Goal: Task Accomplishment & Management: Use online tool/utility

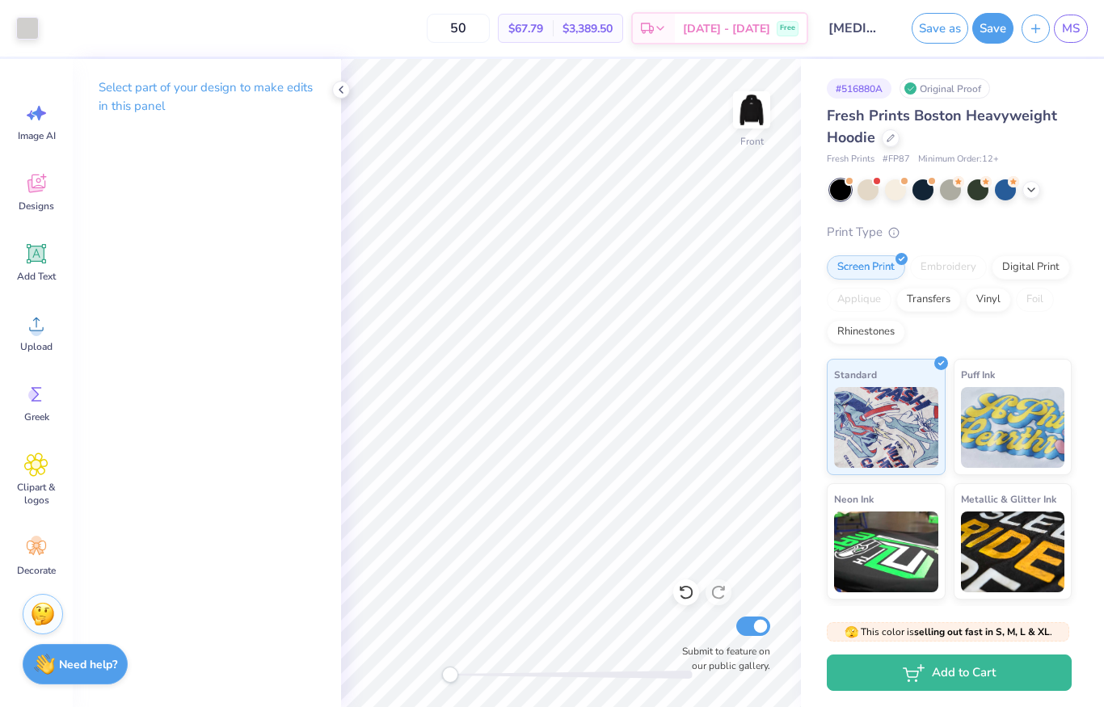
click at [1078, 28] on span "MS" at bounding box center [1071, 28] width 18 height 19
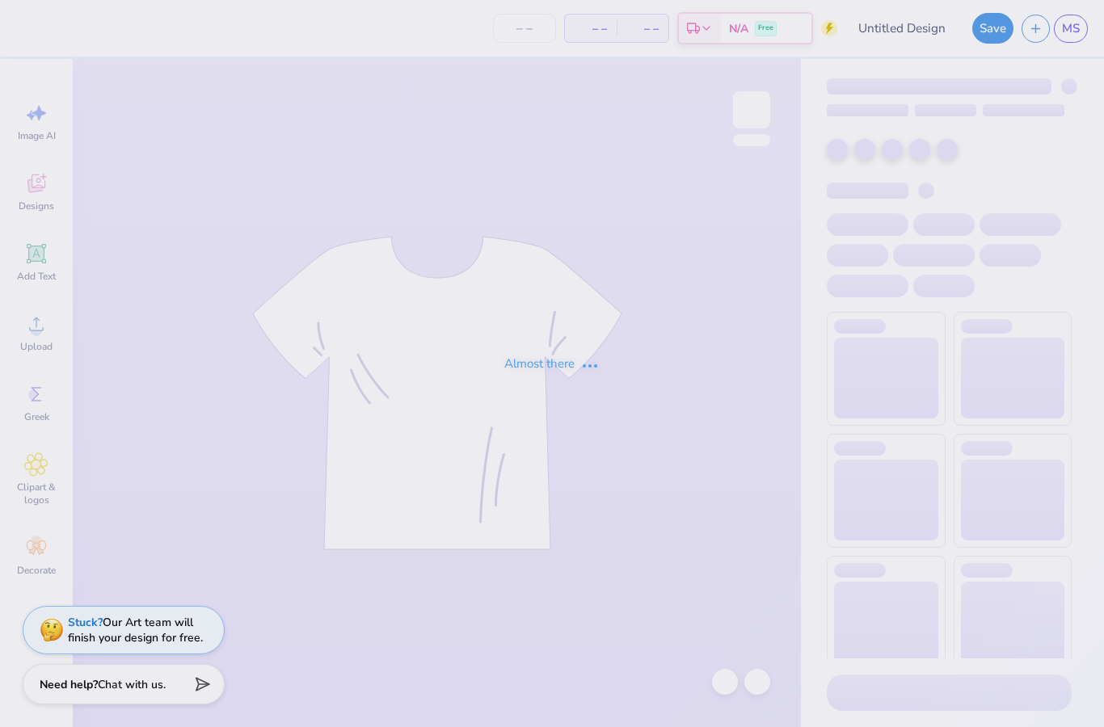
type input "AXID Homecoming"
type input "50"
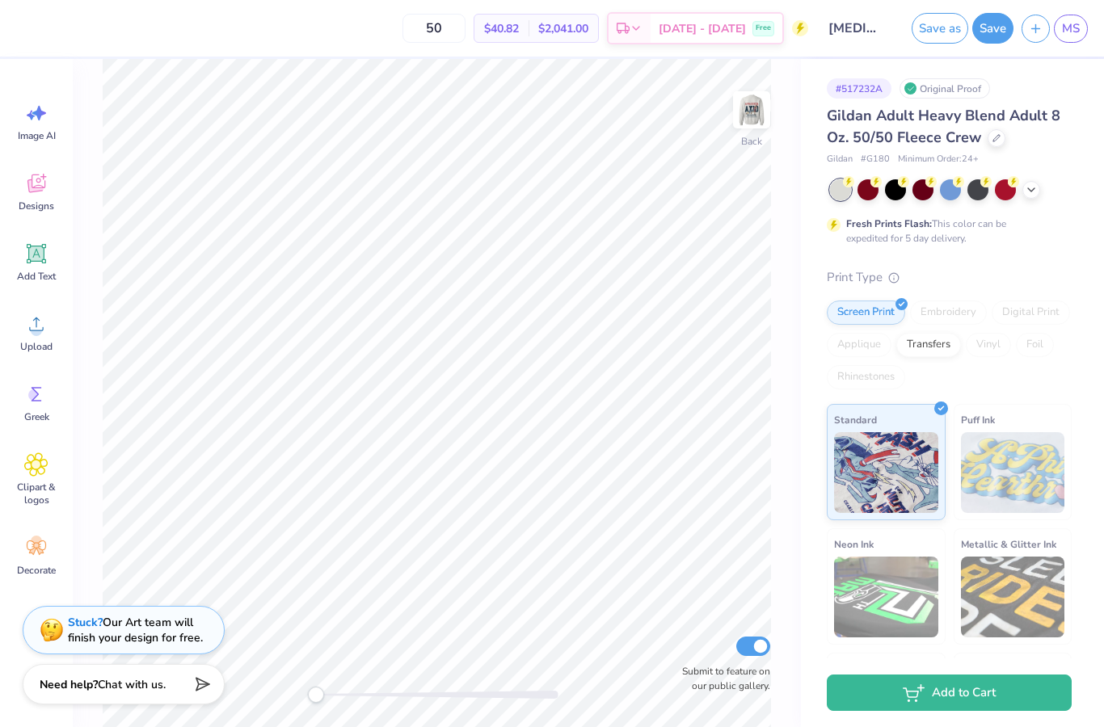
click at [755, 115] on img at bounding box center [751, 110] width 32 height 32
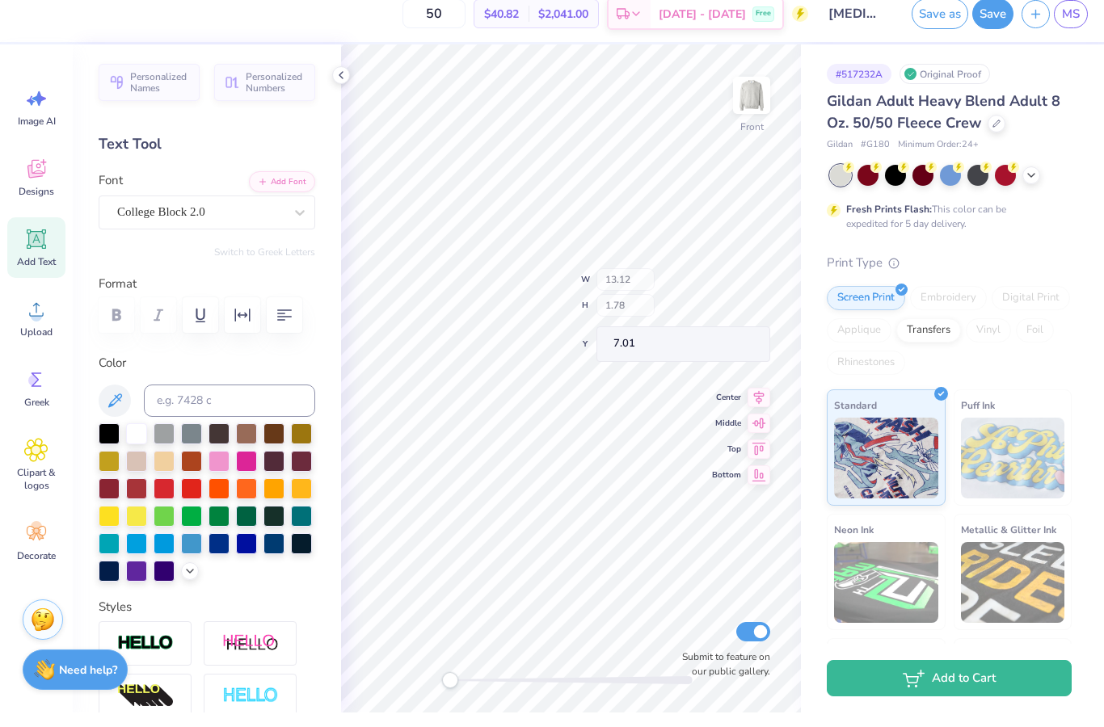
type input "11.10"
type input "9.20"
type input "8.99"
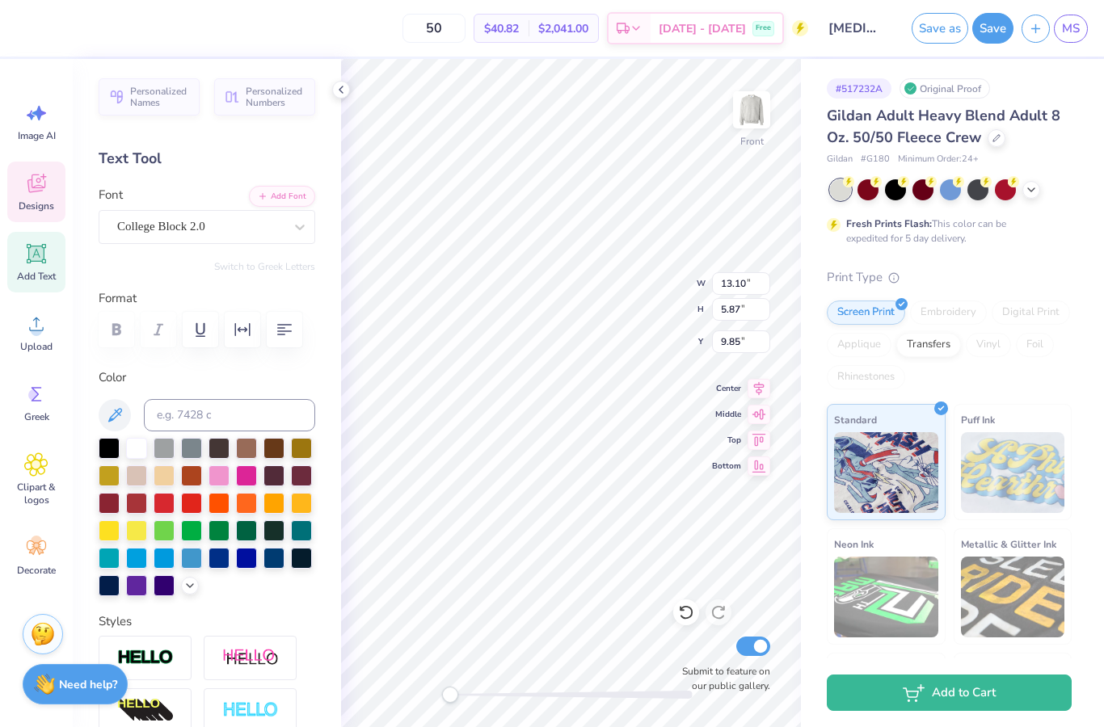
type input "11.10"
type input "9.20"
type input "8.99"
click at [683, 620] on icon at bounding box center [686, 612] width 16 height 16
type input "11.10"
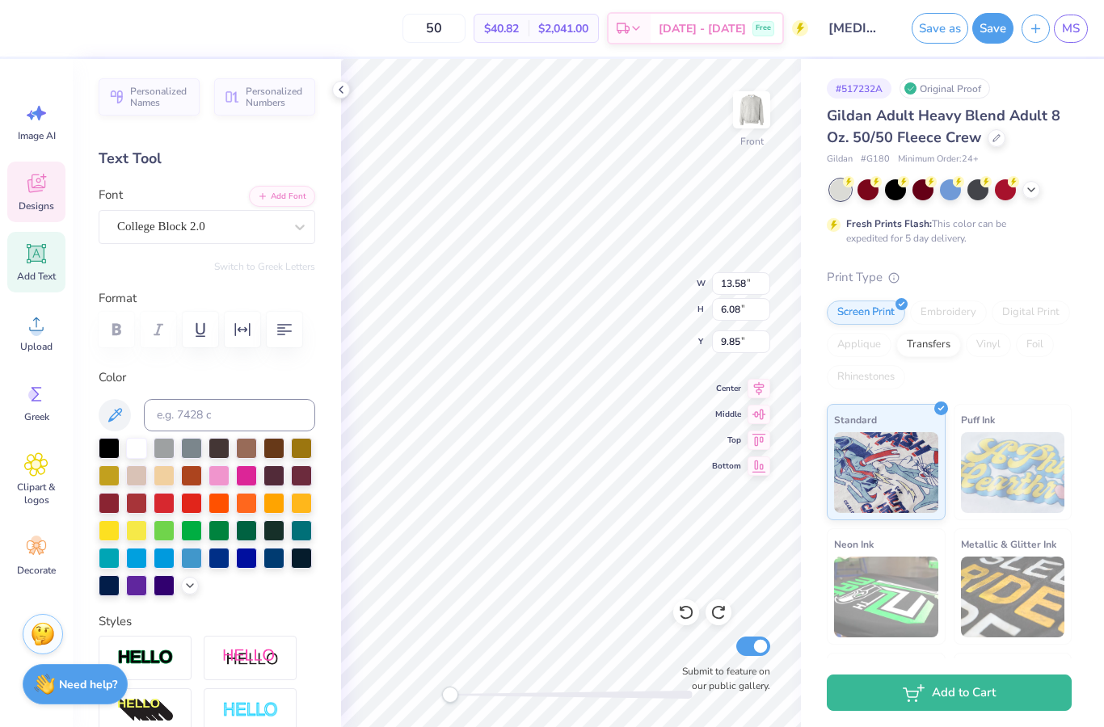
type input "9.20"
type input "8.99"
click at [684, 615] on icon at bounding box center [686, 612] width 16 height 16
type input "13.12"
type input "1.78"
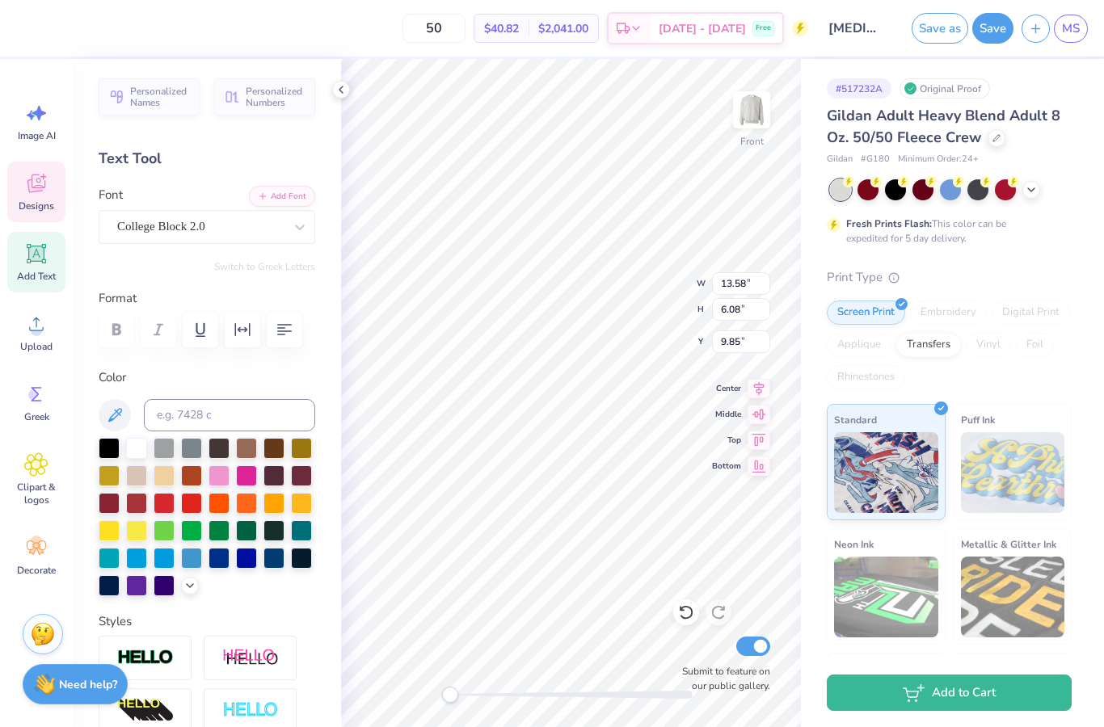
type input "7.01"
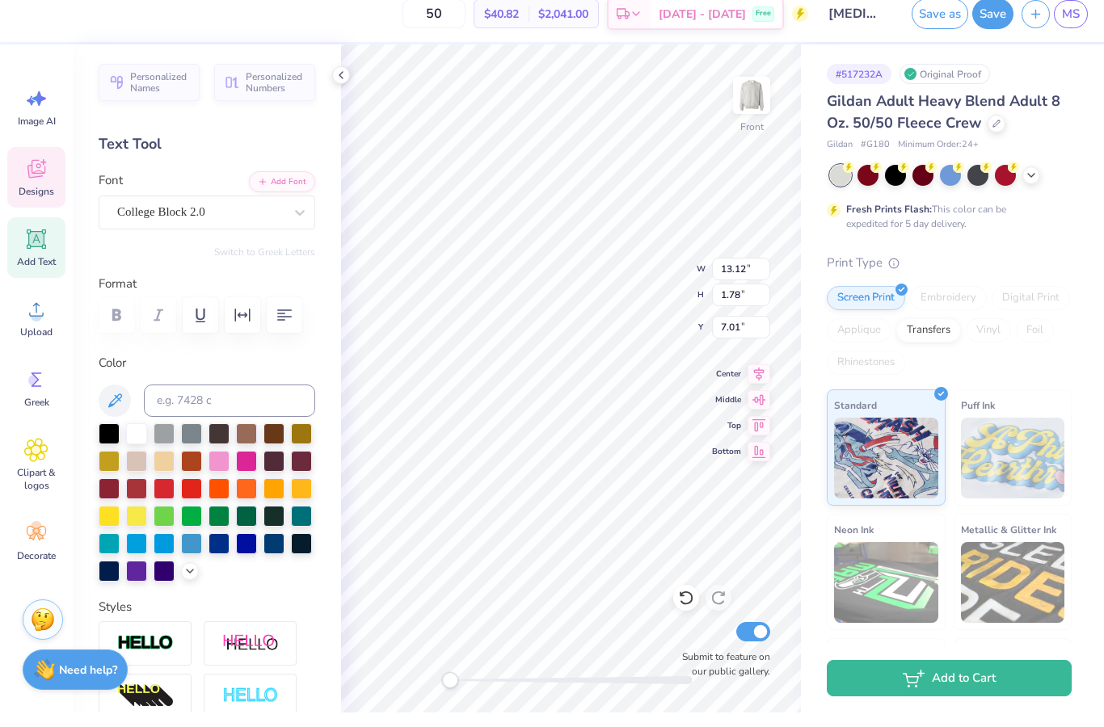
scroll to position [1, 1]
type textarea "A"
type textarea "Pi kapp phi"
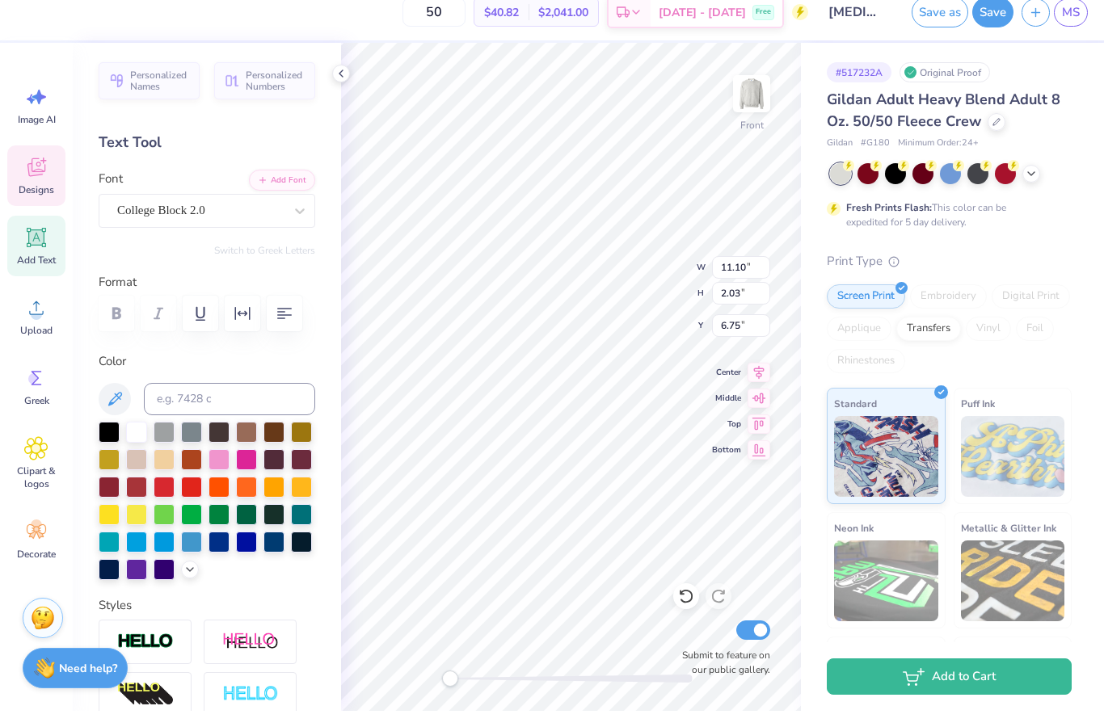
type textarea "Pi kappA phi"
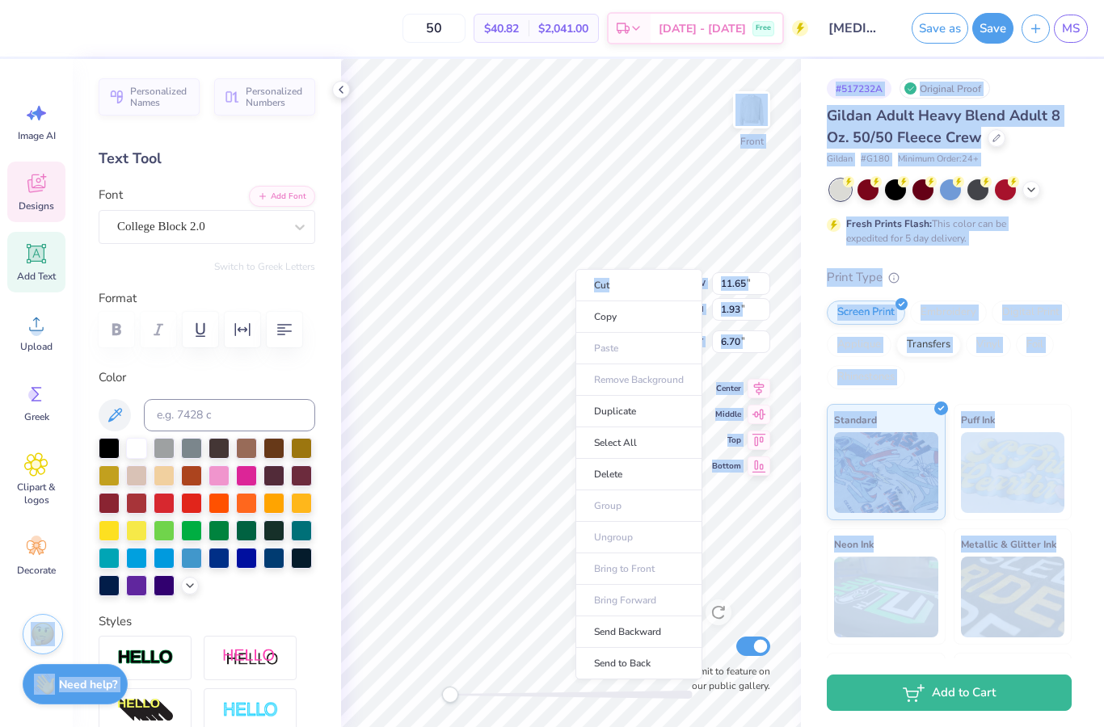
click at [646, 417] on li "Duplicate" at bounding box center [638, 412] width 127 height 32
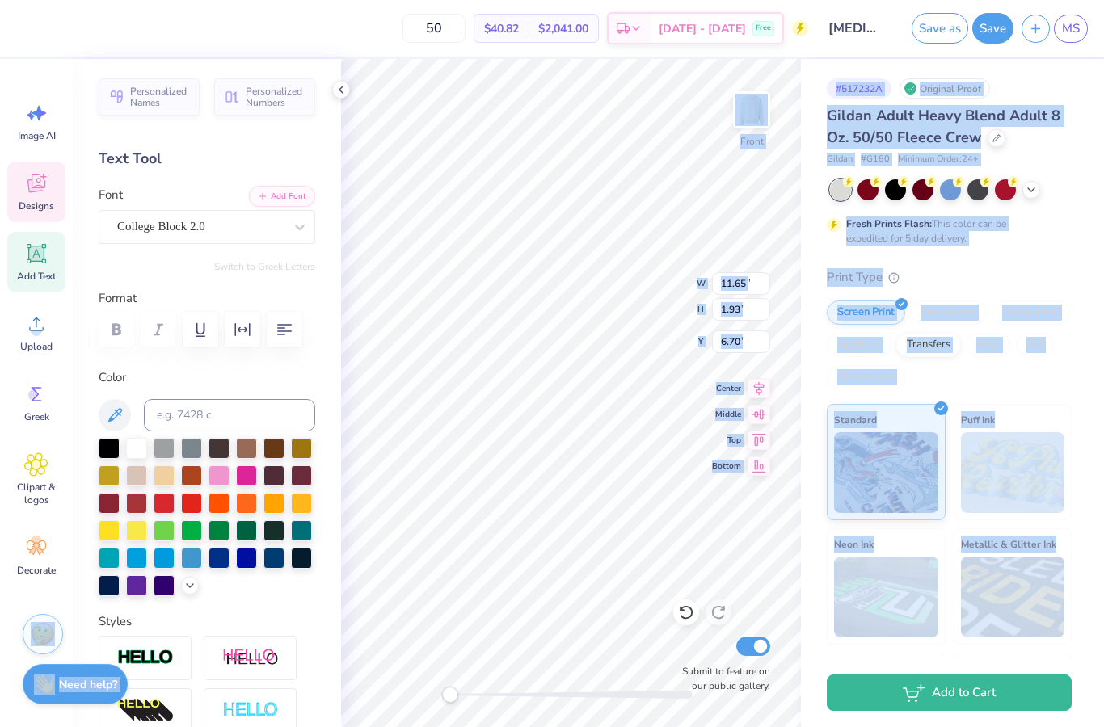
type input "7.70"
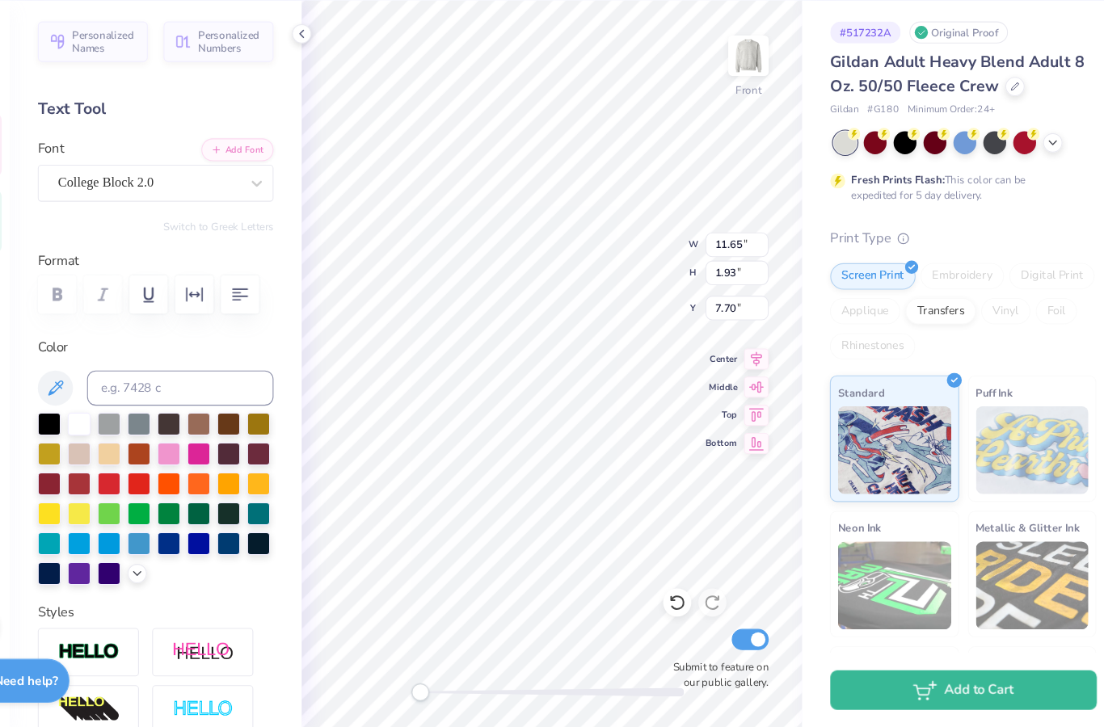
scroll to position [1, 0]
type textarea "P"
type textarea "Alpha gamma rho"
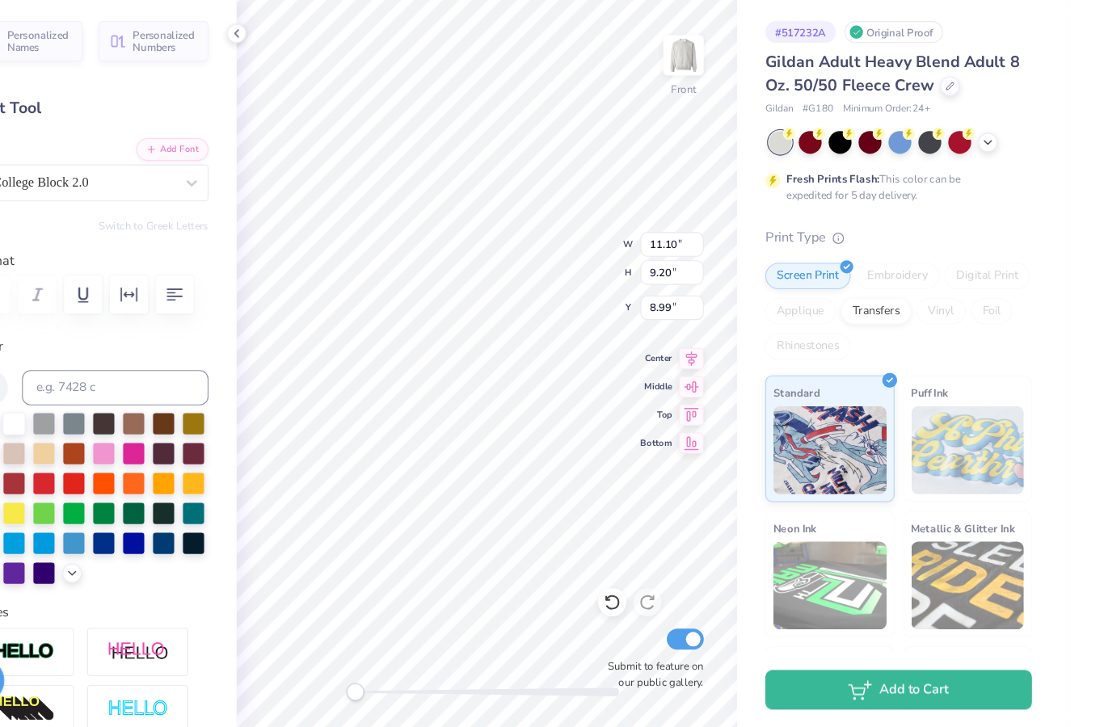
type input "11.10"
type input "9.20"
type input "8.99"
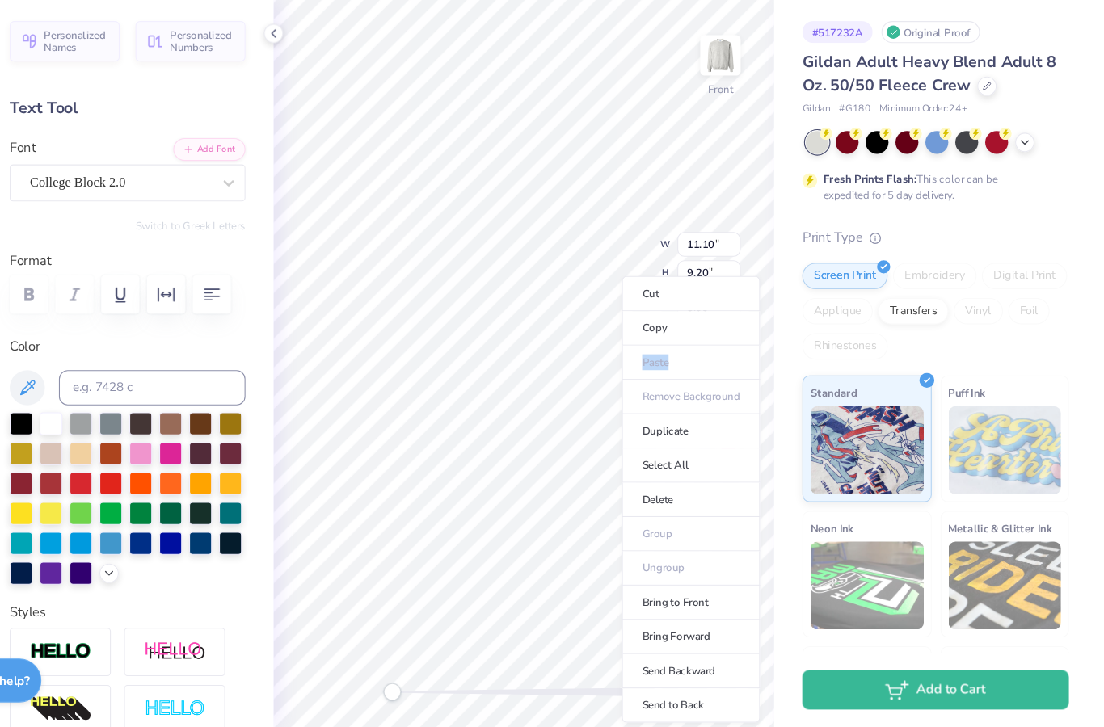
scroll to position [0, 0]
click at [661, 597] on li "Bring to Front" at bounding box center [724, 613] width 127 height 32
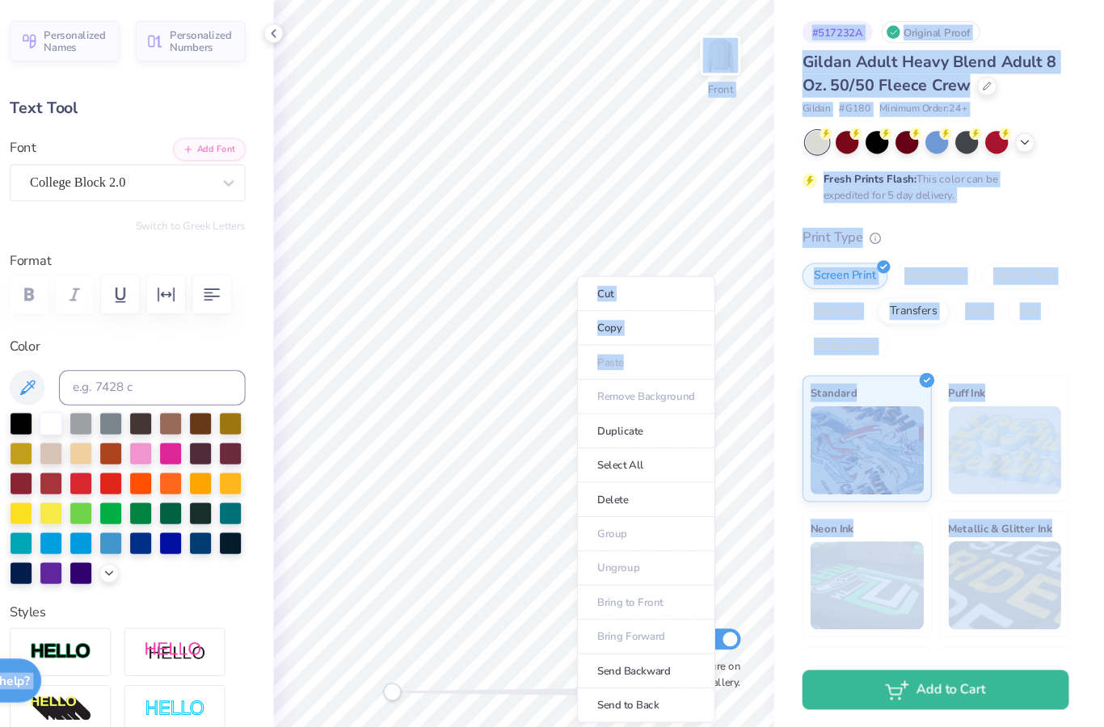
click at [997, 195] on div "# 517232A Original Proof Gildan Adult Heavy Blend Adult 8 Oz. 50/50 Fleece Crew…" at bounding box center [952, 414] width 303 height 710
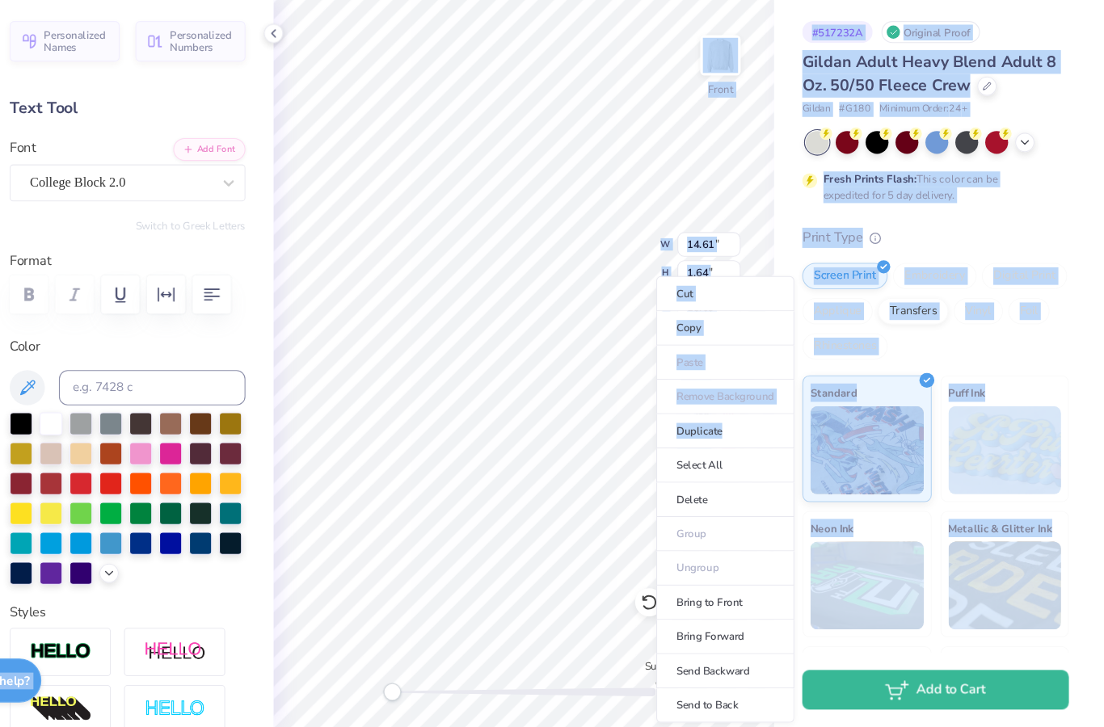
click at [692, 692] on li "Send to Back" at bounding box center [755, 708] width 127 height 32
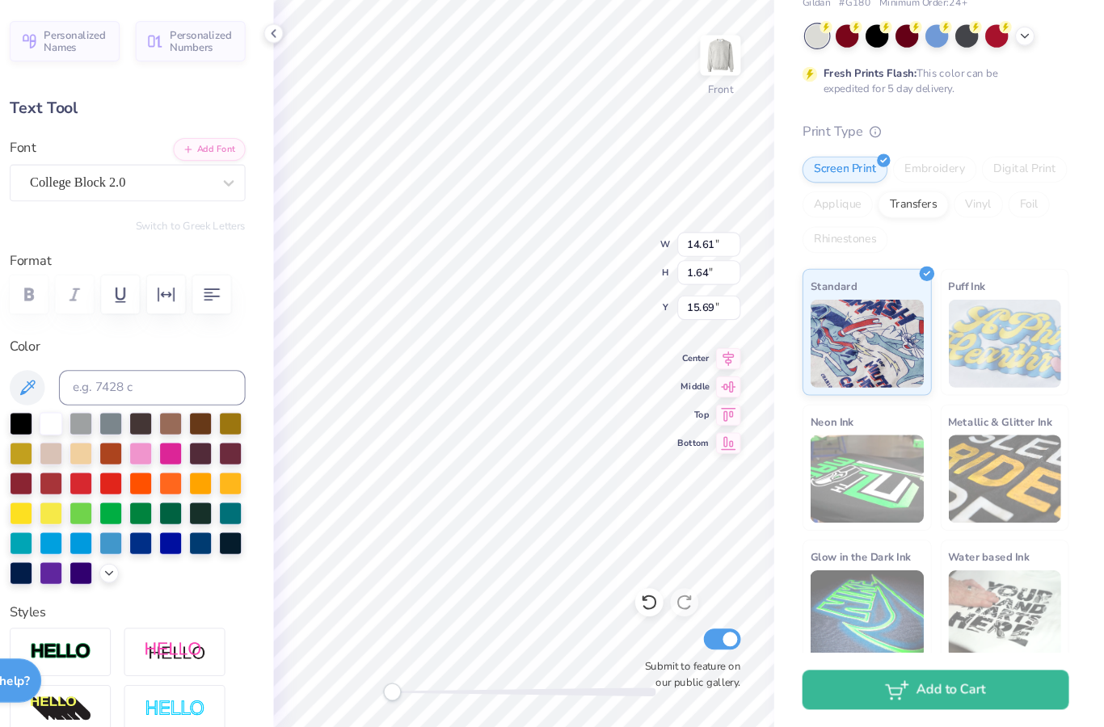
scroll to position [99, 0]
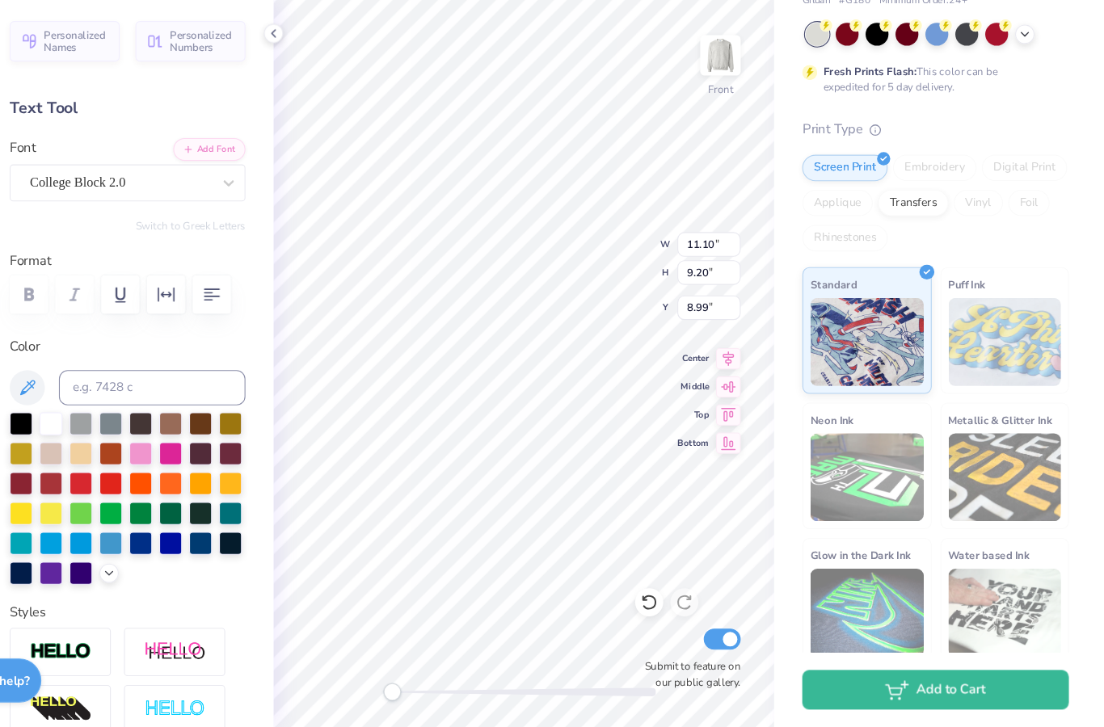
type input "13.58"
type input "6.08"
type input "9.04"
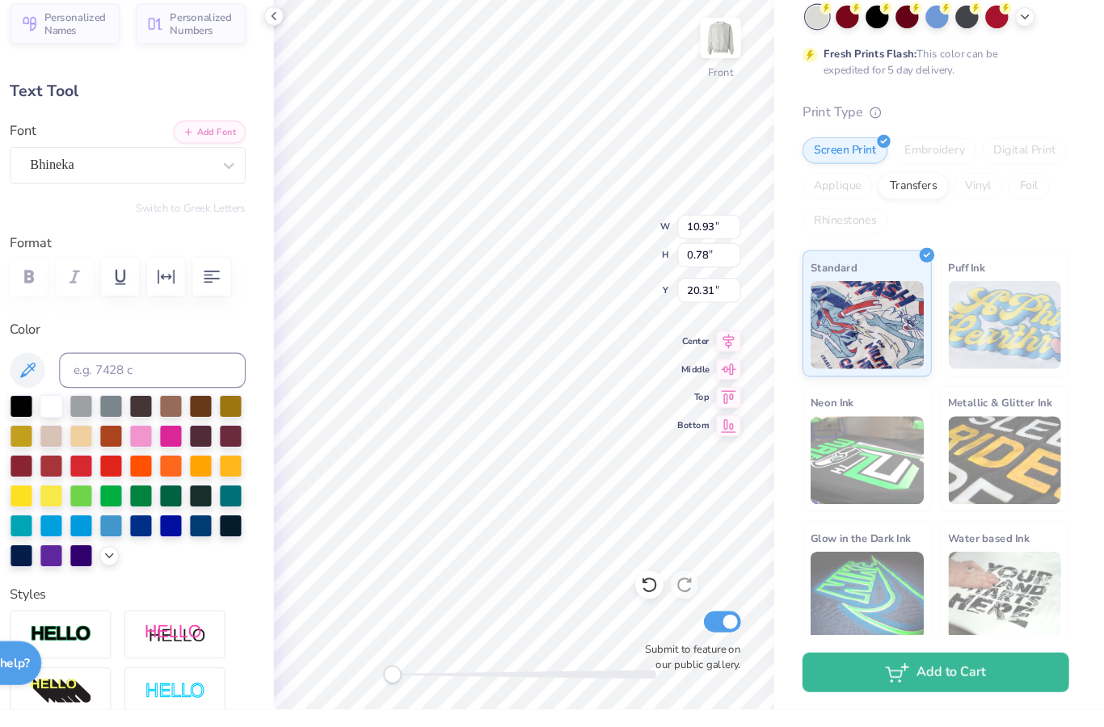
scroll to position [0, 0]
type textarea "P"
type textarea "2025"
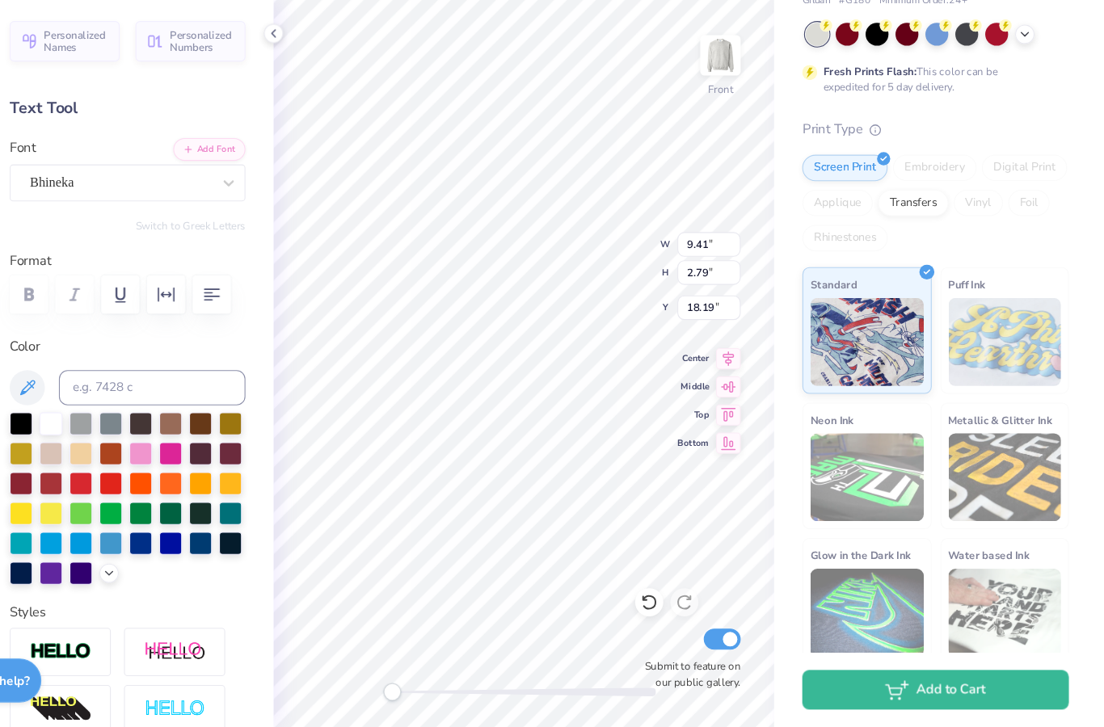
click at [678, 604] on icon at bounding box center [686, 612] width 16 height 16
click at [332, 81] on div at bounding box center [341, 90] width 18 height 18
type input "13.58"
type input "6.08"
type input "9.04"
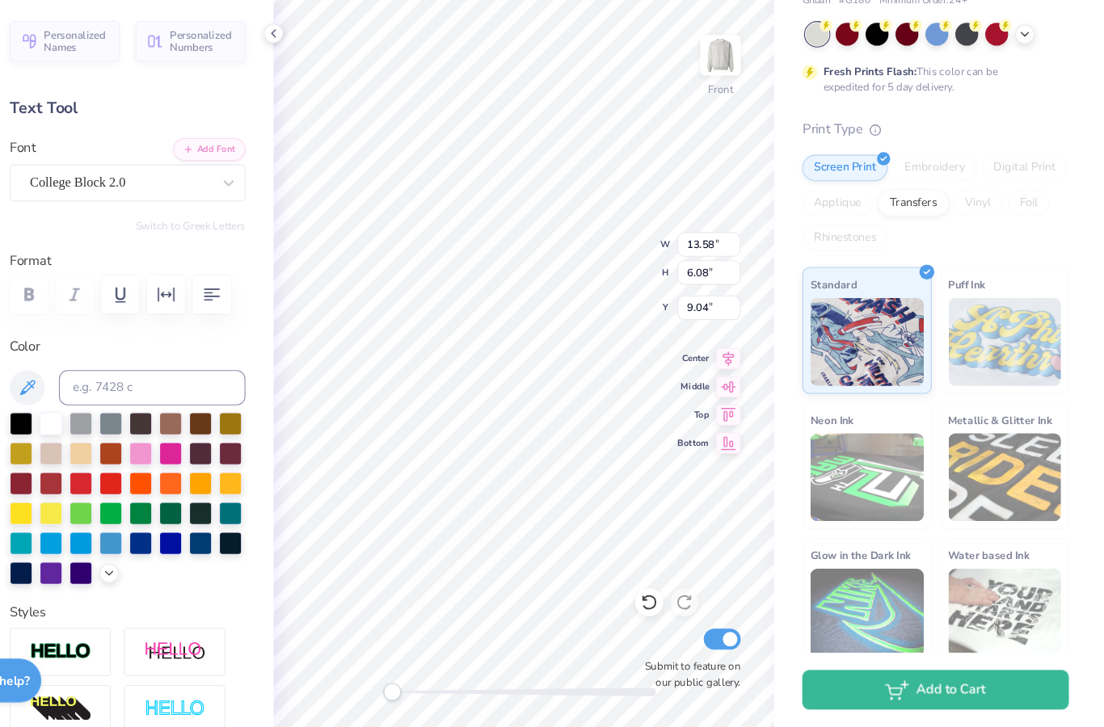
type input "11.10"
type input "9.20"
type input "8.99"
click at [678, 604] on icon at bounding box center [686, 612] width 16 height 16
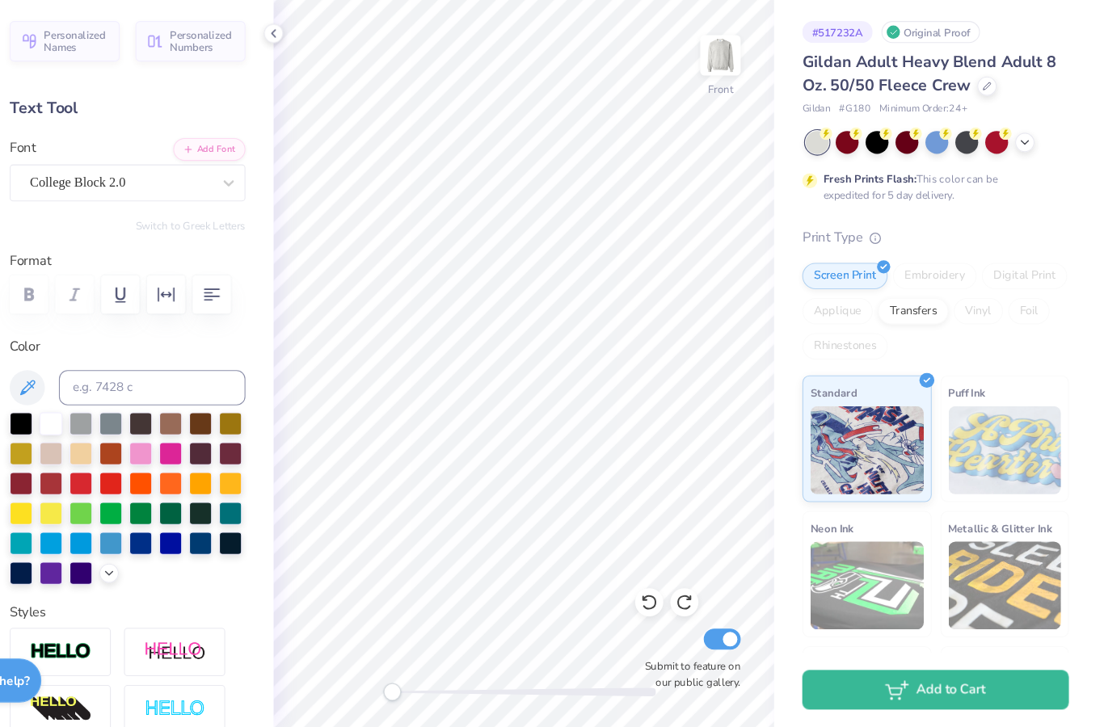
scroll to position [0, 0]
click at [240, 59] on div "Personalized Names Personalized Numbers Text Tool Add Font Font College Block 2…" at bounding box center [207, 393] width 268 height 668
click at [334, 83] on icon at bounding box center [340, 89] width 13 height 13
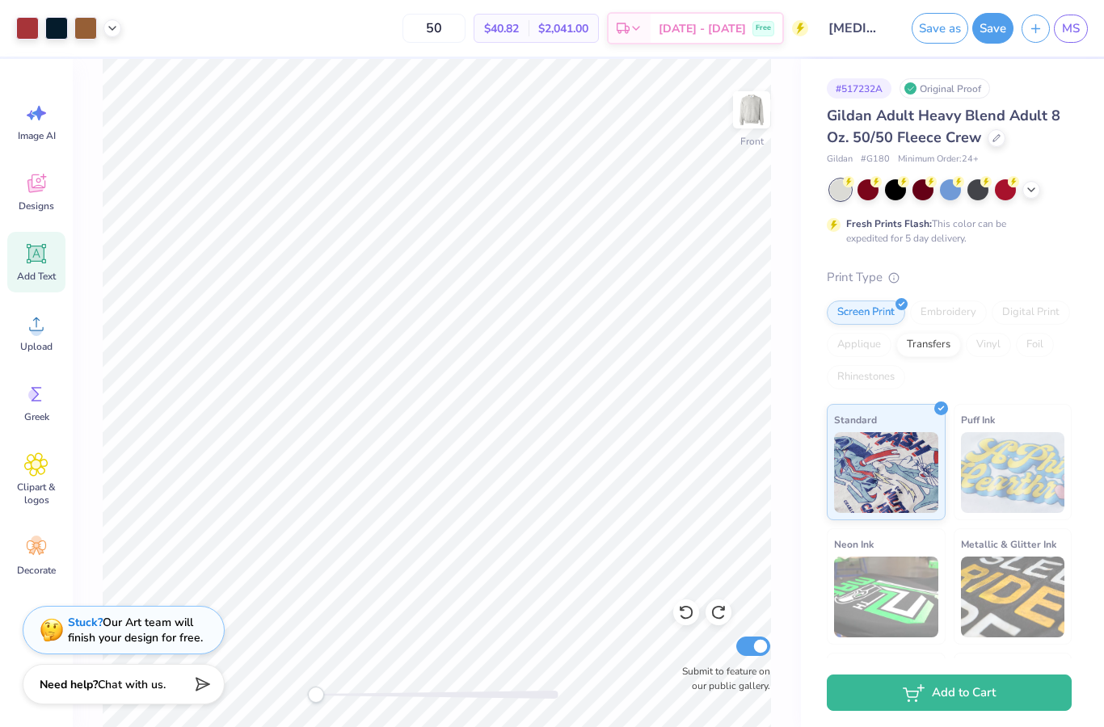
click at [764, 122] on img at bounding box center [751, 110] width 32 height 32
click at [760, 126] on img at bounding box center [751, 110] width 32 height 32
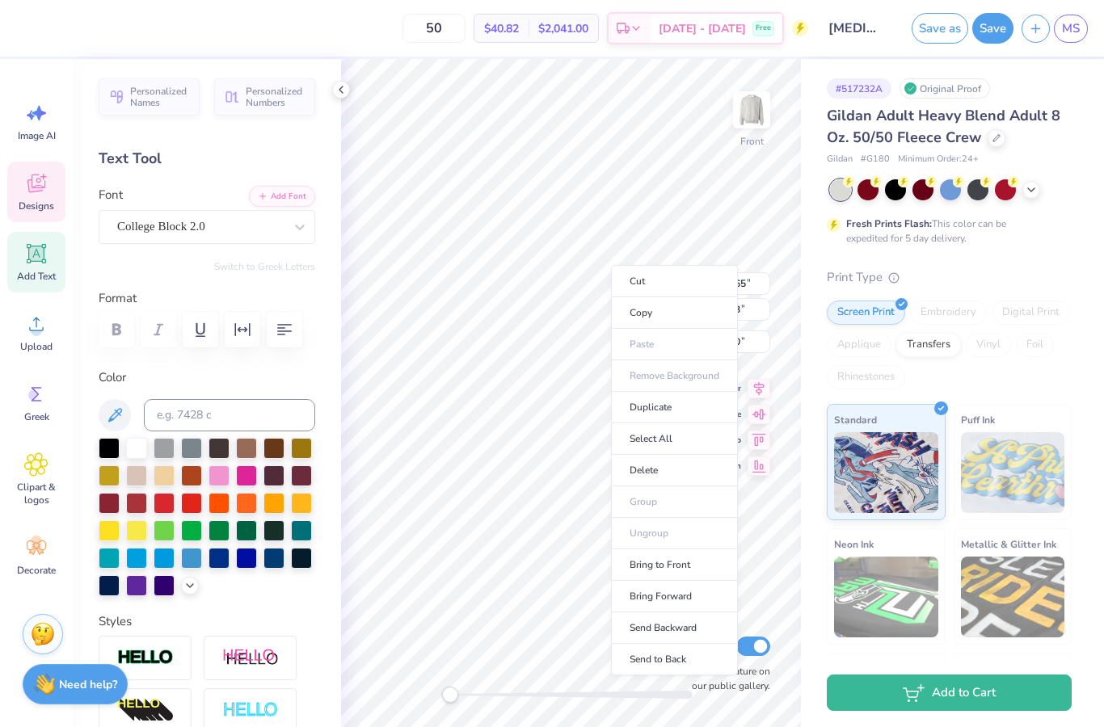
click at [693, 315] on li "Copy" at bounding box center [674, 313] width 127 height 32
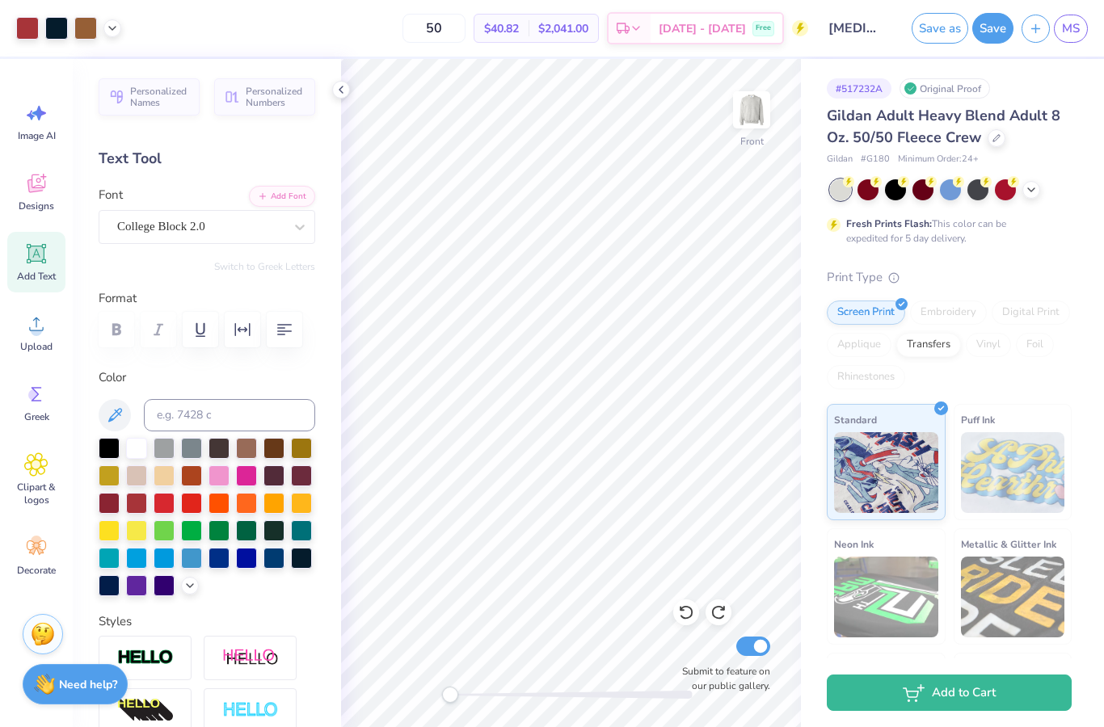
click at [748, 108] on img at bounding box center [751, 110] width 32 height 32
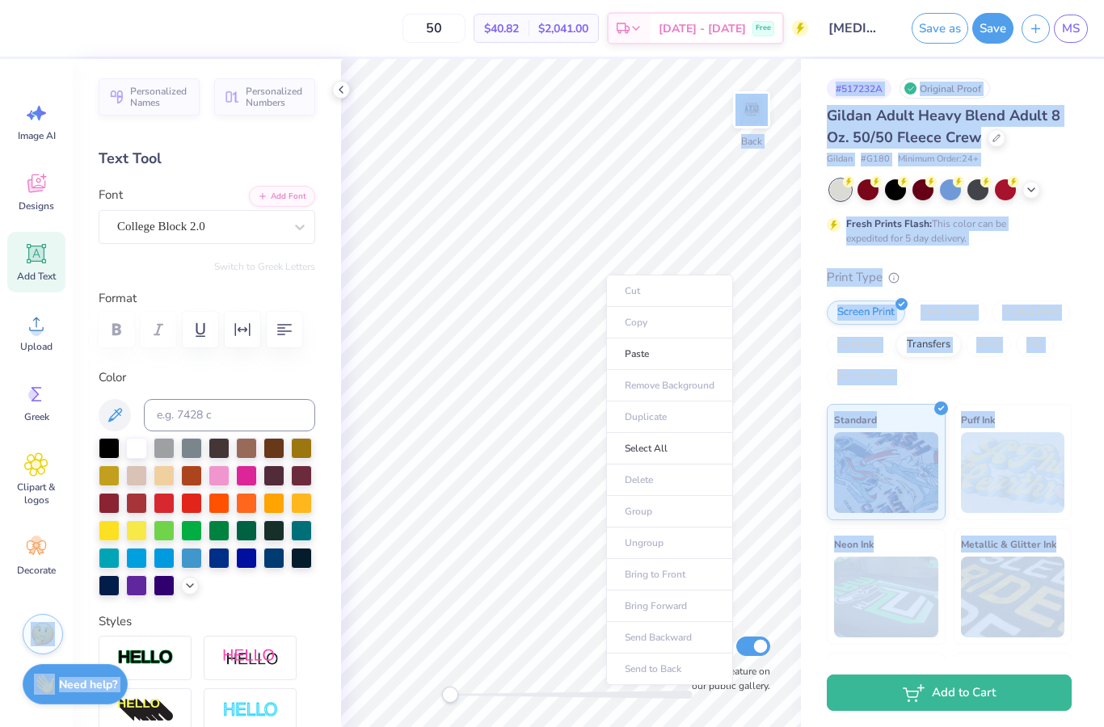
click at [663, 355] on li "Paste" at bounding box center [669, 355] width 127 height 32
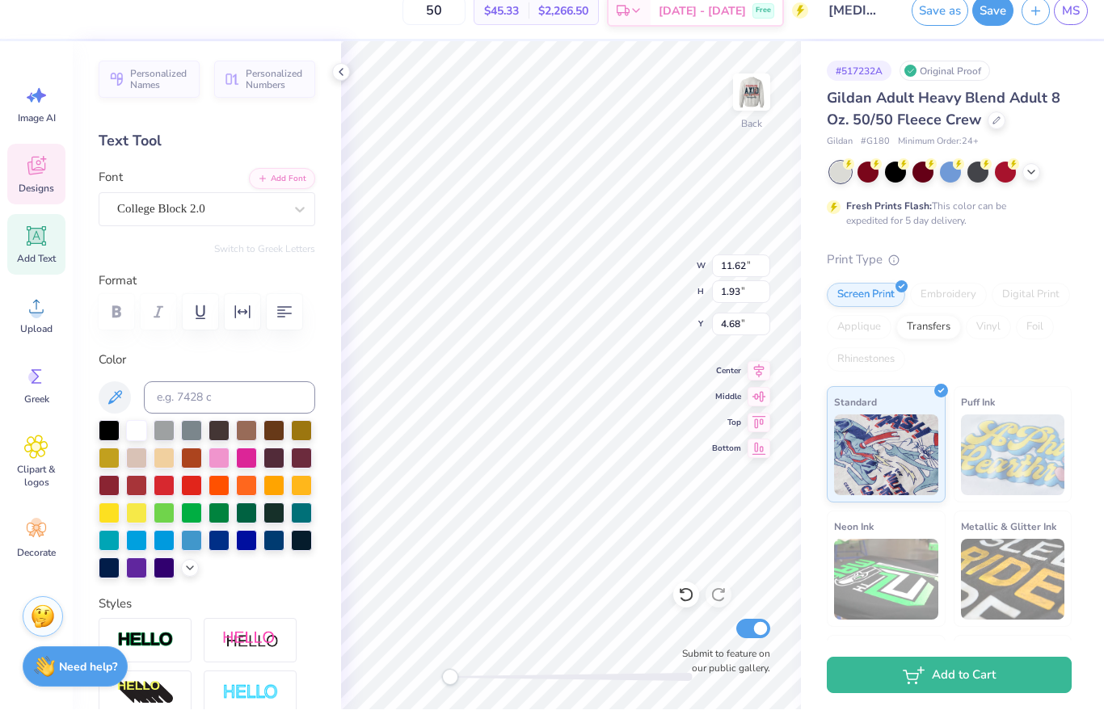
scroll to position [1, 0]
type textarea "P"
type textarea "homecoming 2025"
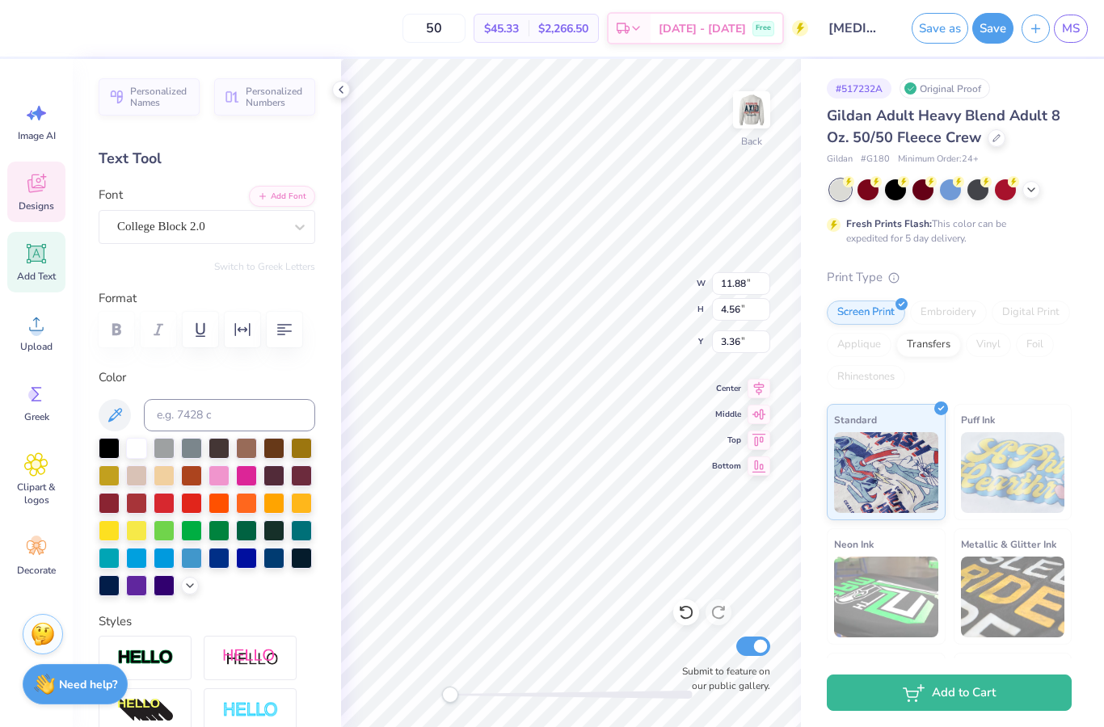
click at [292, 331] on icon "button" at bounding box center [284, 329] width 19 height 19
click at [329, 97] on div "Personalized Names Personalized Numbers Text Tool Add Font Font College Block 2…" at bounding box center [207, 393] width 268 height 668
click at [348, 86] on div at bounding box center [341, 90] width 18 height 18
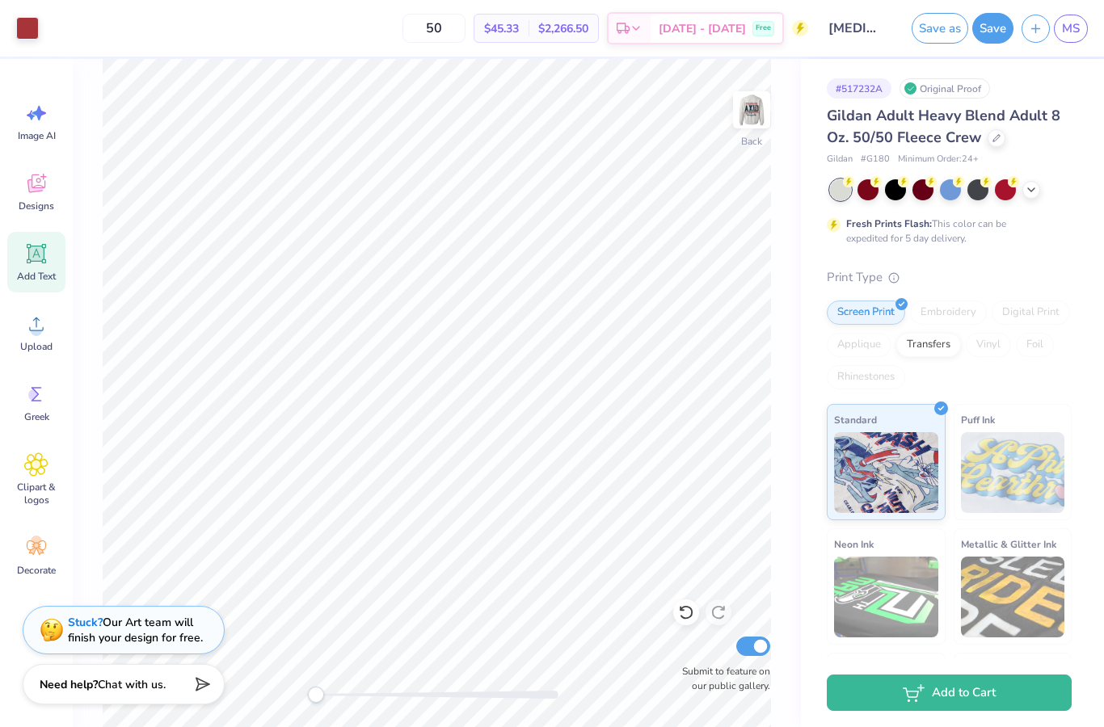
click at [763, 103] on img at bounding box center [751, 110] width 32 height 32
click at [741, 107] on img at bounding box center [751, 110] width 32 height 32
click at [762, 112] on img at bounding box center [751, 110] width 32 height 32
click at [765, 111] on img at bounding box center [751, 110] width 32 height 32
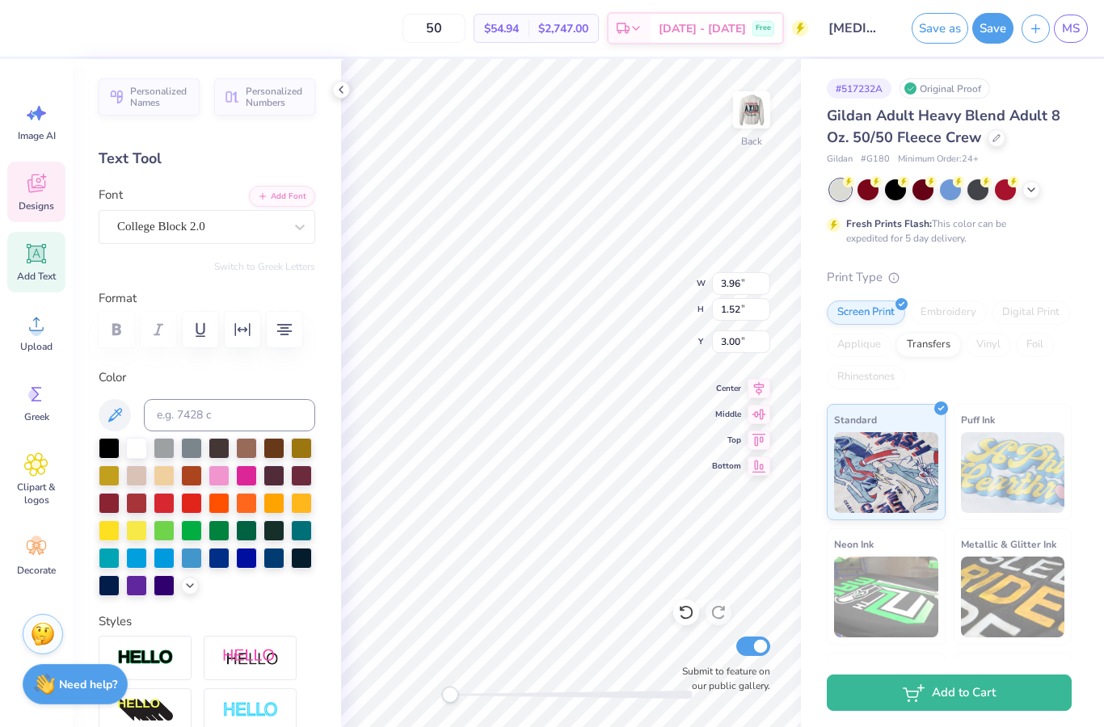
type textarea "homecoming 2025"
click at [751, 120] on img at bounding box center [751, 110] width 32 height 32
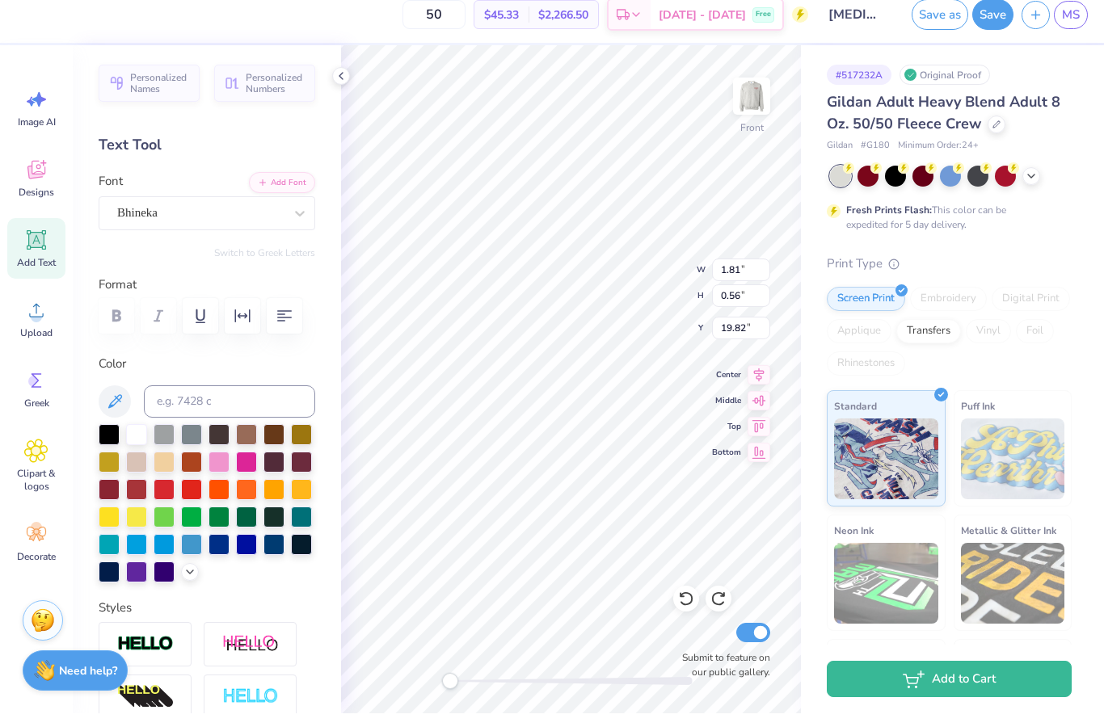
scroll to position [0, 8]
type textarea "Universoty of Nebraska -Lincoln"
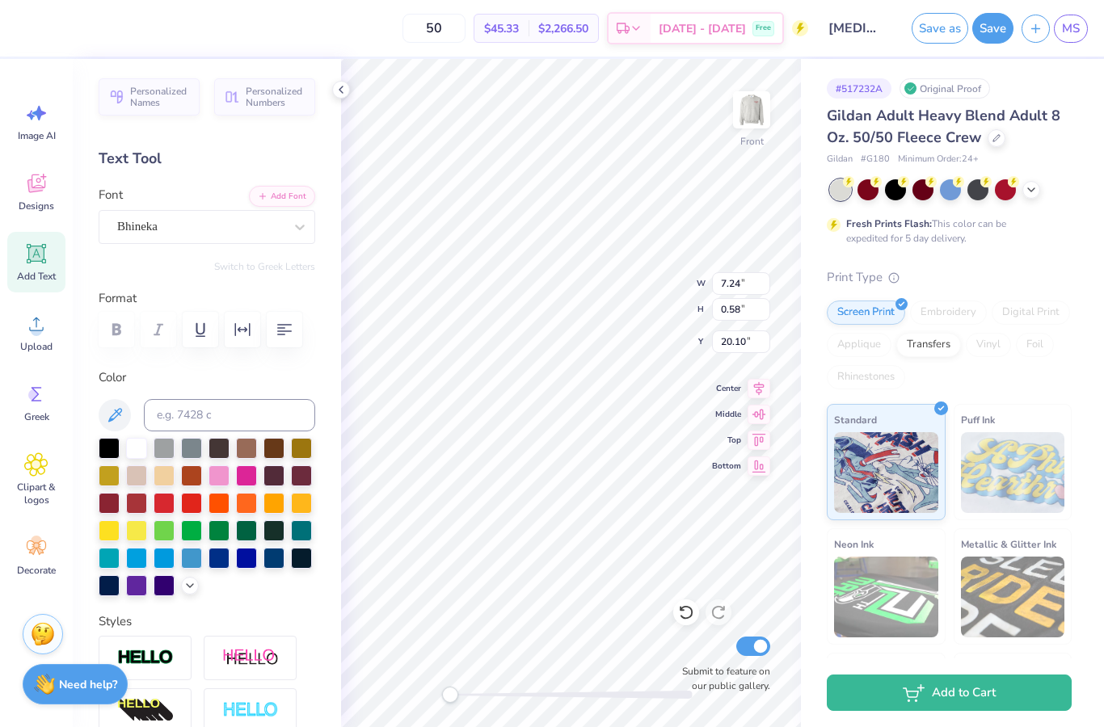
type input "5.07"
type textarea "Universoty of Nebraska - Lincoln"
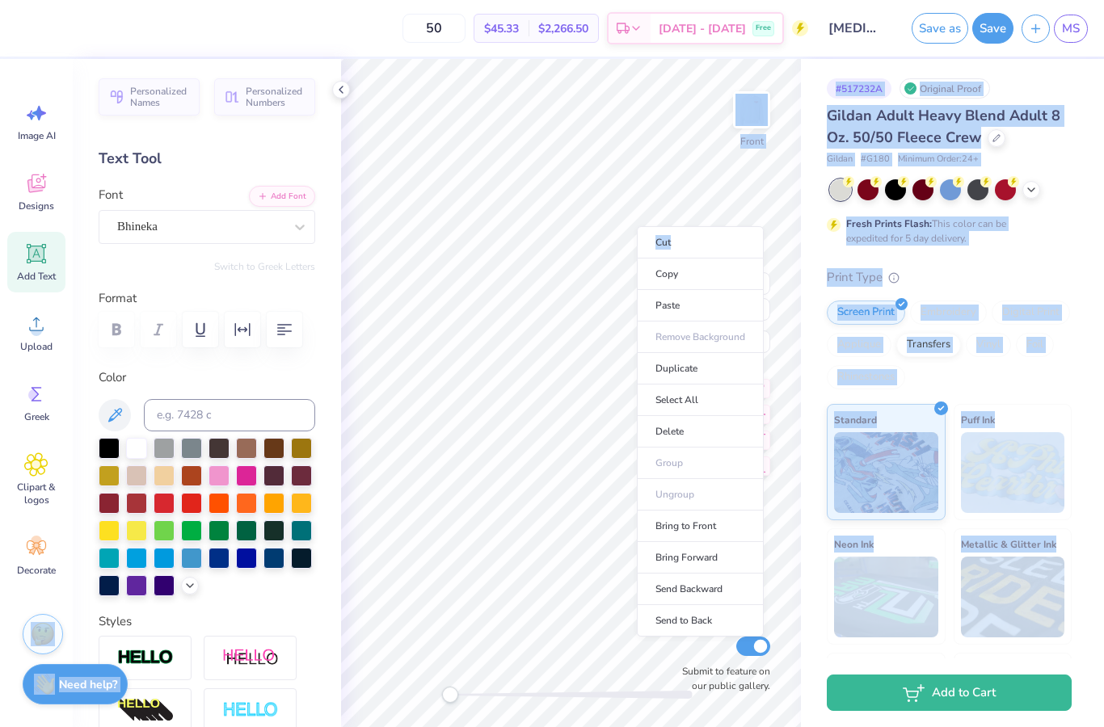
click at [723, 375] on li "Duplicate" at bounding box center [700, 369] width 127 height 32
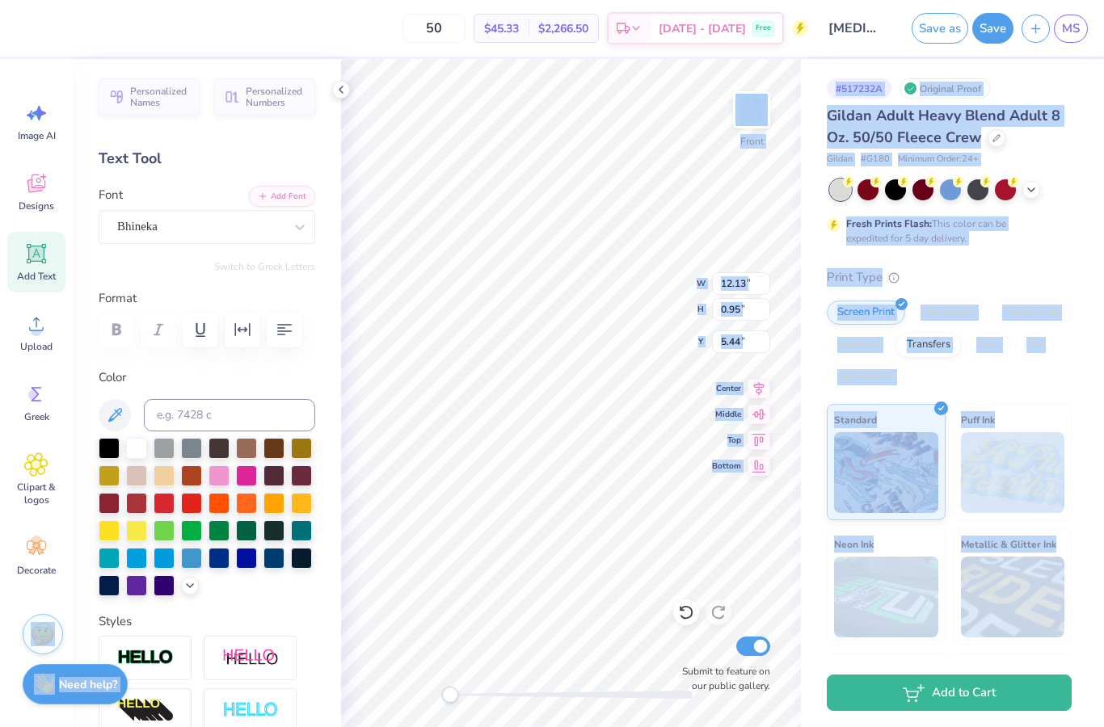
type input "6.74"
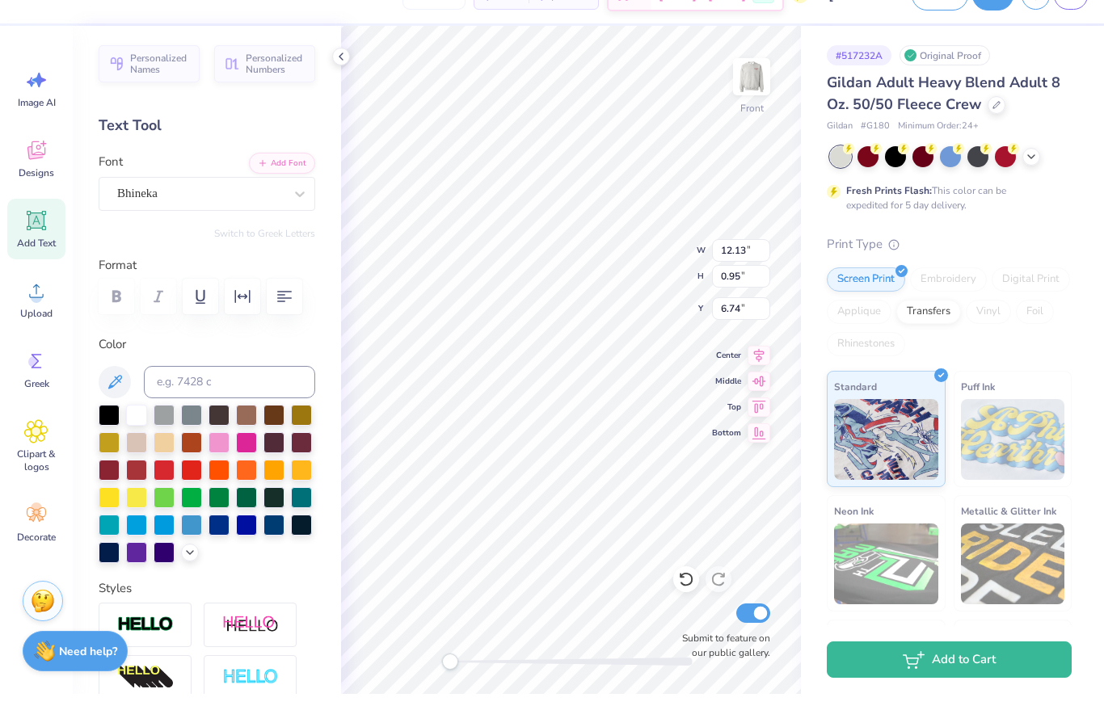
scroll to position [1, 1]
type textarea "U"
type textarea "2025"
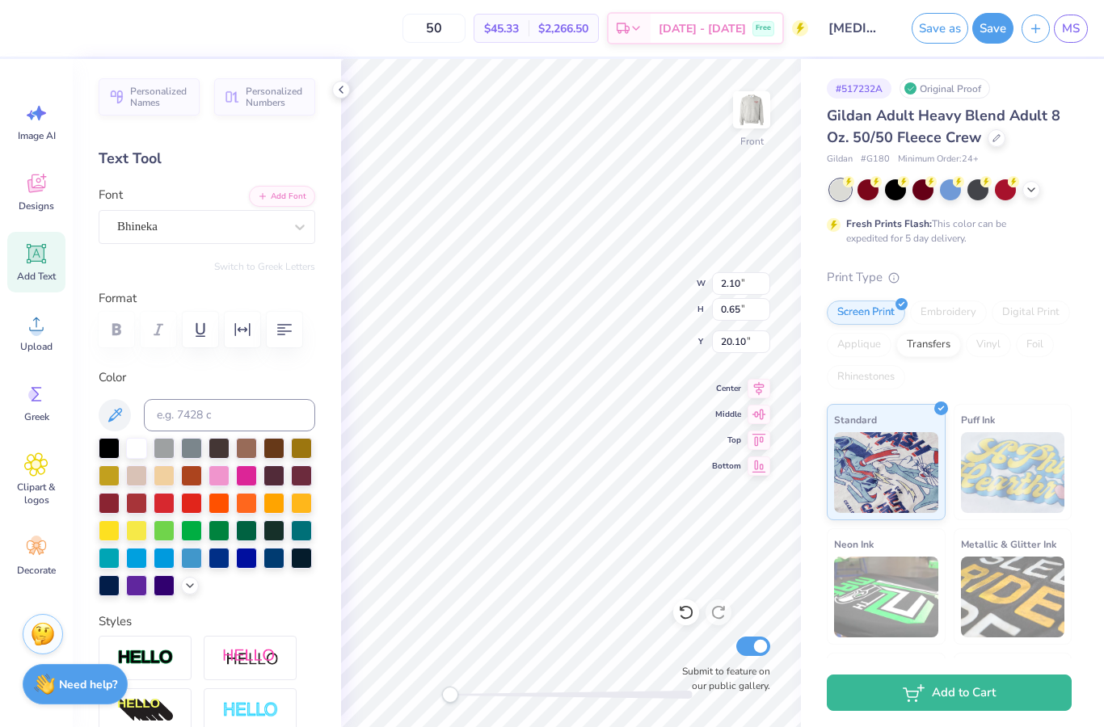
click at [692, 609] on icon at bounding box center [686, 612] width 16 height 16
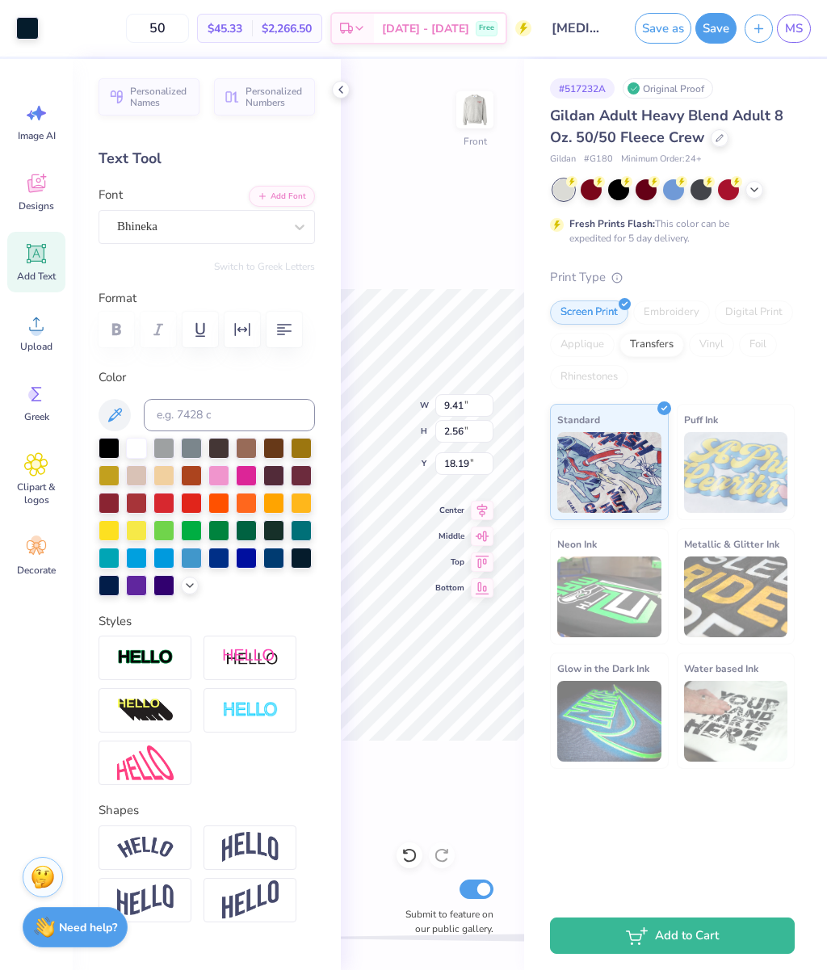
click at [351, 88] on div "Front W 9.41 9.41 " H 2.56 2.56 " Y 18.19 18.19 " Center Middle Top Bottom Subm…" at bounding box center [432, 514] width 183 height 911
click at [345, 89] on icon at bounding box center [340, 89] width 13 height 13
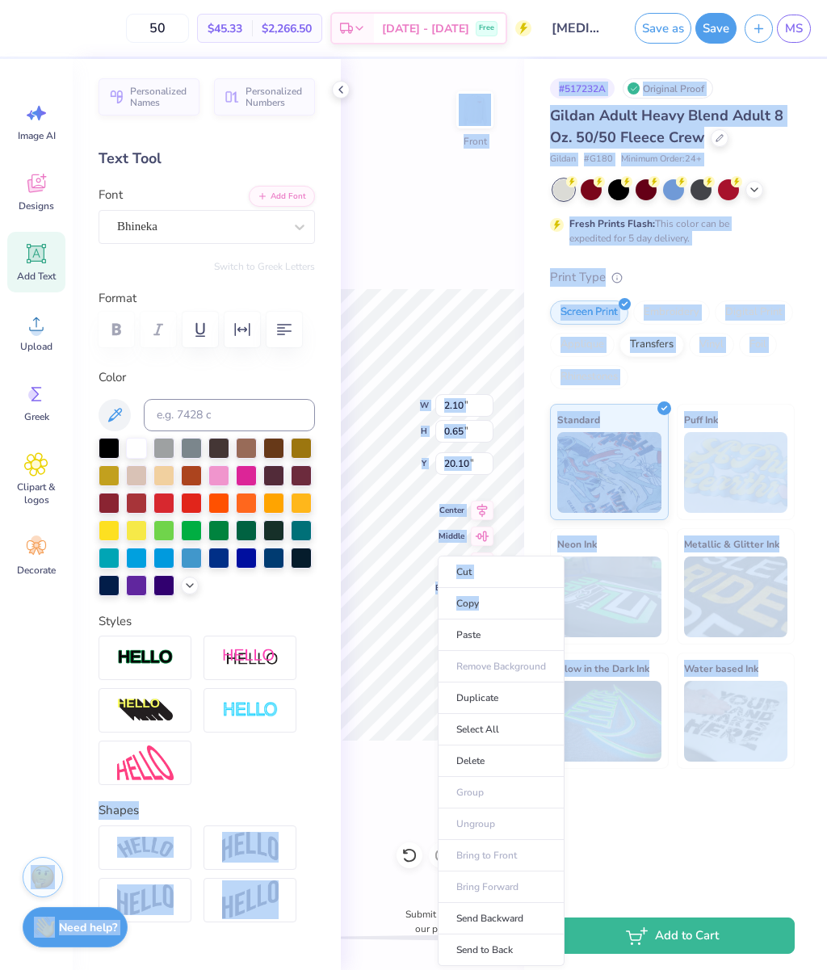
click at [801, 726] on div "# 517232A Original Proof Gildan Adult Heavy Blend Adult 8 Oz. 50/50 Fleece Crew…" at bounding box center [675, 480] width 303 height 843
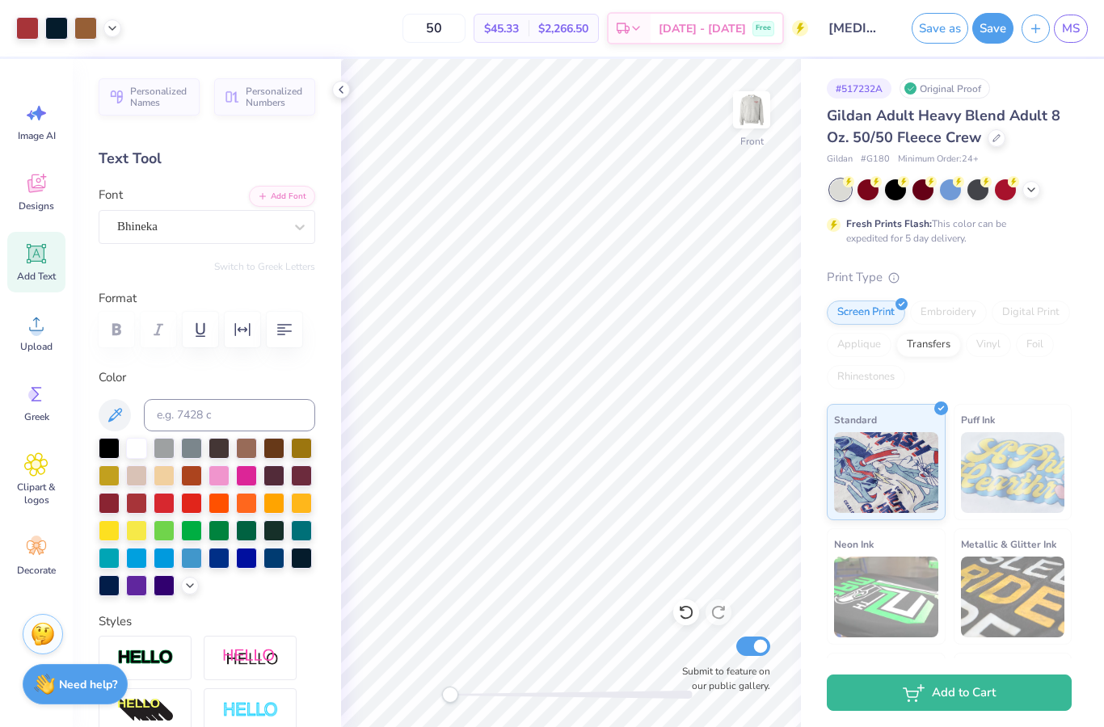
click at [683, 617] on icon at bounding box center [686, 613] width 14 height 15
click at [337, 101] on div "Personalized Names Personalized Numbers Text Tool Add Font Font Bhineka Switch …" at bounding box center [207, 393] width 268 height 668
click at [341, 89] on icon at bounding box center [340, 89] width 13 height 13
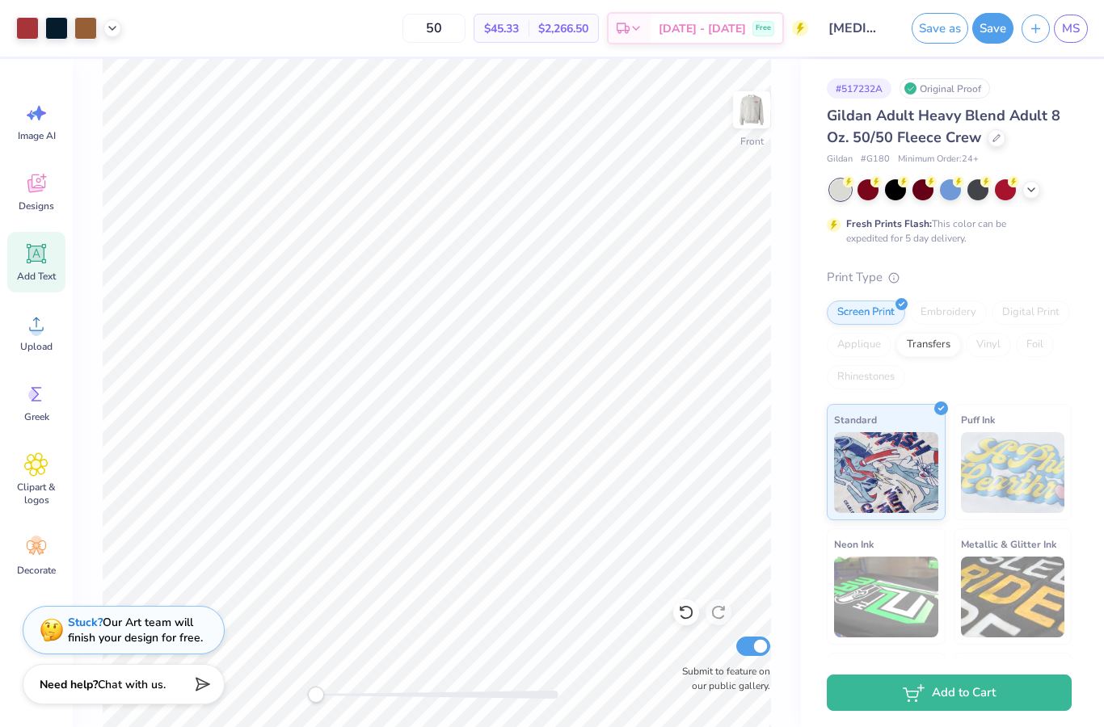
click at [766, 115] on img at bounding box center [751, 110] width 32 height 32
click at [768, 106] on img at bounding box center [751, 110] width 32 height 32
click at [768, 112] on img at bounding box center [751, 110] width 32 height 32
click at [759, 111] on img at bounding box center [751, 110] width 32 height 32
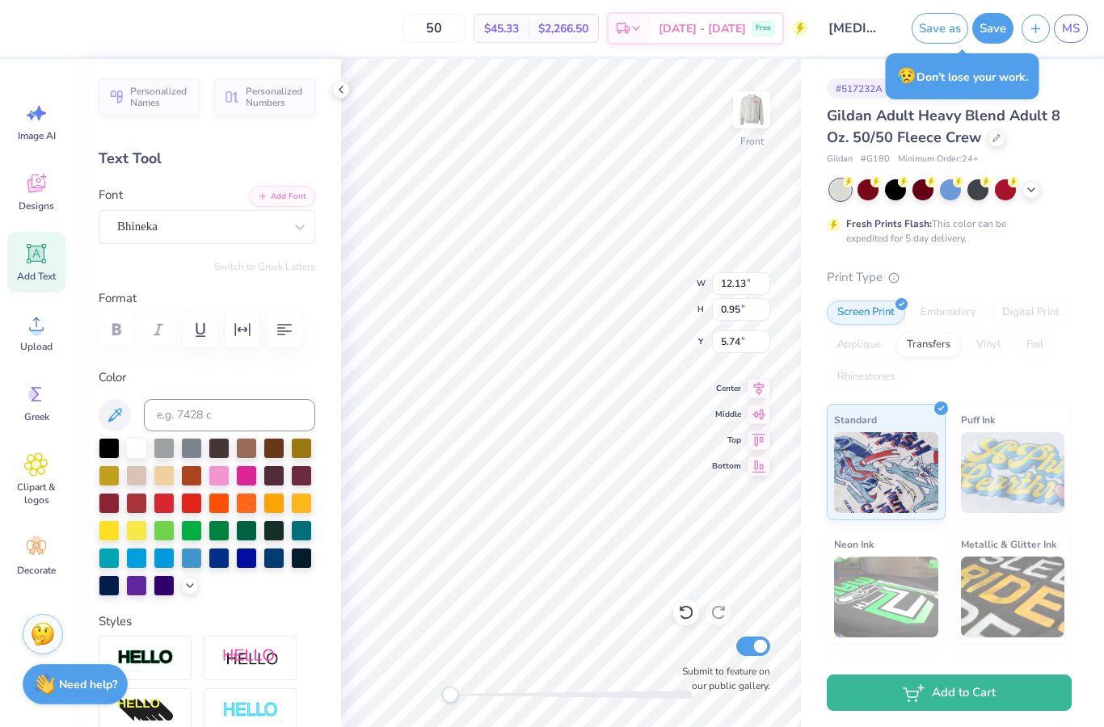
scroll to position [0, 6]
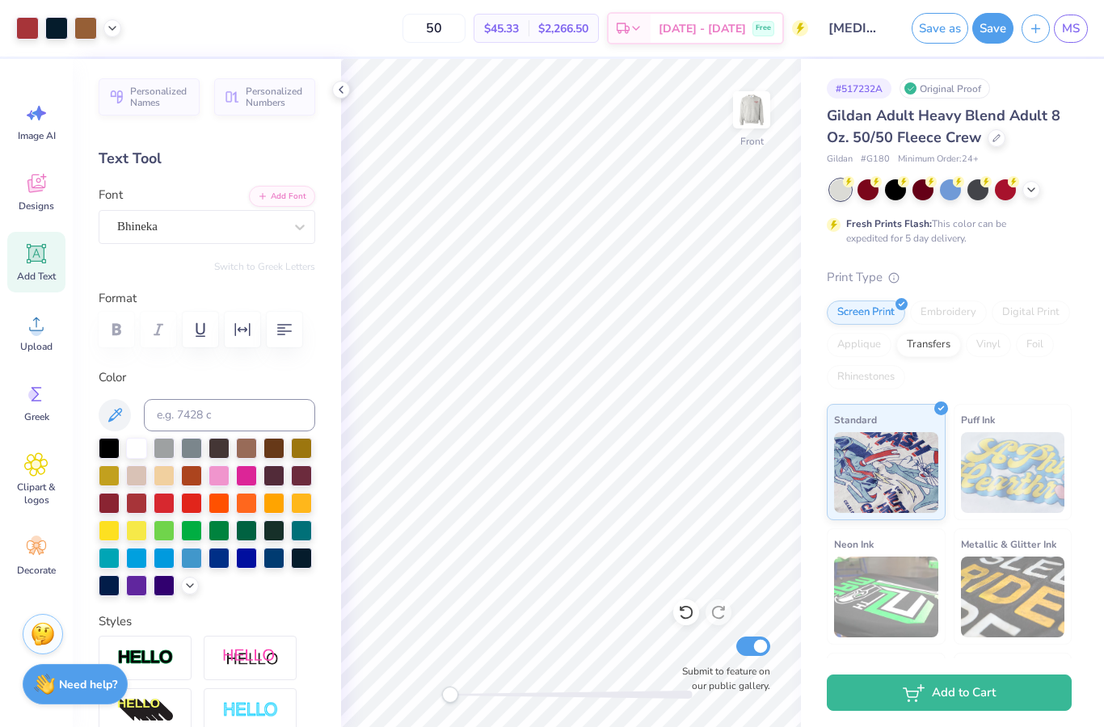
click at [334, 99] on div "Personalized Names Personalized Numbers Text Tool Add Font Font Bhineka Switch …" at bounding box center [207, 393] width 268 height 668
click at [343, 92] on icon at bounding box center [340, 89] width 13 height 13
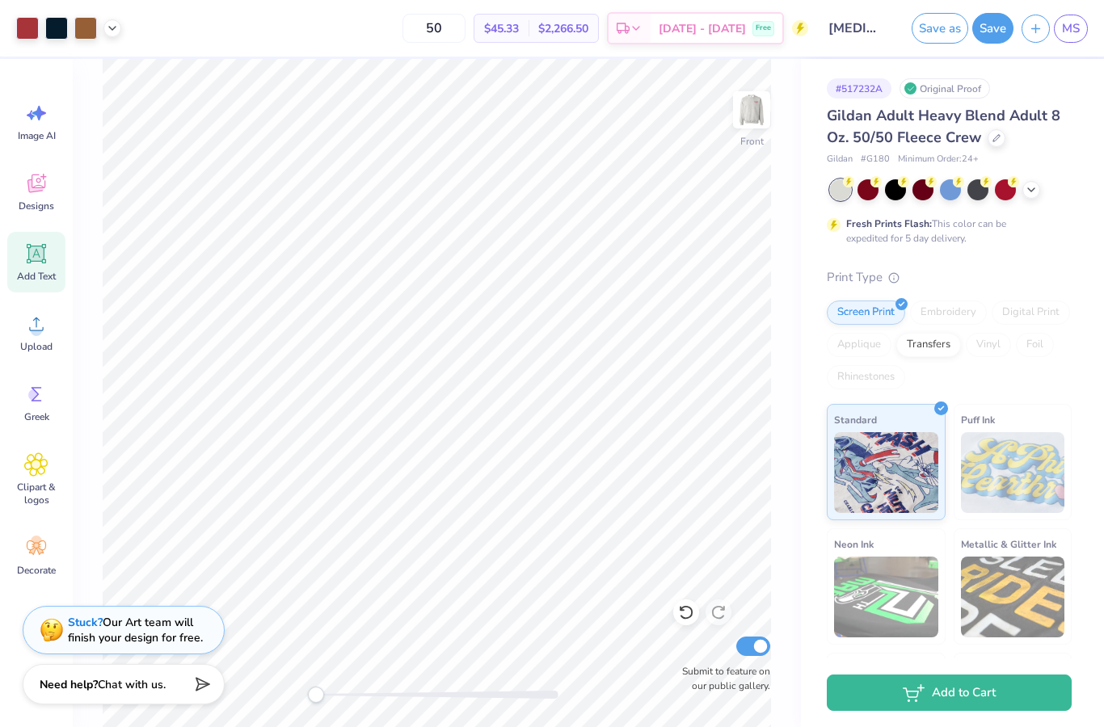
click at [762, 119] on img at bounding box center [751, 110] width 32 height 32
click at [751, 126] on img at bounding box center [751, 110] width 32 height 32
click at [997, 30] on button "Save" at bounding box center [992, 28] width 41 height 31
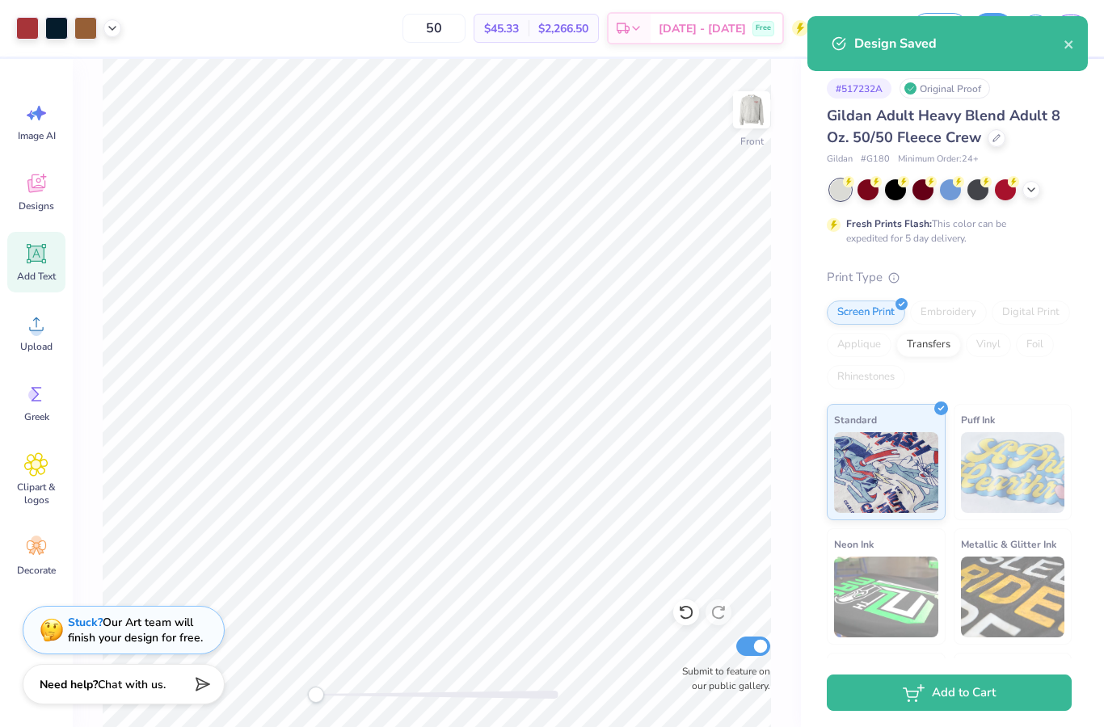
click at [1063, 48] on icon "close" at bounding box center [1068, 44] width 11 height 13
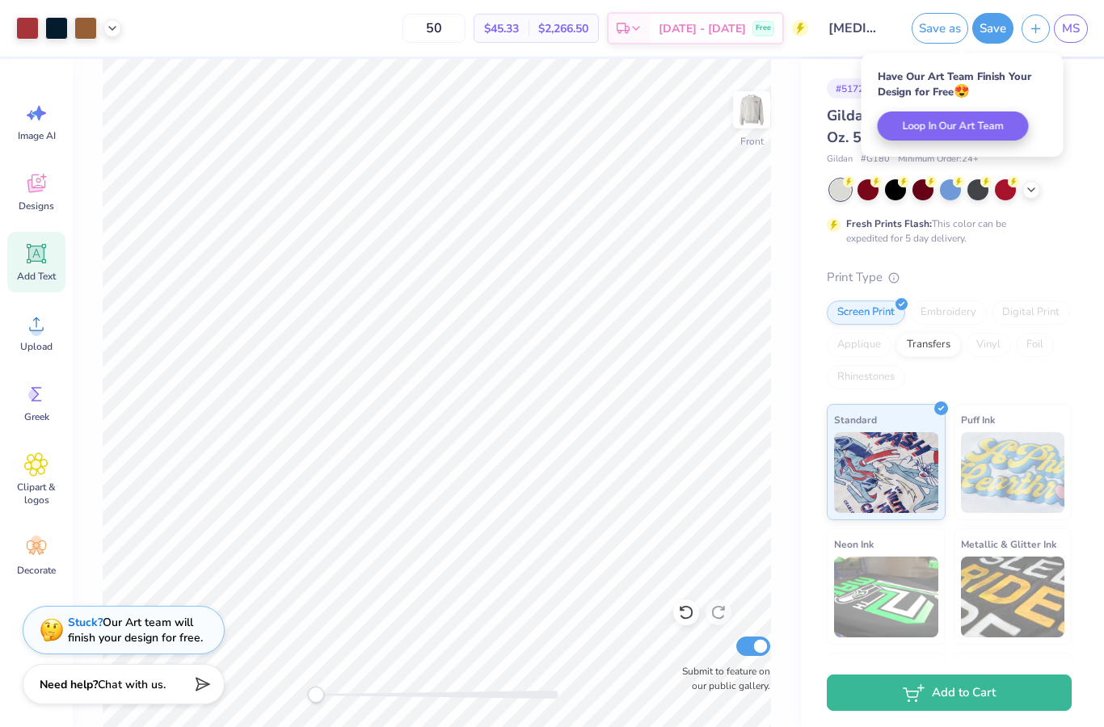
click at [1076, 29] on span "MS" at bounding box center [1071, 28] width 18 height 19
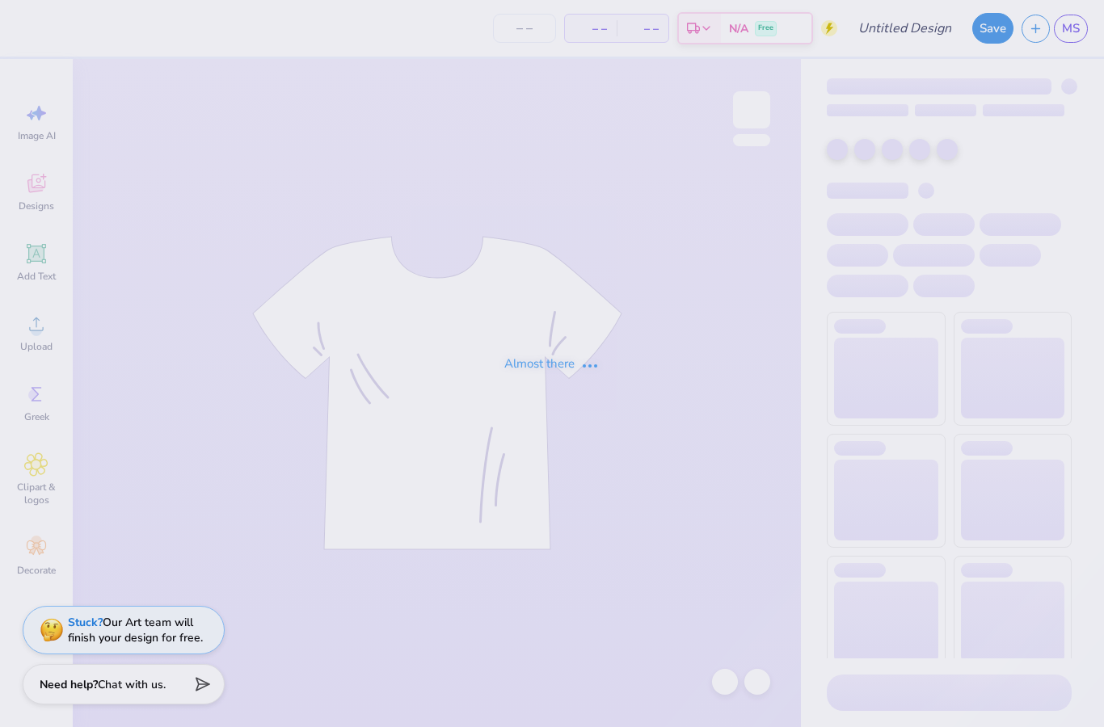
type input "AXID Homecoming"
type input "100"
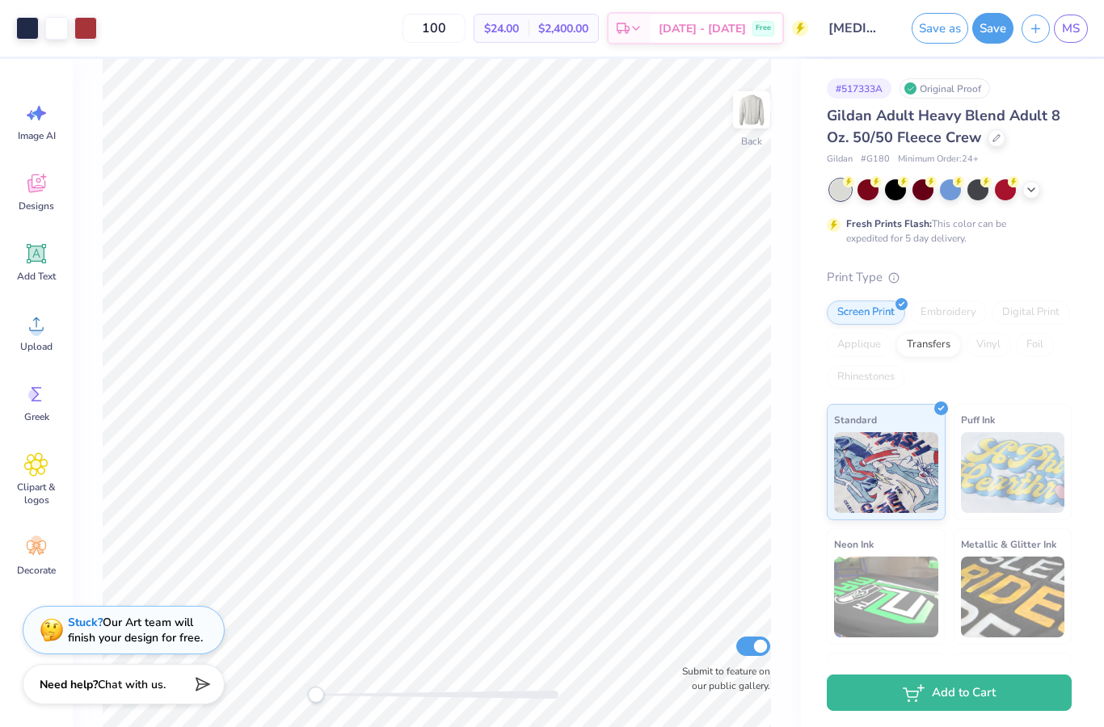
click at [32, 33] on div at bounding box center [27, 28] width 23 height 23
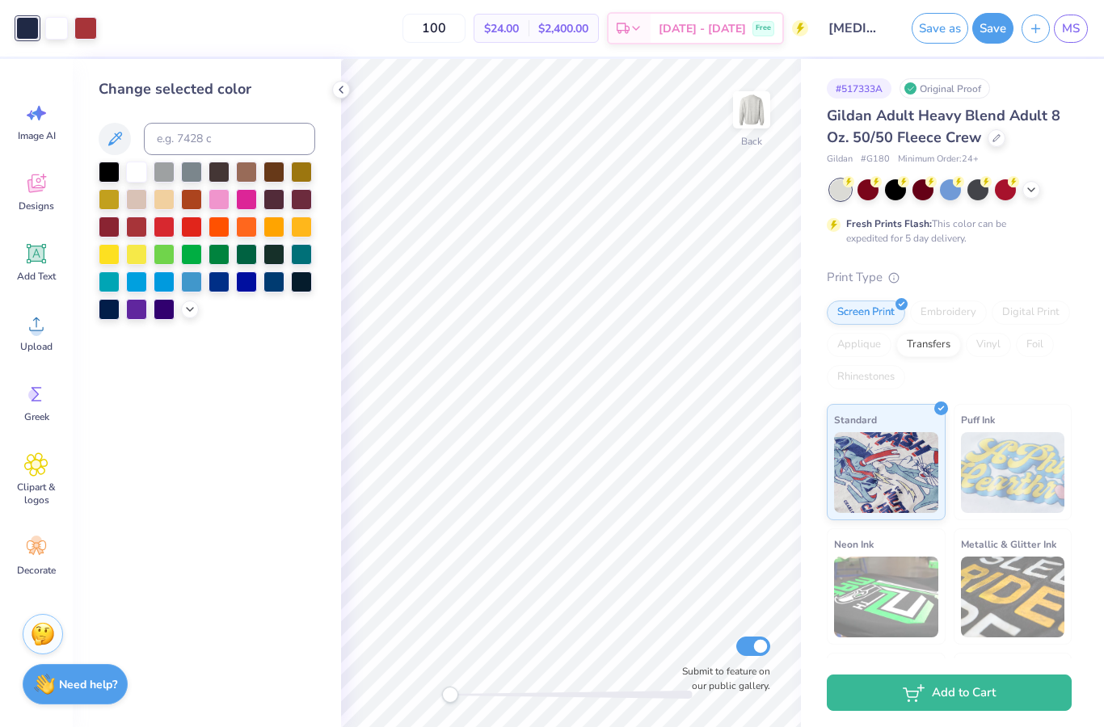
click at [114, 178] on div at bounding box center [109, 172] width 21 height 21
click at [684, 616] on icon at bounding box center [686, 612] width 16 height 16
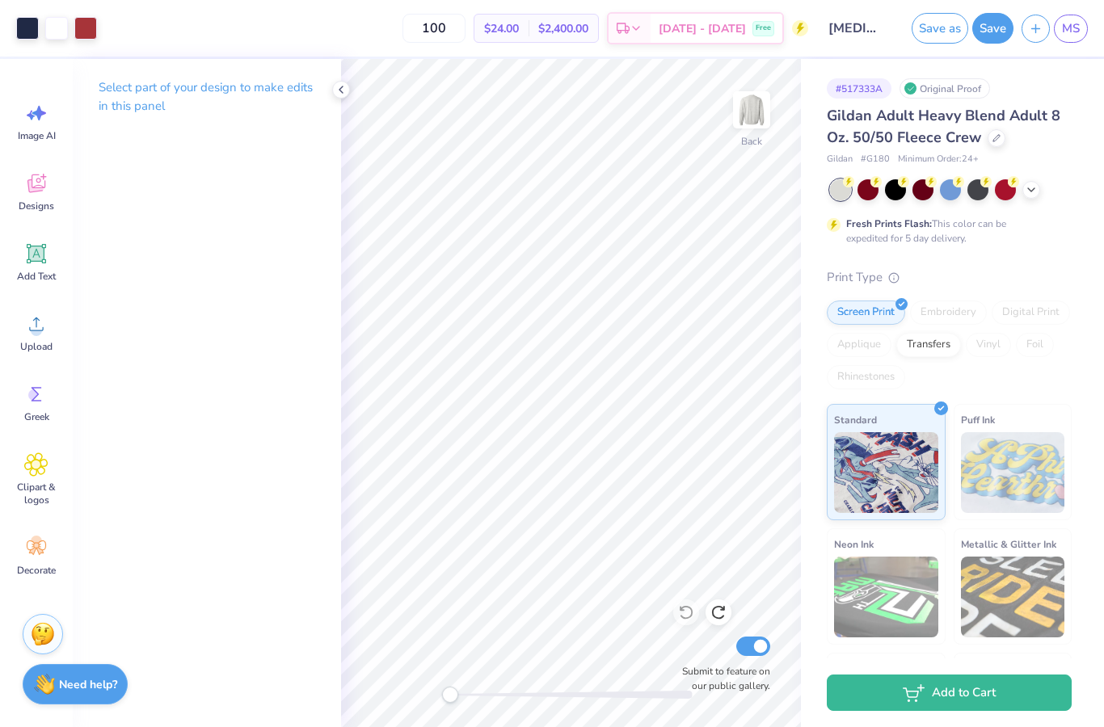
click at [347, 95] on div at bounding box center [341, 90] width 18 height 18
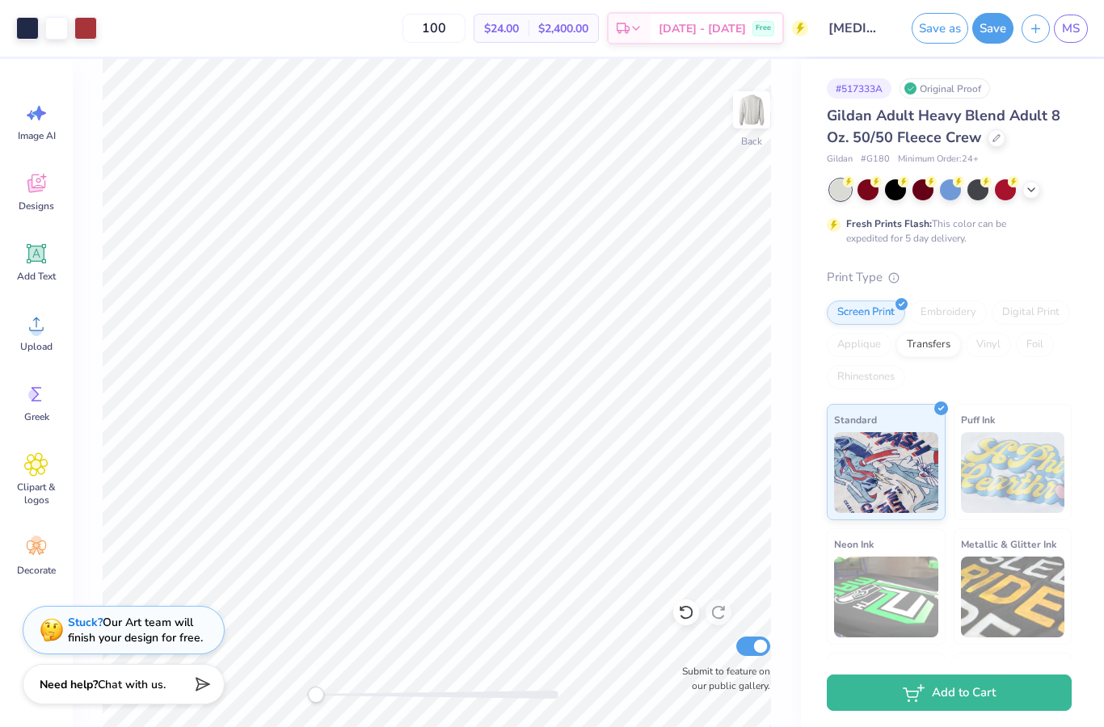
click at [1077, 23] on span "MS" at bounding box center [1071, 28] width 18 height 19
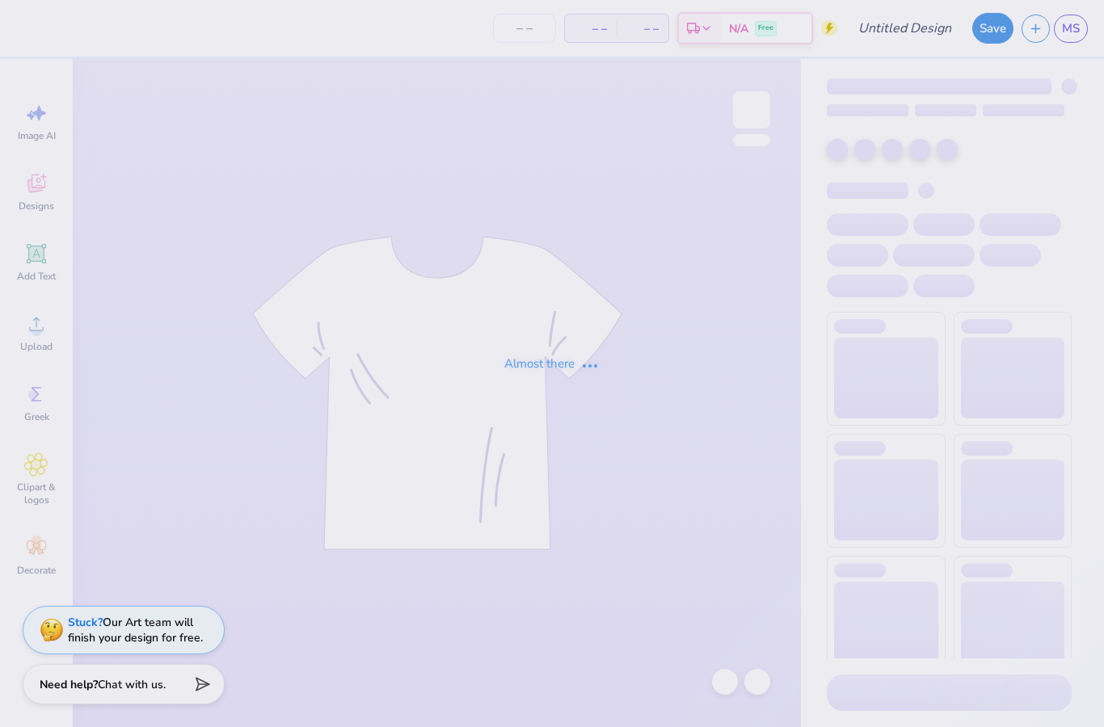
type input "AXID Homecoming"
type input "100"
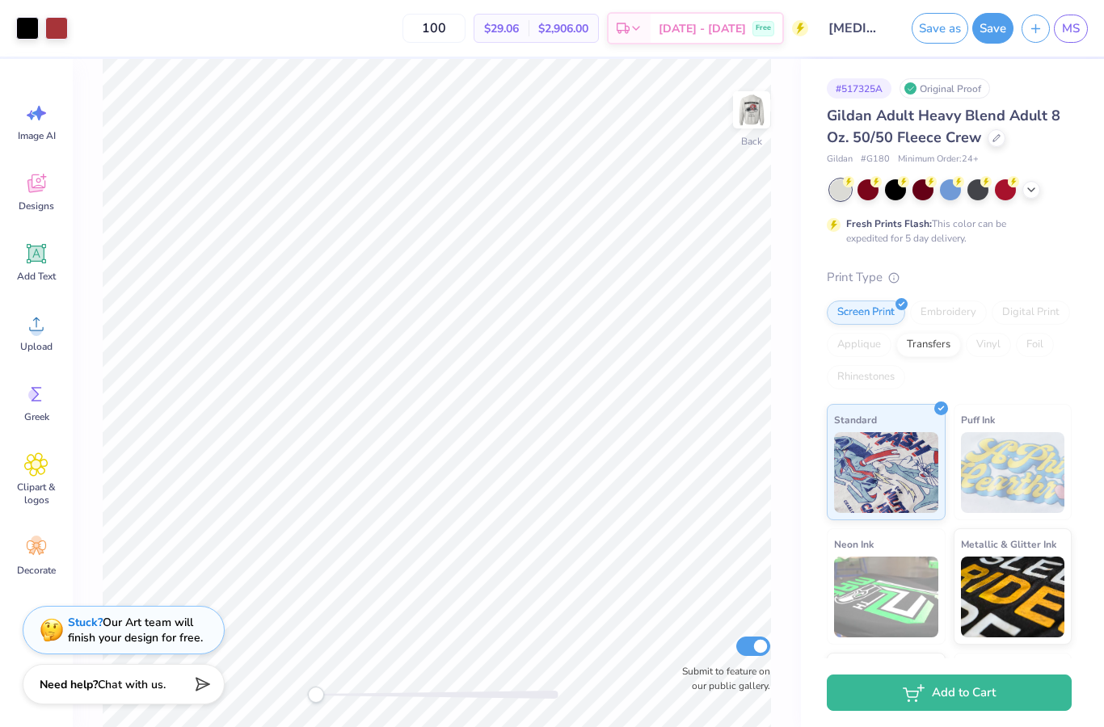
click at [761, 116] on img at bounding box center [751, 110] width 32 height 32
click at [749, 123] on img at bounding box center [751, 110] width 32 height 32
click at [763, 126] on img at bounding box center [751, 110] width 32 height 32
click at [763, 110] on img at bounding box center [751, 110] width 32 height 32
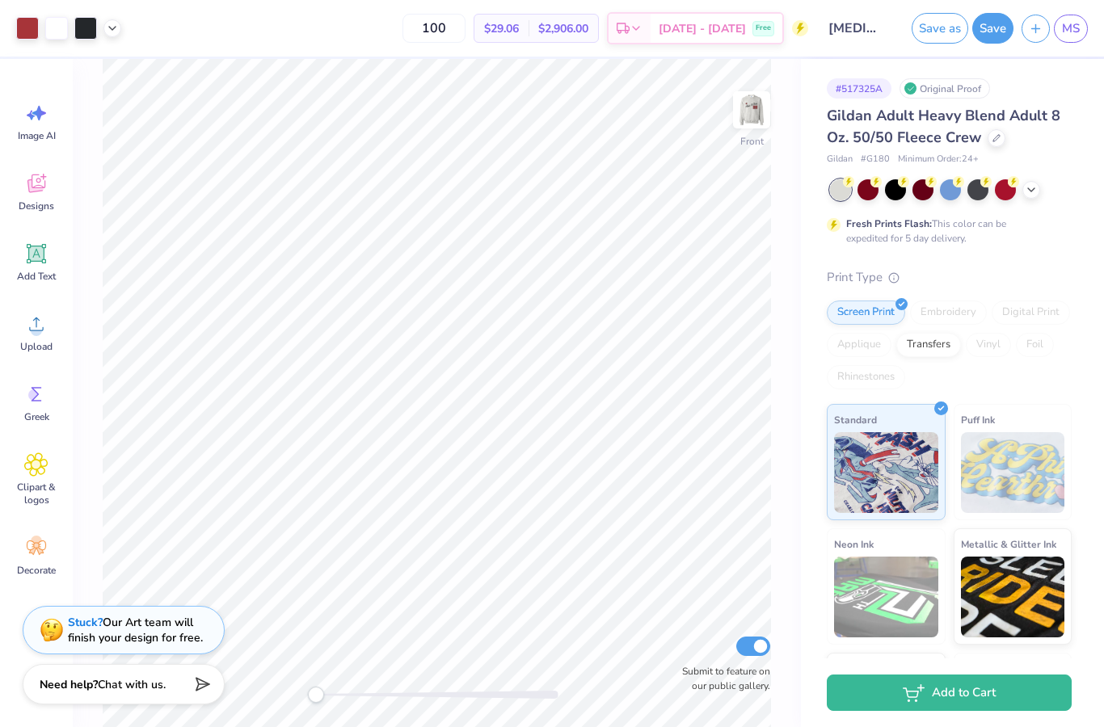
click at [747, 126] on img at bounding box center [751, 110] width 32 height 32
click at [762, 149] on div "Back" at bounding box center [751, 141] width 21 height 15
click at [1067, 28] on span "MS" at bounding box center [1071, 28] width 18 height 19
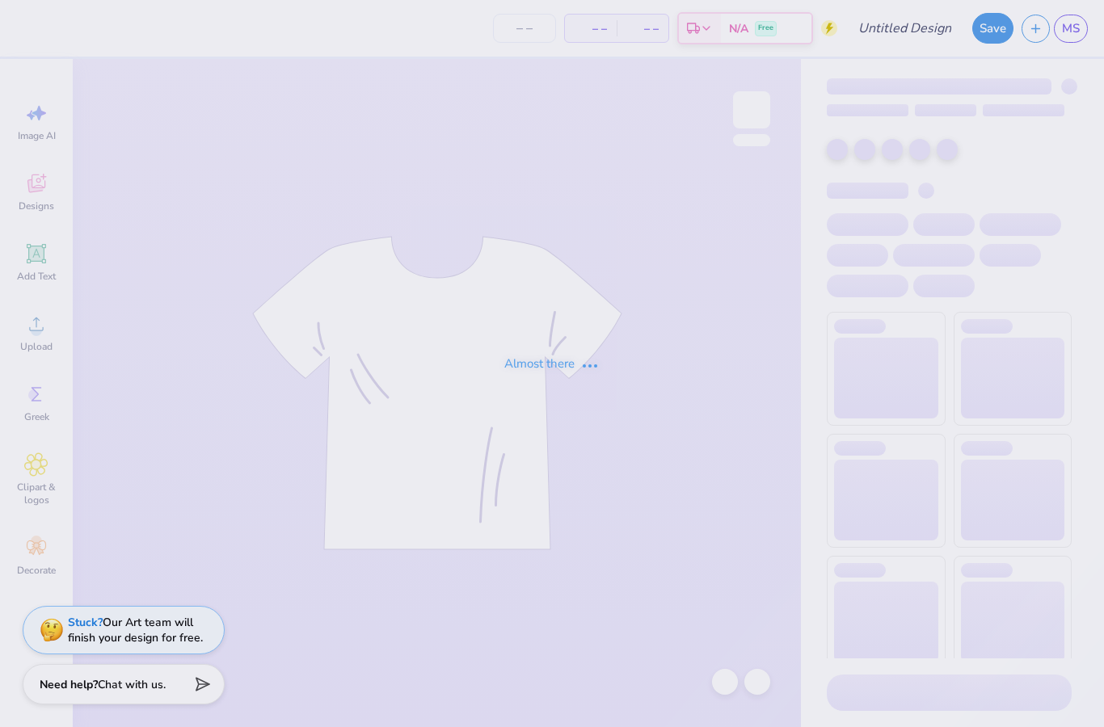
type input "[MEDICAL_DATA] Homecoming"
type input "50"
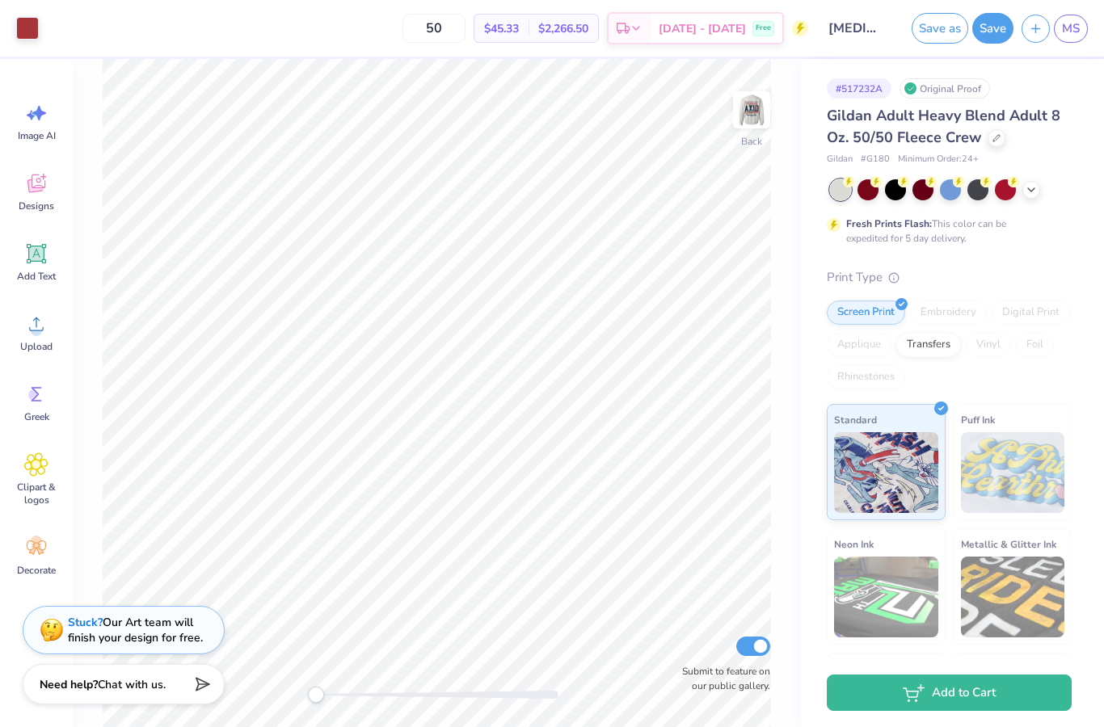
click at [742, 126] on img at bounding box center [751, 110] width 32 height 32
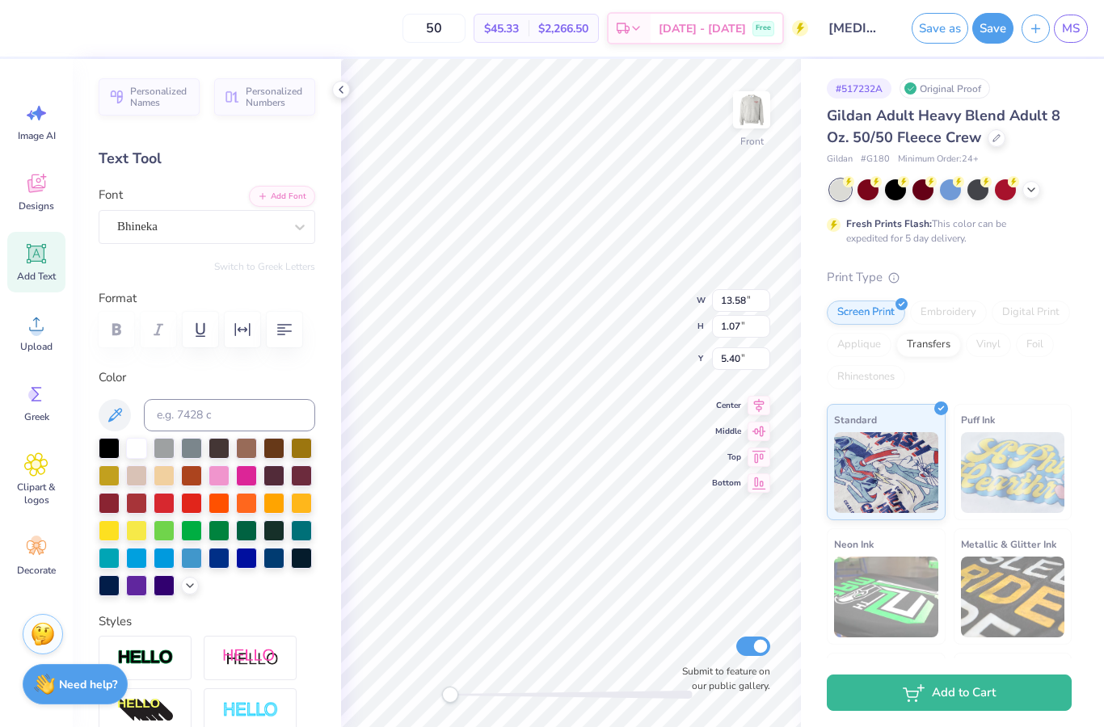
scroll to position [1, 3]
type textarea "[GEOGRAPHIC_DATA][US_STATE]"
click at [340, 86] on icon at bounding box center [340, 89] width 13 height 13
click at [756, 104] on img at bounding box center [751, 110] width 32 height 32
click at [763, 105] on img at bounding box center [751, 110] width 32 height 32
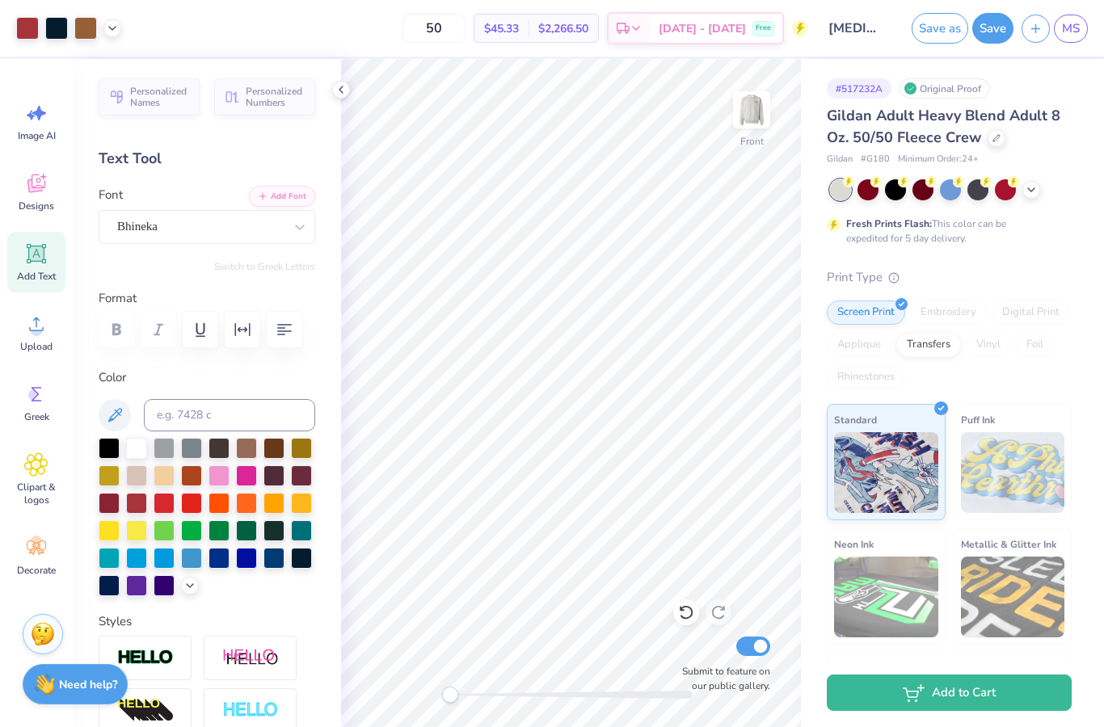
click at [126, 19] on div "Art colors 50 $45.33 Per Item $2,266.50 Total Est. Delivery Sep 20 - 23 Free De…" at bounding box center [552, 28] width 1104 height 57
click at [119, 32] on div at bounding box center [112, 28] width 18 height 18
click at [998, 36] on button "Save" at bounding box center [992, 28] width 41 height 31
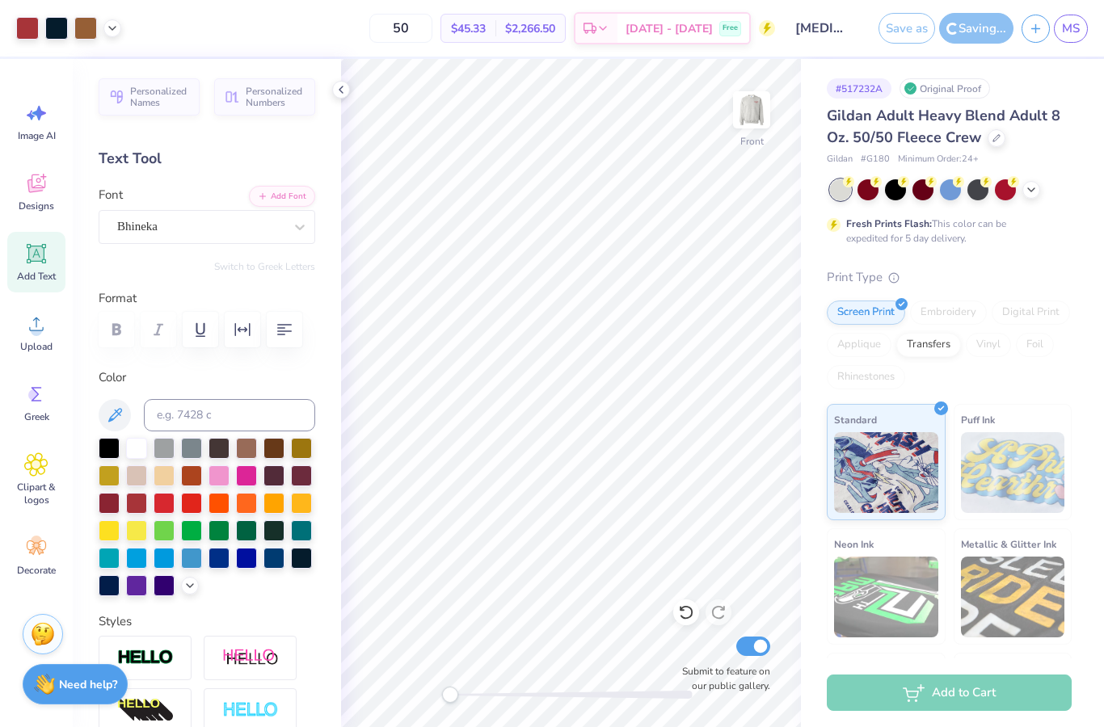
click at [343, 91] on icon at bounding box center [340, 89] width 13 height 13
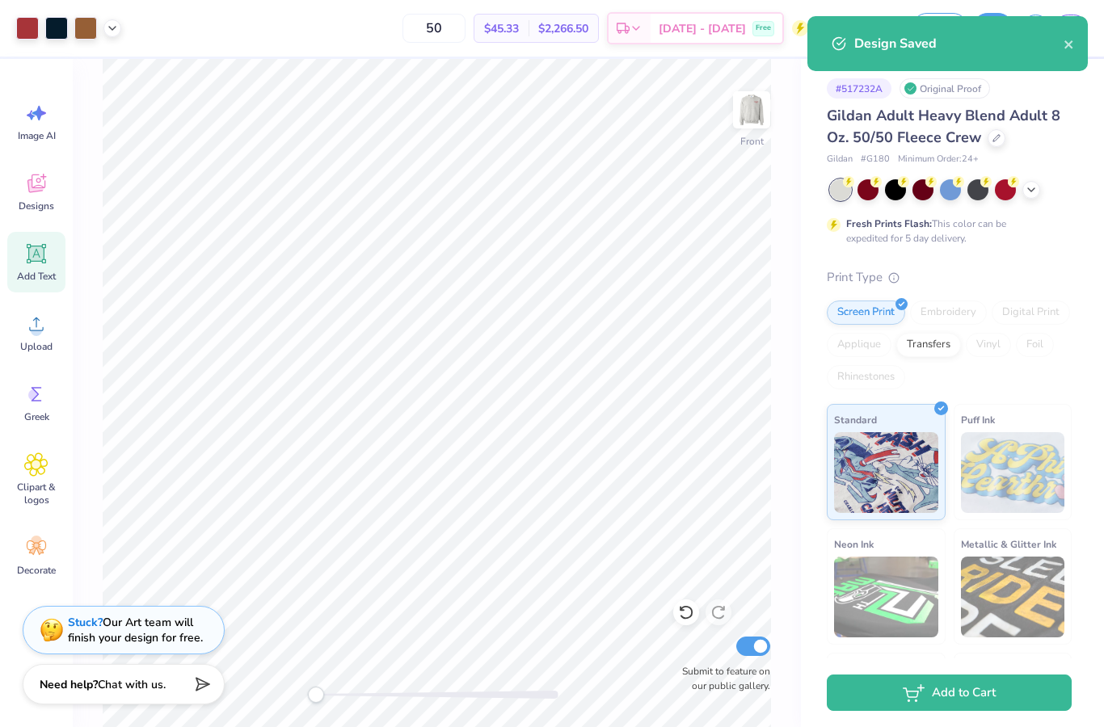
click at [755, 104] on img at bounding box center [751, 110] width 32 height 32
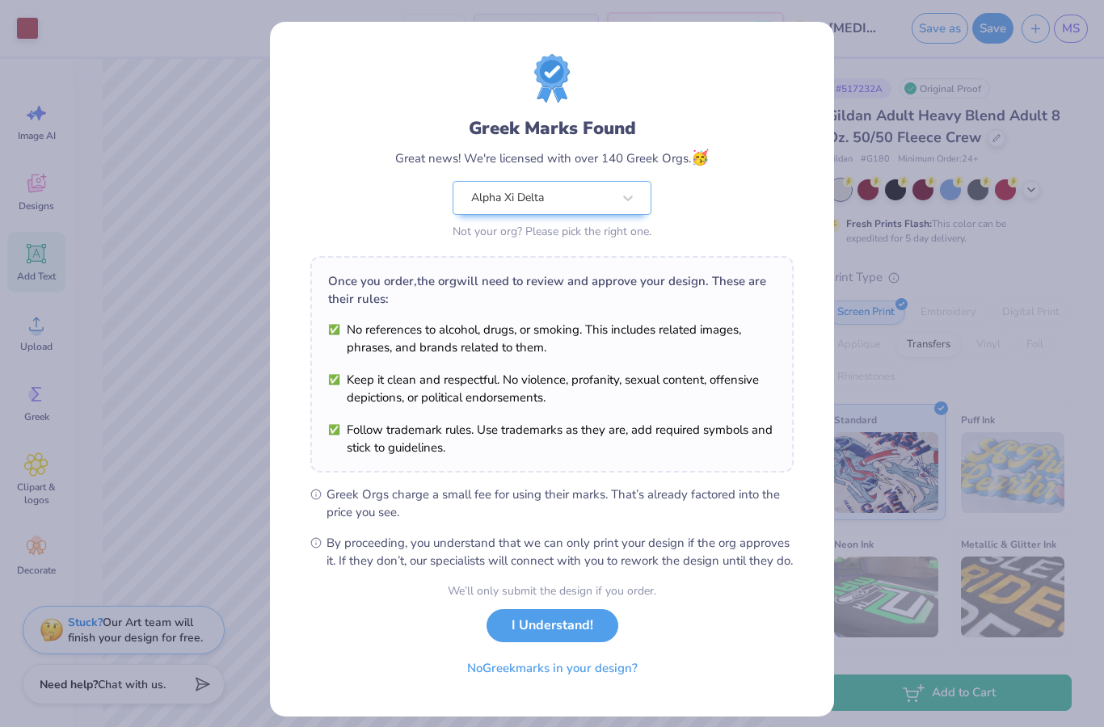
click at [556, 642] on button "I Understand!" at bounding box center [552, 625] width 132 height 33
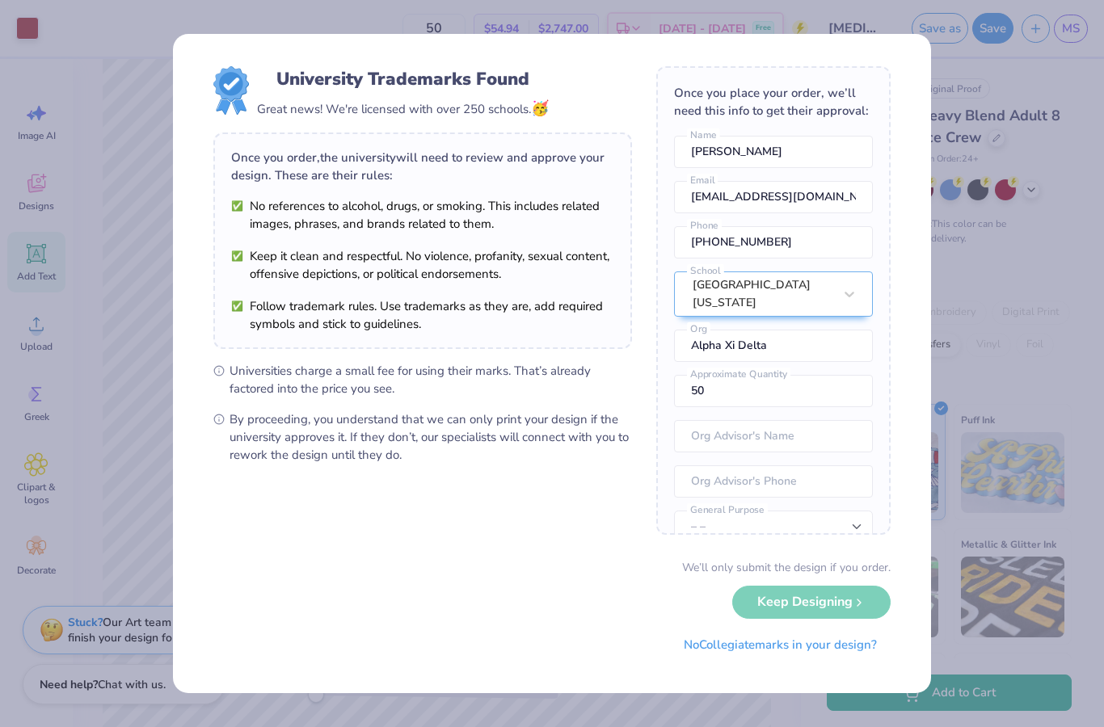
click at [832, 379] on input "50" at bounding box center [773, 391] width 199 height 32
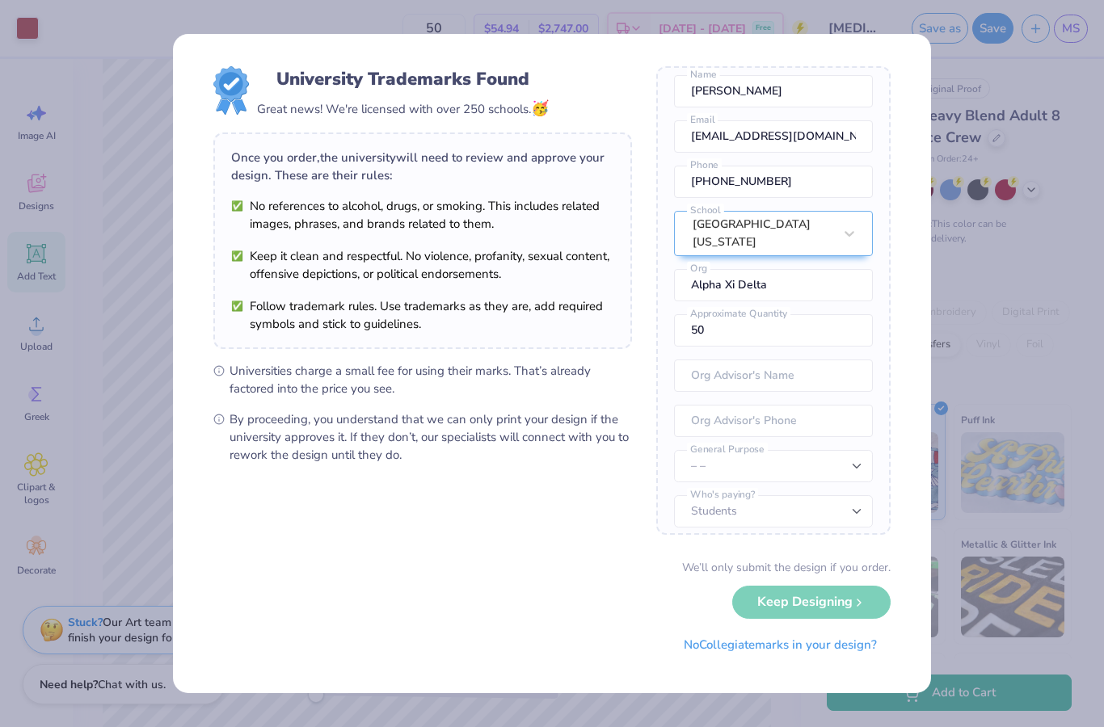
scroll to position [60, 0]
click at [842, 427] on input "tel" at bounding box center [773, 422] width 199 height 32
click at [818, 322] on input "50" at bounding box center [773, 331] width 199 height 32
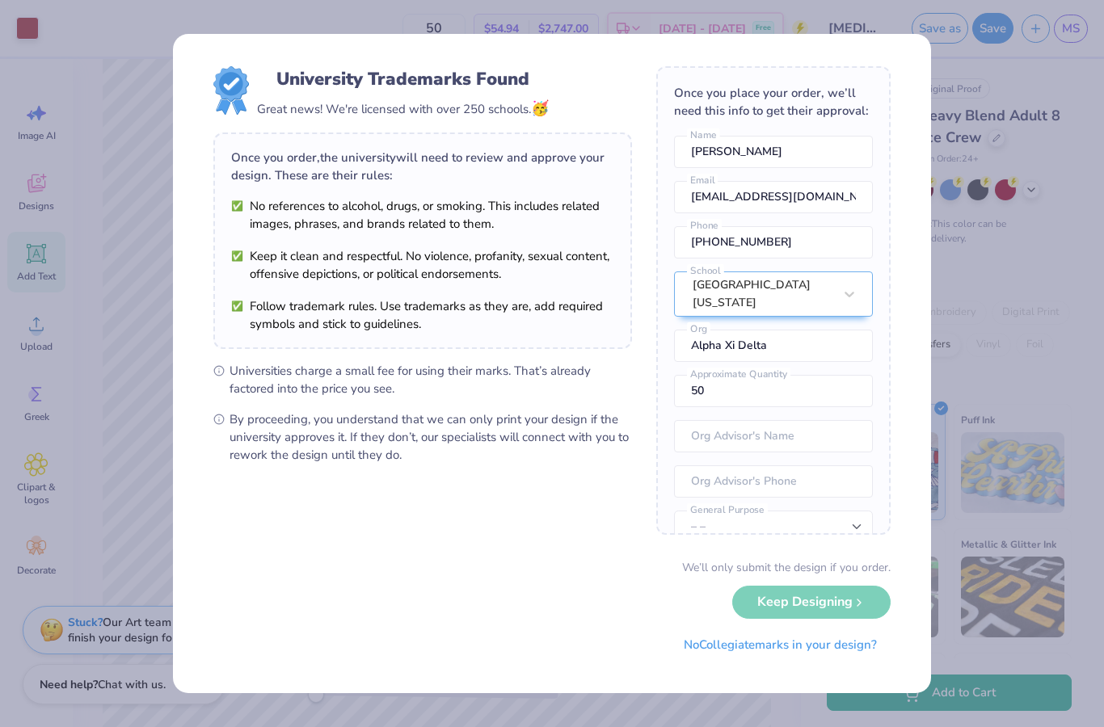
scroll to position [0, 0]
click at [838, 604] on div "We’ll only submit the design if you order. Keep Designing No Collegiate marks i…" at bounding box center [551, 610] width 677 height 102
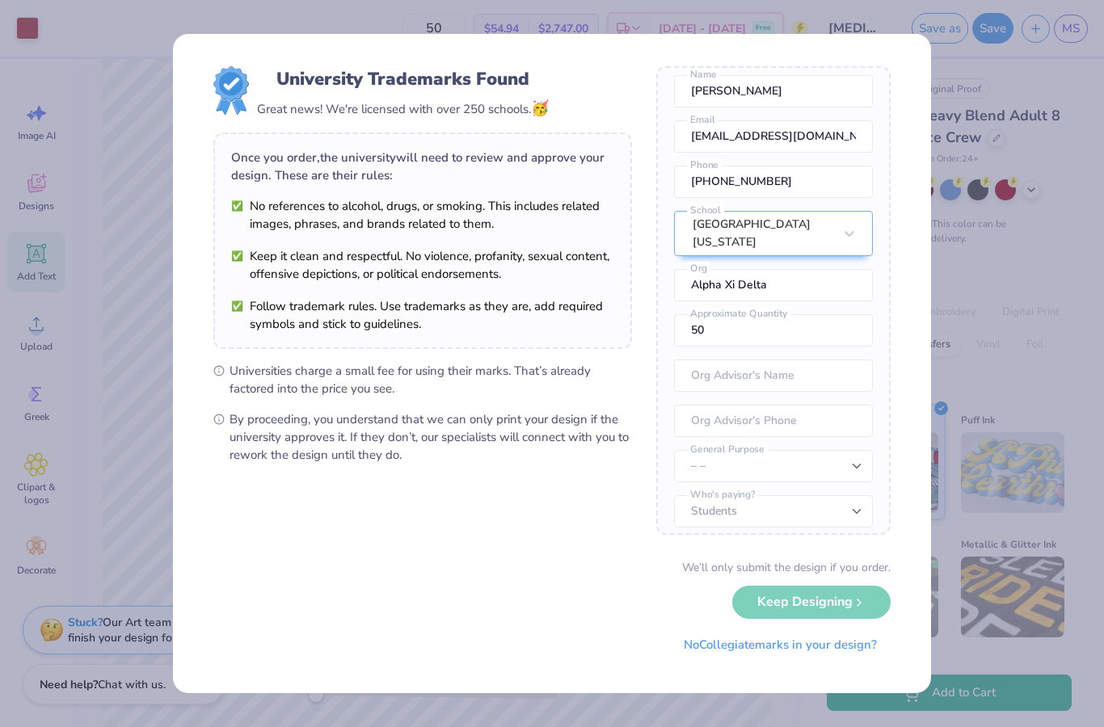
scroll to position [60, 0]
click at [842, 454] on select "– – Member apparel for registered Student Organization / Department / School Fu…" at bounding box center [773, 467] width 199 height 32
select select "Member apparel for registered Student Organization / Department / School"
click at [855, 584] on div "We’ll only submit the design if you order. Keep Designing No Collegiate marks i…" at bounding box center [551, 610] width 677 height 102
click at [849, 612] on div "We’ll only submit the design if you order. Keep Designing No Collegiate marks i…" at bounding box center [551, 610] width 677 height 102
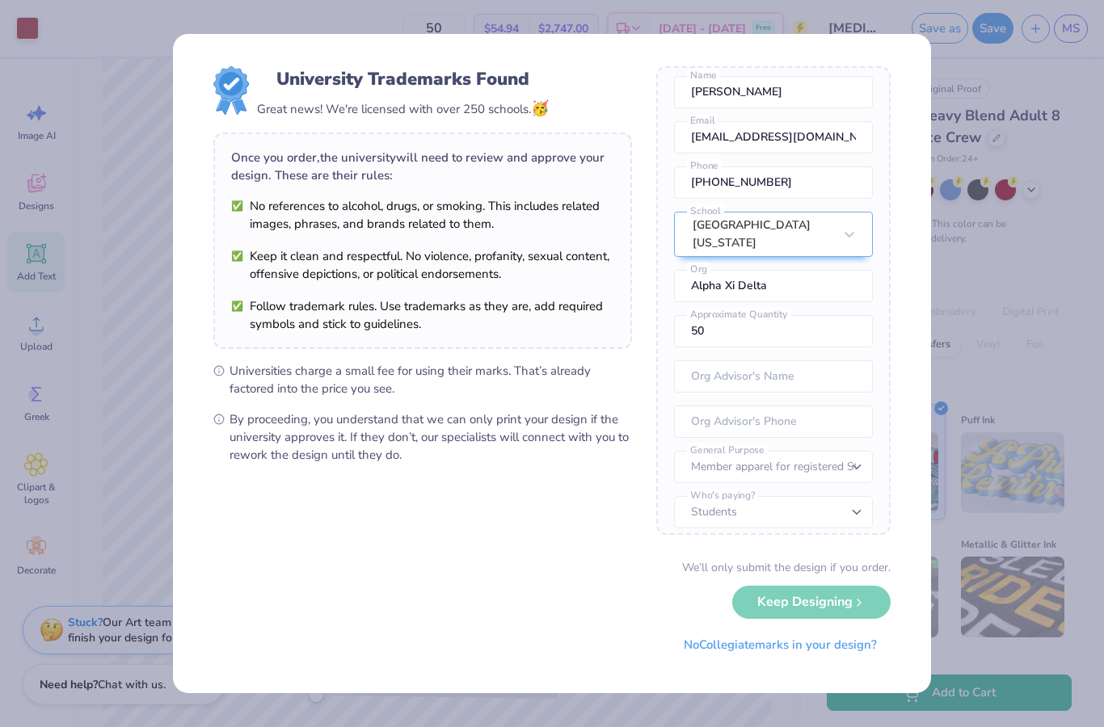
click at [899, 411] on div "University Trademarks Found Great news! We're licensed with over 250 schools. 🥳…" at bounding box center [552, 363] width 758 height 659
click at [928, 284] on div "University Trademarks Found Great news! We're licensed with over 250 schools. 🥳…" at bounding box center [552, 363] width 758 height 659
click at [570, 336] on div "Once you order, the university will need to review and approve your design. The…" at bounding box center [422, 241] width 419 height 217
click at [831, 284] on input "Alpha Xi Delta" at bounding box center [773, 286] width 199 height 32
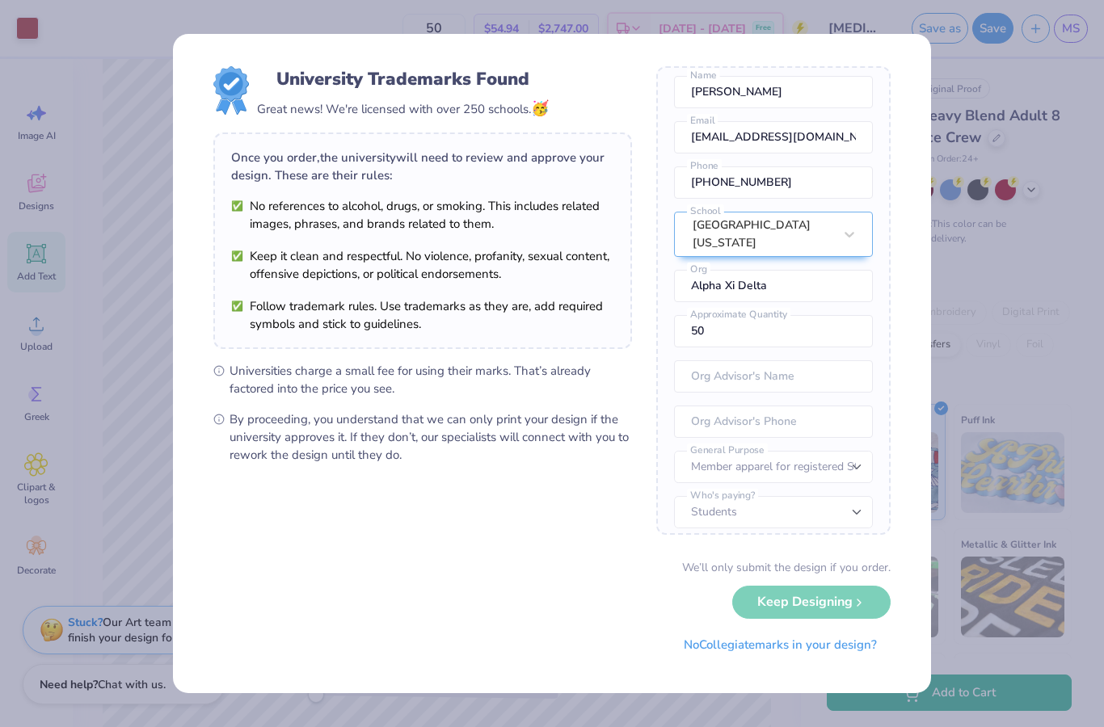
click at [862, 607] on div "We’ll only submit the design if you order. Keep Designing No Collegiate marks i…" at bounding box center [551, 610] width 677 height 102
click at [869, 460] on select "– – Member apparel for registered Student Organization / Department / School Fu…" at bounding box center [773, 467] width 199 height 32
click at [859, 653] on button "No Collegiate marks in your design?" at bounding box center [780, 645] width 221 height 33
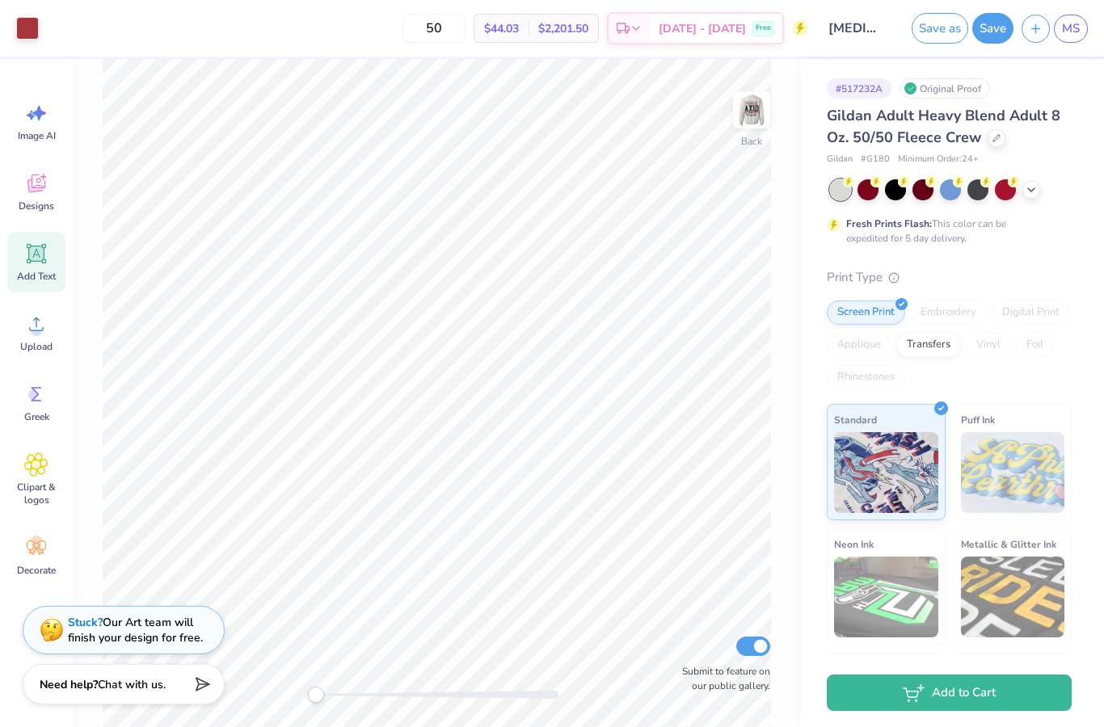
click at [1075, 31] on span "MS" at bounding box center [1071, 28] width 18 height 19
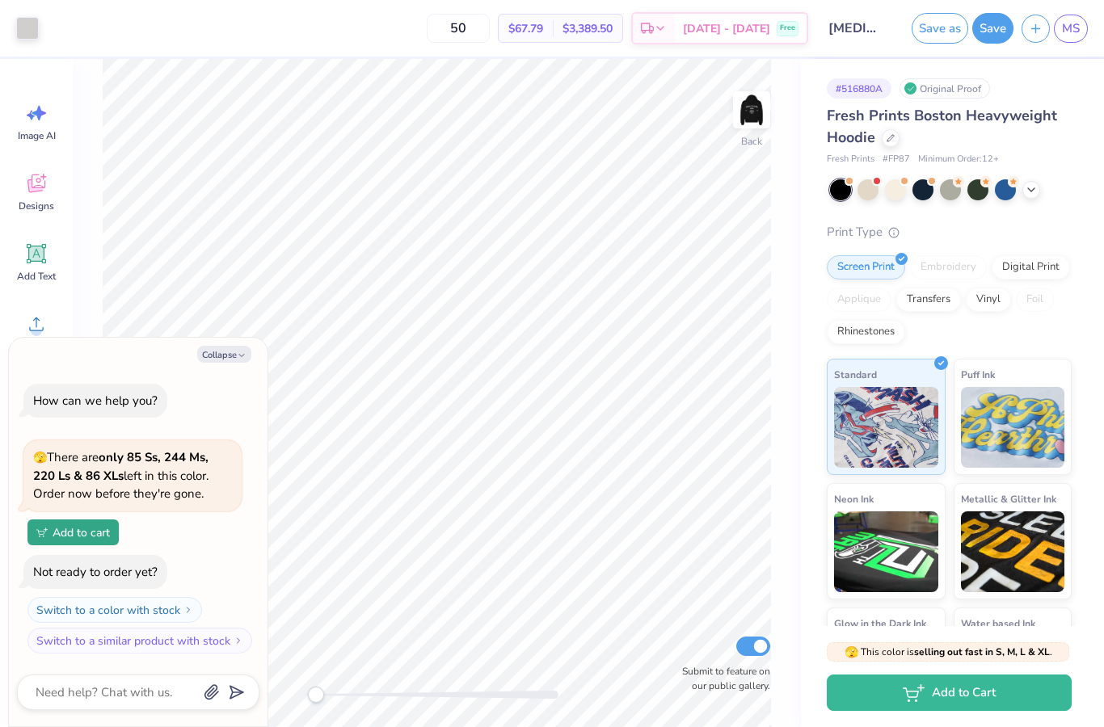
click at [1014, 191] on div at bounding box center [1005, 189] width 21 height 21
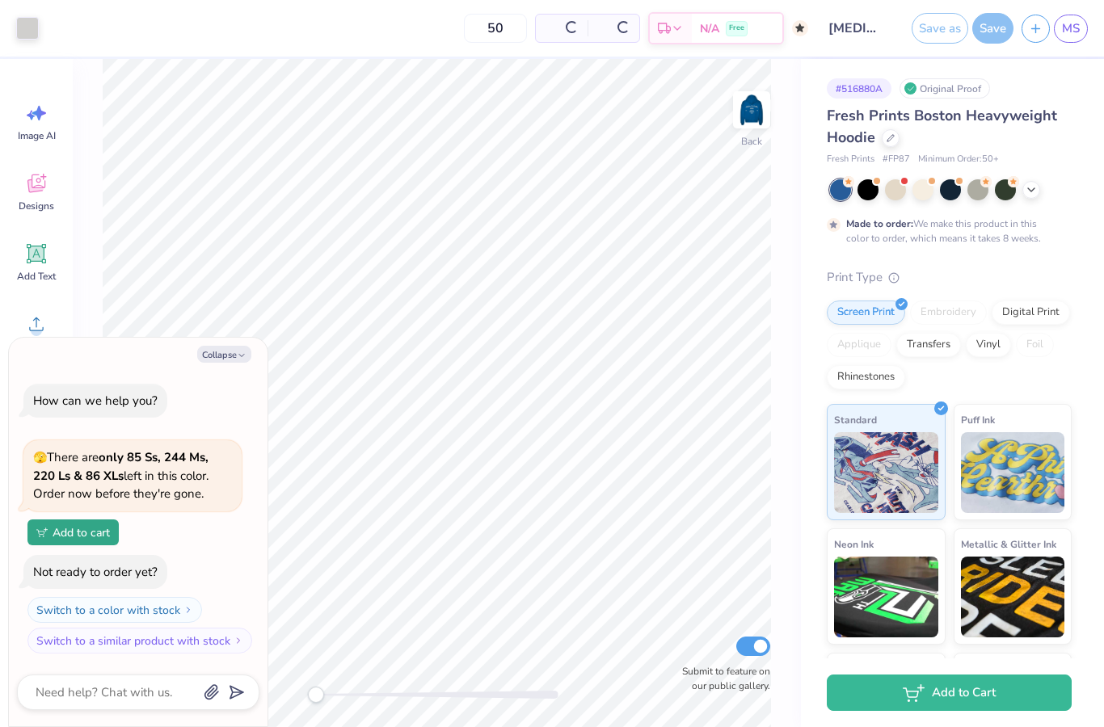
scroll to position [53, 0]
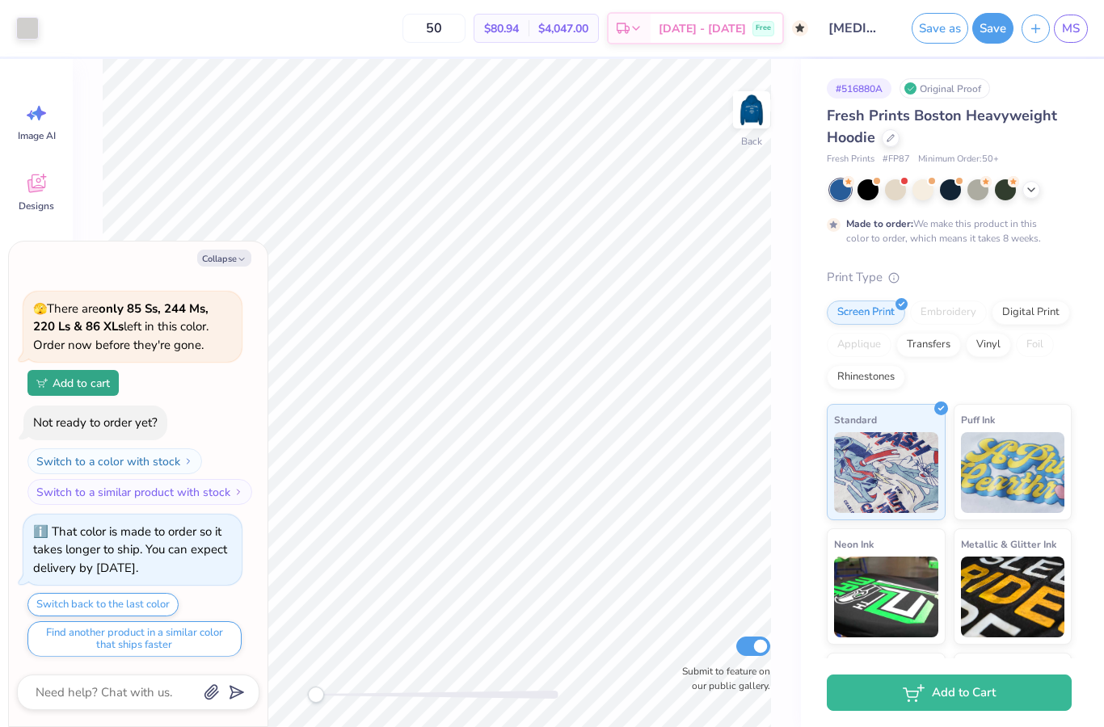
click at [1029, 191] on icon at bounding box center [1030, 189] width 13 height 13
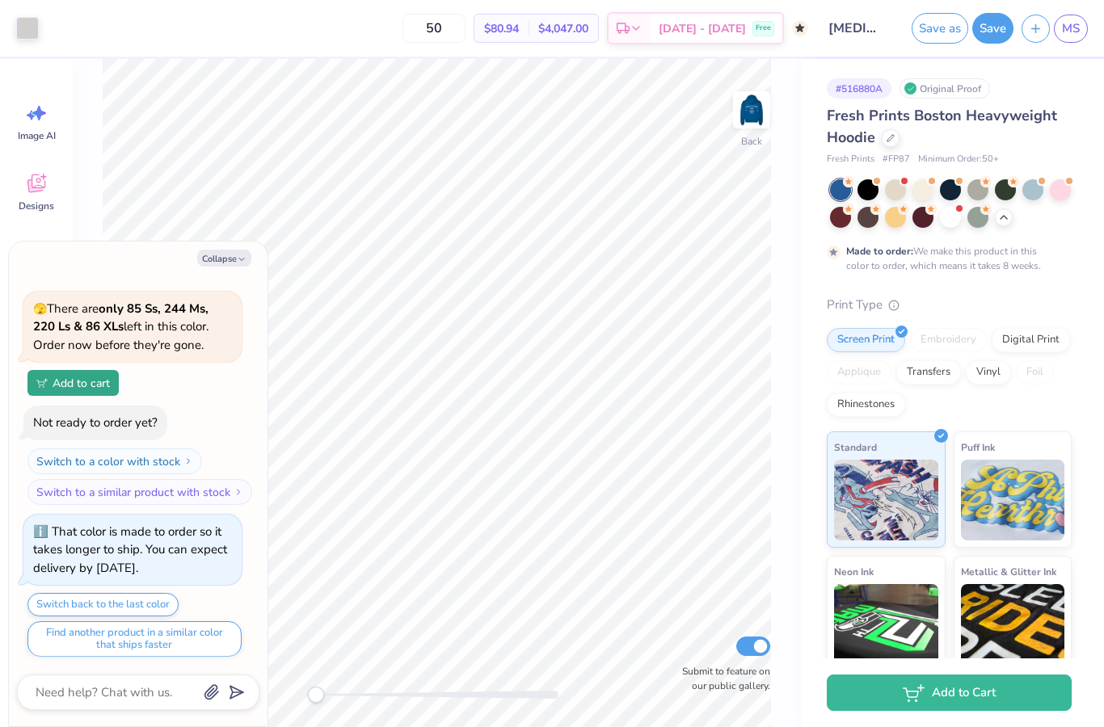
click at [955, 190] on div at bounding box center [950, 189] width 21 height 21
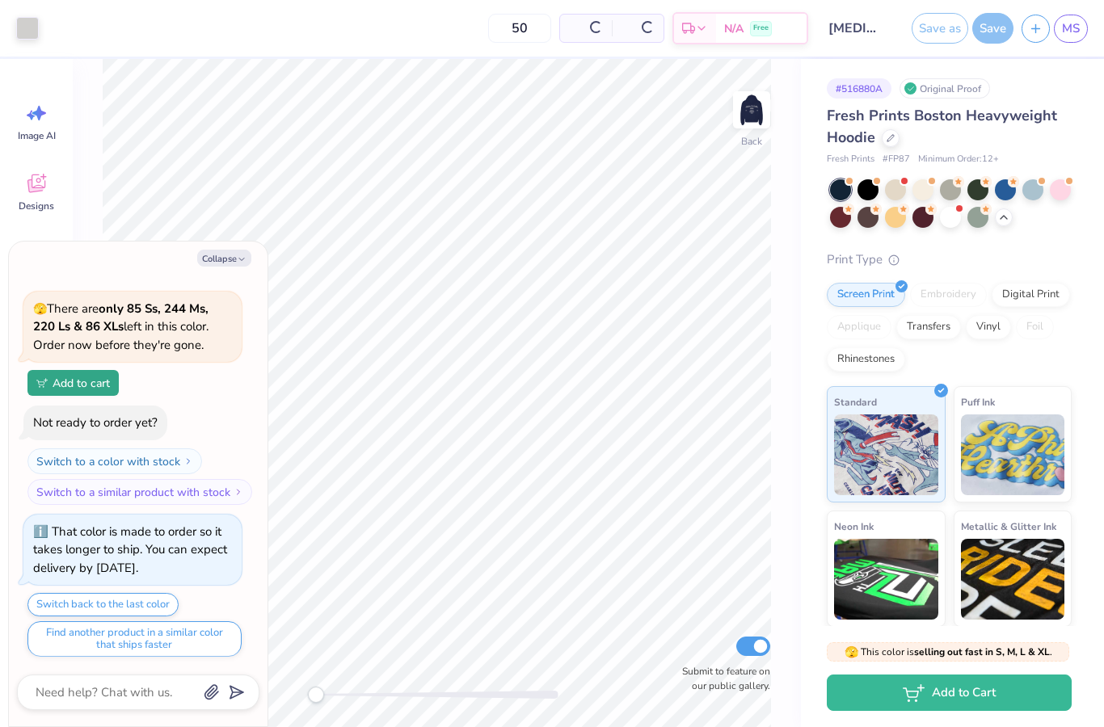
scroll to position [385, 0]
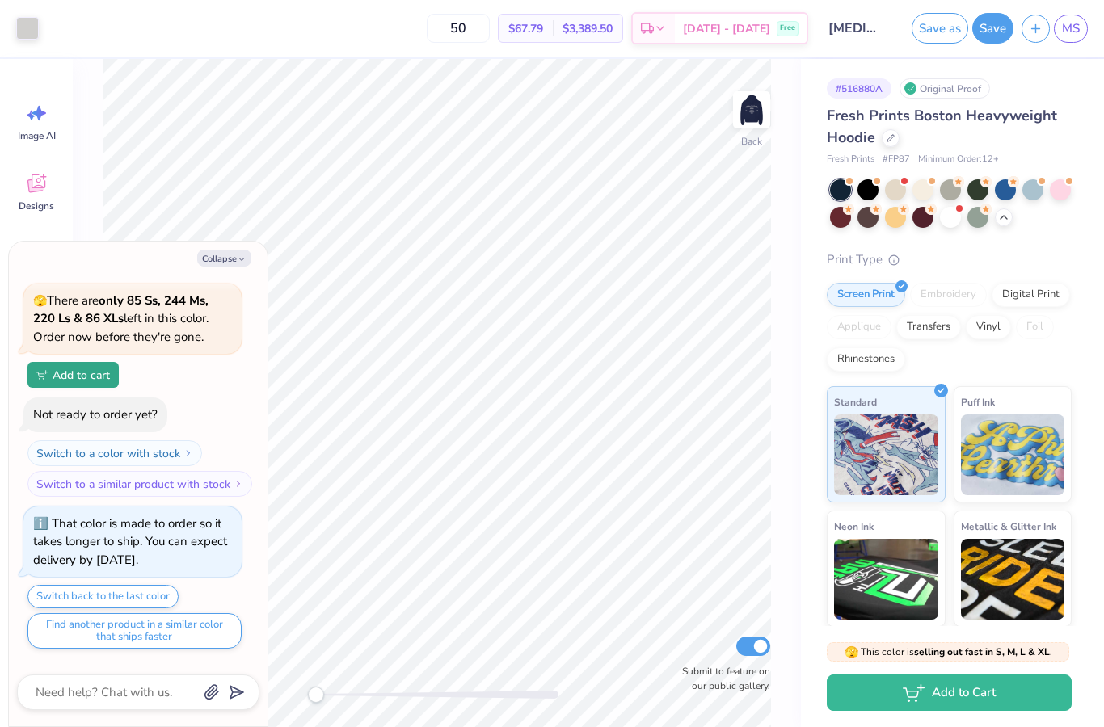
click at [238, 260] on icon "button" at bounding box center [242, 259] width 10 height 10
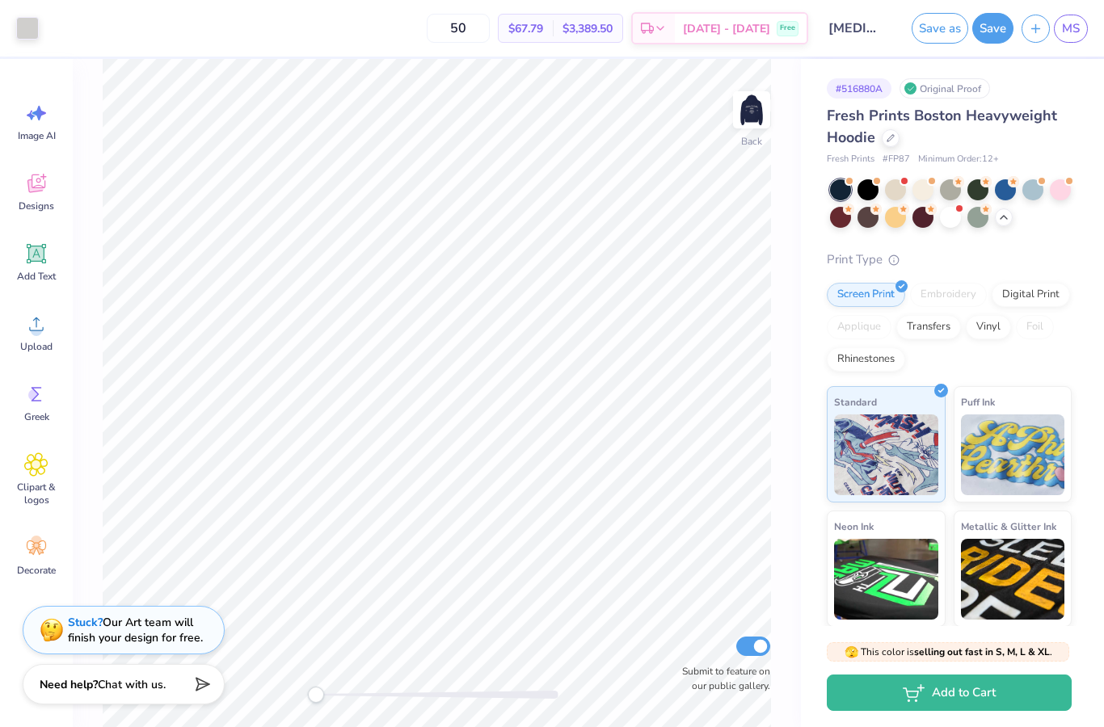
scroll to position [0, 0]
click at [874, 193] on div at bounding box center [867, 189] width 21 height 21
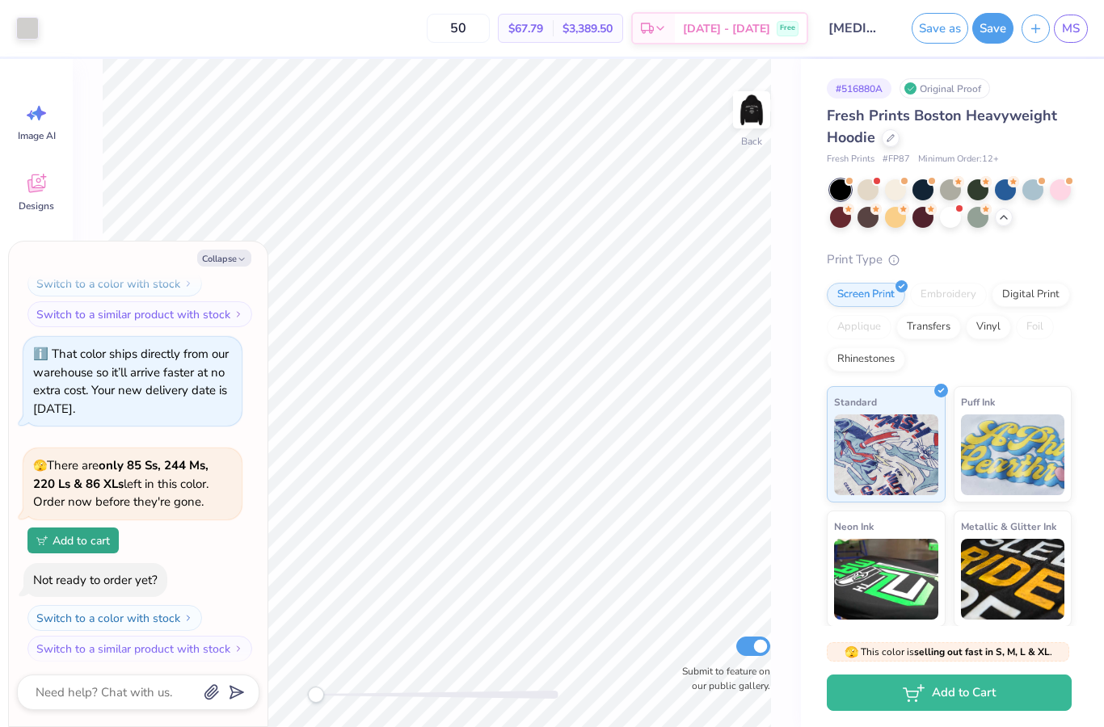
click at [898, 193] on div at bounding box center [895, 189] width 21 height 21
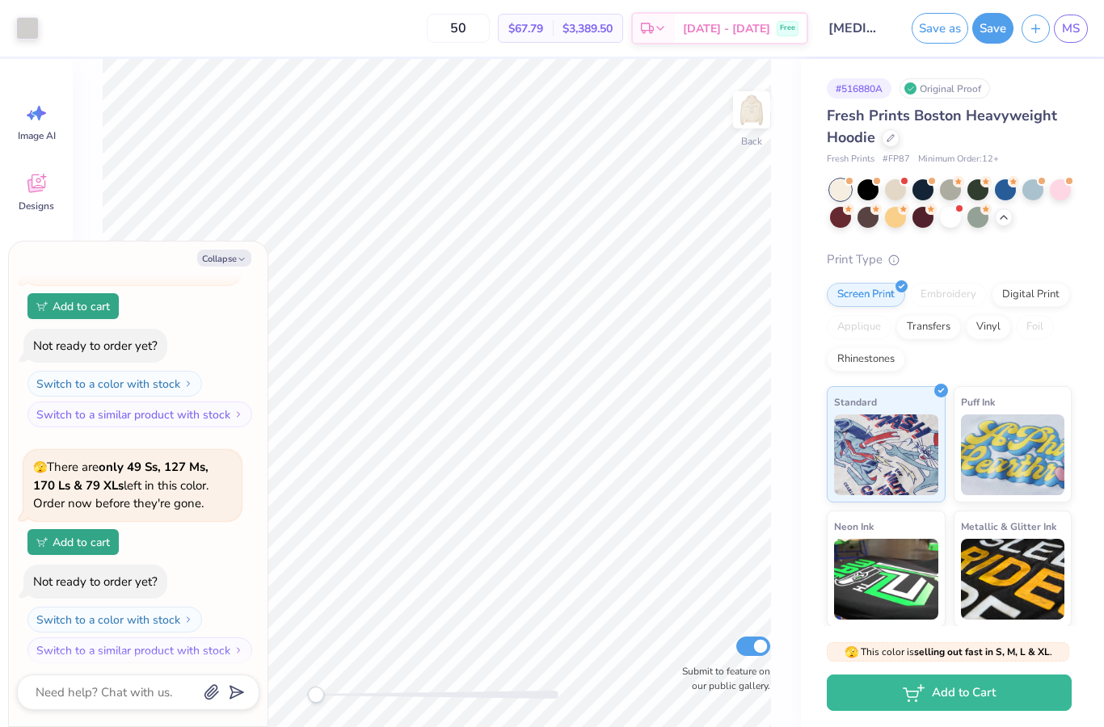
click at [232, 251] on button "Collapse" at bounding box center [224, 258] width 54 height 17
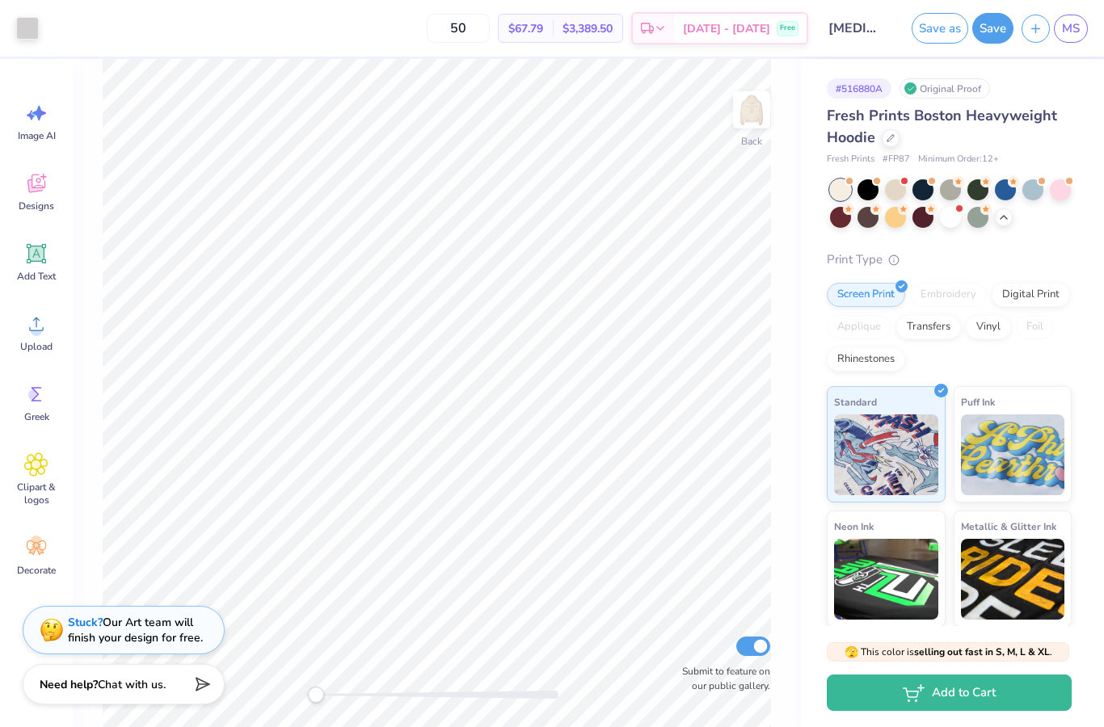
click at [34, 26] on div at bounding box center [27, 28] width 23 height 23
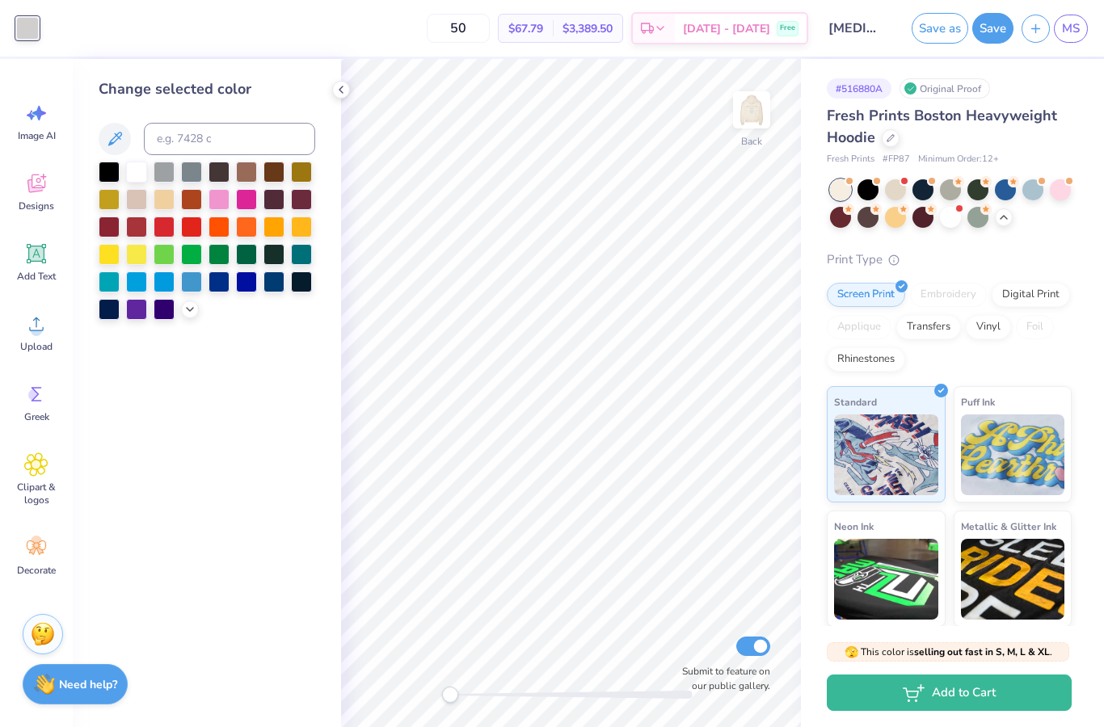
click at [109, 320] on div at bounding box center [109, 309] width 21 height 21
click at [763, 108] on img at bounding box center [751, 110] width 32 height 32
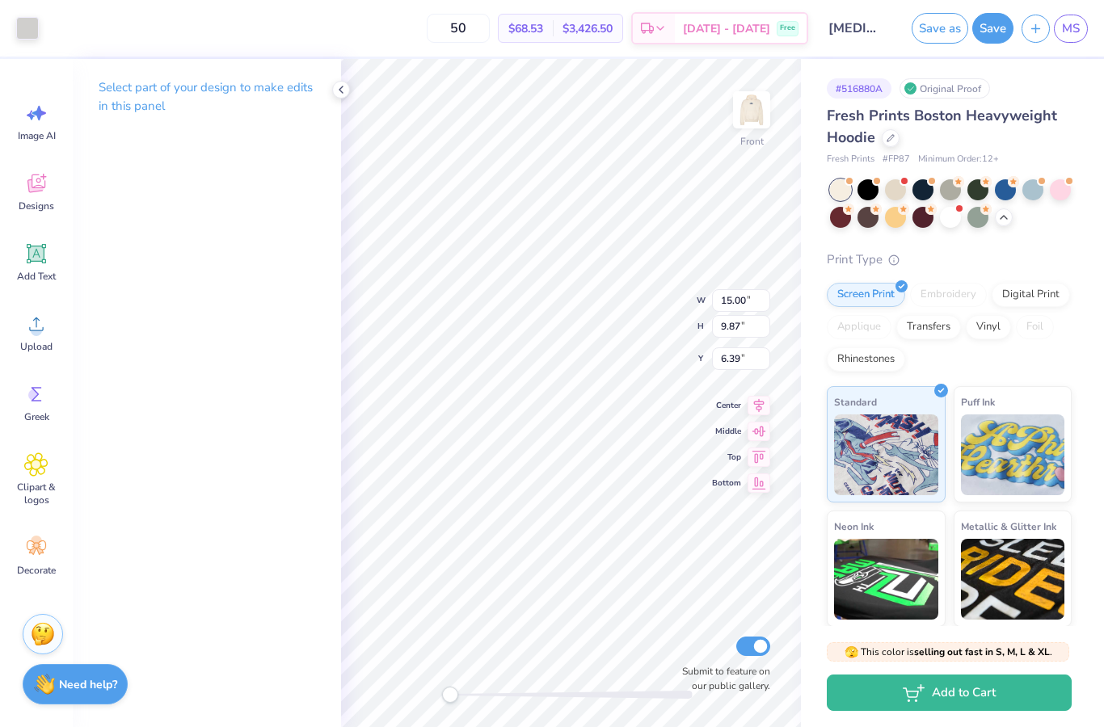
click at [28, 40] on div "Art colors" at bounding box center [19, 28] width 39 height 57
click at [27, 40] on div "Art colors" at bounding box center [19, 28] width 39 height 57
click at [30, 26] on div at bounding box center [27, 28] width 23 height 23
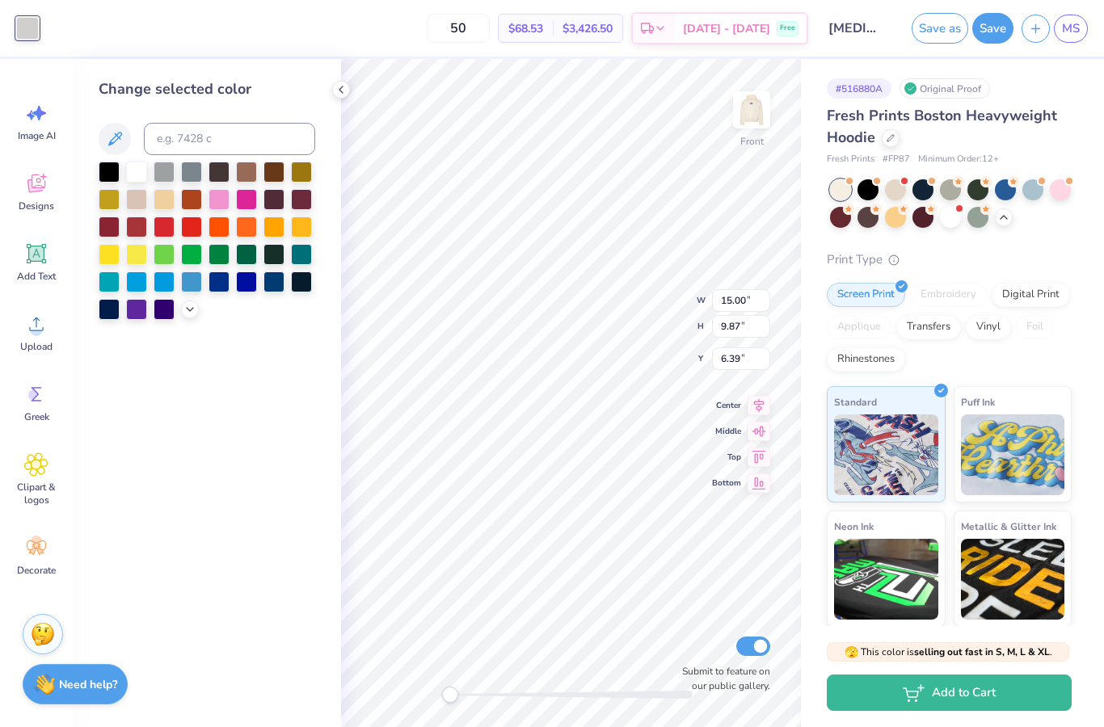
click at [118, 316] on div at bounding box center [109, 309] width 21 height 21
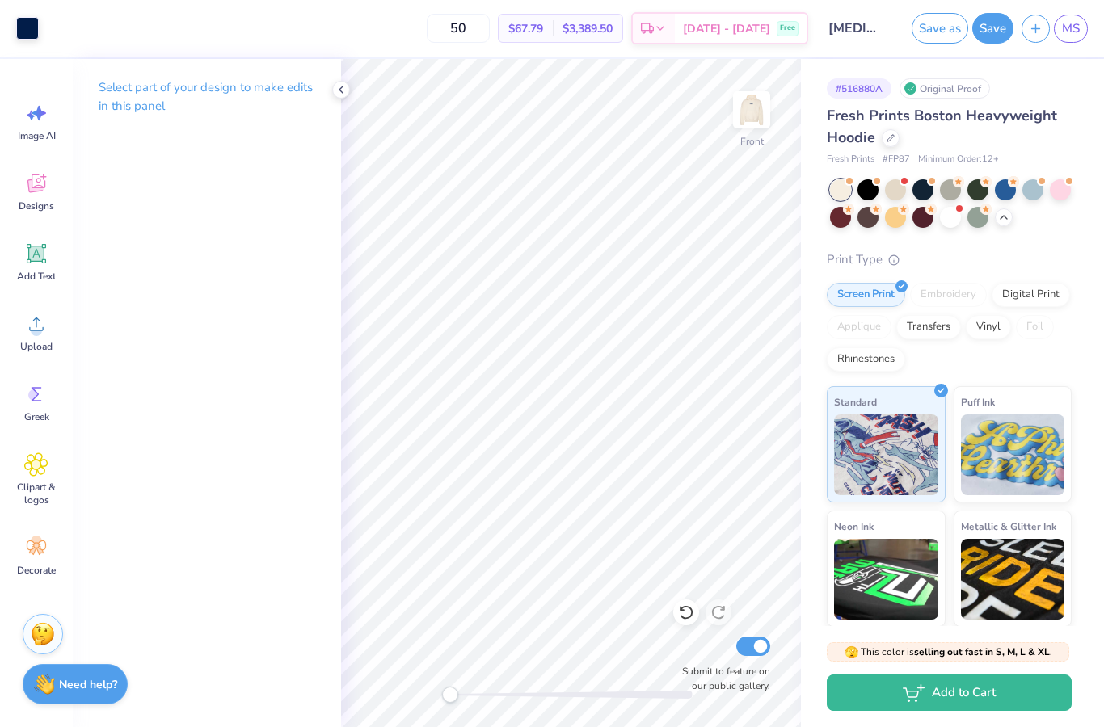
click at [342, 82] on div at bounding box center [341, 90] width 18 height 18
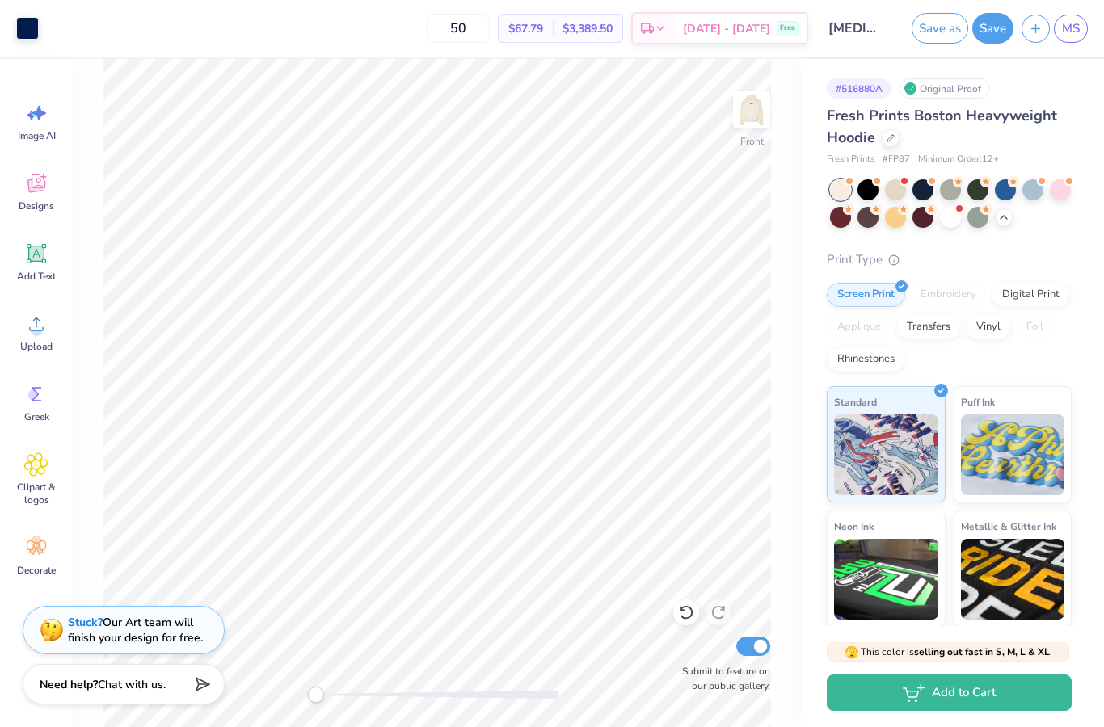
click at [1033, 186] on div at bounding box center [1032, 189] width 21 height 21
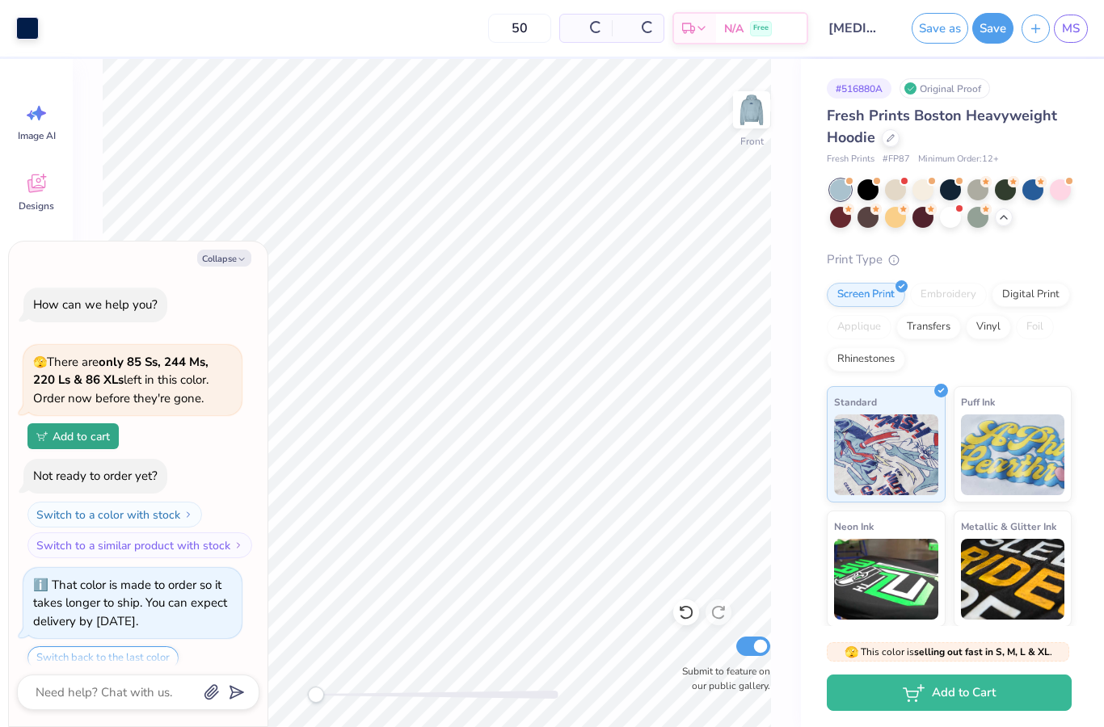
scroll to position [1087, 0]
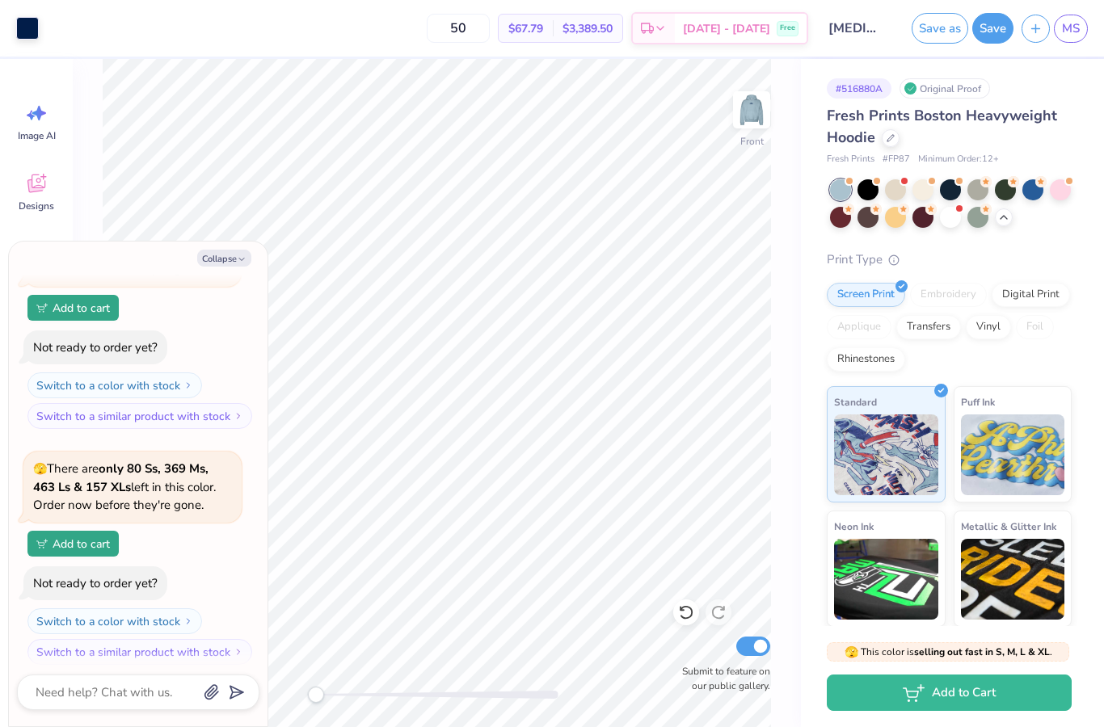
click at [949, 225] on div at bounding box center [950, 217] width 21 height 21
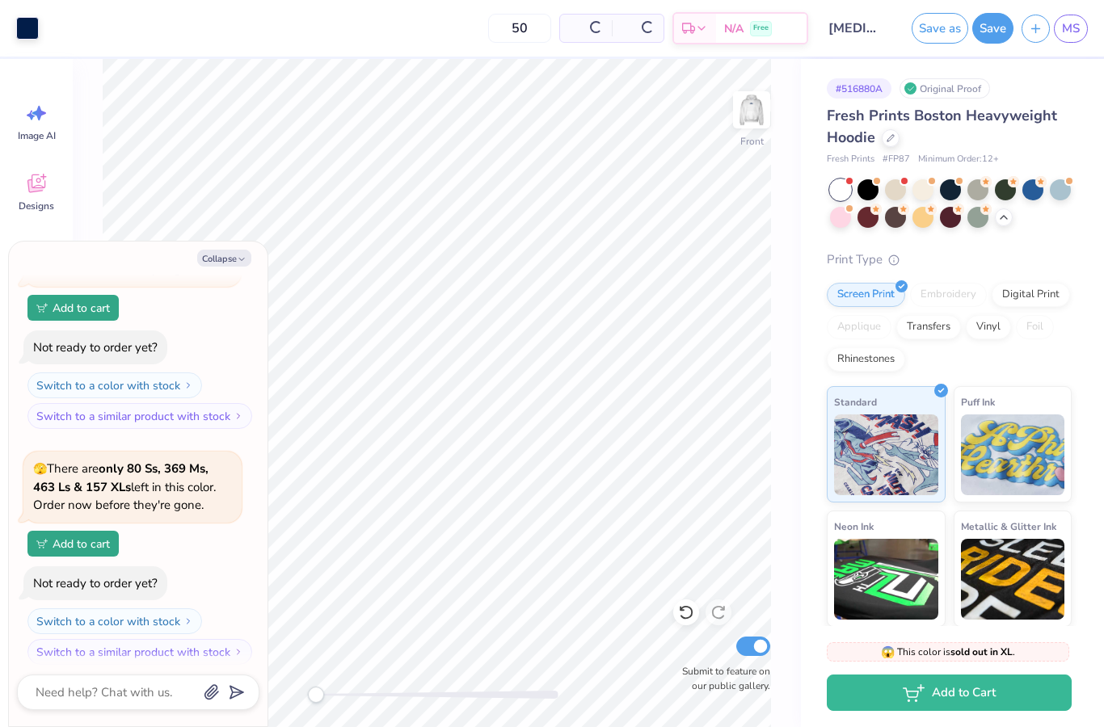
scroll to position [1340, 0]
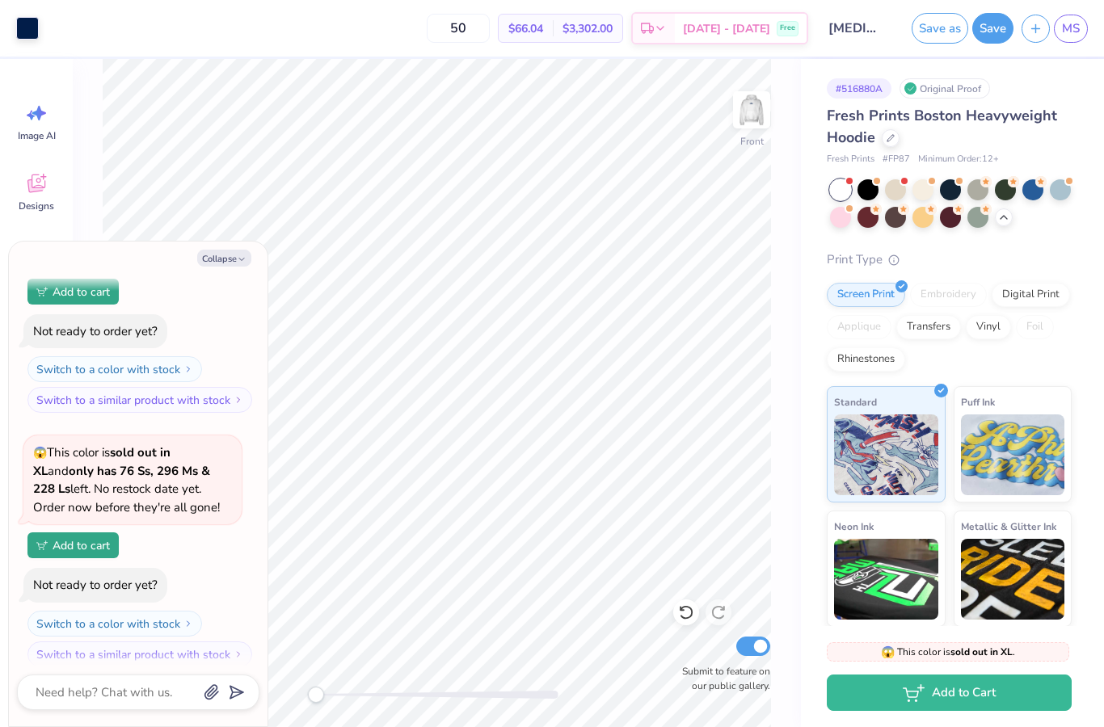
click at [1003, 221] on div at bounding box center [1004, 217] width 18 height 18
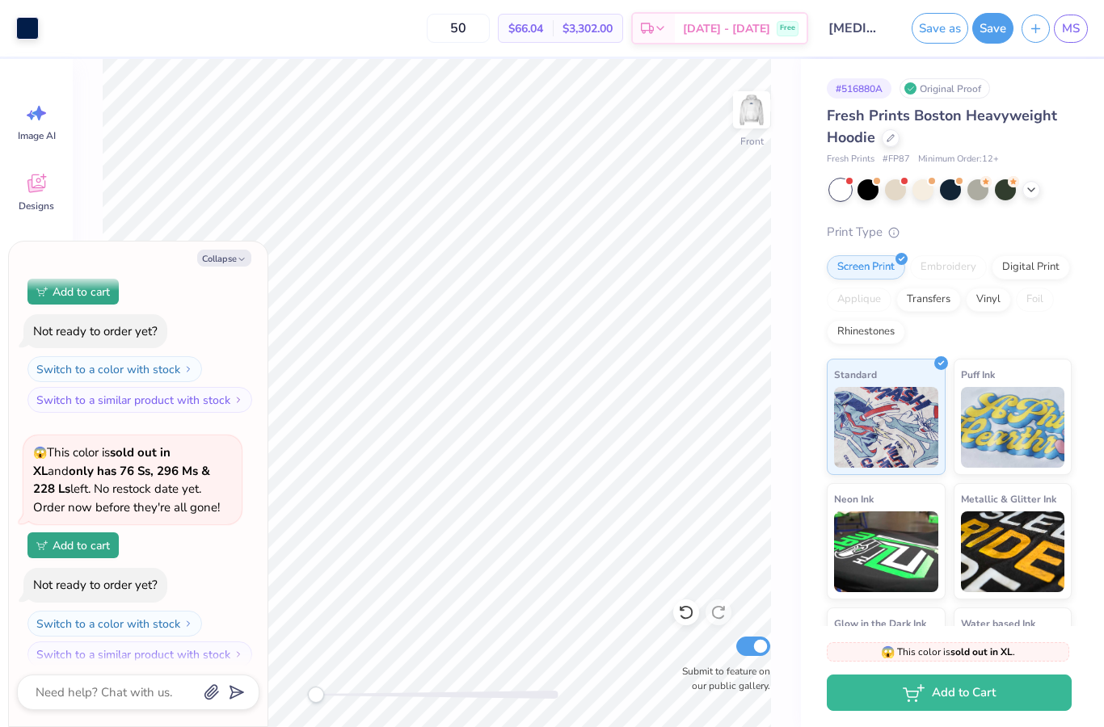
click at [863, 191] on div at bounding box center [867, 189] width 21 height 21
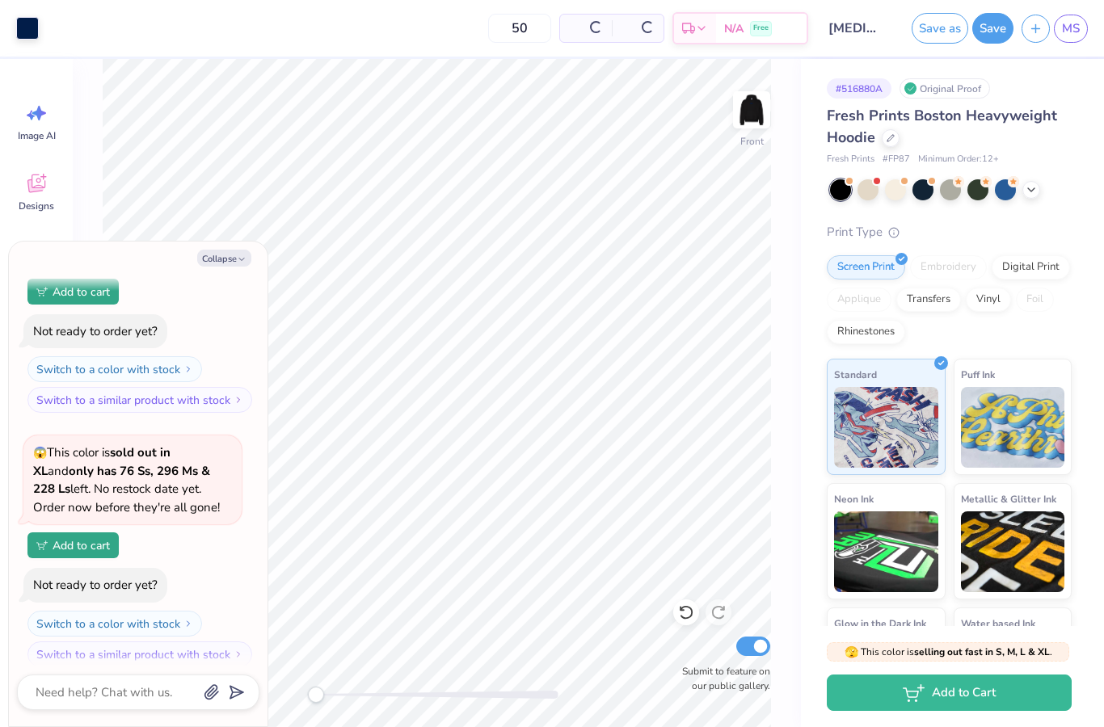
scroll to position [1574, 0]
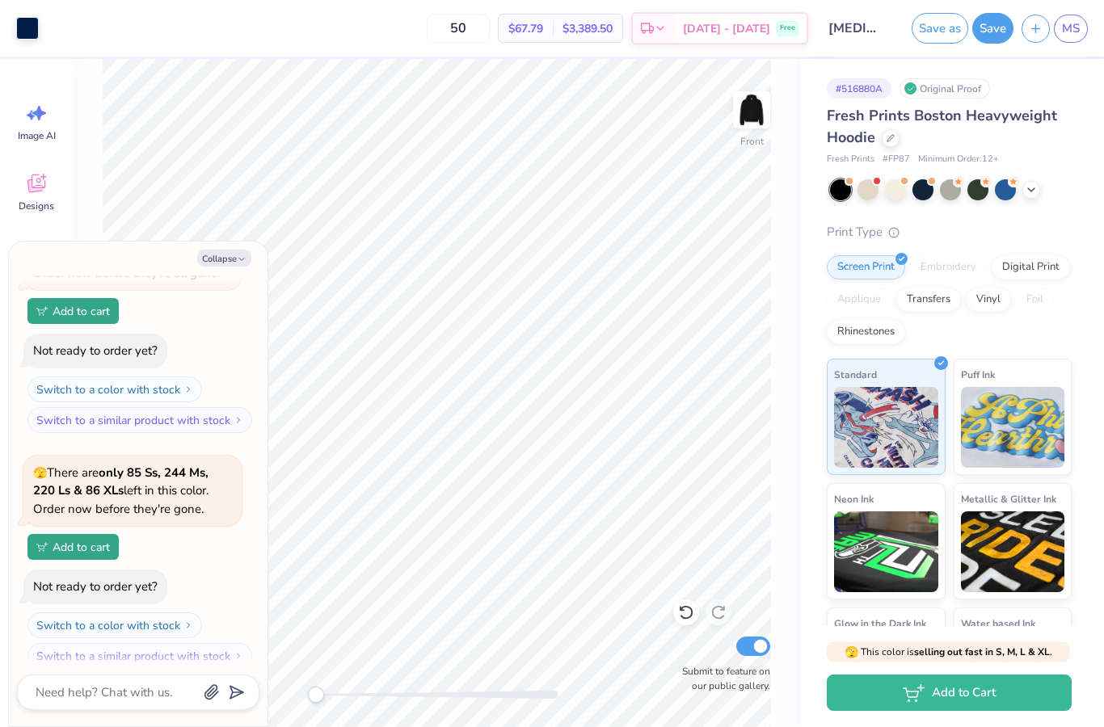
click at [25, 23] on div at bounding box center [27, 28] width 23 height 23
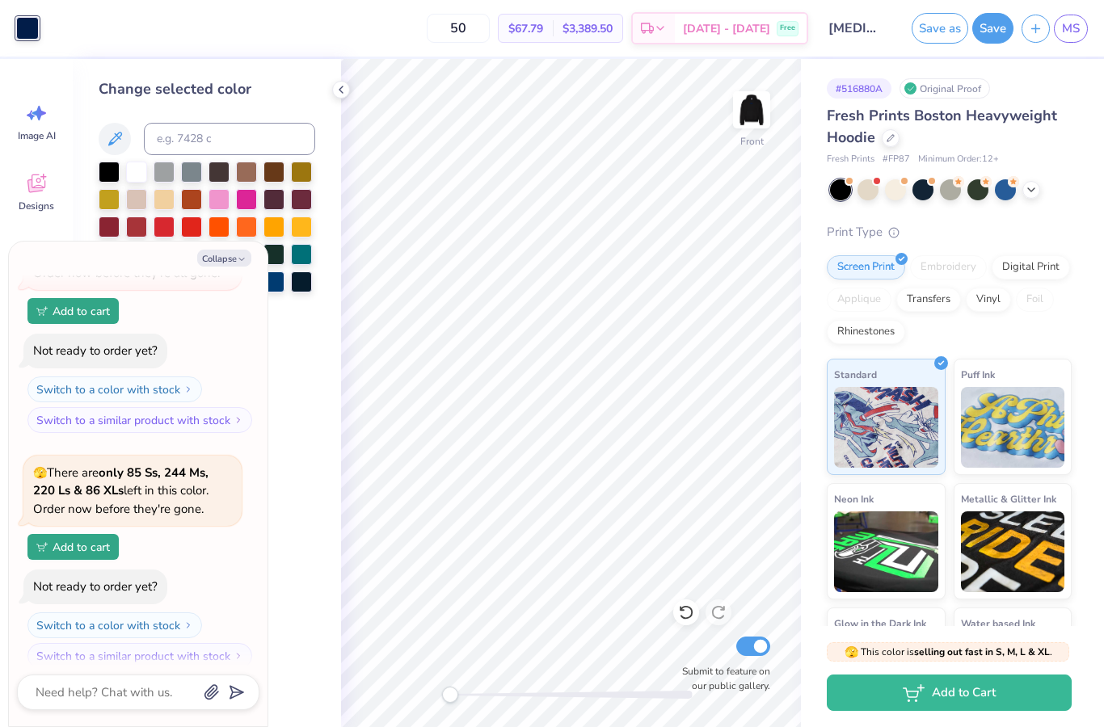
click at [160, 225] on div at bounding box center [164, 227] width 21 height 21
click at [133, 233] on div at bounding box center [136, 227] width 21 height 21
click at [236, 254] on button "Collapse" at bounding box center [224, 258] width 54 height 17
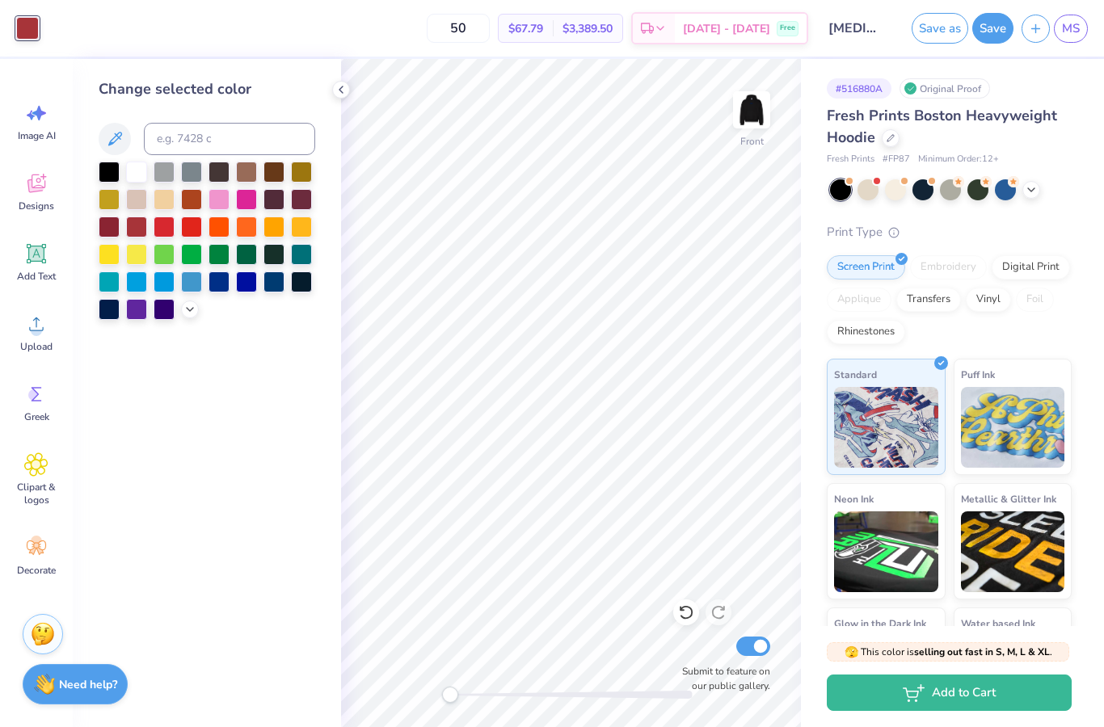
click at [166, 224] on div at bounding box center [164, 227] width 21 height 21
click at [186, 316] on icon at bounding box center [189, 309] width 13 height 13
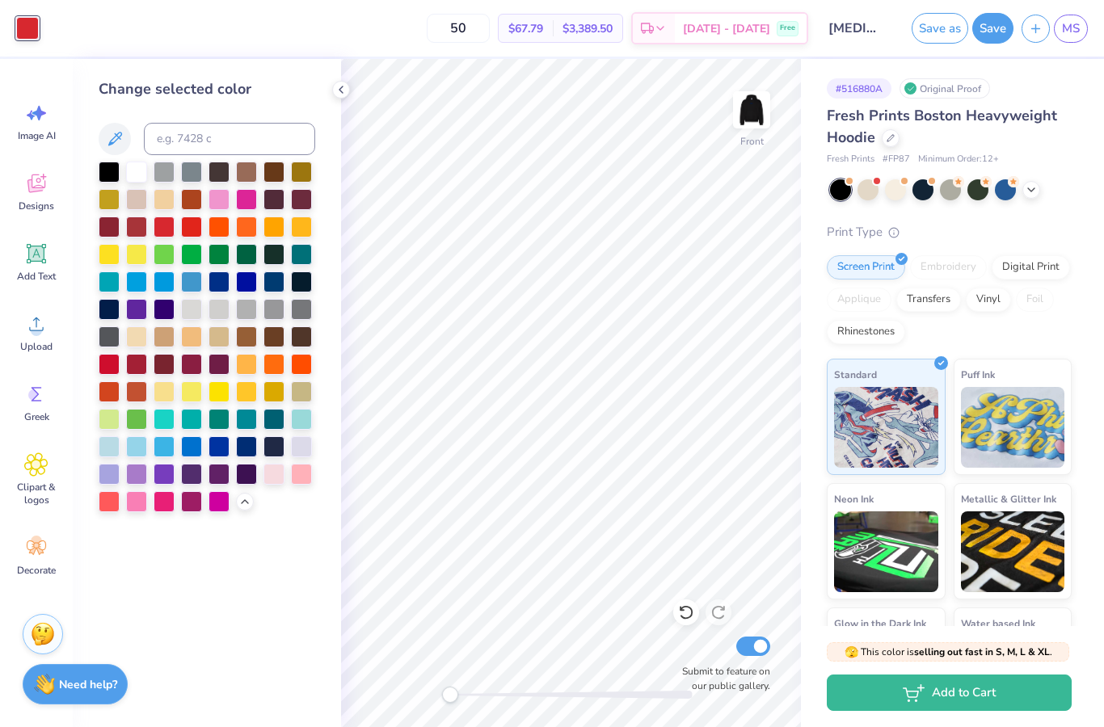
click at [111, 375] on div at bounding box center [109, 364] width 21 height 21
click at [767, 107] on img at bounding box center [751, 110] width 32 height 32
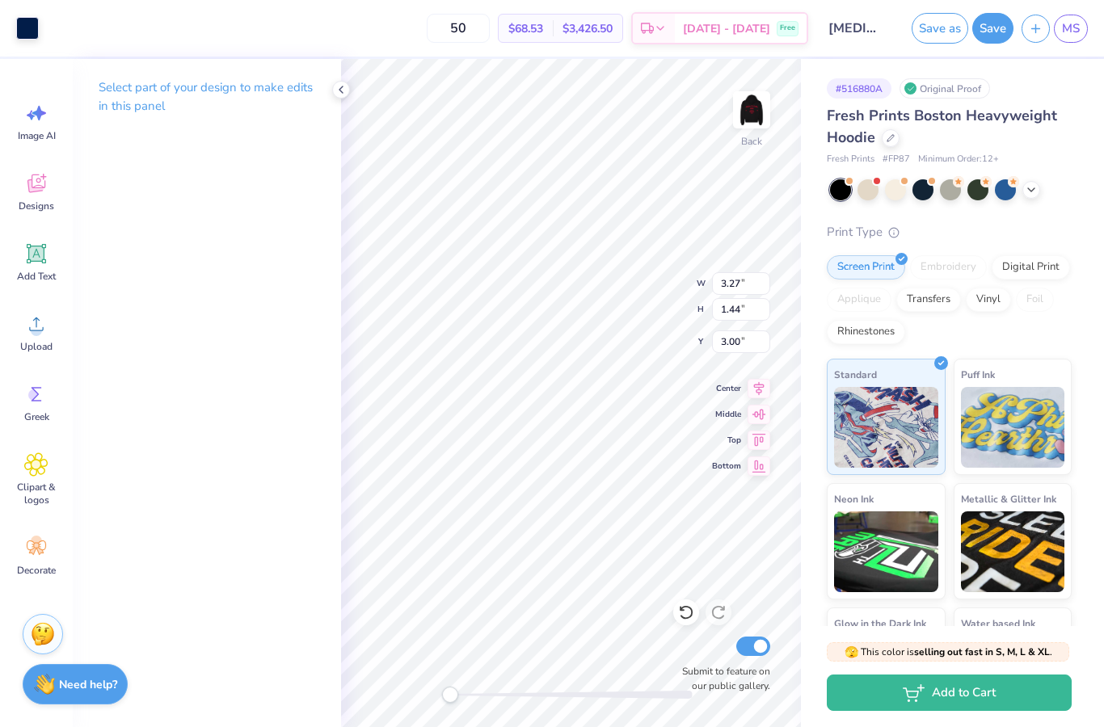
click at [39, 28] on div at bounding box center [27, 28] width 23 height 23
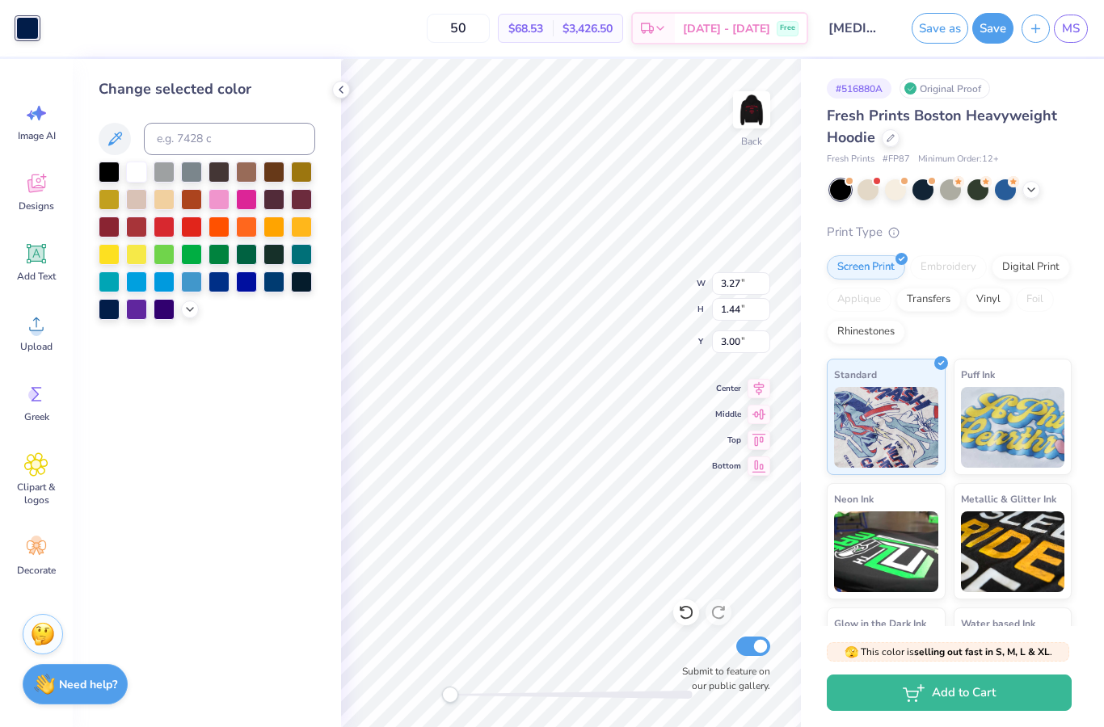
click at [197, 313] on div at bounding box center [190, 310] width 18 height 18
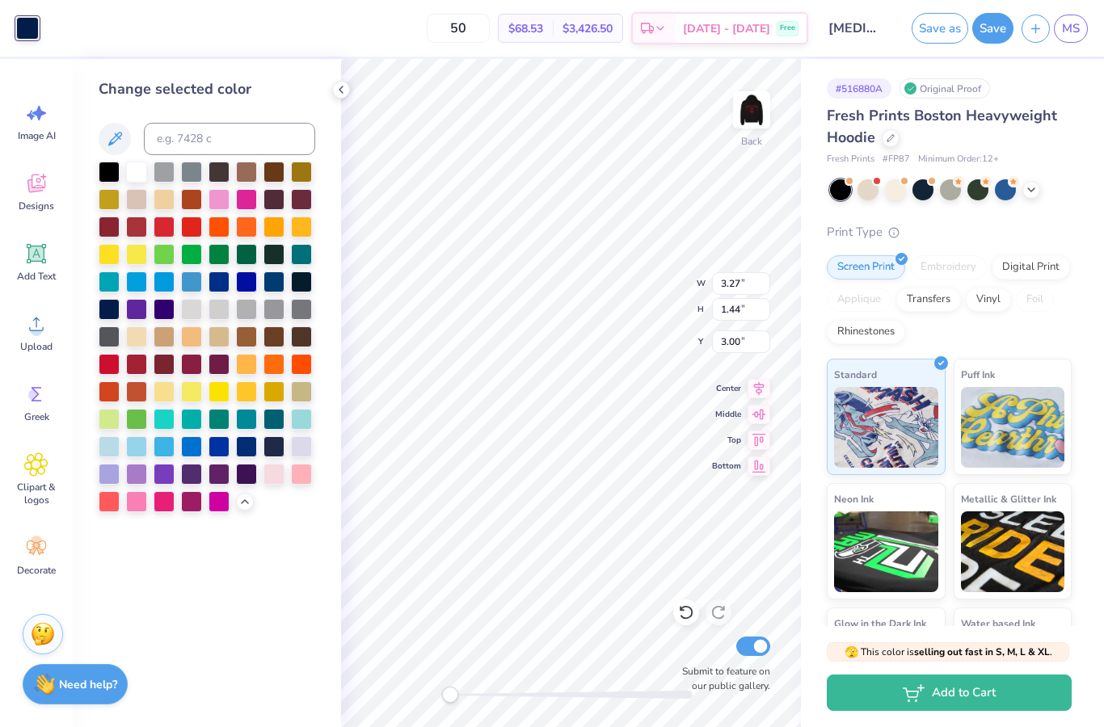
click at [116, 372] on div at bounding box center [109, 364] width 21 height 21
click at [344, 89] on icon at bounding box center [340, 89] width 13 height 13
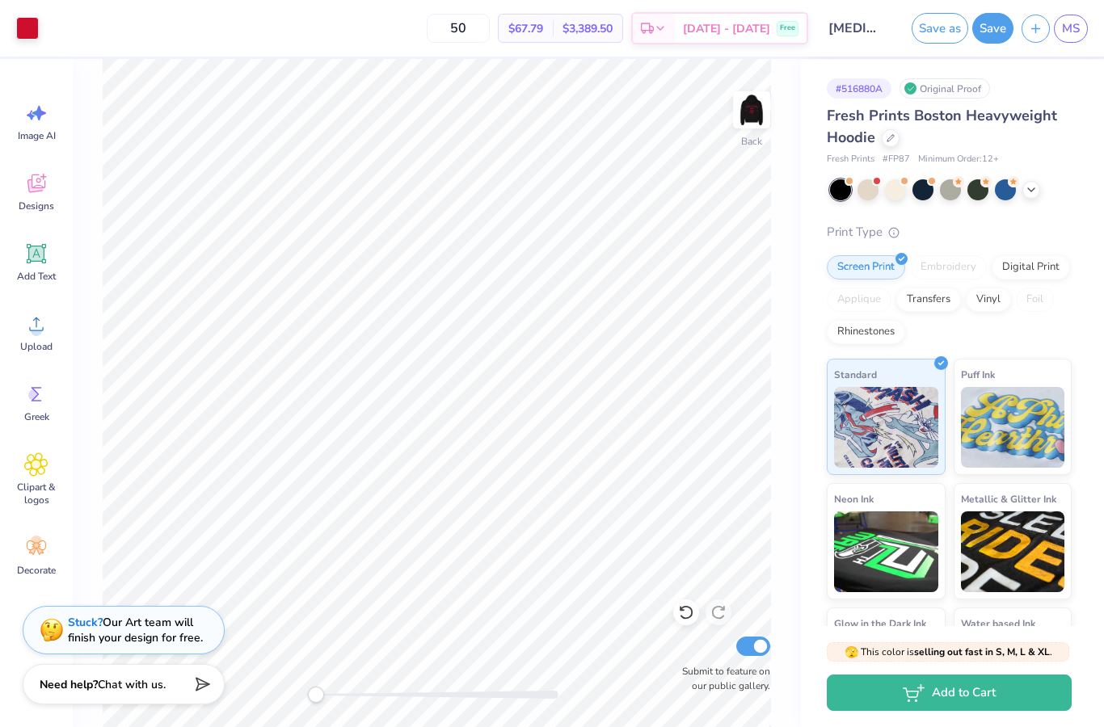
click at [759, 117] on img at bounding box center [751, 110] width 32 height 32
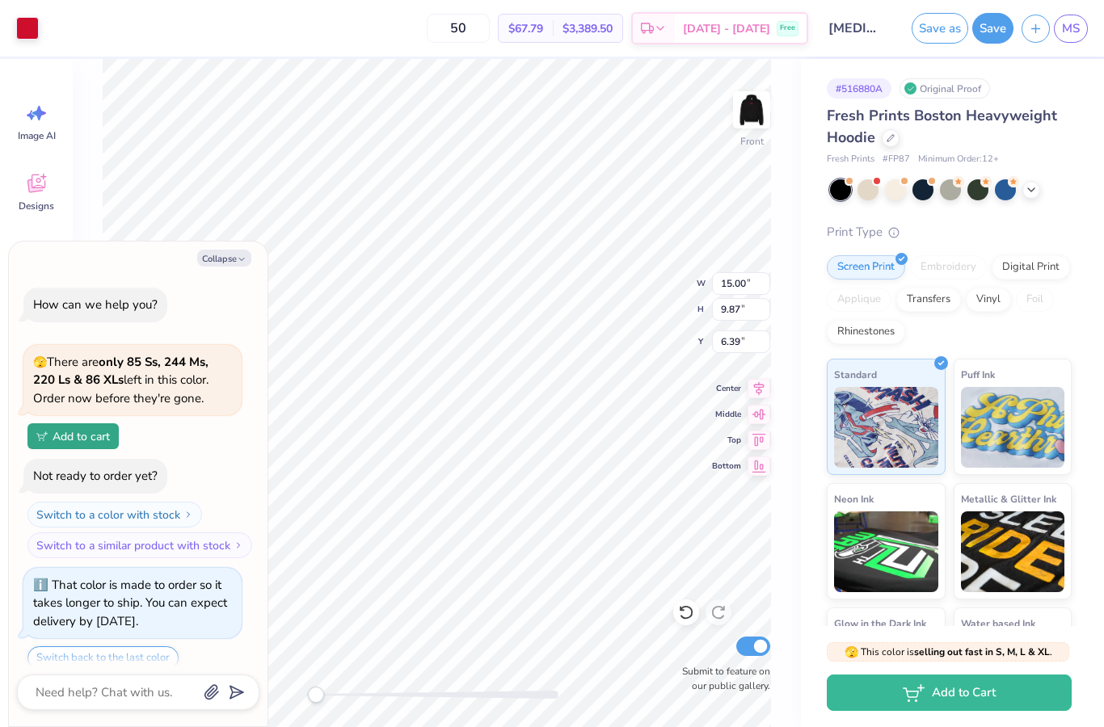
scroll to position [1707, 0]
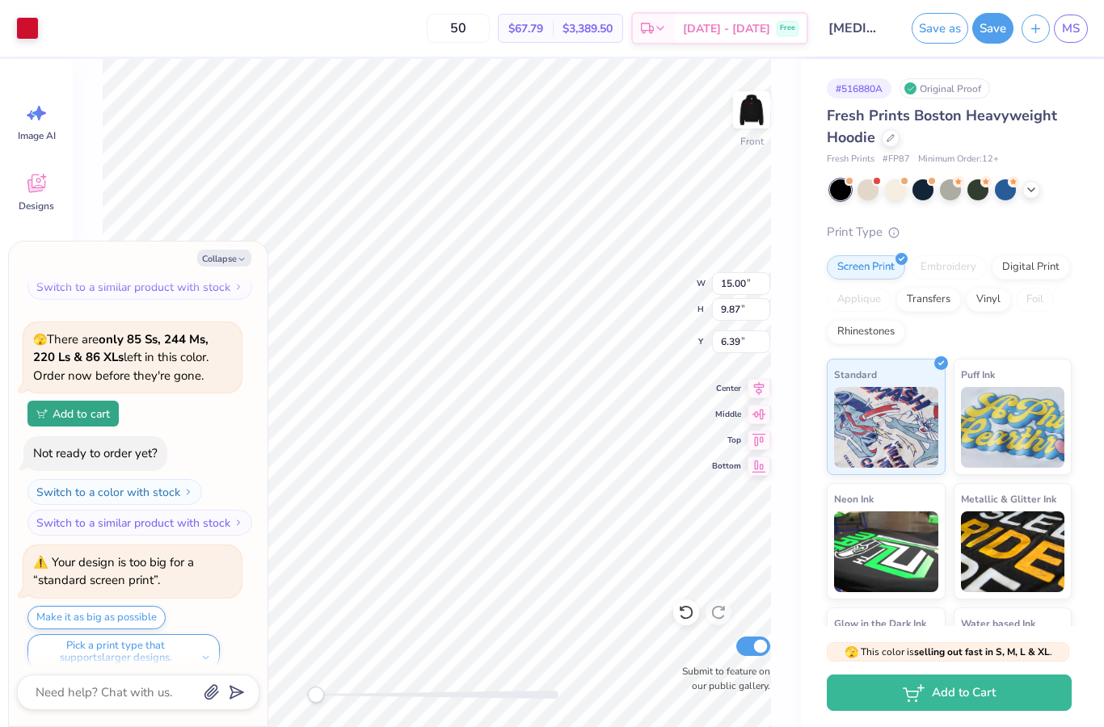
click at [116, 606] on button "Make it as big as possible" at bounding box center [96, 617] width 138 height 23
click at [204, 634] on button "Pick a print type that supports larger designs." at bounding box center [123, 652] width 192 height 36
click at [236, 258] on button "Collapse" at bounding box center [224, 258] width 54 height 17
type textarea "x"
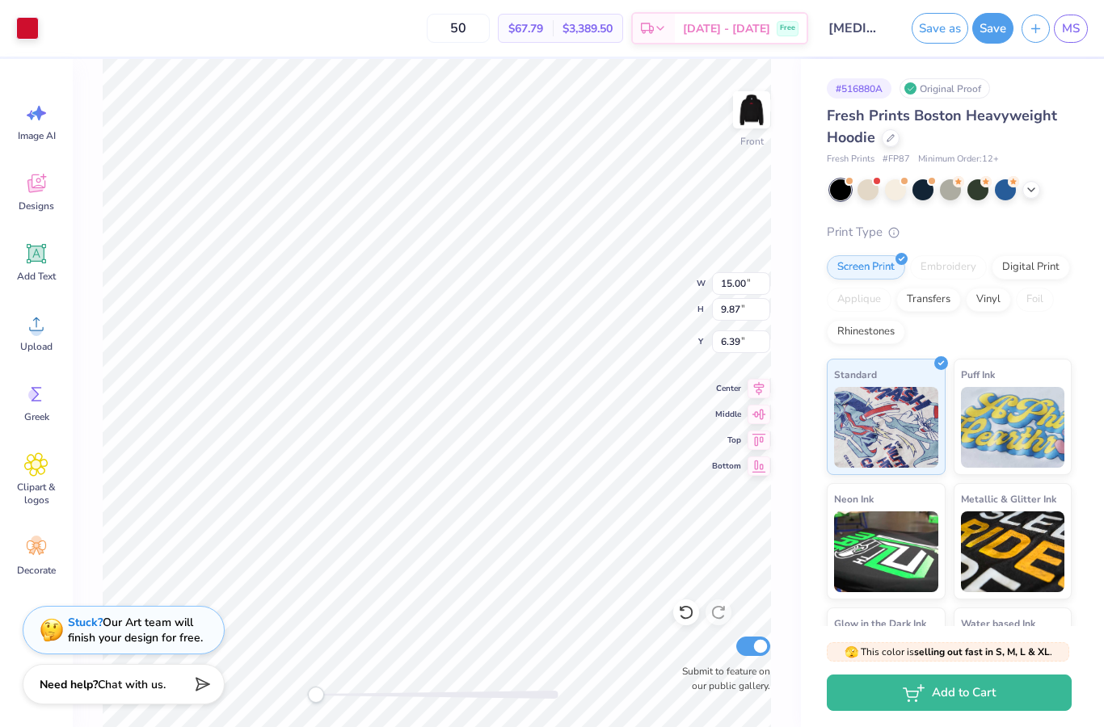
click at [917, 191] on div at bounding box center [922, 189] width 21 height 21
type input "7.34"
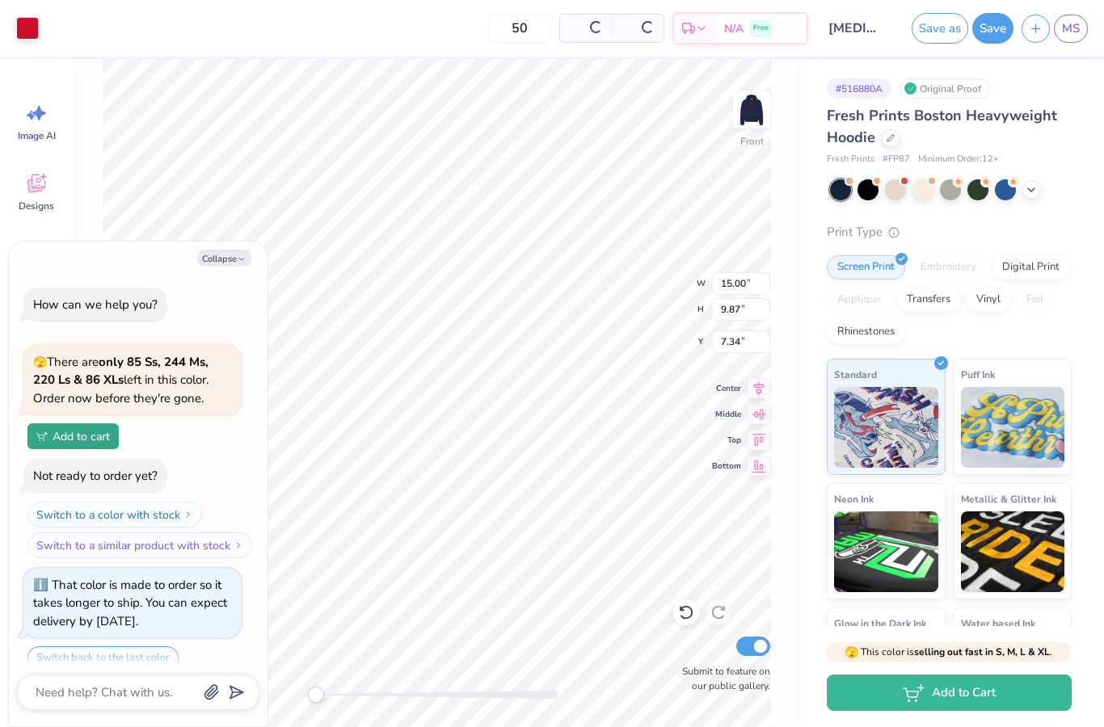
scroll to position [1941, 0]
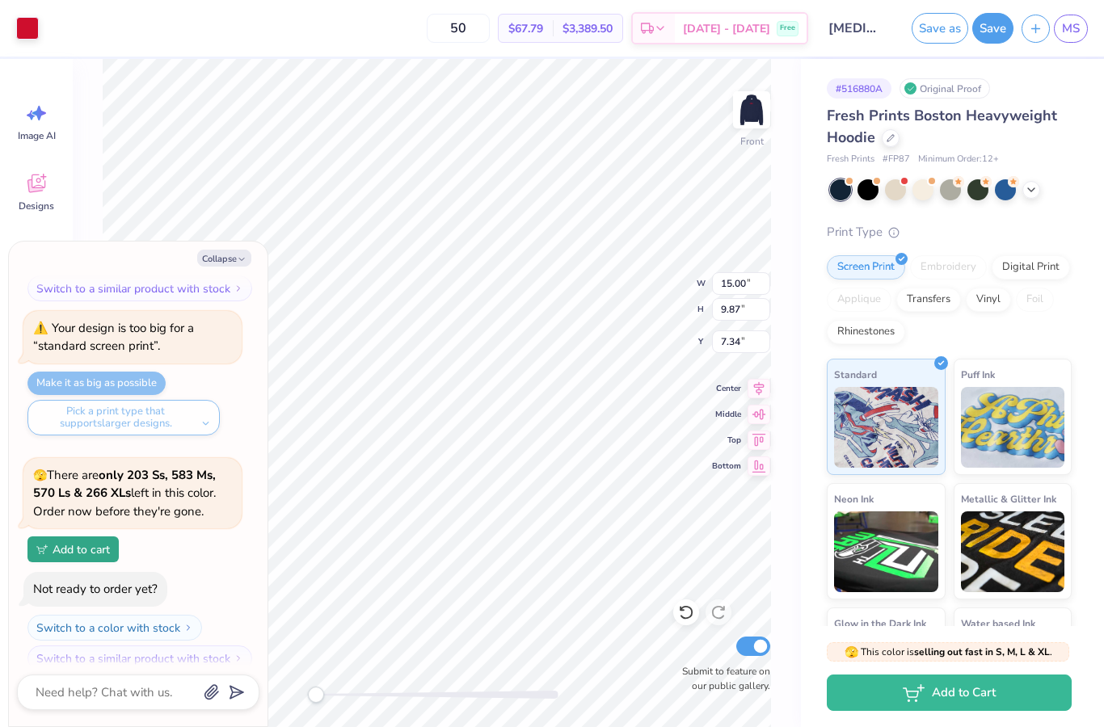
click at [889, 189] on div at bounding box center [895, 189] width 21 height 21
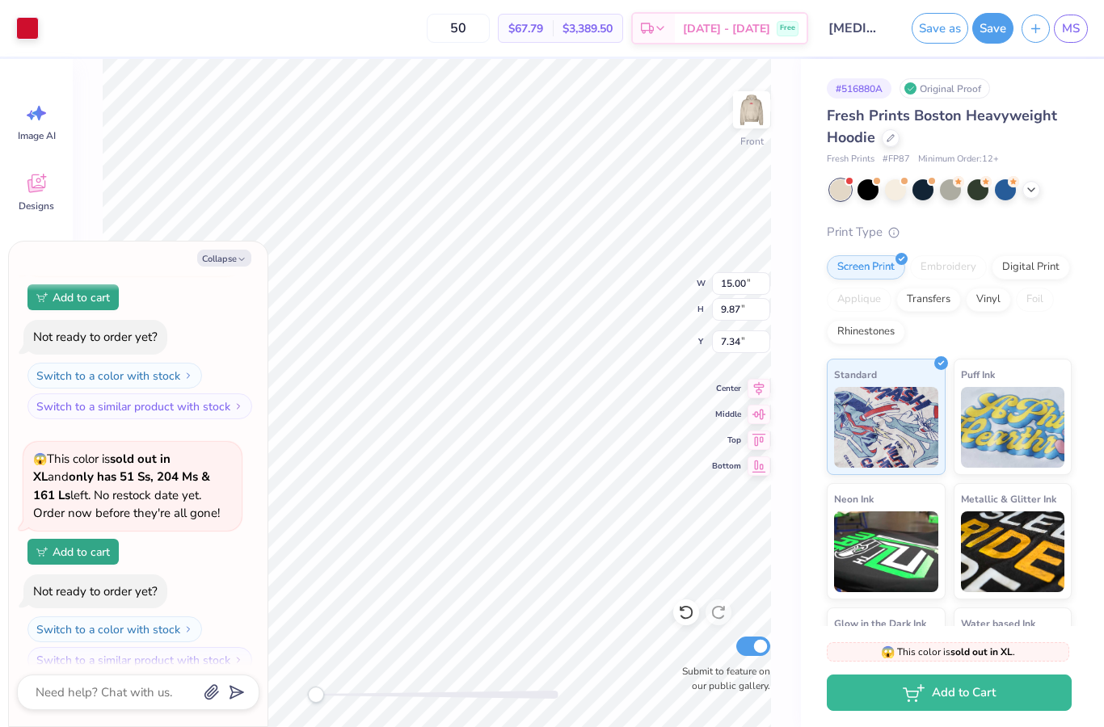
click at [862, 196] on div at bounding box center [867, 189] width 21 height 21
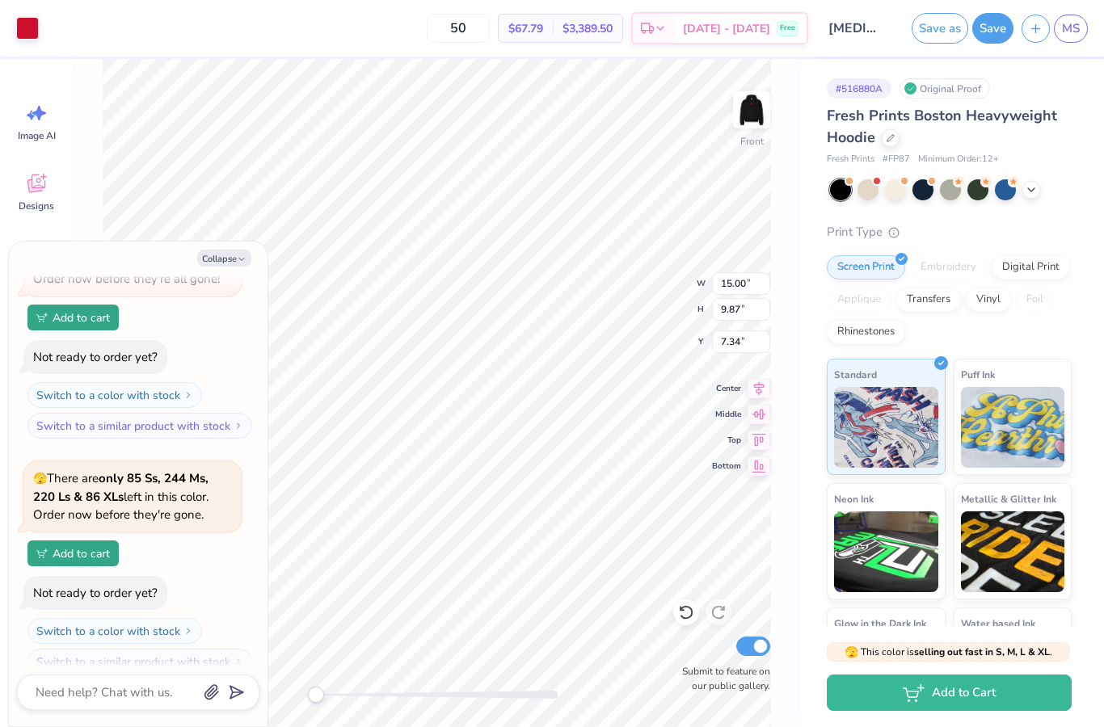
click at [240, 254] on icon "button" at bounding box center [242, 259] width 10 height 10
type textarea "x"
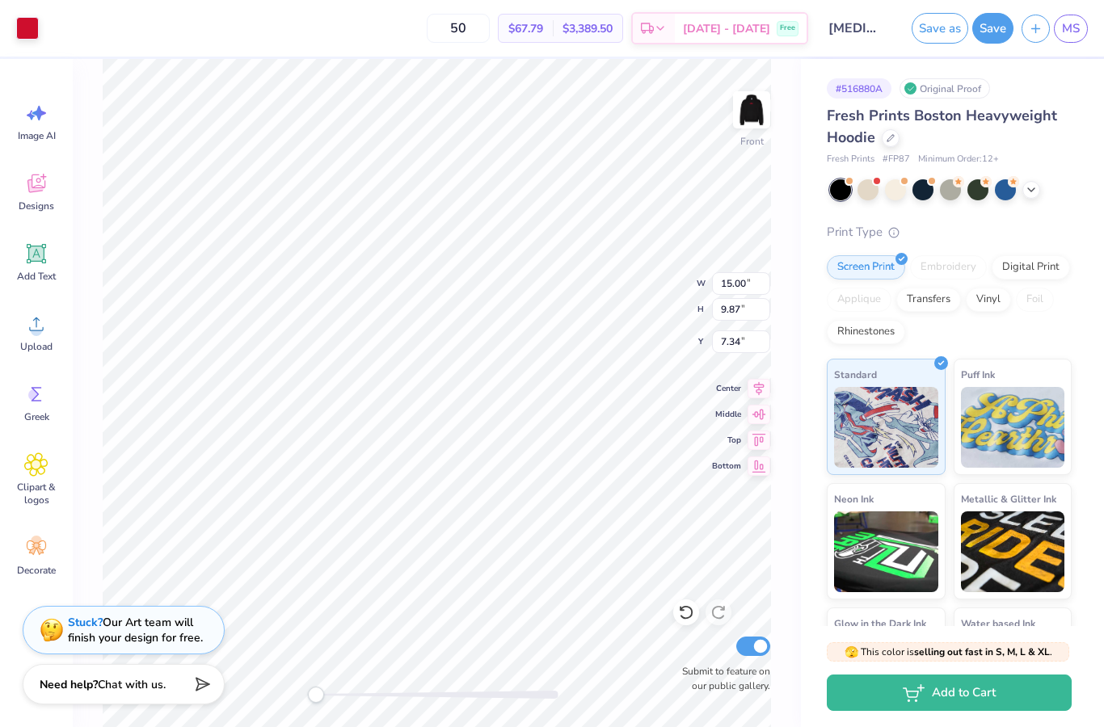
click at [27, 17] on div at bounding box center [27, 28] width 23 height 23
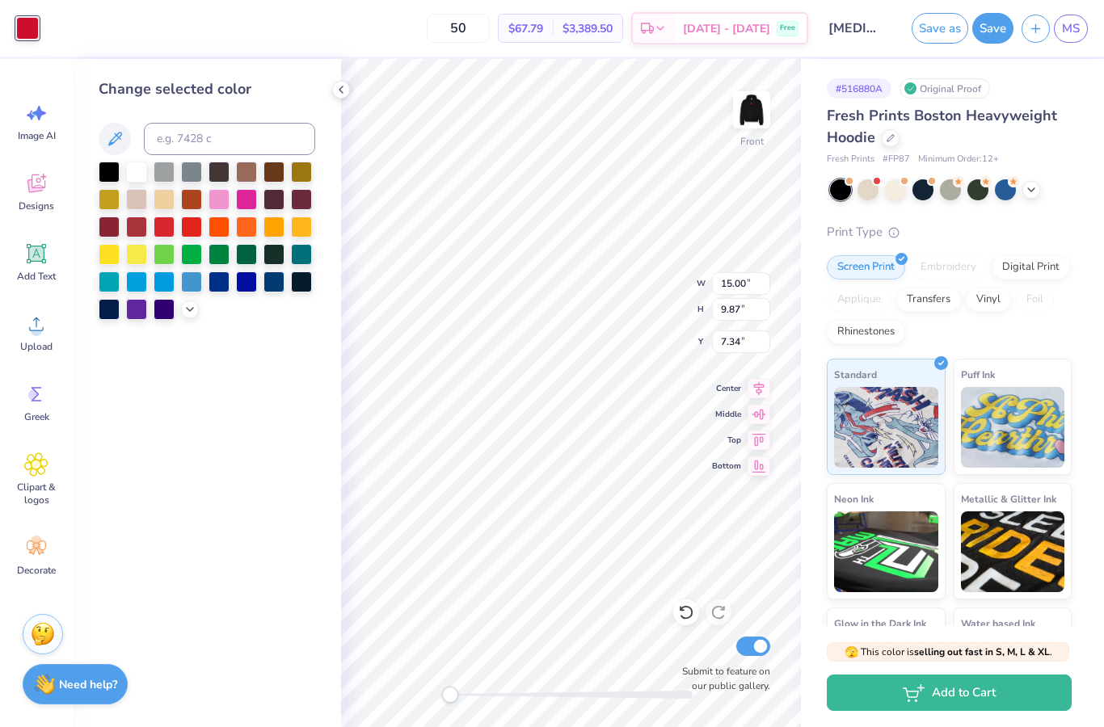
click at [138, 169] on div at bounding box center [136, 172] width 21 height 21
click at [759, 97] on img at bounding box center [751, 110] width 32 height 32
type input "14.66"
type input "9.64"
type input "3.32"
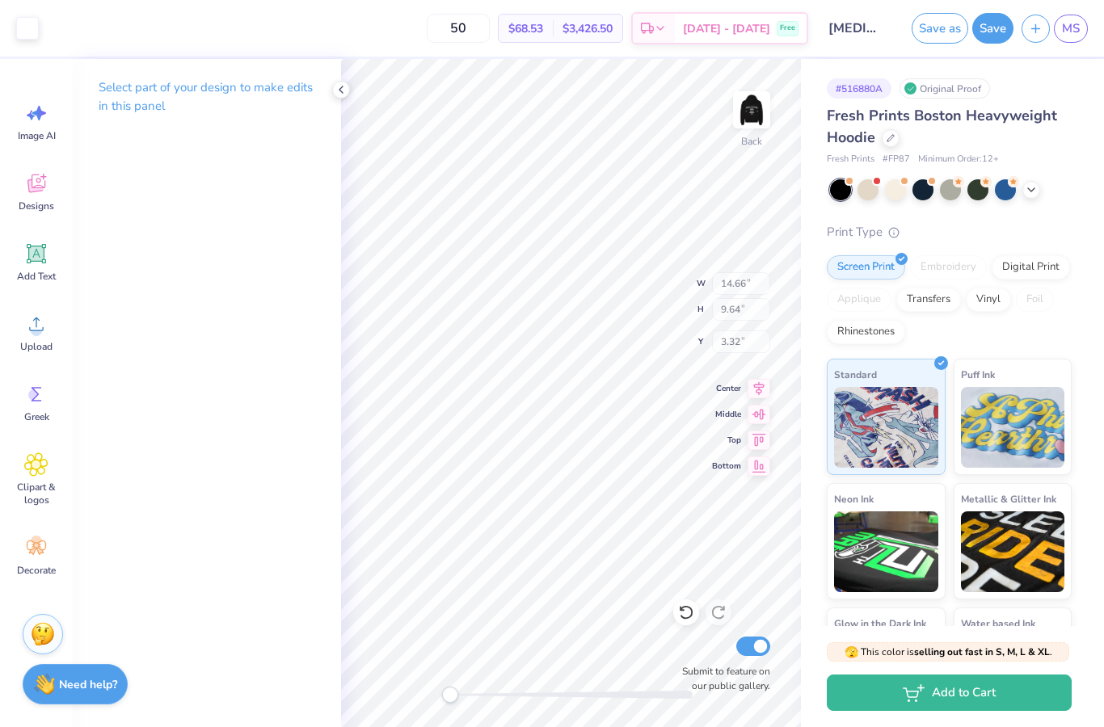
type input "3.27"
type input "1.44"
type input "3.00"
click at [23, 36] on div at bounding box center [27, 28] width 23 height 23
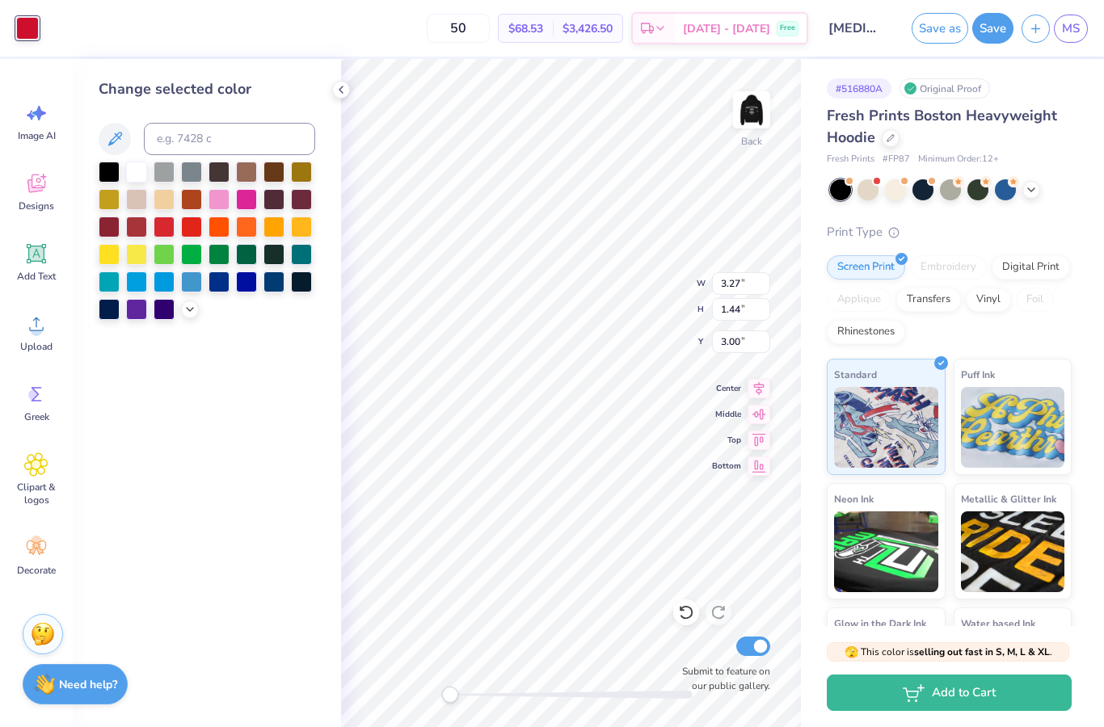
click at [138, 167] on div at bounding box center [136, 172] width 21 height 21
click at [768, 114] on img at bounding box center [751, 110] width 32 height 32
type input "3.34"
type input "1.48"
type input "5.04"
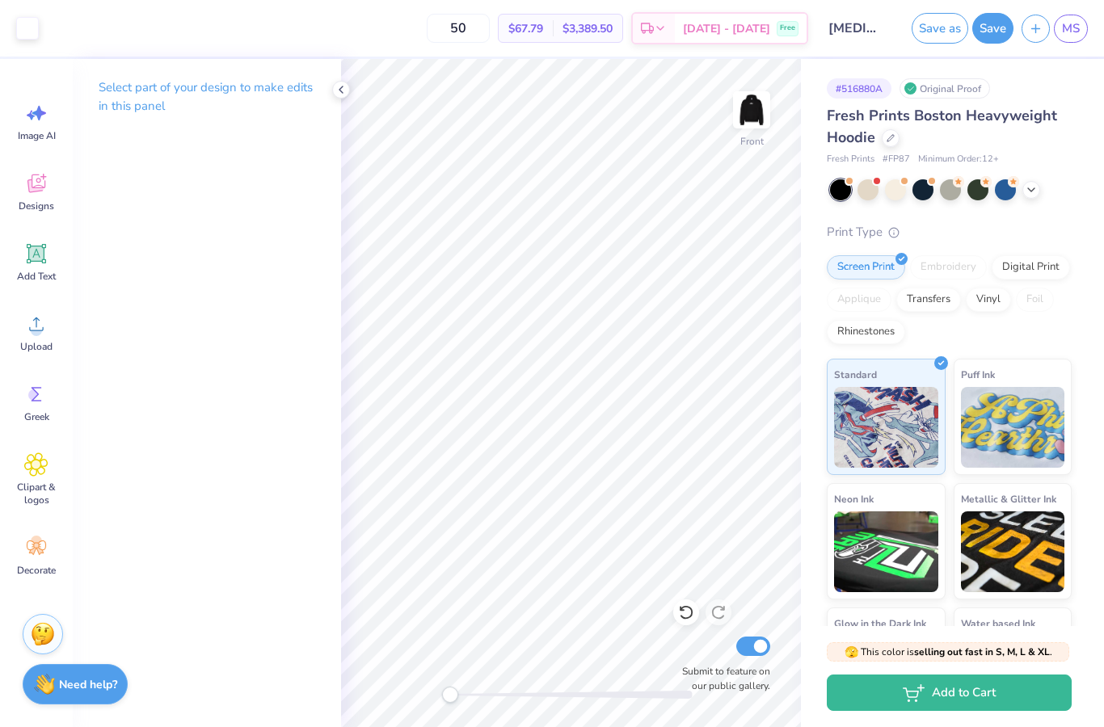
click at [338, 96] on div at bounding box center [341, 90] width 18 height 18
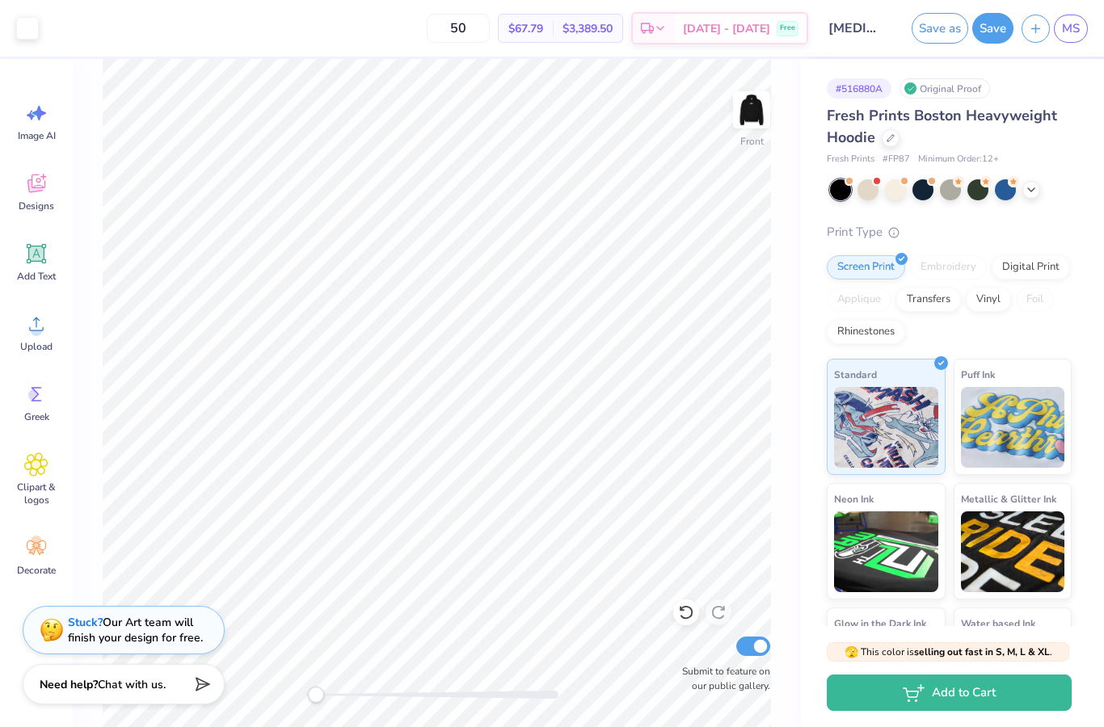
click at [765, 111] on img at bounding box center [751, 110] width 32 height 32
click at [768, 98] on img at bounding box center [751, 110] width 32 height 32
click at [744, 126] on img at bounding box center [751, 110] width 32 height 32
click at [752, 121] on img at bounding box center [751, 110] width 32 height 32
click at [757, 104] on img at bounding box center [751, 110] width 32 height 32
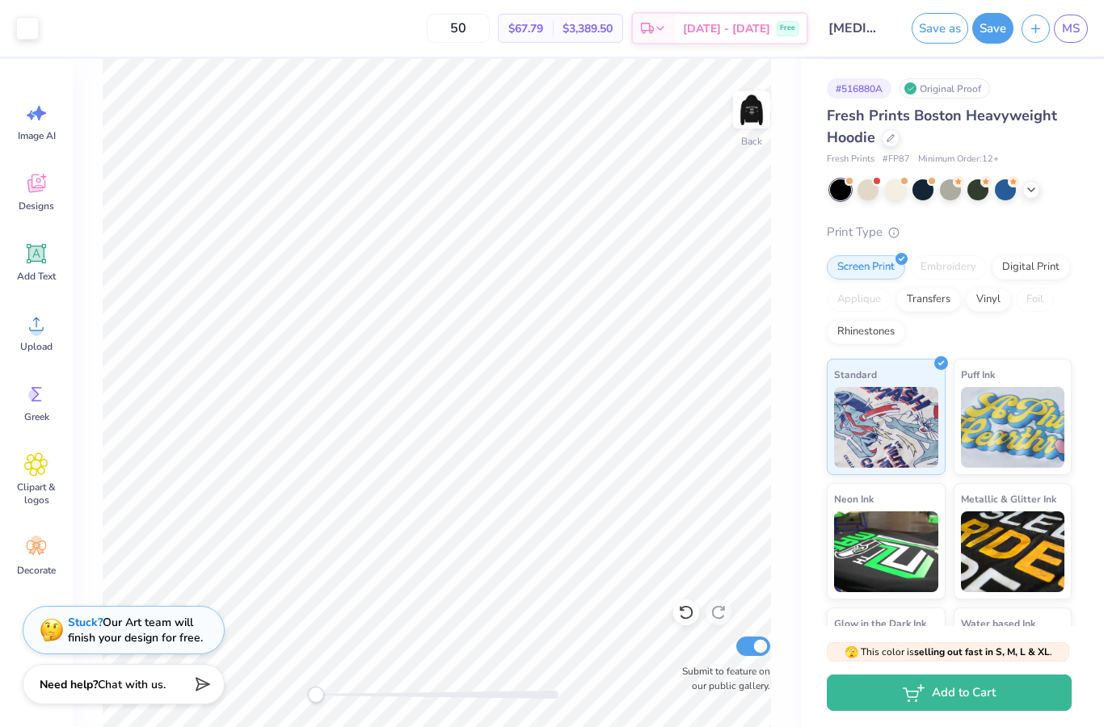
click at [759, 120] on img at bounding box center [751, 110] width 32 height 32
click at [755, 113] on img at bounding box center [751, 110] width 32 height 32
click at [760, 121] on img at bounding box center [751, 110] width 32 height 32
click at [756, 126] on img at bounding box center [751, 110] width 32 height 32
click at [999, 25] on button "Save" at bounding box center [992, 28] width 41 height 31
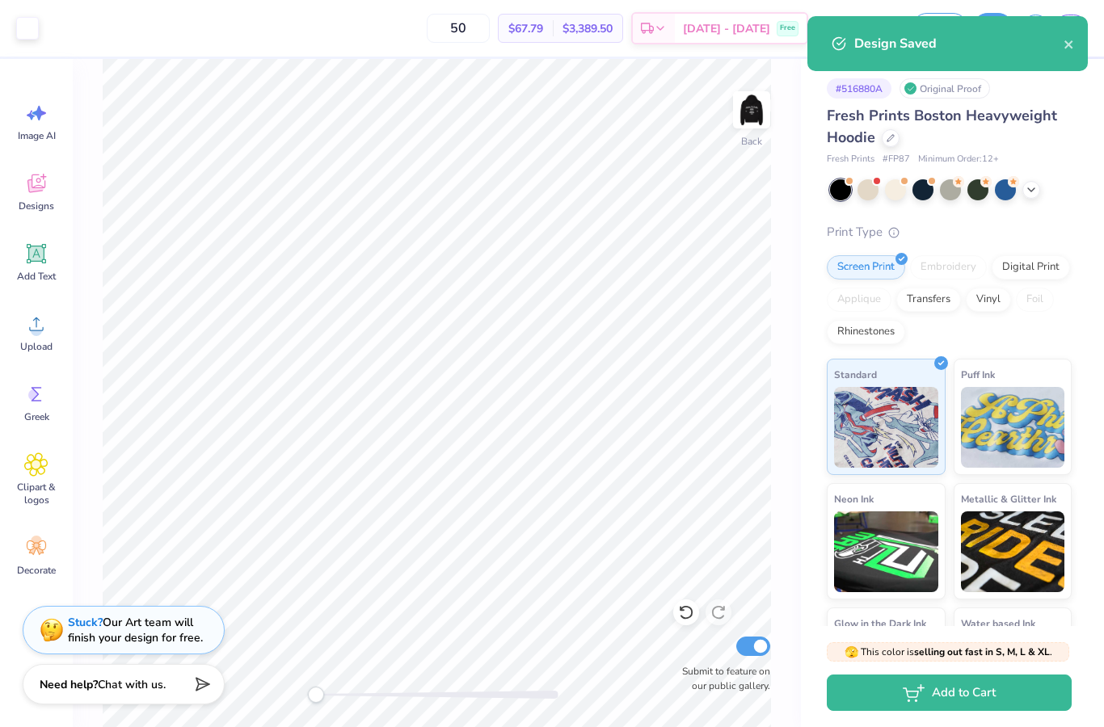
click at [1079, 28] on div "Design Saved" at bounding box center [947, 43] width 280 height 55
click at [1066, 51] on icon "close" at bounding box center [1068, 44] width 11 height 13
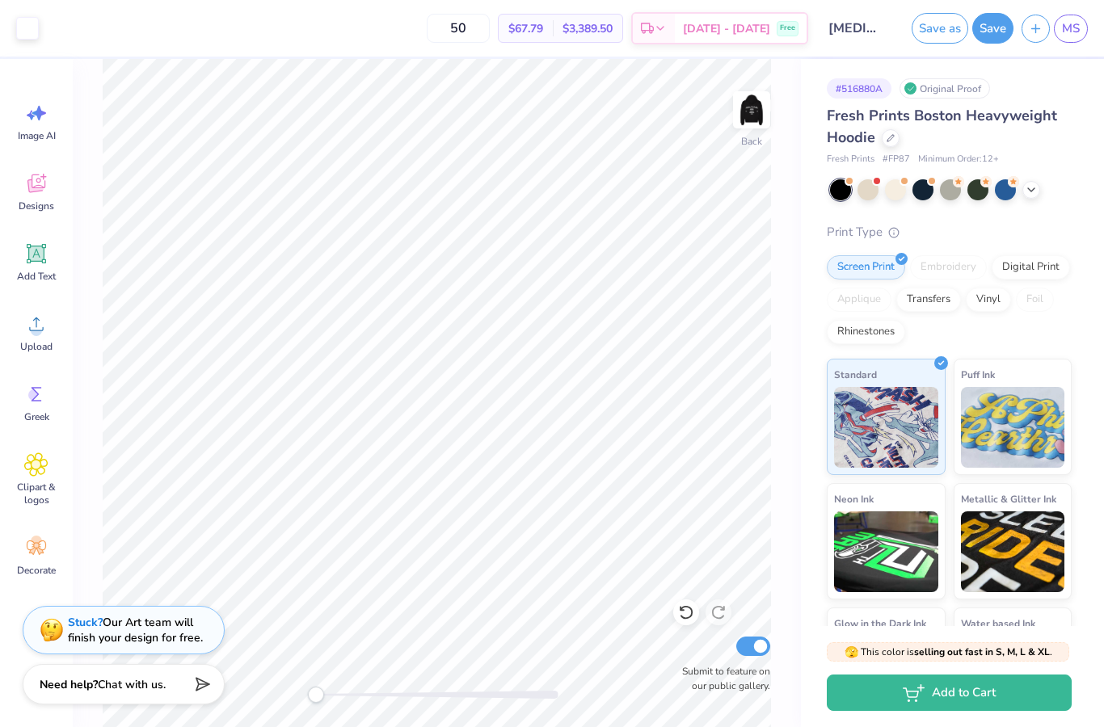
click at [1069, 36] on div "Design Saved" at bounding box center [953, 25] width 246 height 19
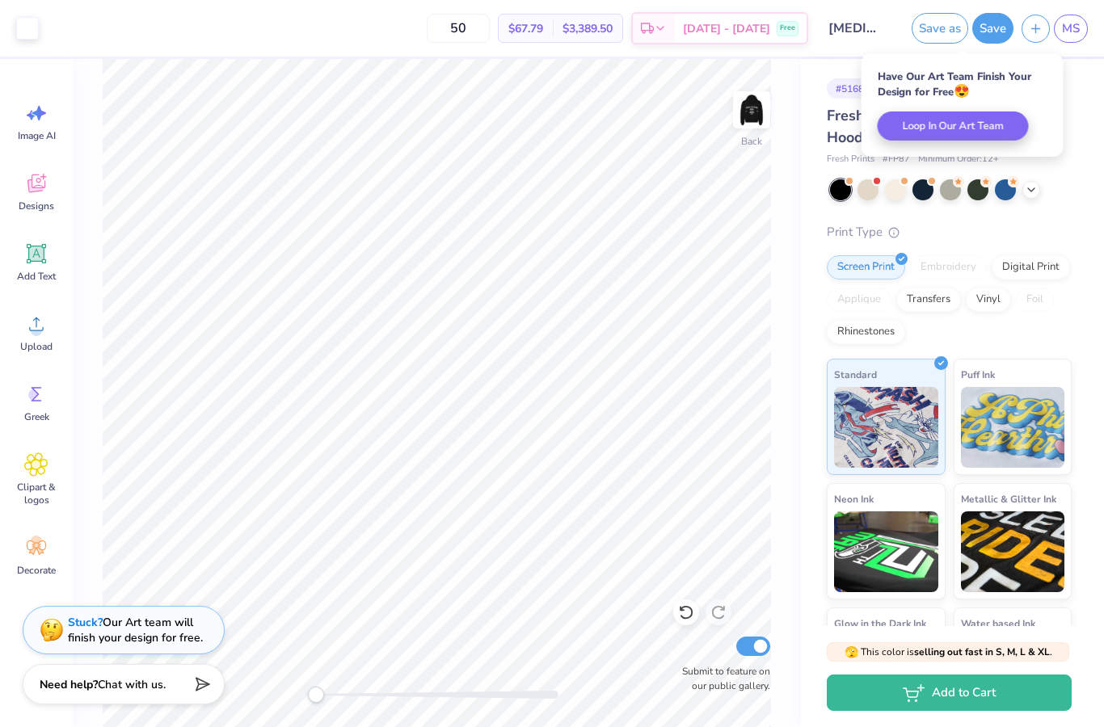
click at [1075, 26] on span "MS" at bounding box center [1071, 28] width 18 height 19
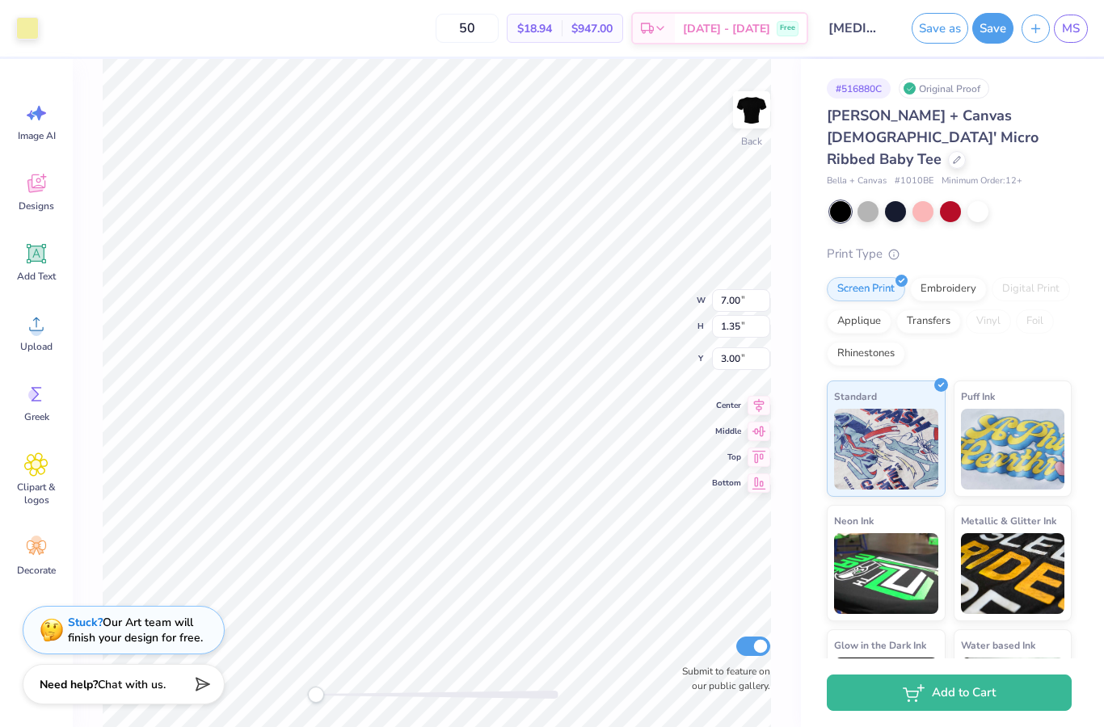
click at [34, 23] on div at bounding box center [27, 28] width 23 height 23
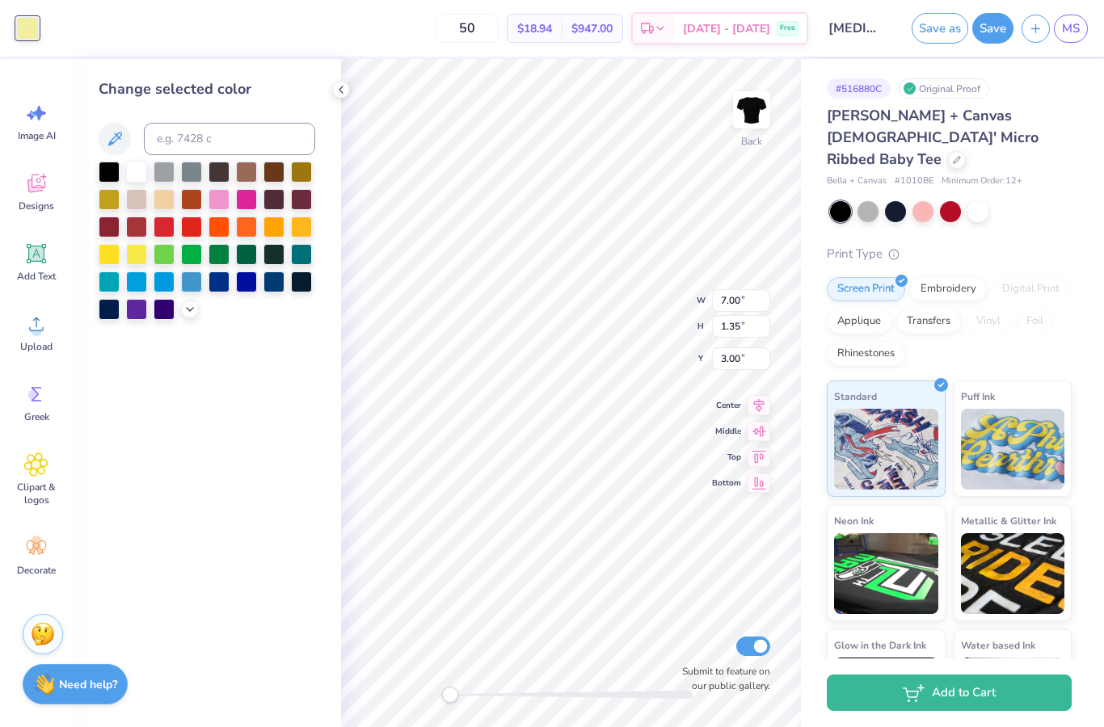
click at [131, 179] on div at bounding box center [136, 172] width 21 height 21
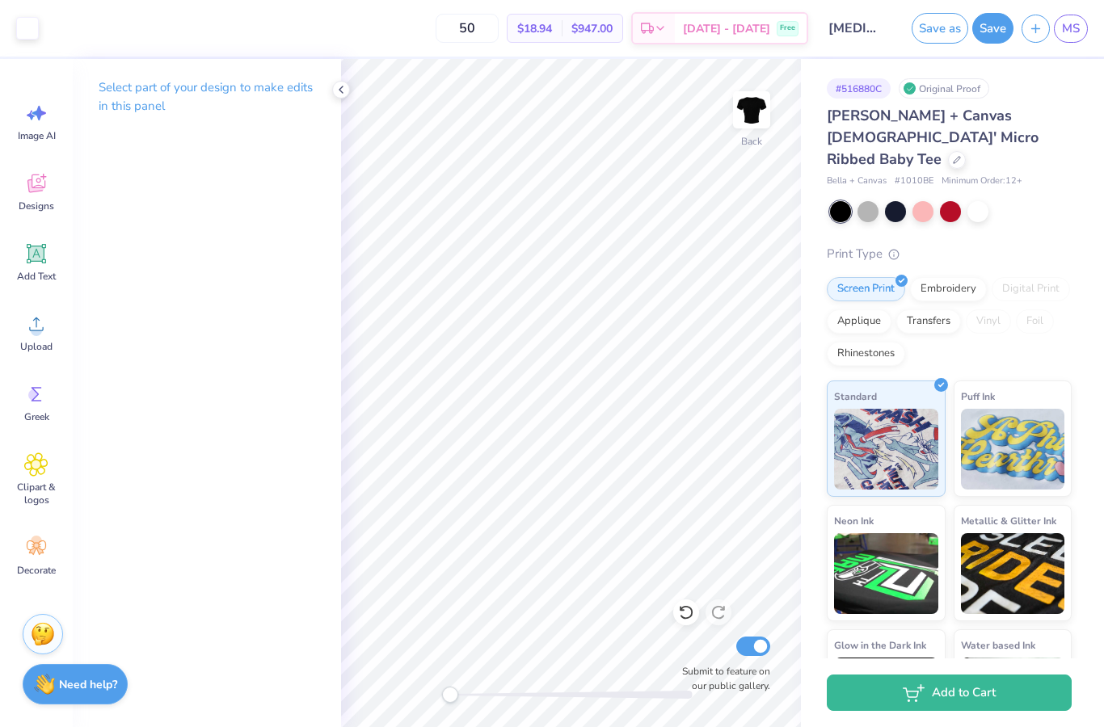
click at [347, 90] on icon at bounding box center [340, 89] width 13 height 13
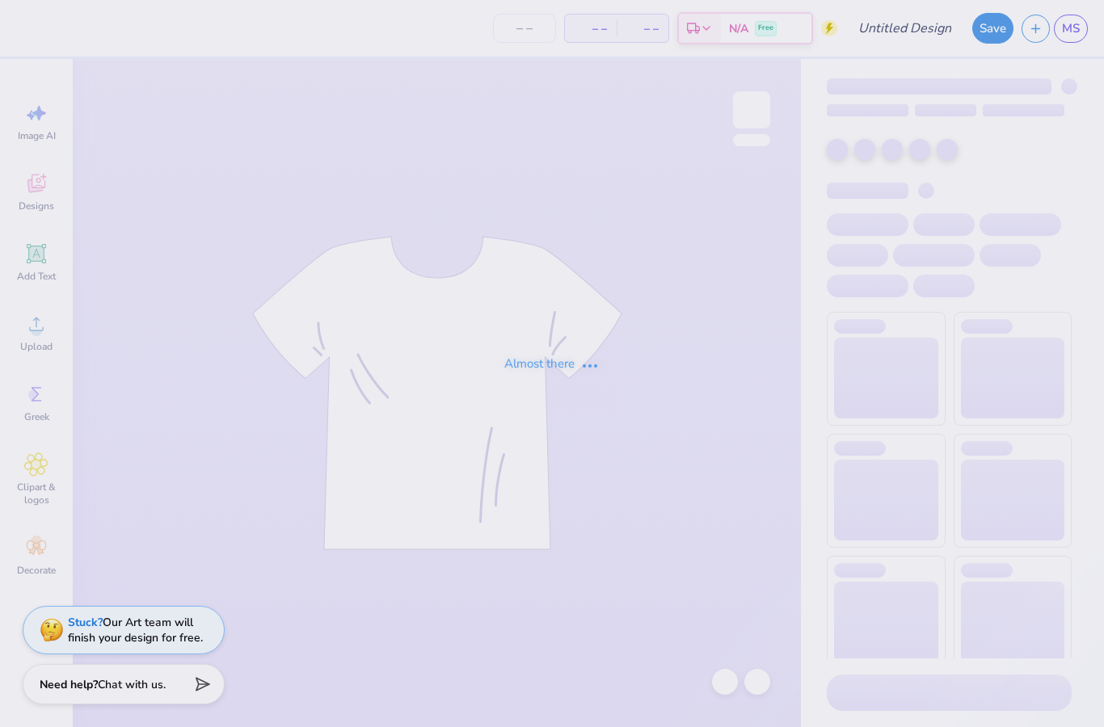
type input "[MEDICAL_DATA] Black Set"
type input "50"
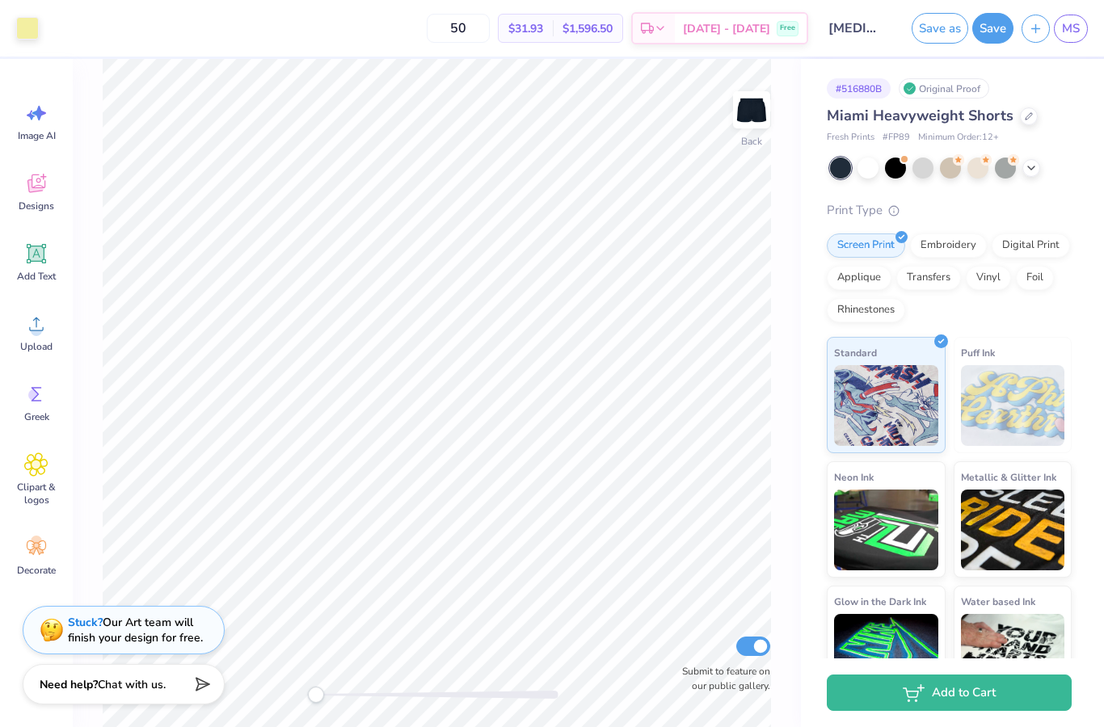
click at [896, 168] on div at bounding box center [895, 168] width 21 height 21
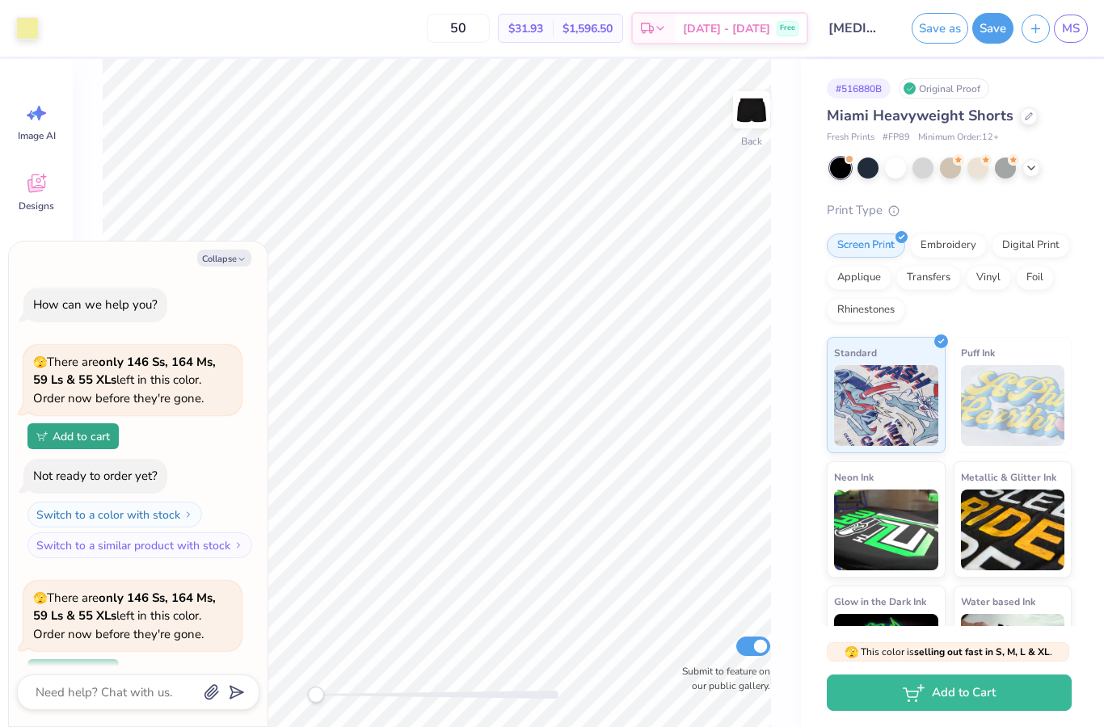
scroll to position [137, 0]
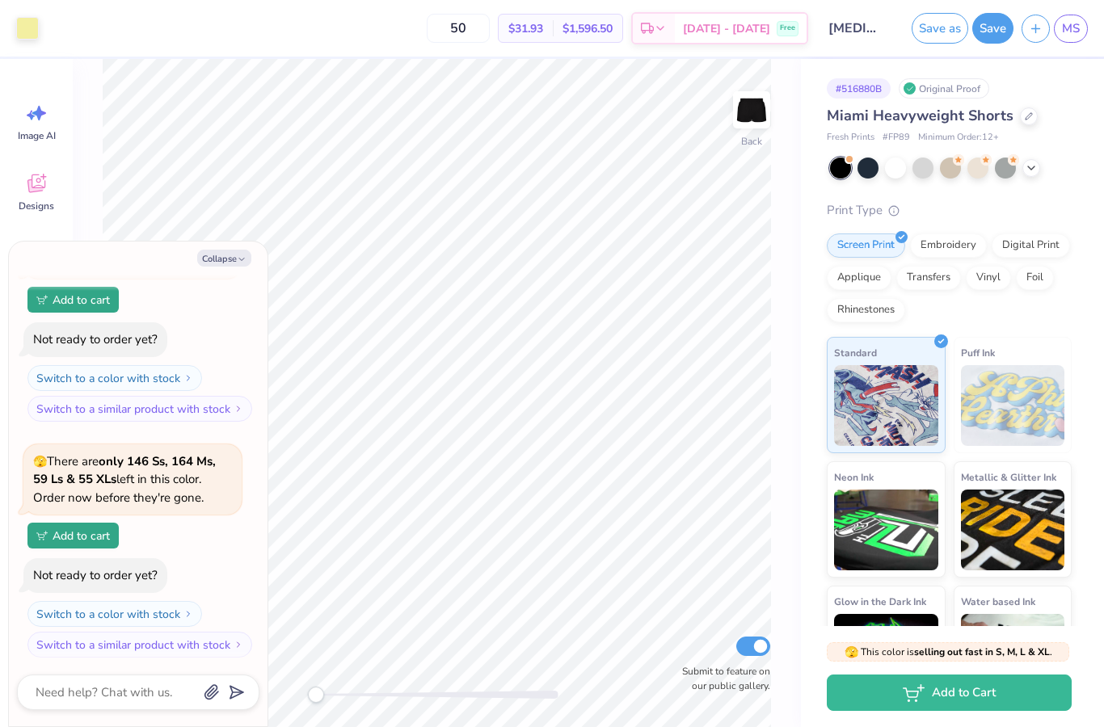
click at [230, 255] on button "Collapse" at bounding box center [224, 258] width 54 height 17
type textarea "x"
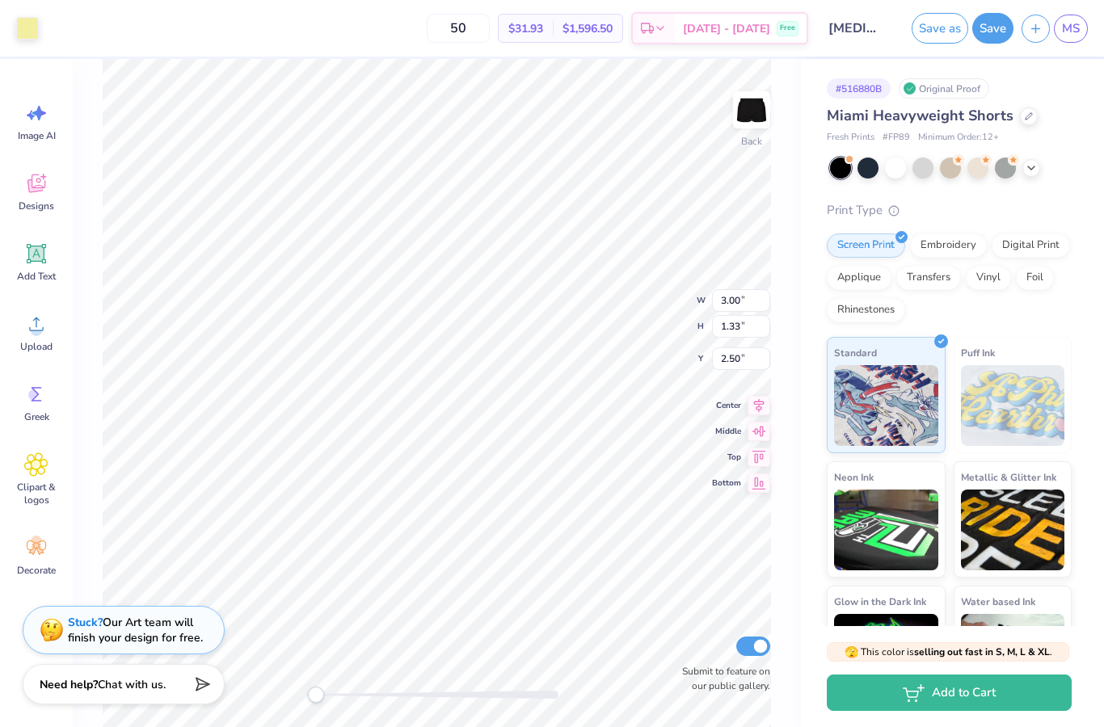
click at [21, 34] on div at bounding box center [27, 28] width 23 height 23
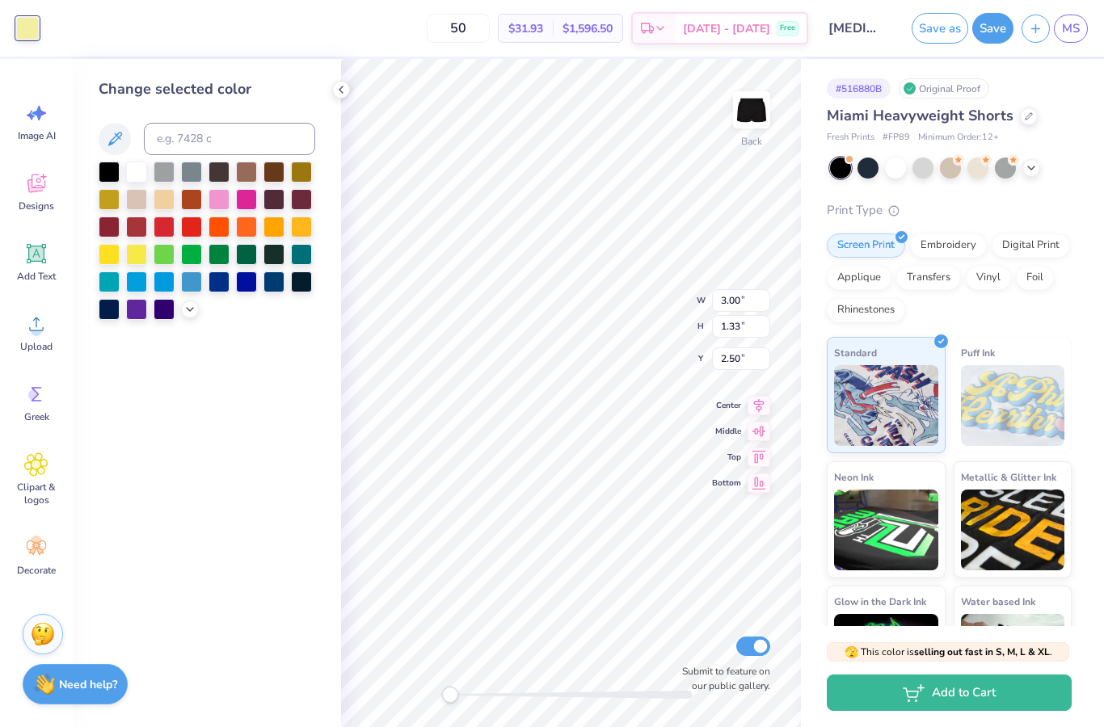
click at [155, 175] on div at bounding box center [164, 172] width 21 height 21
click at [134, 175] on div at bounding box center [136, 172] width 21 height 21
click at [330, 99] on div "Change selected color" at bounding box center [207, 393] width 268 height 668
click at [339, 98] on div at bounding box center [341, 90] width 18 height 18
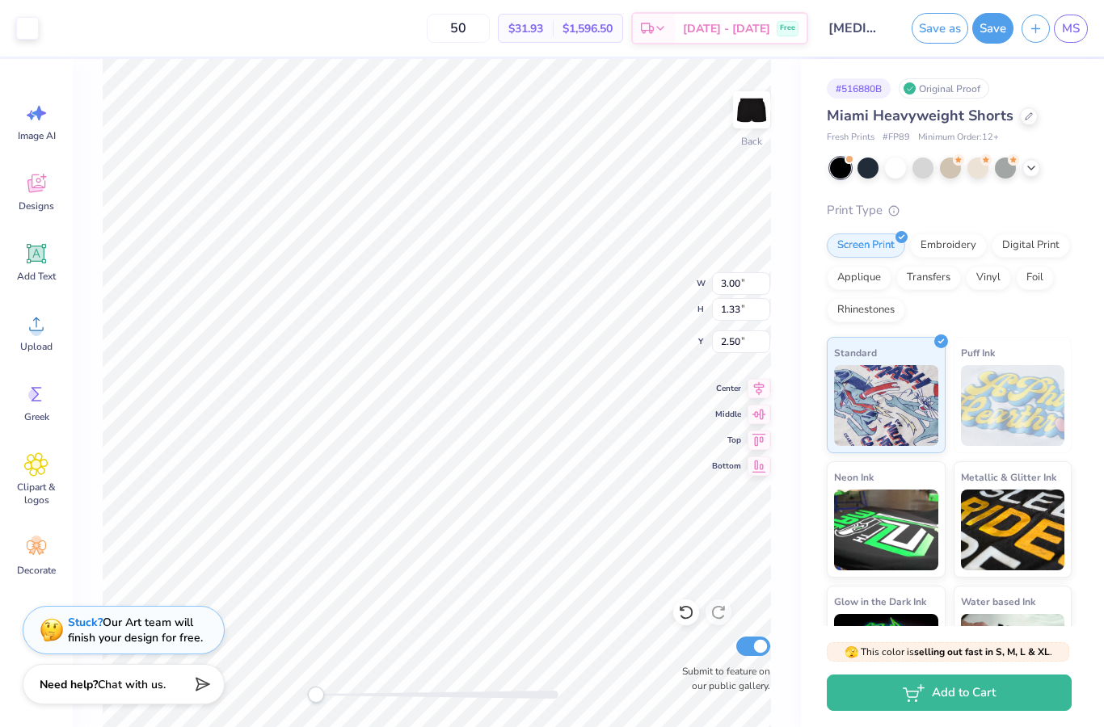
type input "3.66"
type input "1.62"
type input "8.38"
click at [785, 549] on div "Back W 3.17 3.17 " H 1.40 1.40 " Y 8.39 8.39 " Center Middle Top Bottom Submit …" at bounding box center [437, 393] width 728 height 668
click at [996, 35] on button "Save" at bounding box center [992, 28] width 41 height 31
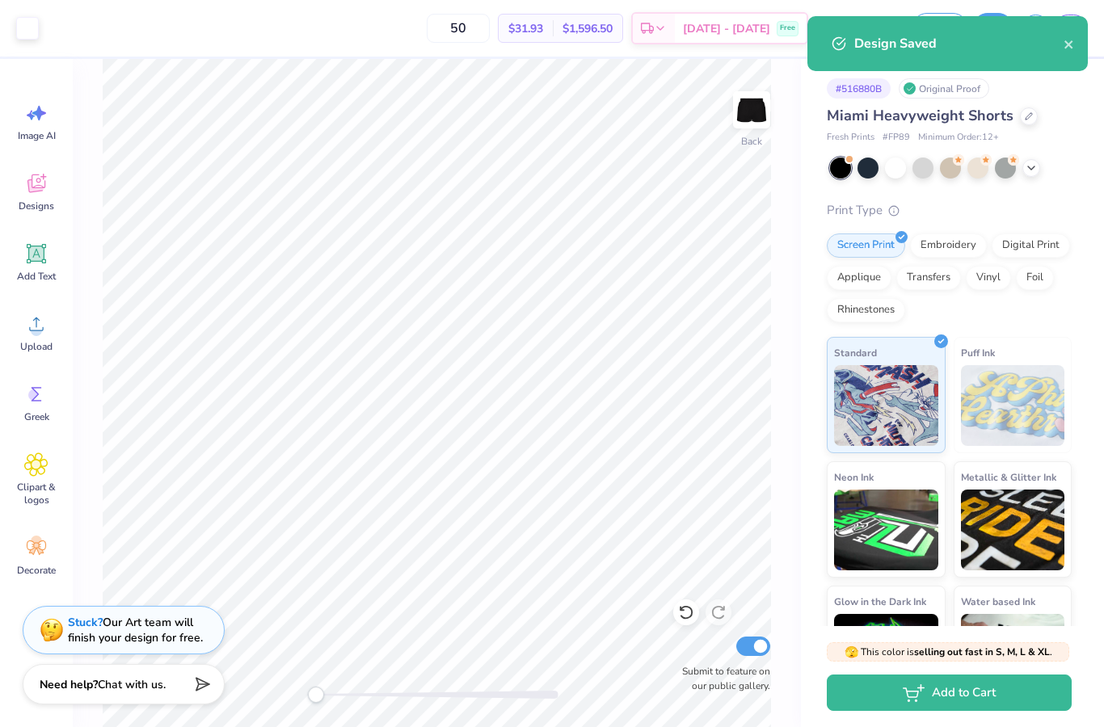
click at [1065, 50] on icon "close" at bounding box center [1068, 44] width 11 height 13
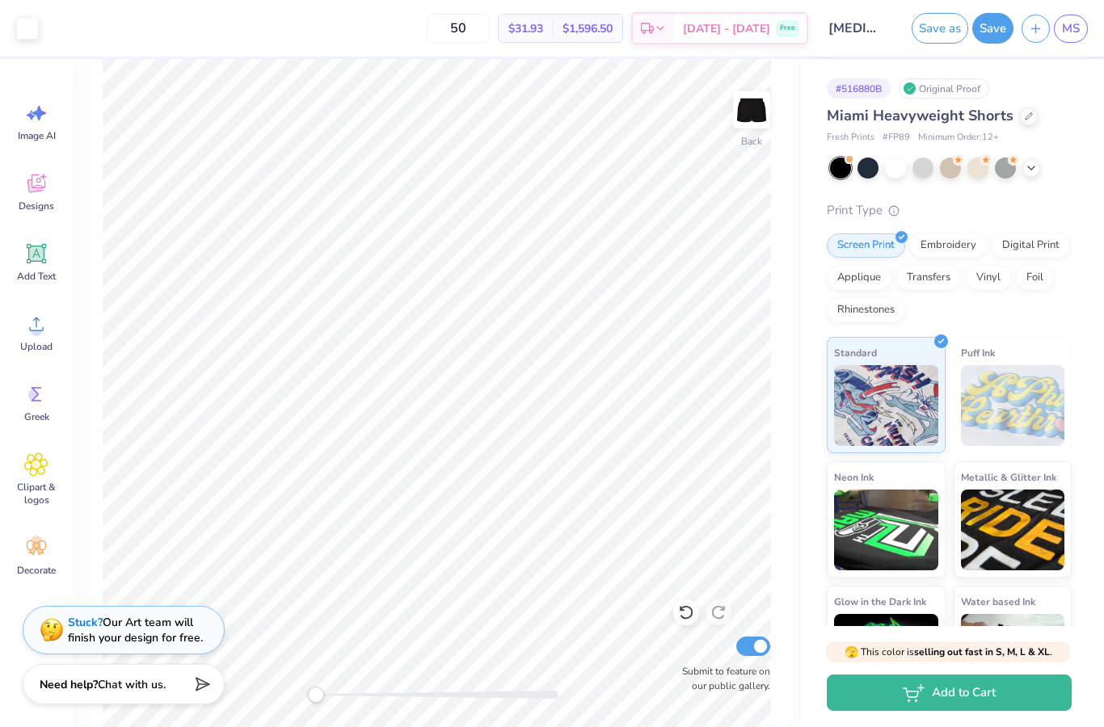
click at [1072, 27] on div "Design Saved" at bounding box center [947, 50] width 287 height 74
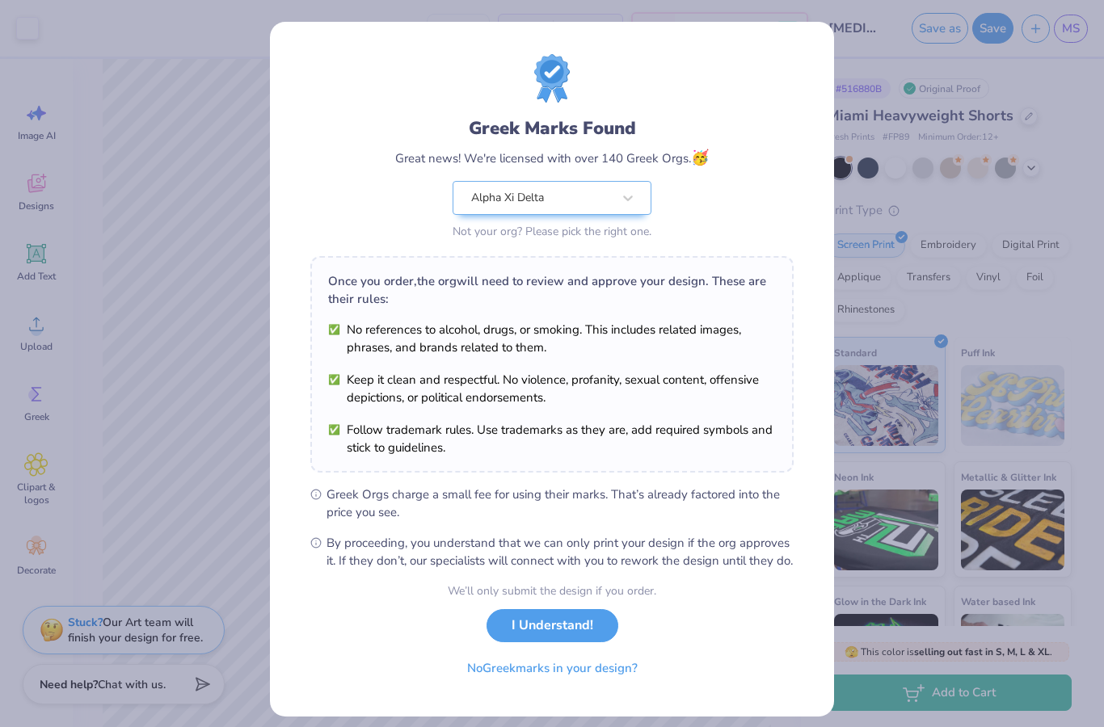
click at [612, 642] on button "I Understand!" at bounding box center [552, 625] width 132 height 33
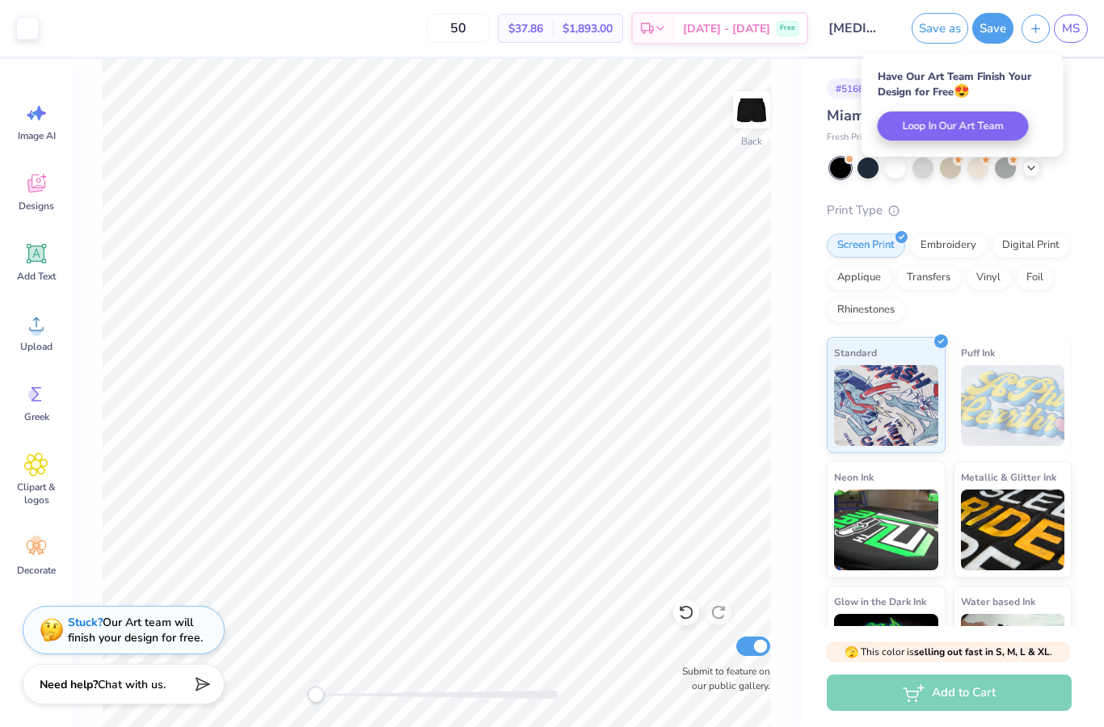
click at [1096, 36] on div "Save as Save MS" at bounding box center [1003, 28] width 200 height 57
click at [1095, 36] on div "Save as Save MS" at bounding box center [1003, 28] width 200 height 57
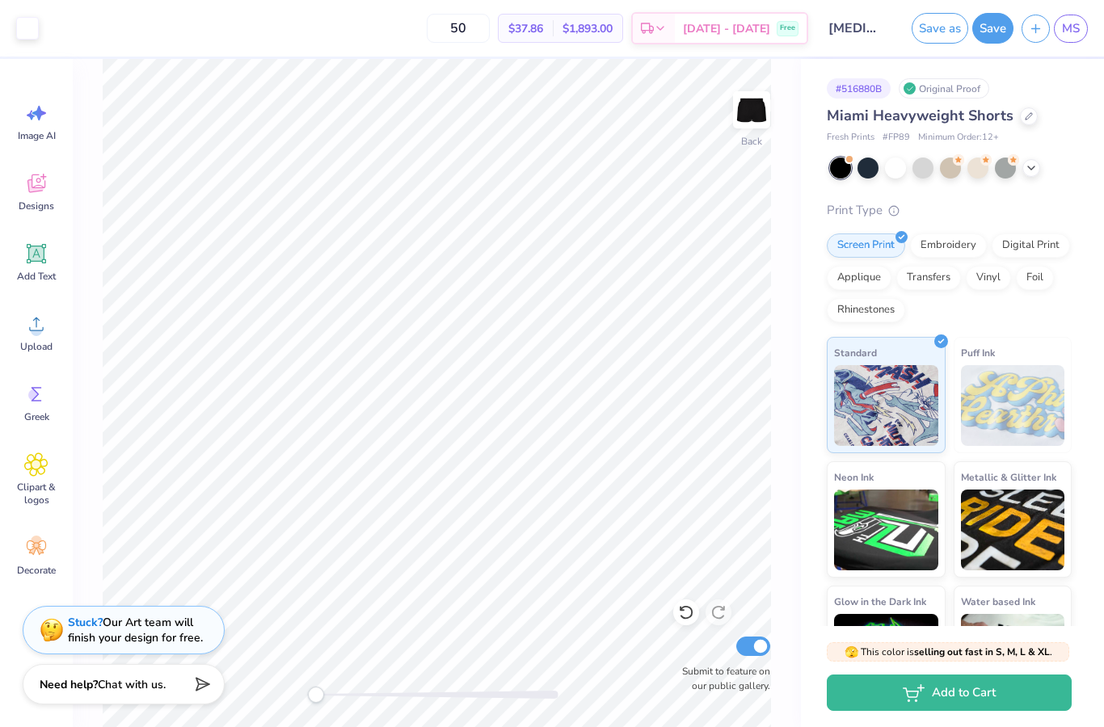
click at [1074, 33] on span "MS" at bounding box center [1071, 28] width 18 height 19
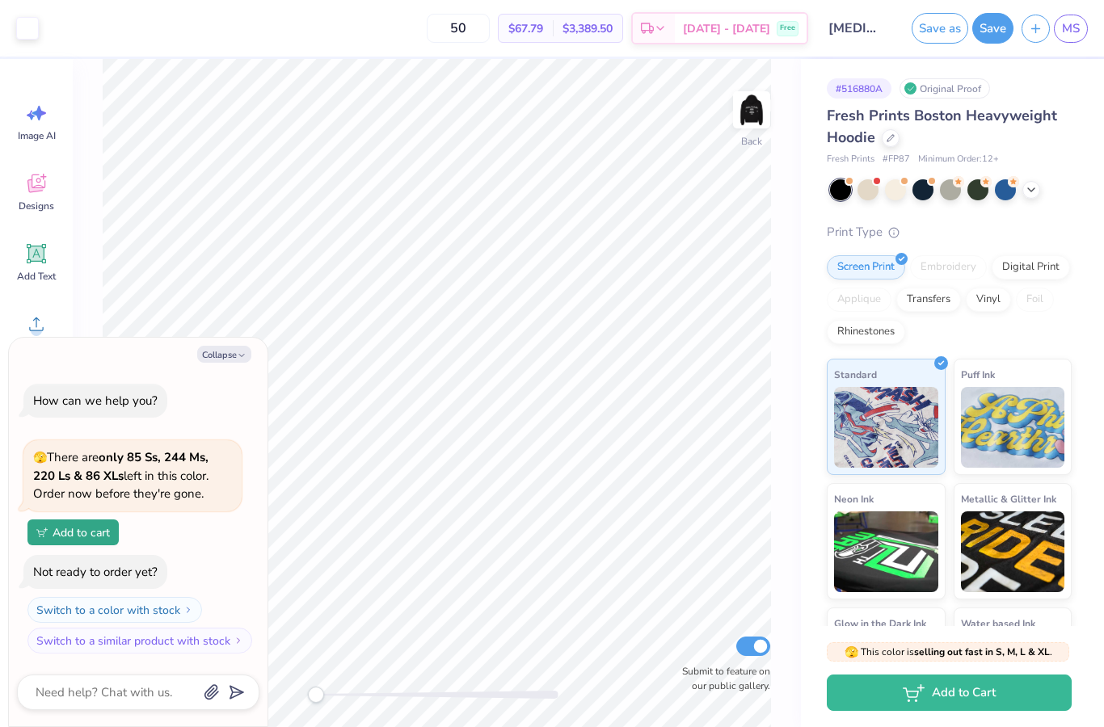
click at [893, 192] on div at bounding box center [895, 189] width 21 height 21
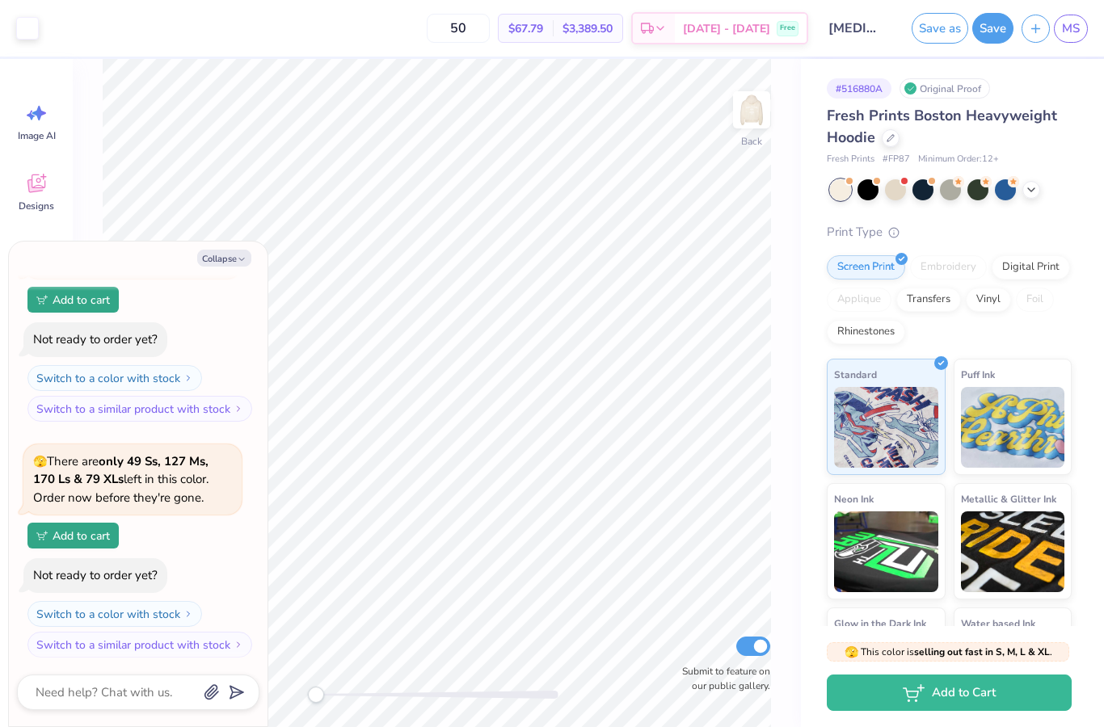
click at [234, 259] on button "Collapse" at bounding box center [224, 258] width 54 height 17
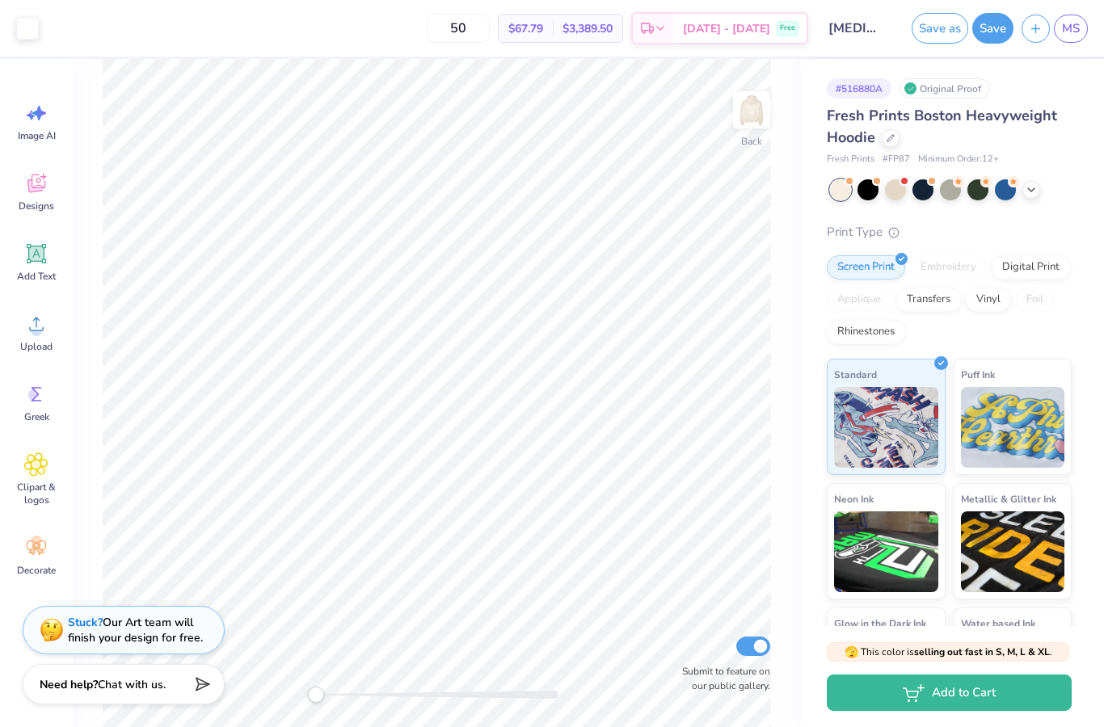
click at [36, 26] on div at bounding box center [27, 28] width 23 height 23
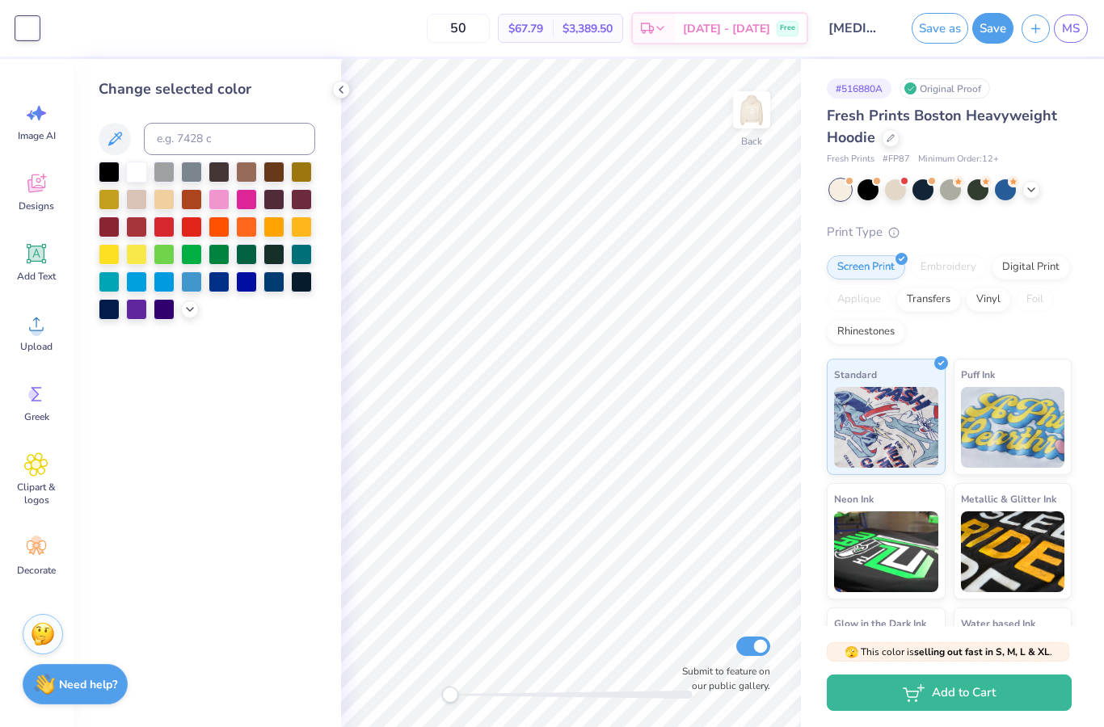
click at [137, 233] on div at bounding box center [136, 227] width 21 height 21
click at [195, 315] on icon at bounding box center [189, 309] width 13 height 13
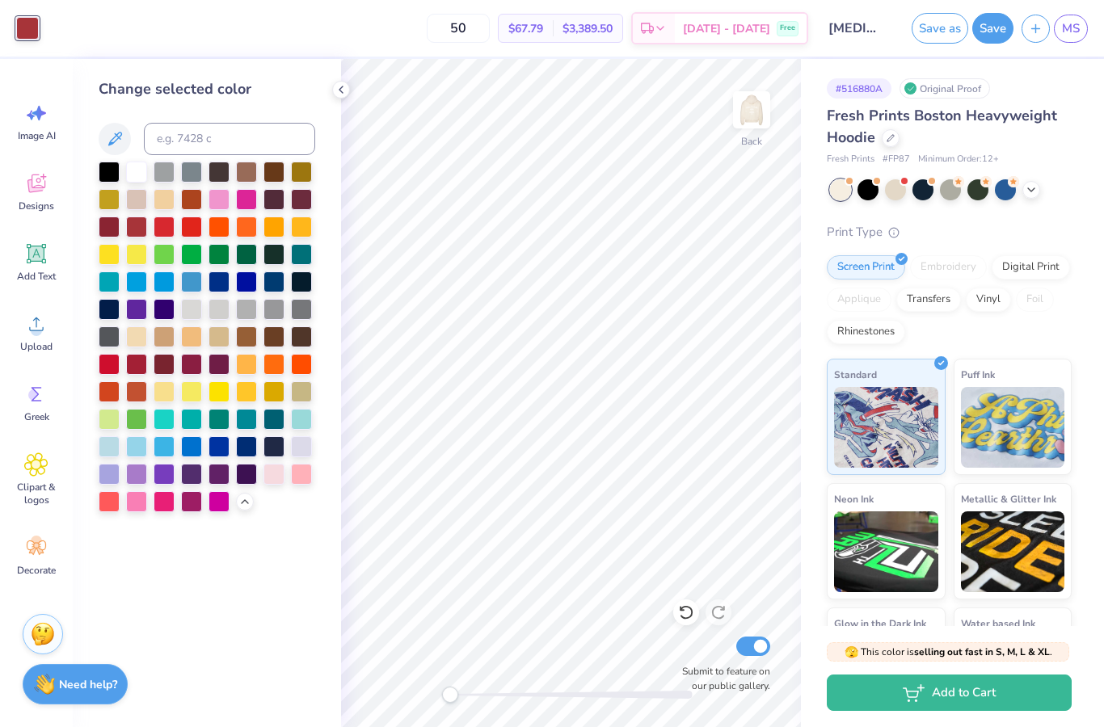
click at [138, 370] on div at bounding box center [136, 364] width 21 height 21
click at [110, 371] on div at bounding box center [109, 364] width 21 height 21
click at [141, 373] on div at bounding box center [136, 364] width 21 height 21
click at [759, 115] on img at bounding box center [751, 110] width 32 height 32
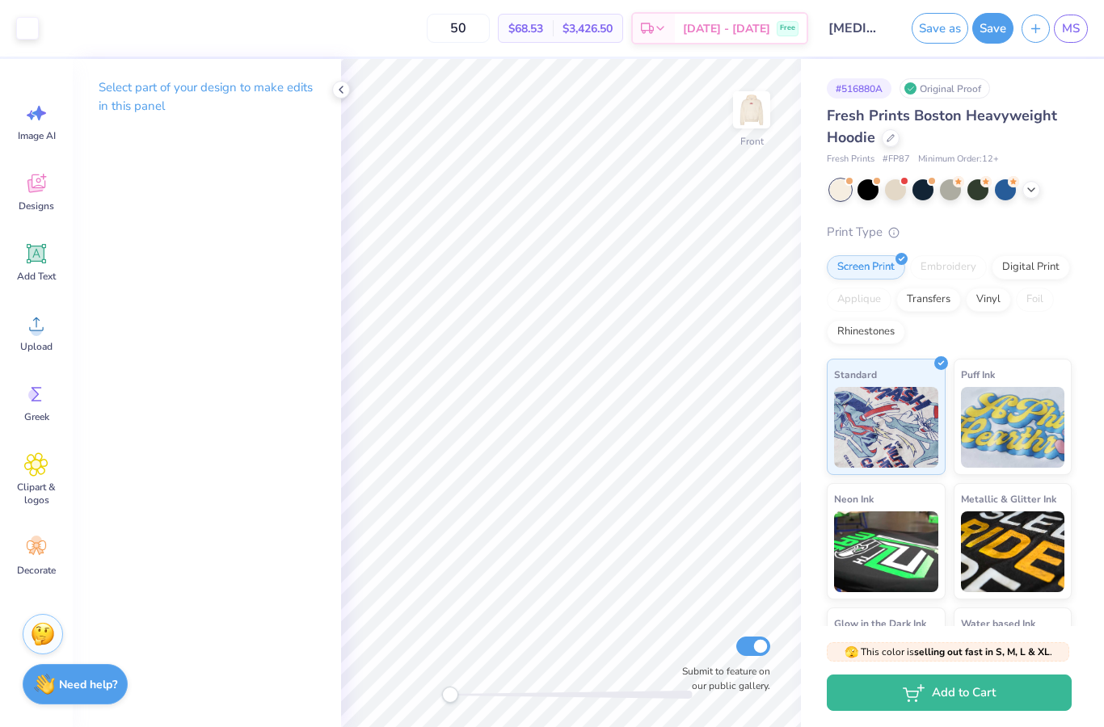
click at [29, 32] on div at bounding box center [27, 28] width 23 height 23
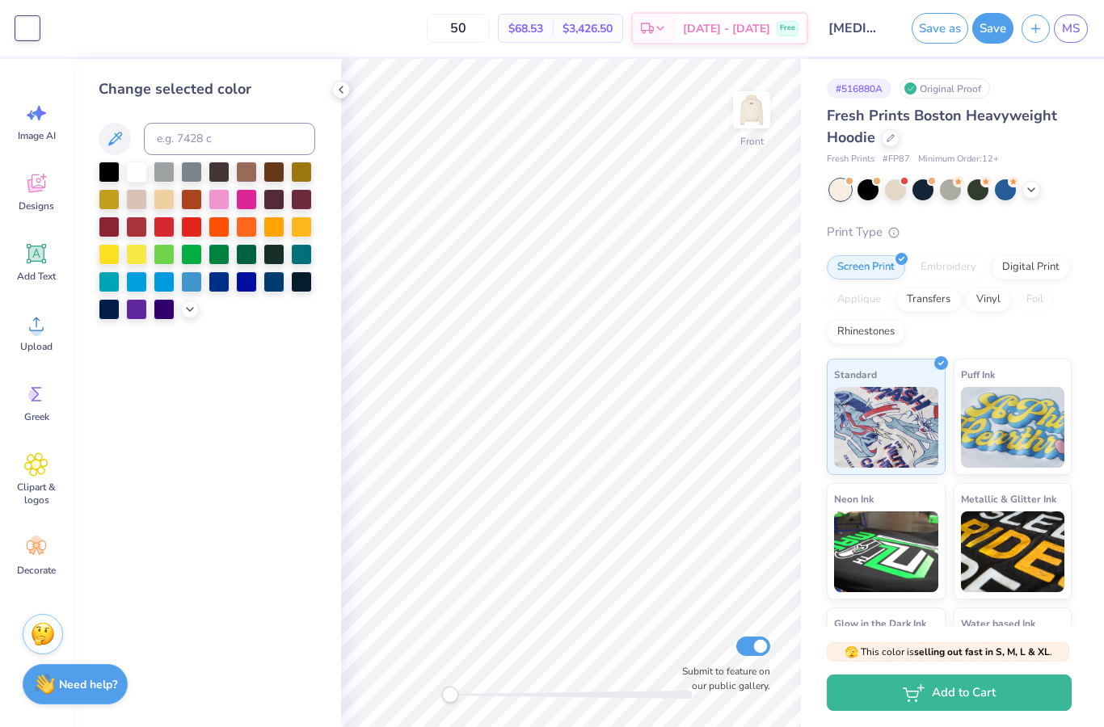
click at [174, 313] on div at bounding box center [164, 309] width 21 height 21
click at [198, 315] on div at bounding box center [207, 241] width 217 height 158
click at [189, 314] on icon at bounding box center [189, 309] width 13 height 13
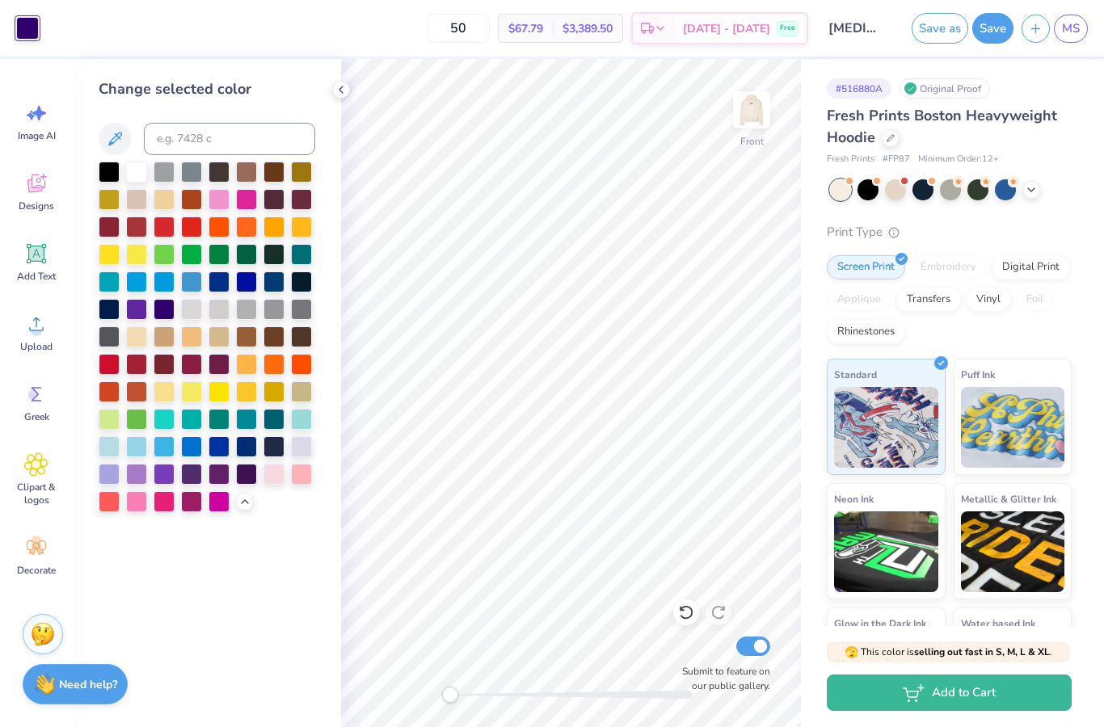
click at [133, 374] on div at bounding box center [136, 364] width 21 height 21
click at [334, 95] on div at bounding box center [341, 90] width 18 height 18
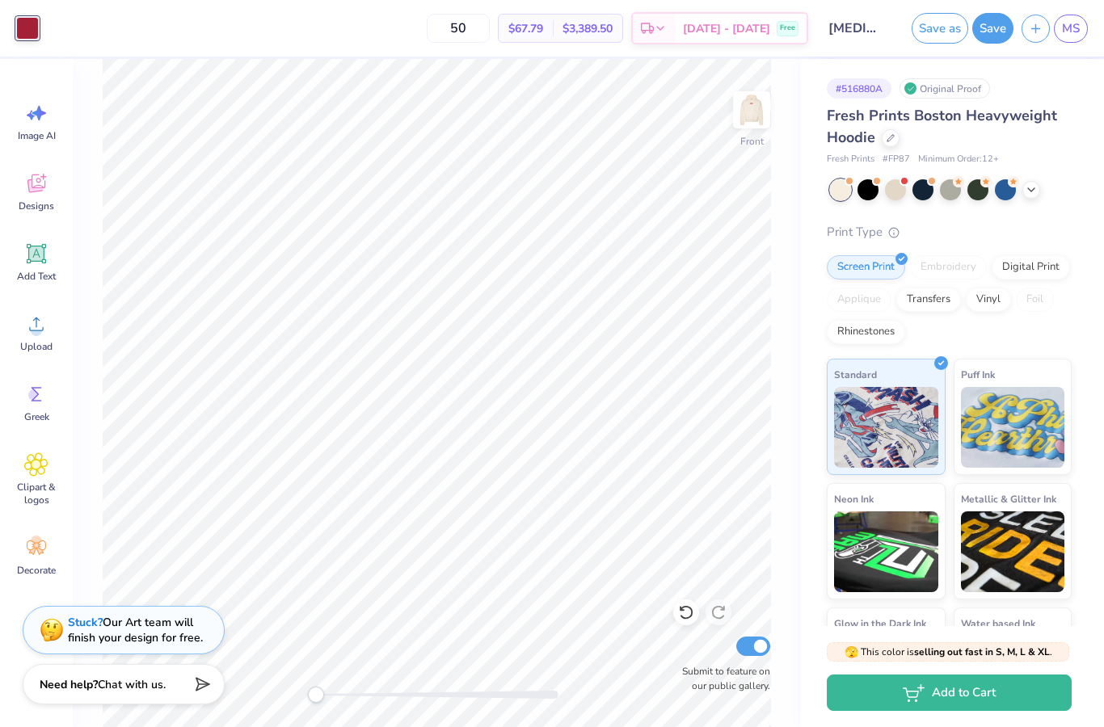
click at [49, 541] on div "Decorate" at bounding box center [36, 556] width 58 height 61
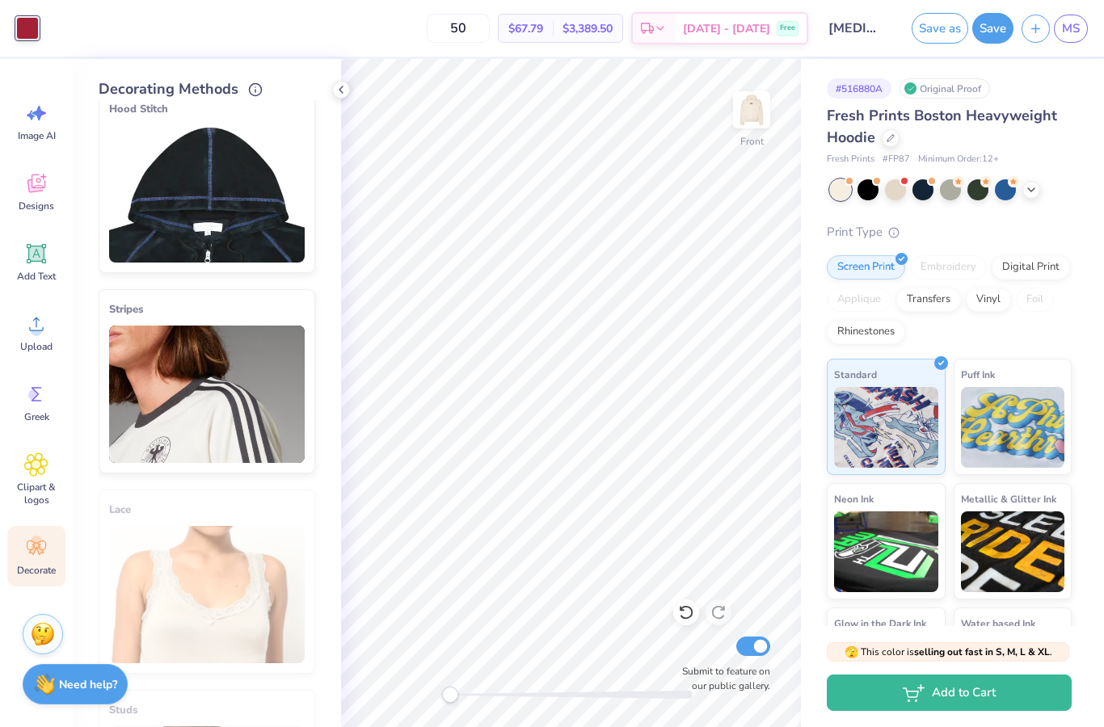
scroll to position [237, 0]
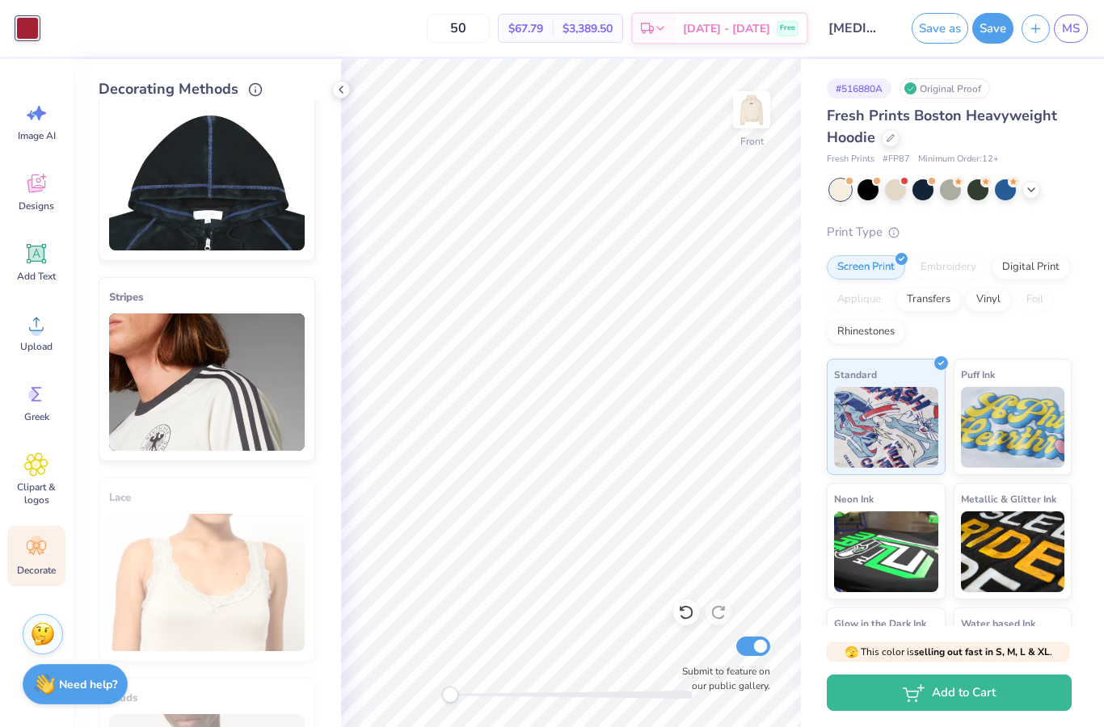
click at [271, 347] on img at bounding box center [207, 381] width 196 height 137
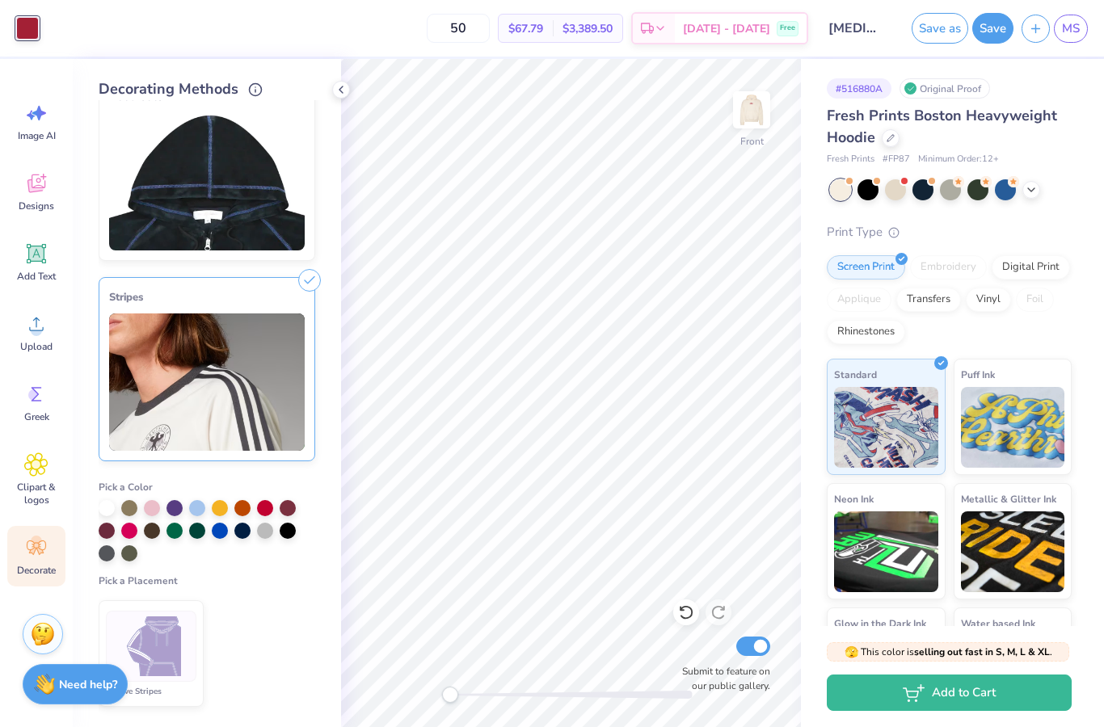
click at [289, 510] on div at bounding box center [288, 508] width 16 height 16
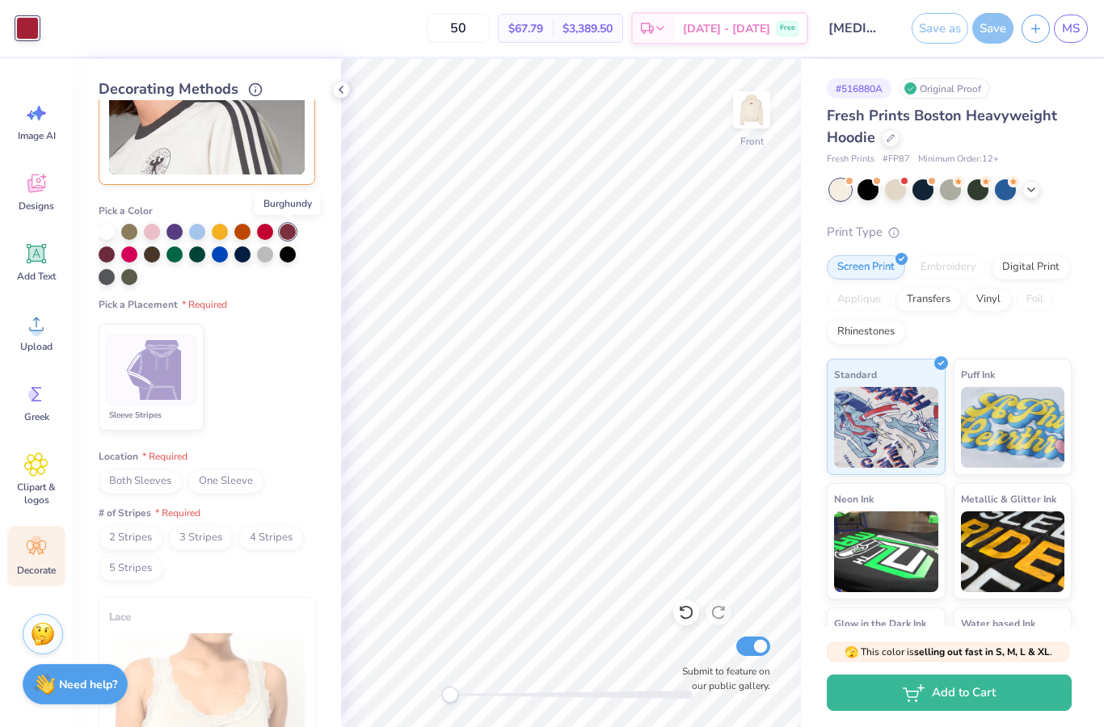
scroll to position [517, 0]
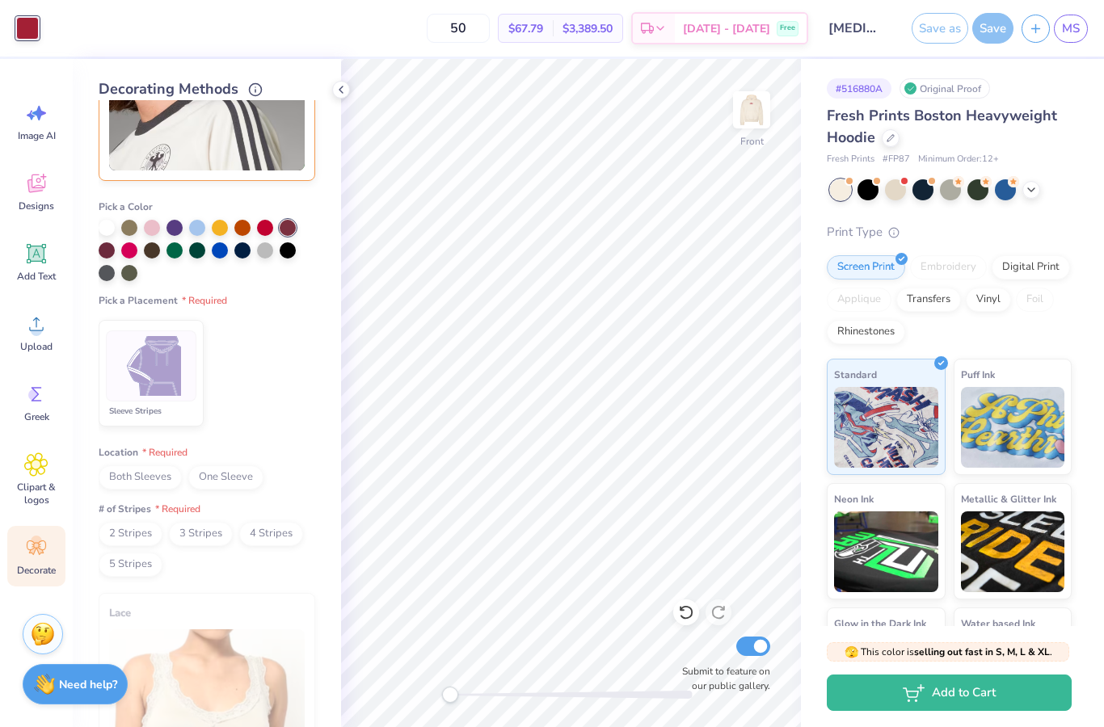
click at [195, 381] on div at bounding box center [151, 365] width 90 height 71
click at [157, 483] on span "Both Sleeves" at bounding box center [140, 477] width 83 height 24
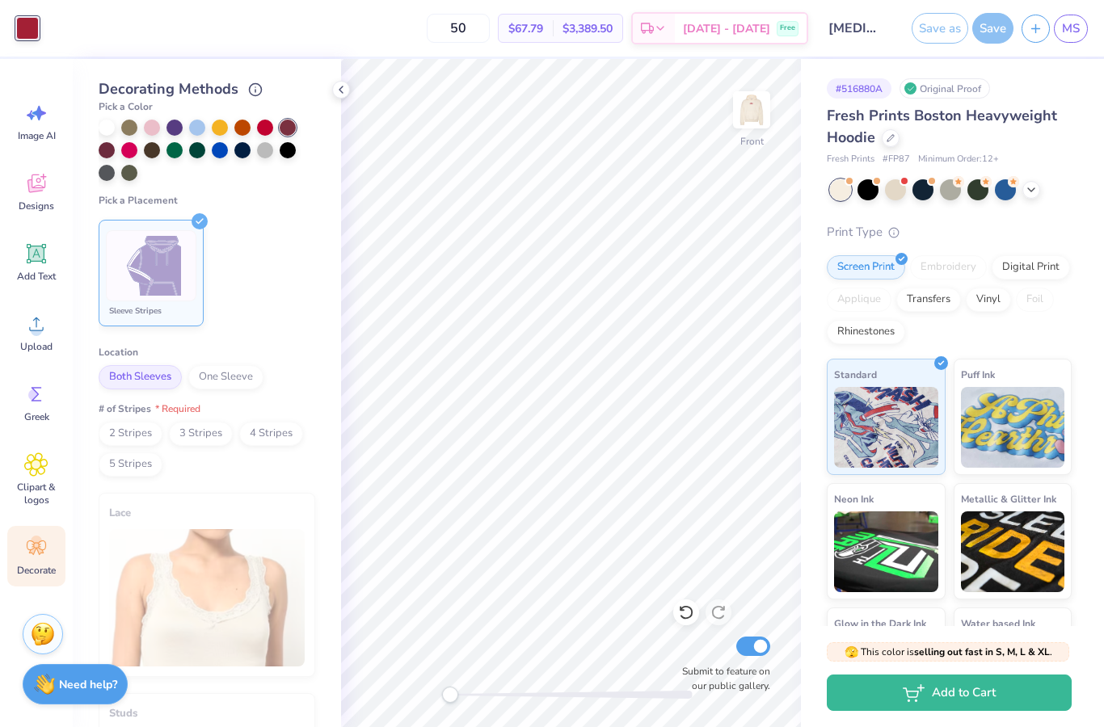
scroll to position [618, 0]
click at [149, 427] on span "2 Stripes" at bounding box center [131, 433] width 64 height 24
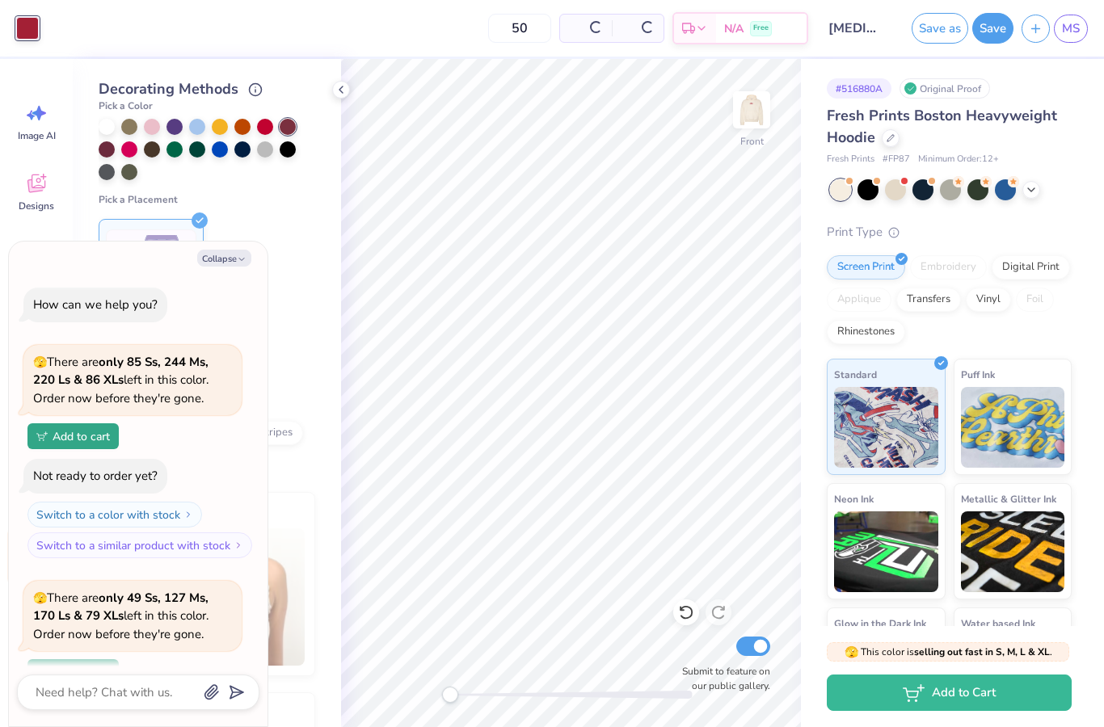
scroll to position [251, 0]
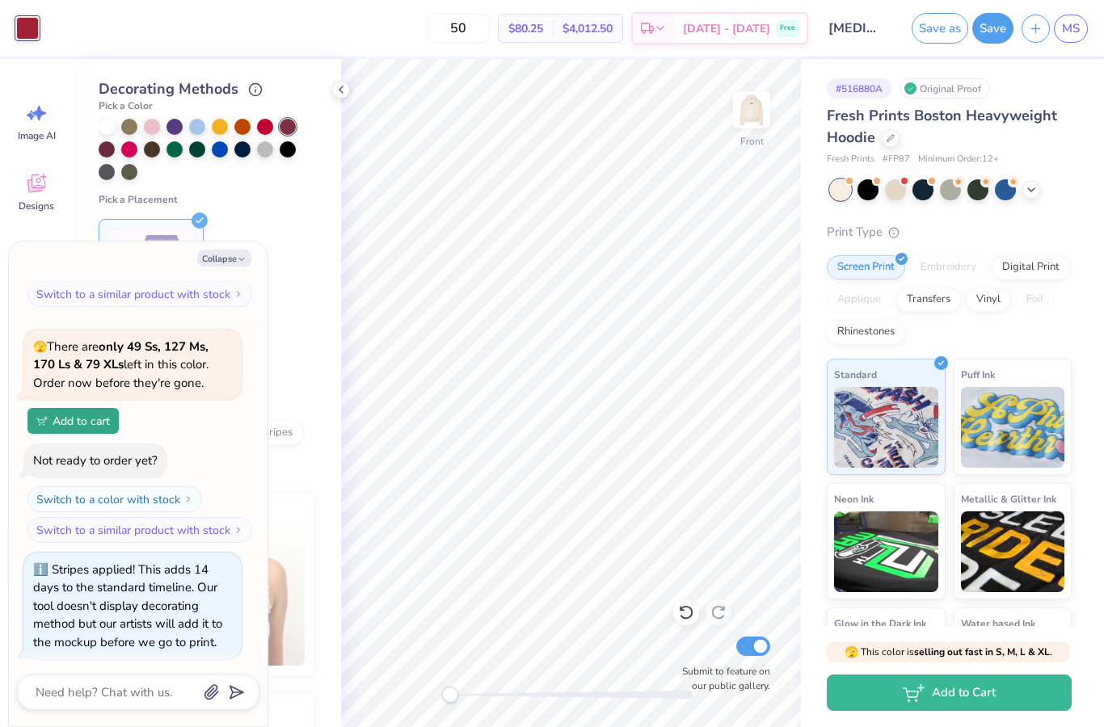
click at [338, 93] on icon at bounding box center [340, 89] width 13 height 13
type textarea "x"
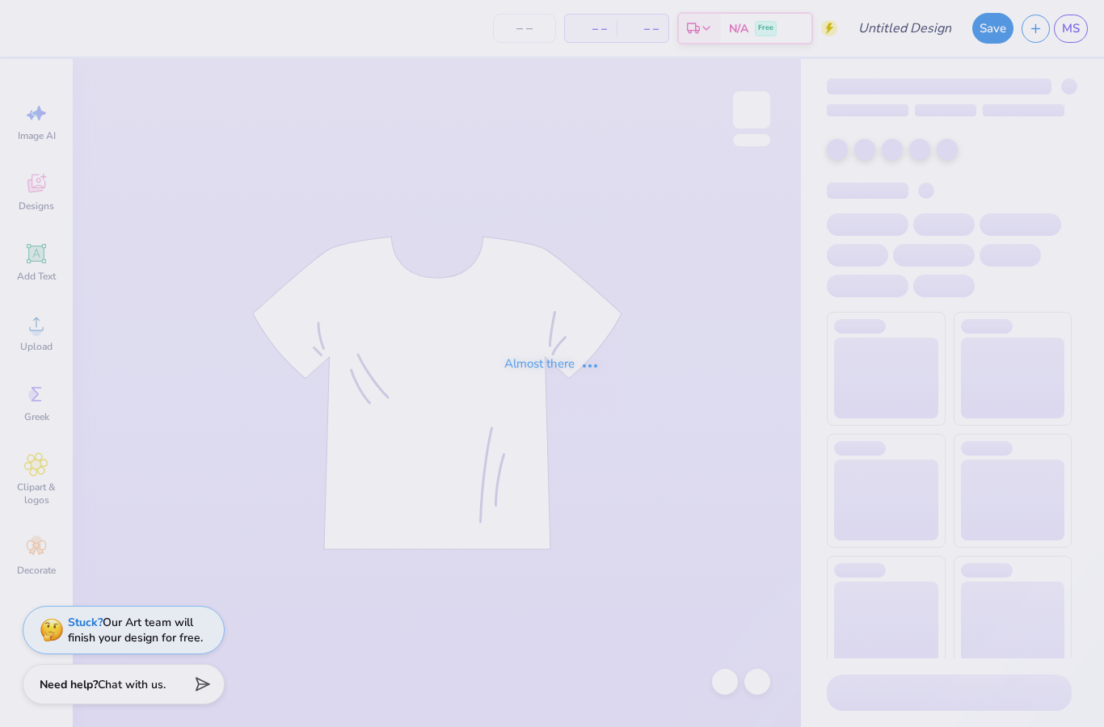
type input "[MEDICAL_DATA] Black Set"
type input "50"
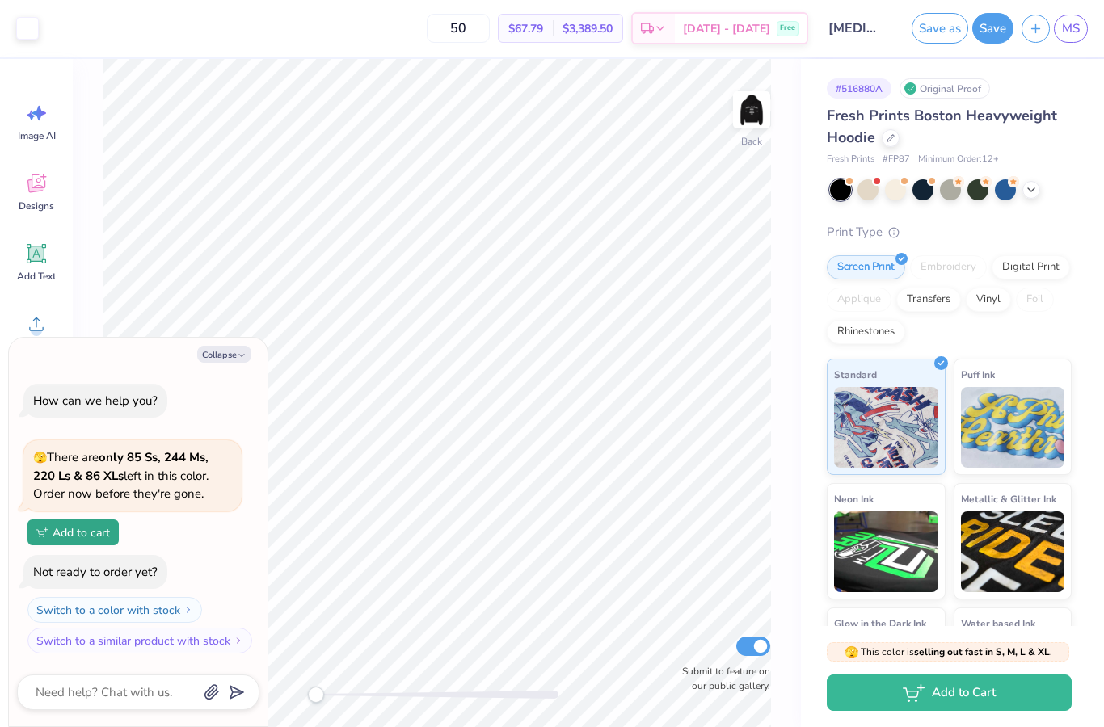
click at [754, 116] on img at bounding box center [751, 110] width 32 height 32
click at [241, 358] on icon "button" at bounding box center [242, 356] width 10 height 10
type textarea "x"
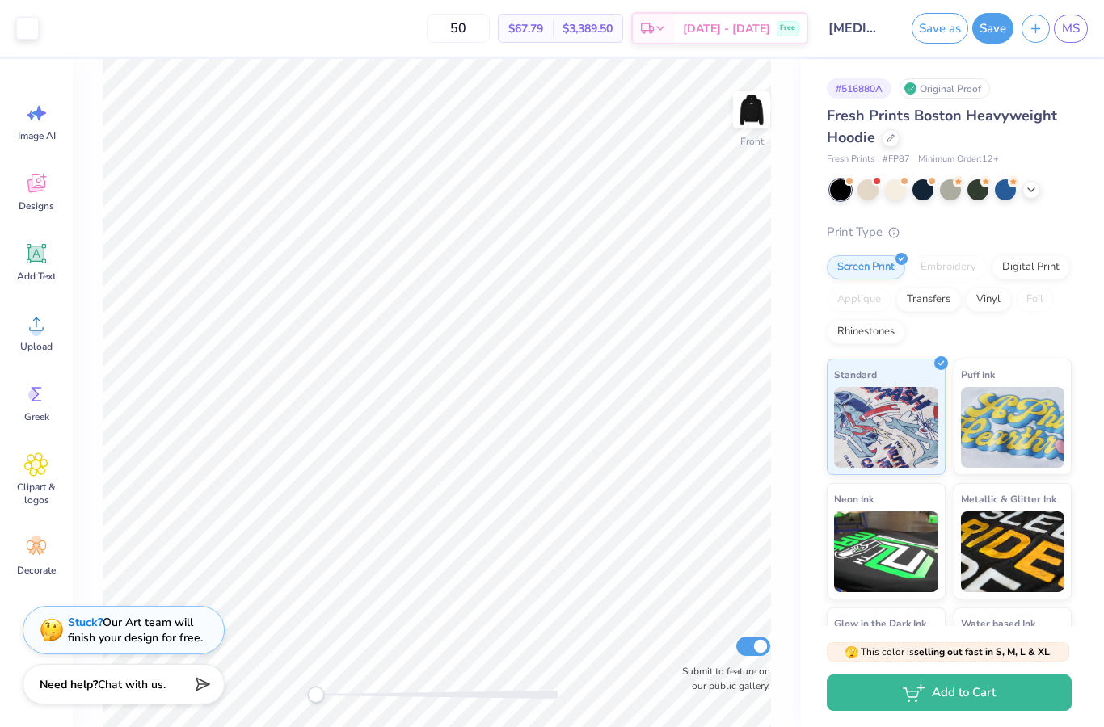
click at [742, 125] on img at bounding box center [751, 110] width 32 height 32
click at [40, 266] on div "Add Text" at bounding box center [36, 262] width 58 height 61
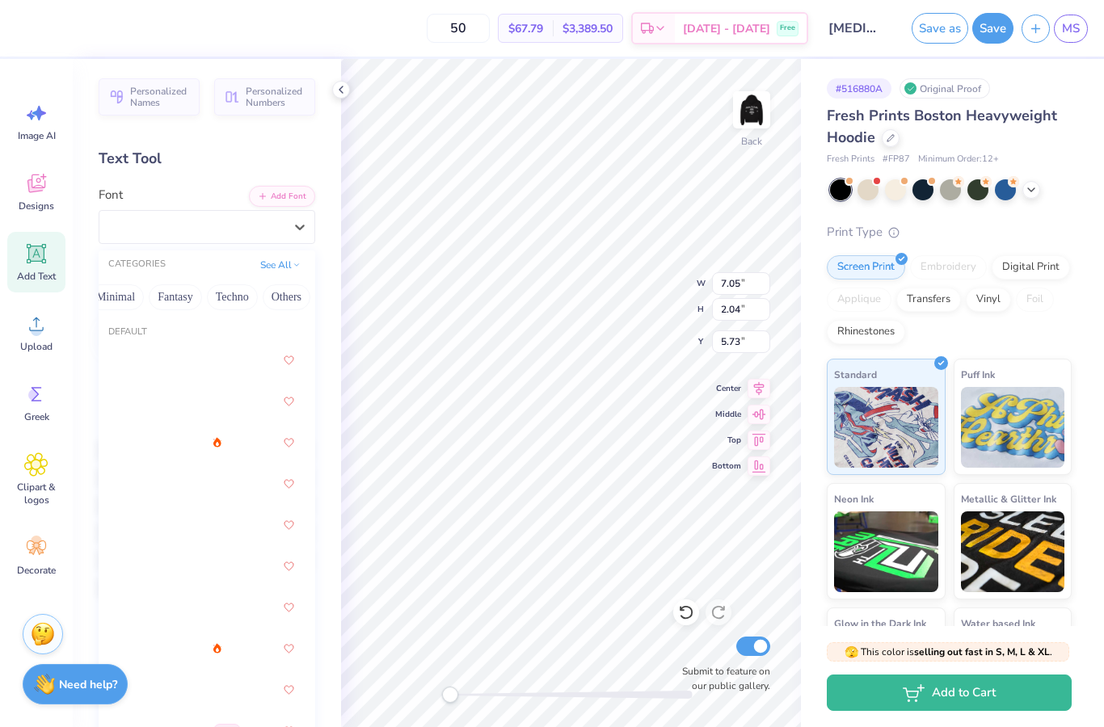
scroll to position [0, 476]
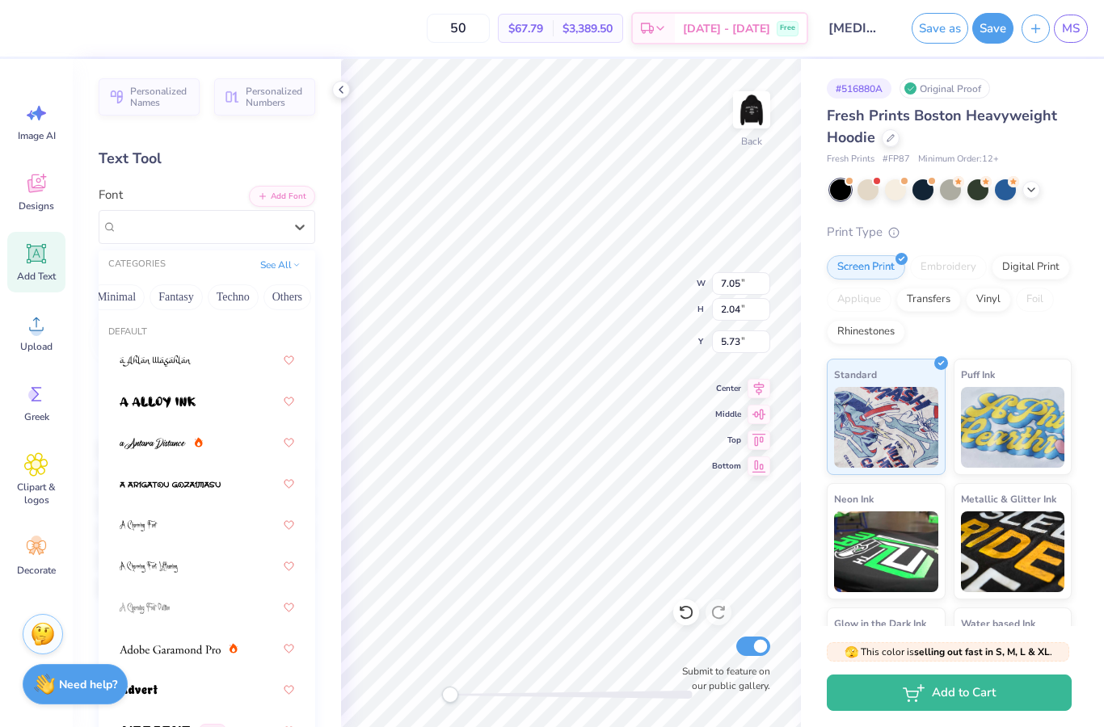
click at [344, 97] on div at bounding box center [341, 90] width 18 height 18
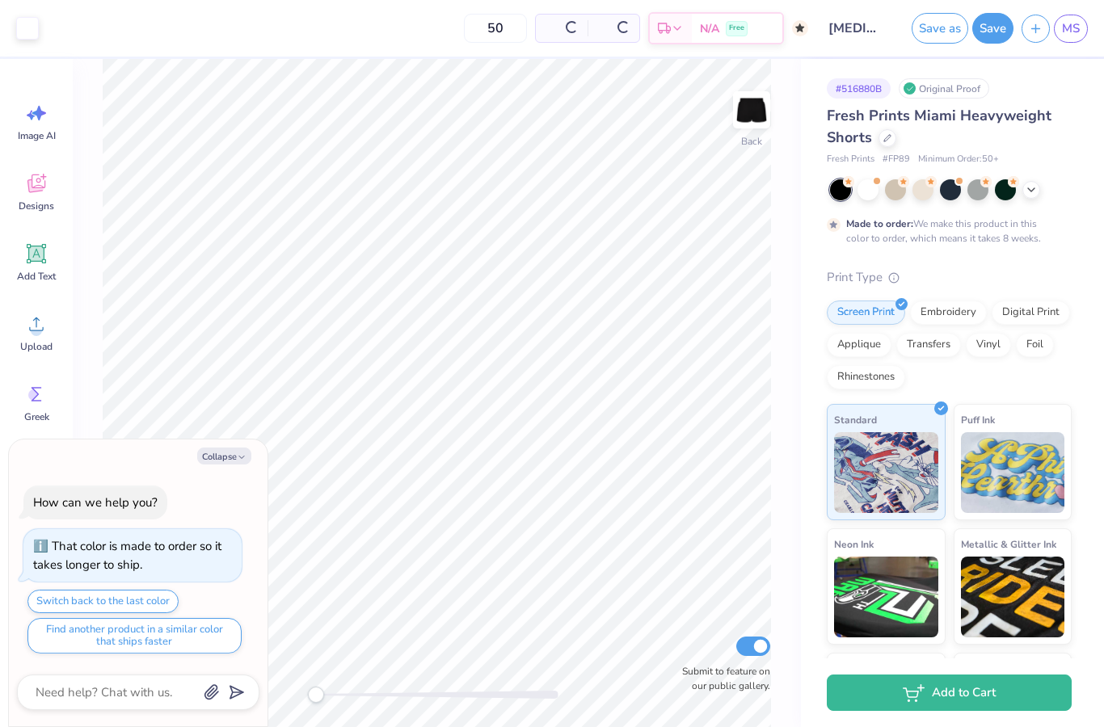
type textarea "x"
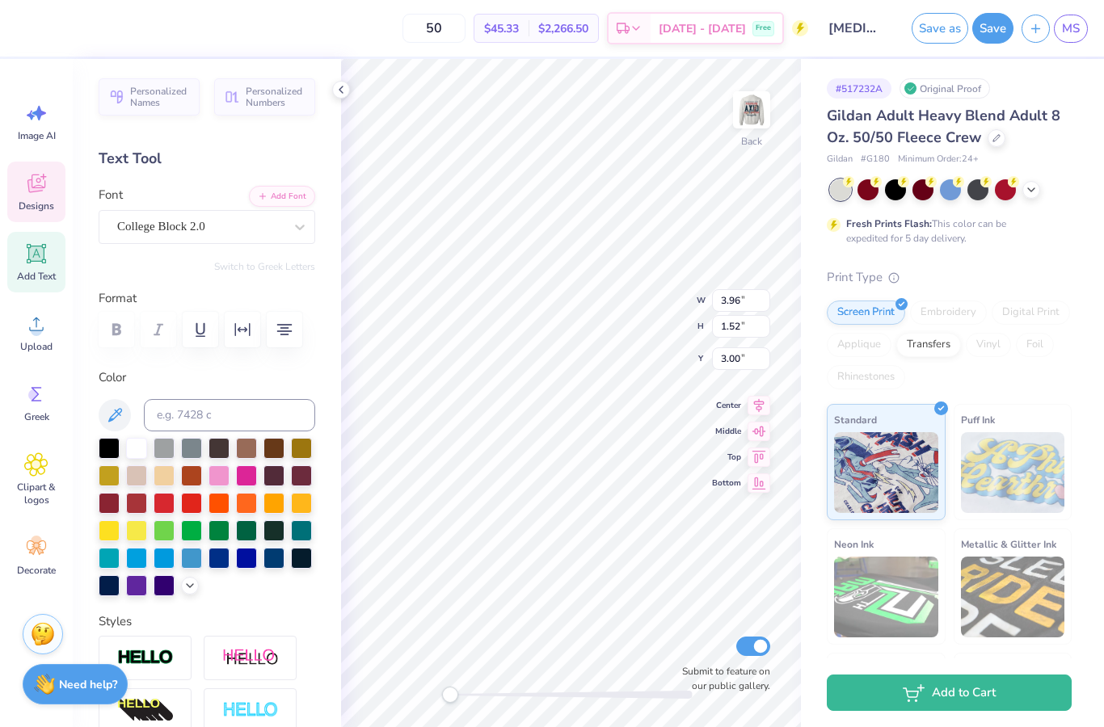
click at [757, 120] on img at bounding box center [751, 110] width 32 height 32
click at [339, 91] on icon at bounding box center [340, 89] width 13 height 13
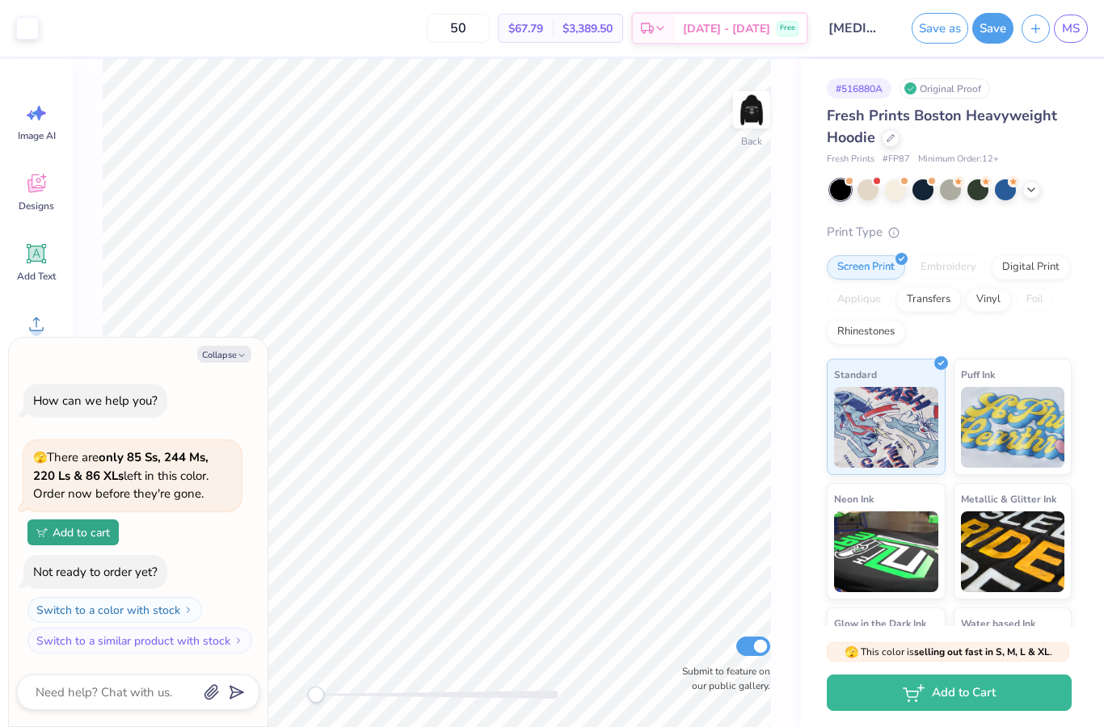
click at [734, 128] on div at bounding box center [751, 109] width 37 height 37
click at [230, 351] on button "Collapse" at bounding box center [224, 354] width 54 height 17
type textarea "x"
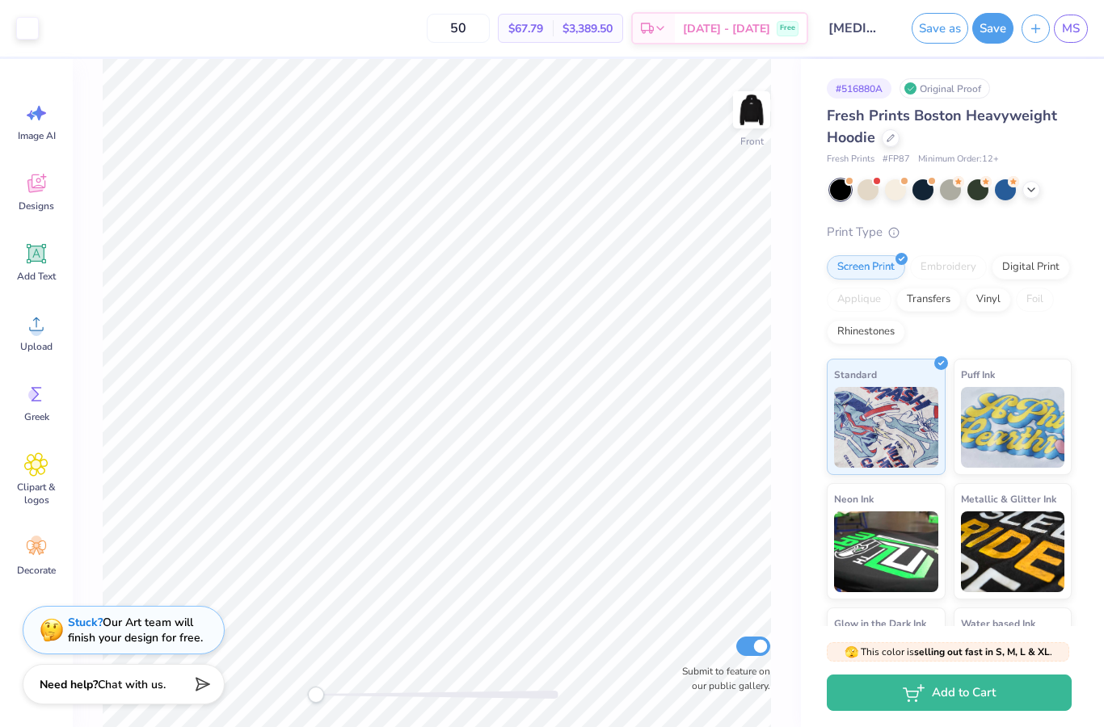
click at [759, 109] on img at bounding box center [751, 110] width 32 height 32
click at [40, 259] on icon at bounding box center [36, 253] width 15 height 15
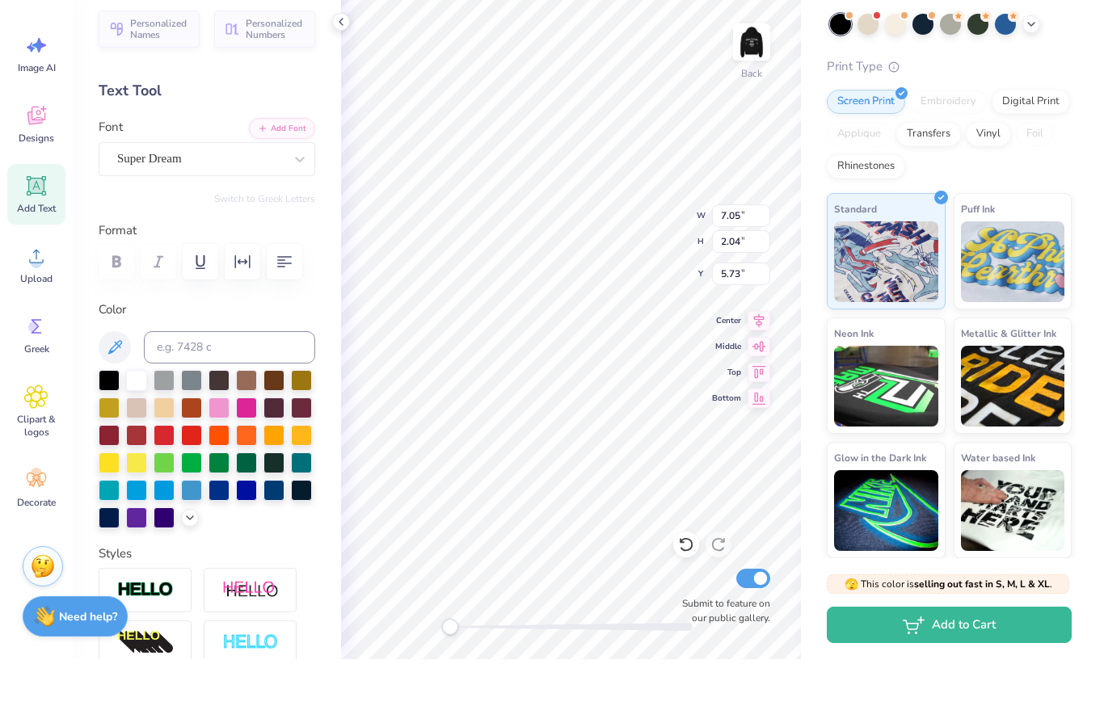
scroll to position [97, 0]
click at [1081, 48] on div "# 516880A Original Proof Fresh Prints Boston Heavyweight Hoodie Fresh Prints # …" at bounding box center [952, 294] width 303 height 665
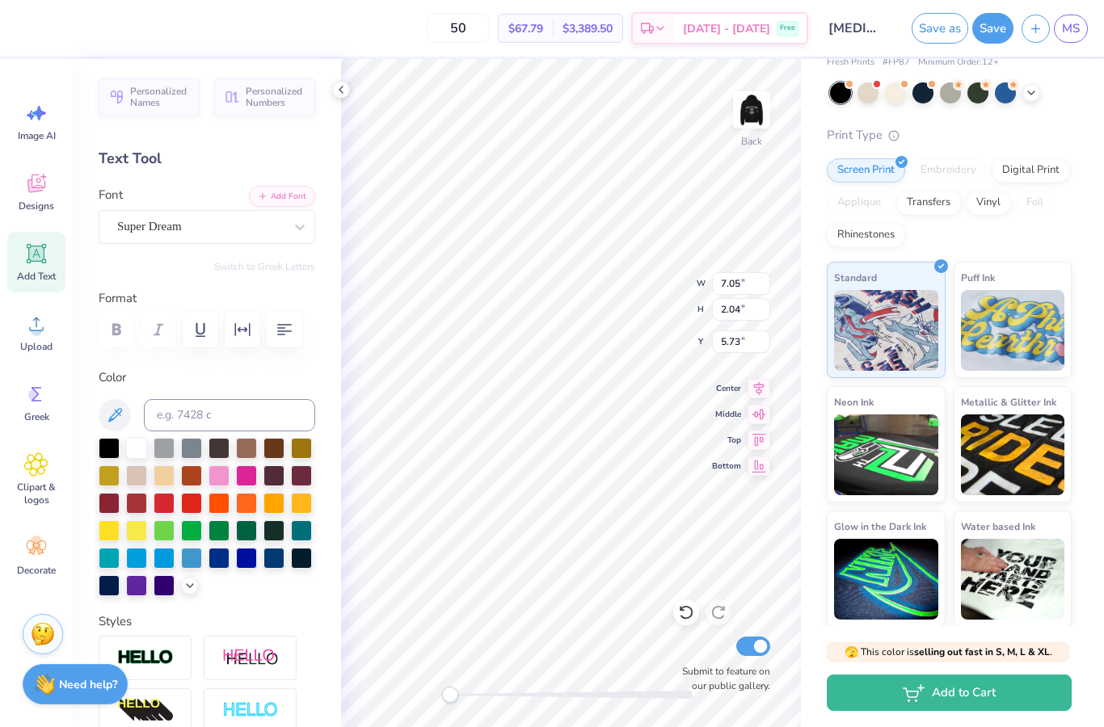
type textarea "="
type textarea "ALPHA XI DELTA"
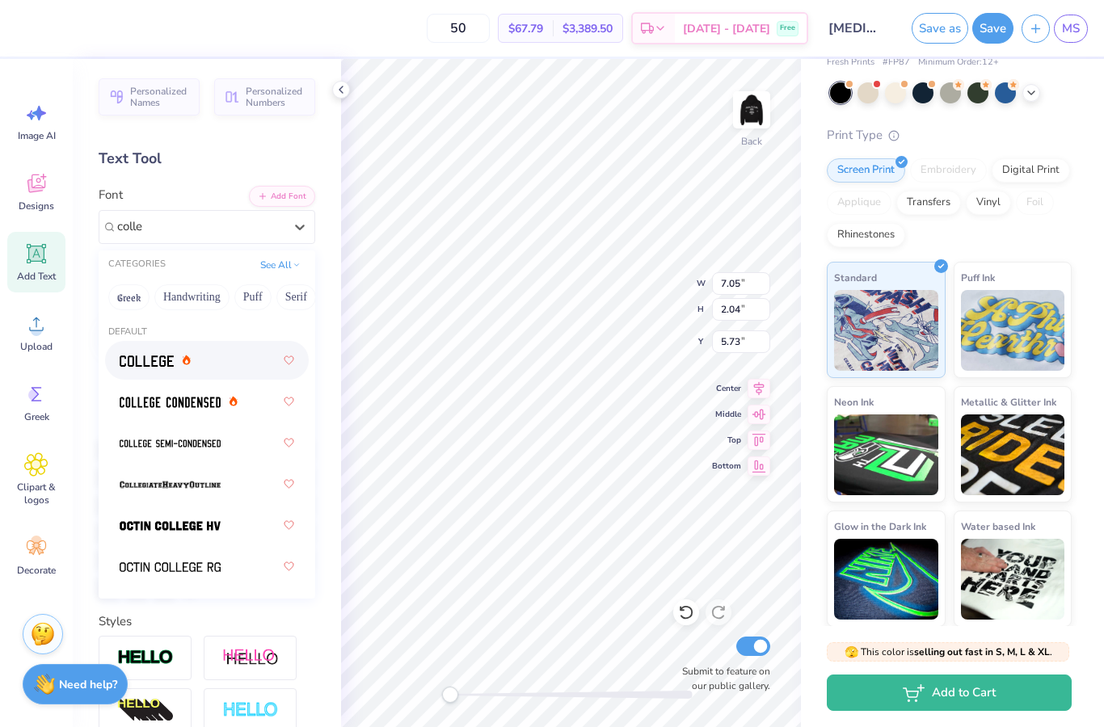
click at [214, 361] on div at bounding box center [207, 360] width 175 height 29
type input "colle"
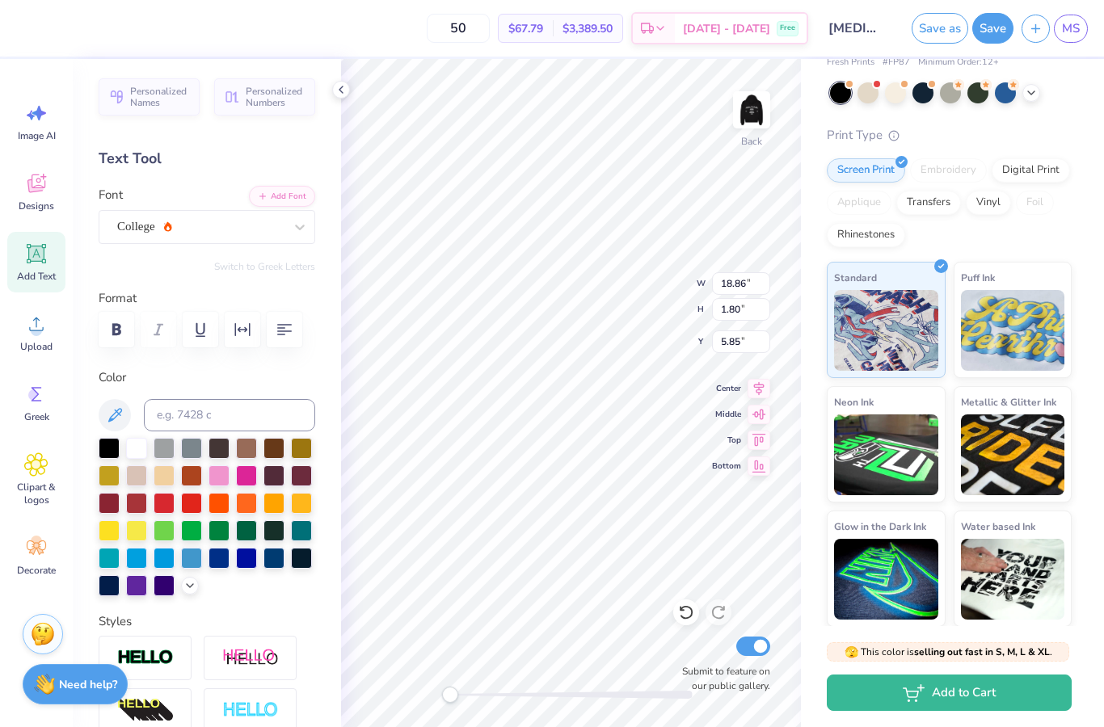
type input "3.27"
type input "1.44"
type input "3.00"
click at [1055, 117] on div "Fresh Prints Boston Heavyweight Hoodie Fresh Prints # FP87 Minimum Order: 12 + …" at bounding box center [949, 317] width 245 height 619
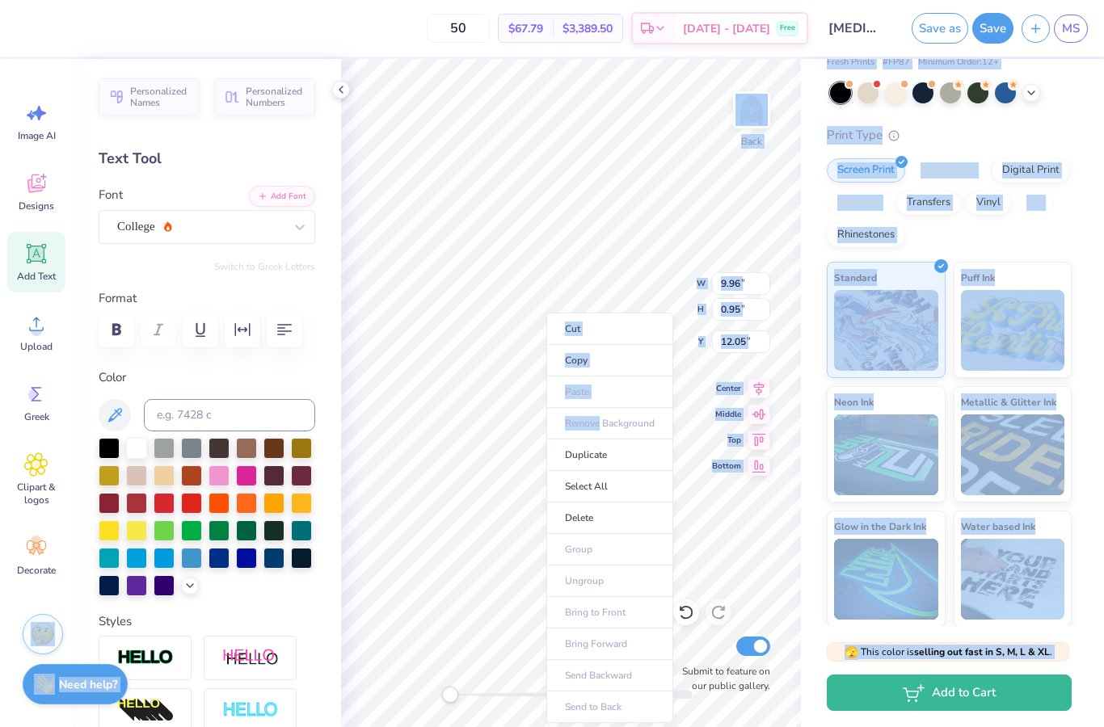
click at [615, 455] on li "Duplicate" at bounding box center [609, 456] width 127 height 32
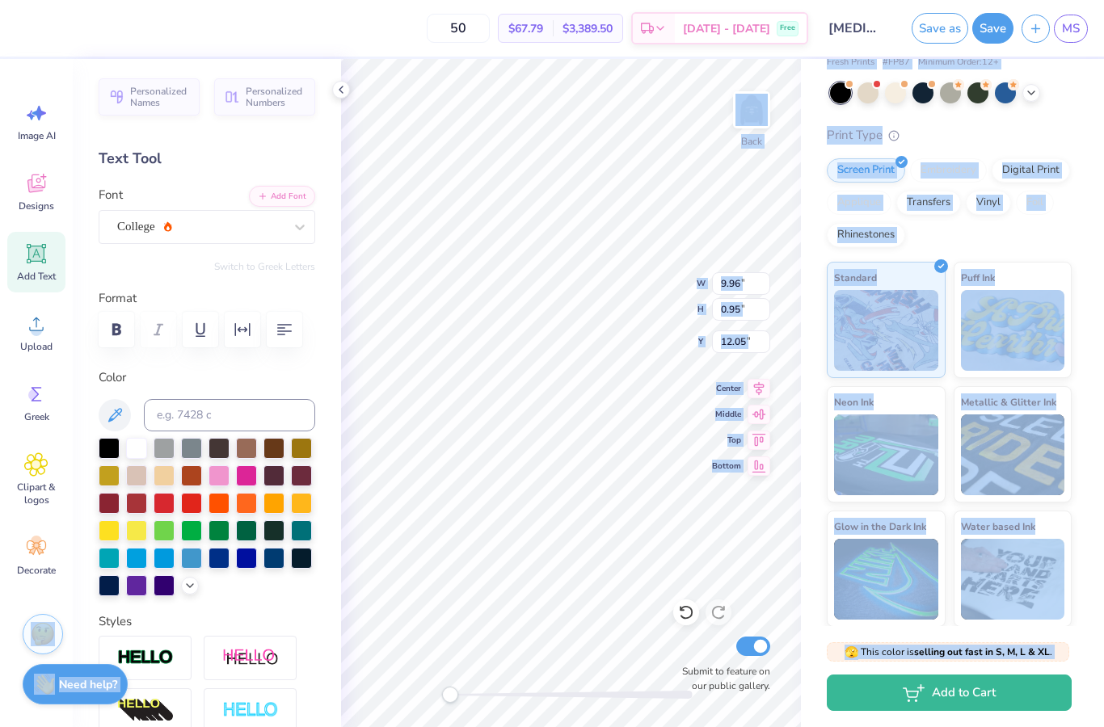
type input "12.01"
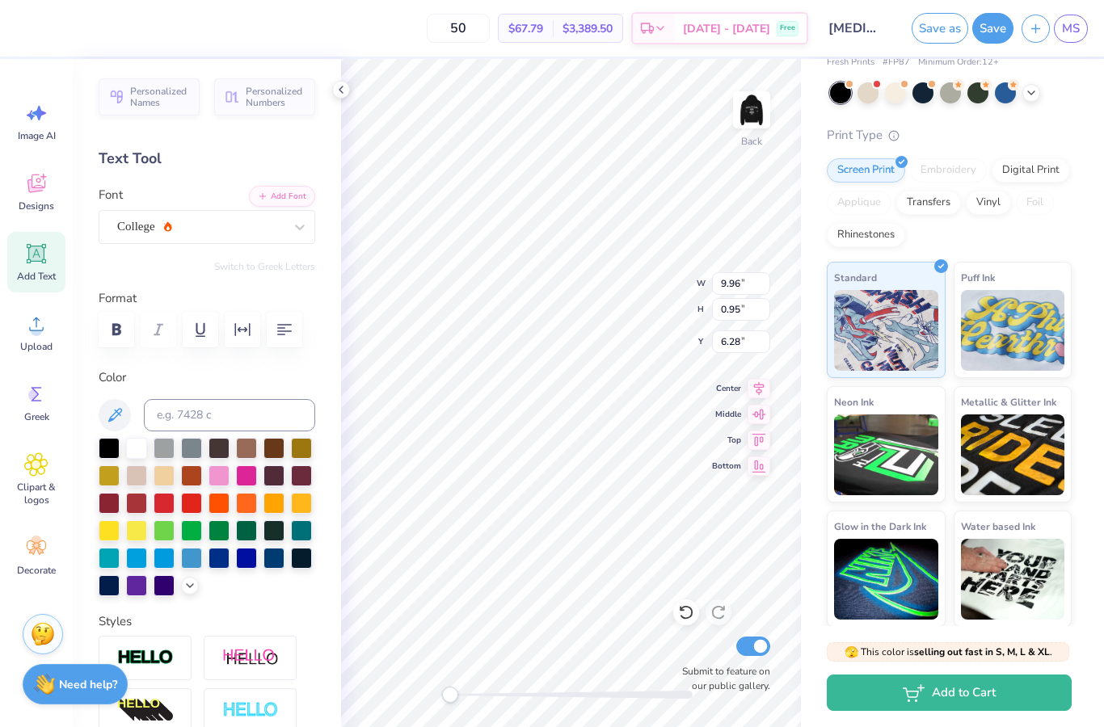
scroll to position [1, 1]
type textarea "A"
type textarea "83"
type input "3.27"
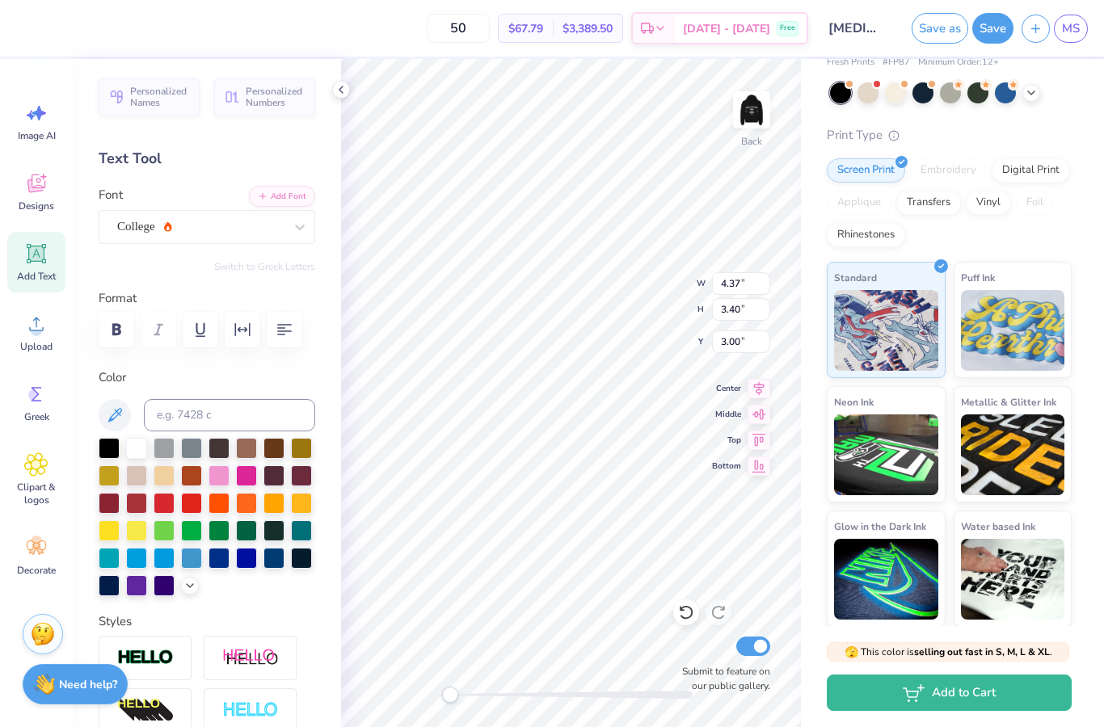
type input "1.44"
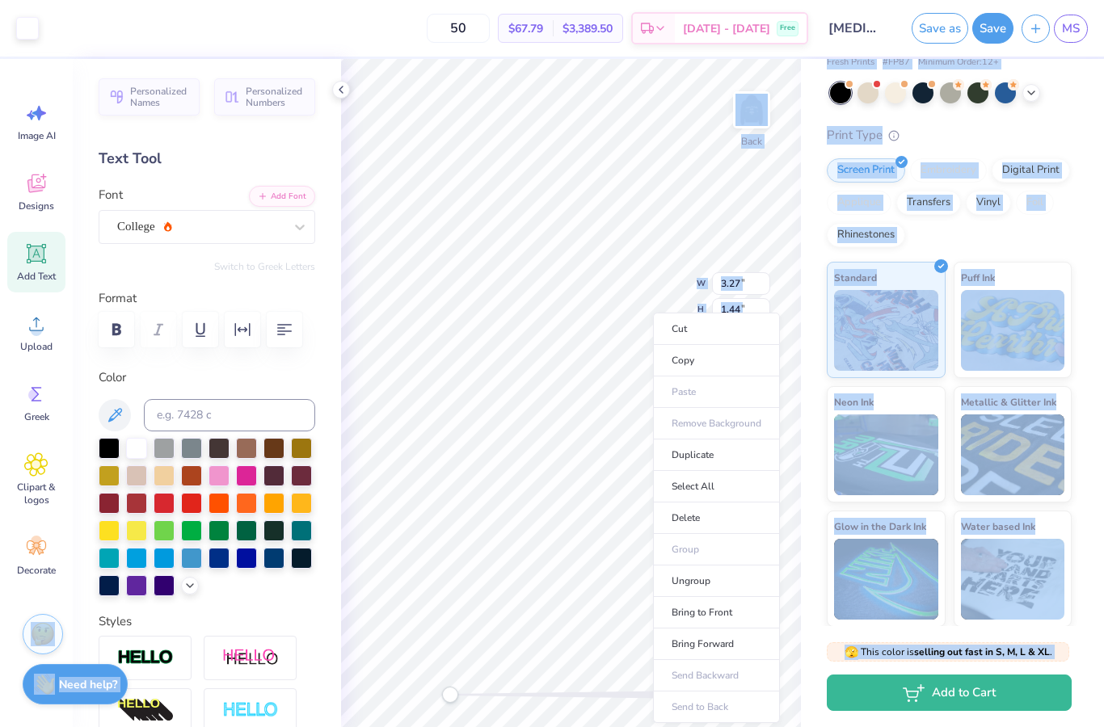
click at [719, 532] on li "Delete" at bounding box center [716, 519] width 127 height 32
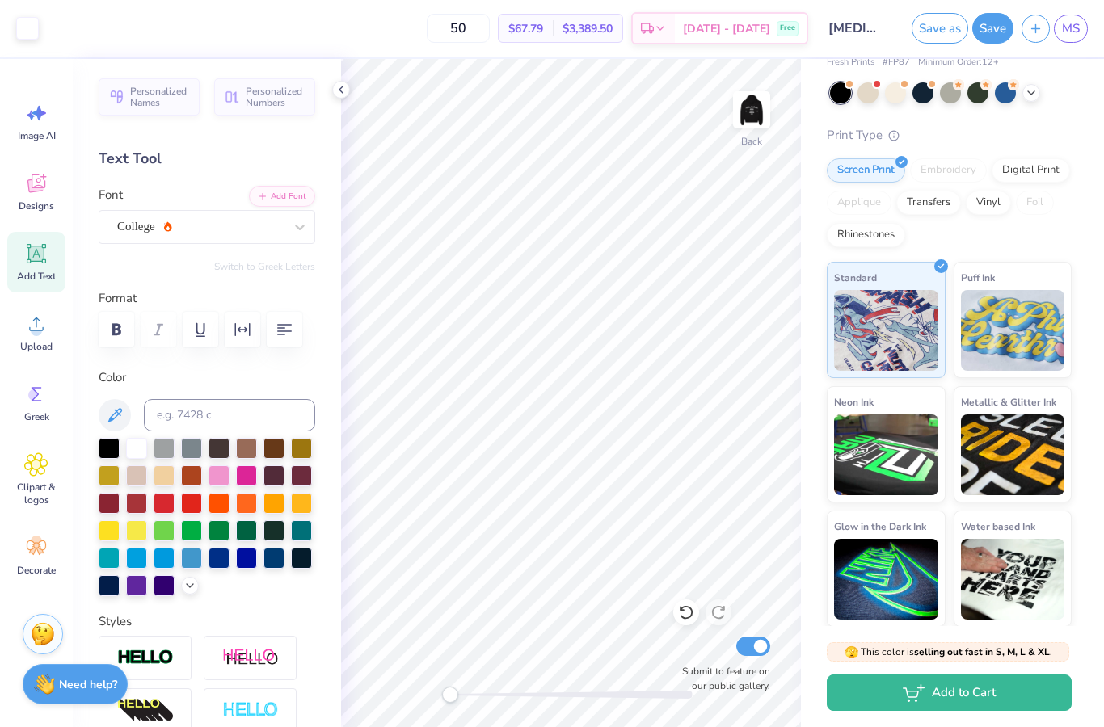
click at [1080, 112] on div "# 516880A Original Proof Fresh Prints Boston Heavyweight Hoodie Fresh Prints # …" at bounding box center [952, 294] width 303 height 665
click at [754, 116] on img at bounding box center [751, 110] width 32 height 32
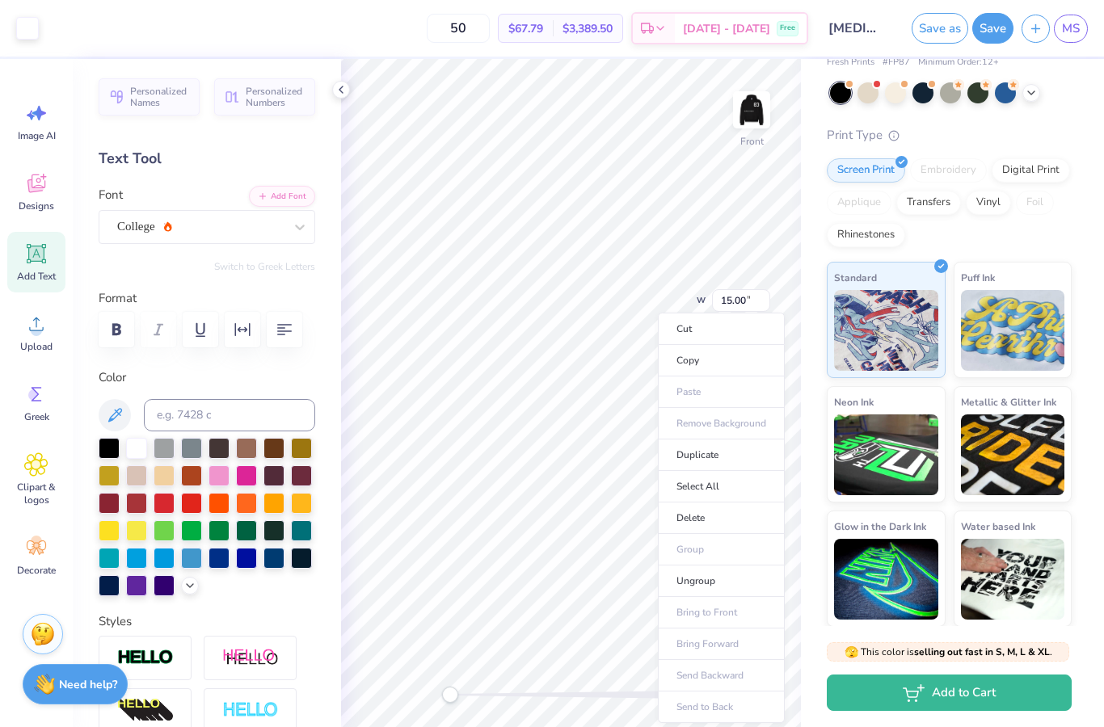
click at [738, 523] on li "Delete" at bounding box center [721, 519] width 127 height 32
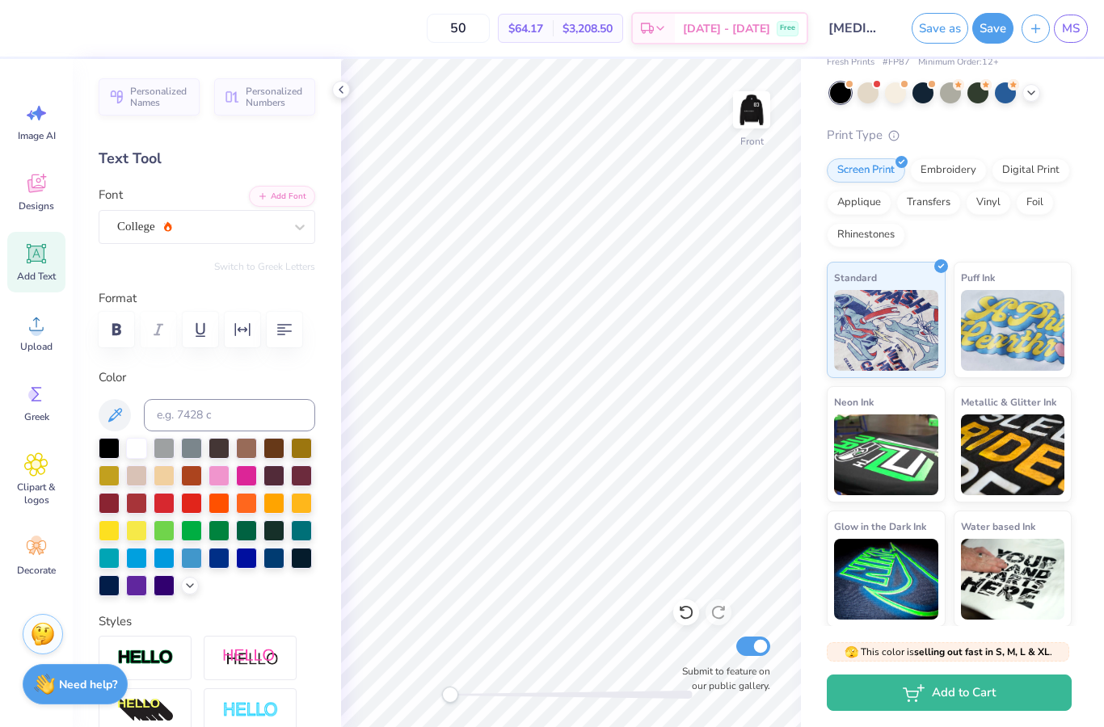
click at [759, 121] on img at bounding box center [751, 110] width 32 height 32
click at [336, 96] on div at bounding box center [341, 90] width 18 height 18
click at [340, 97] on div at bounding box center [341, 90] width 18 height 18
type textarea "1893"
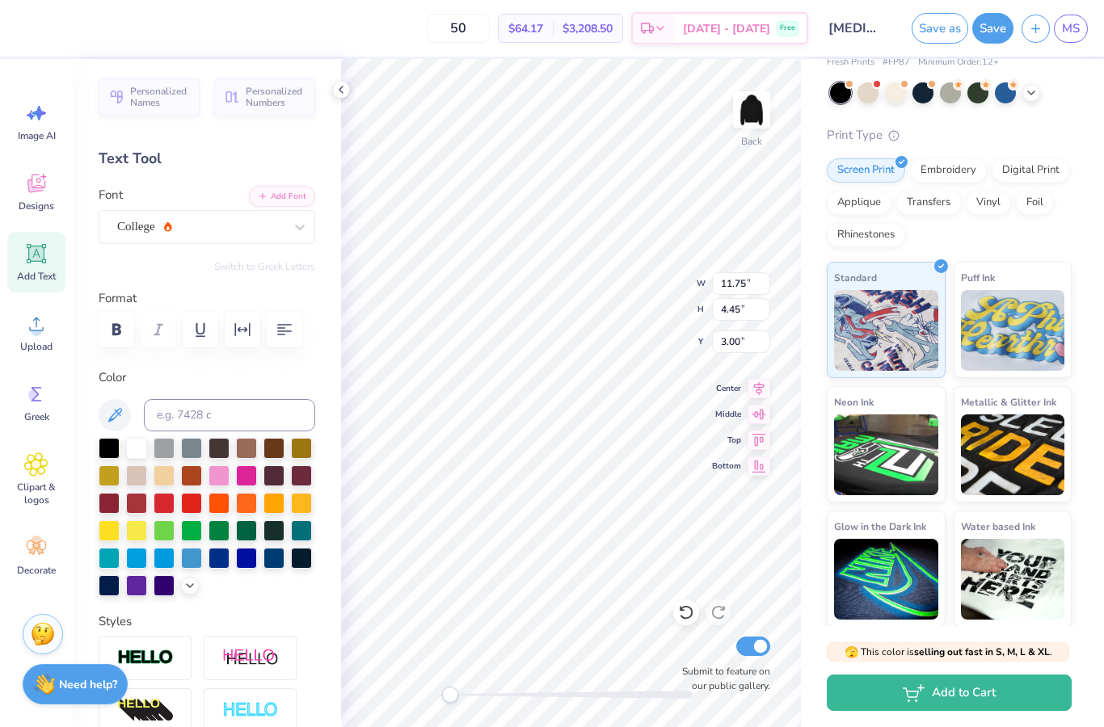
type input "9.64"
type input "0.92"
type input "11.39"
type input "3.00"
type input "14.54"
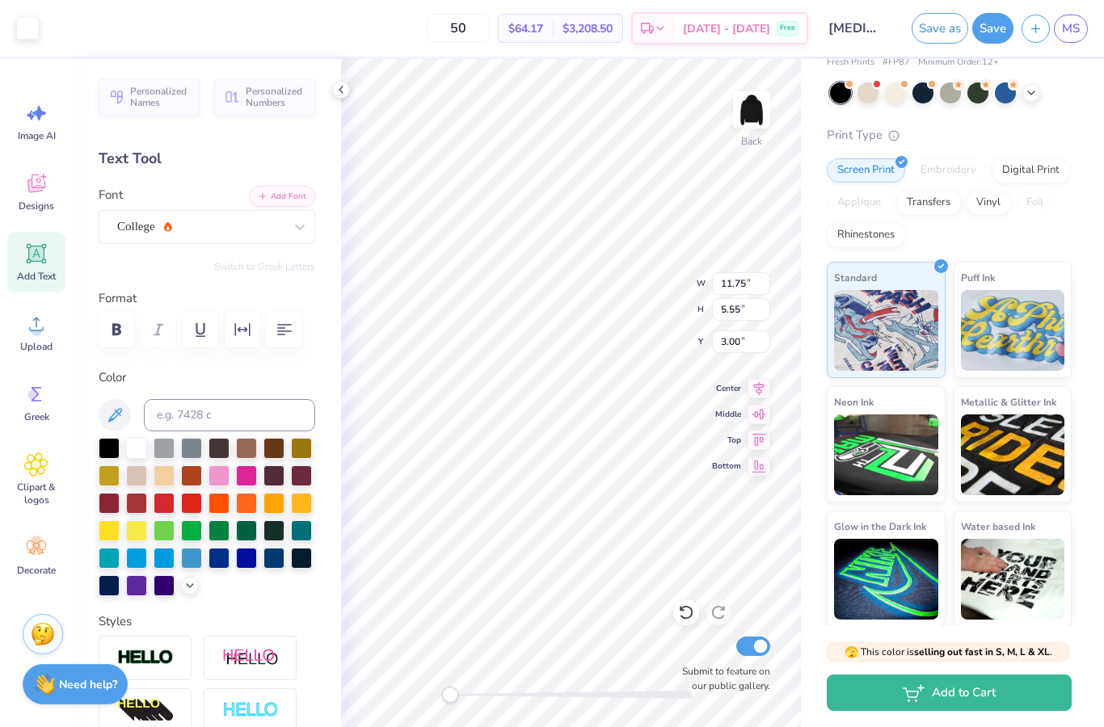
type input "6.50"
type input "3.00"
click at [340, 95] on icon at bounding box center [340, 89] width 13 height 13
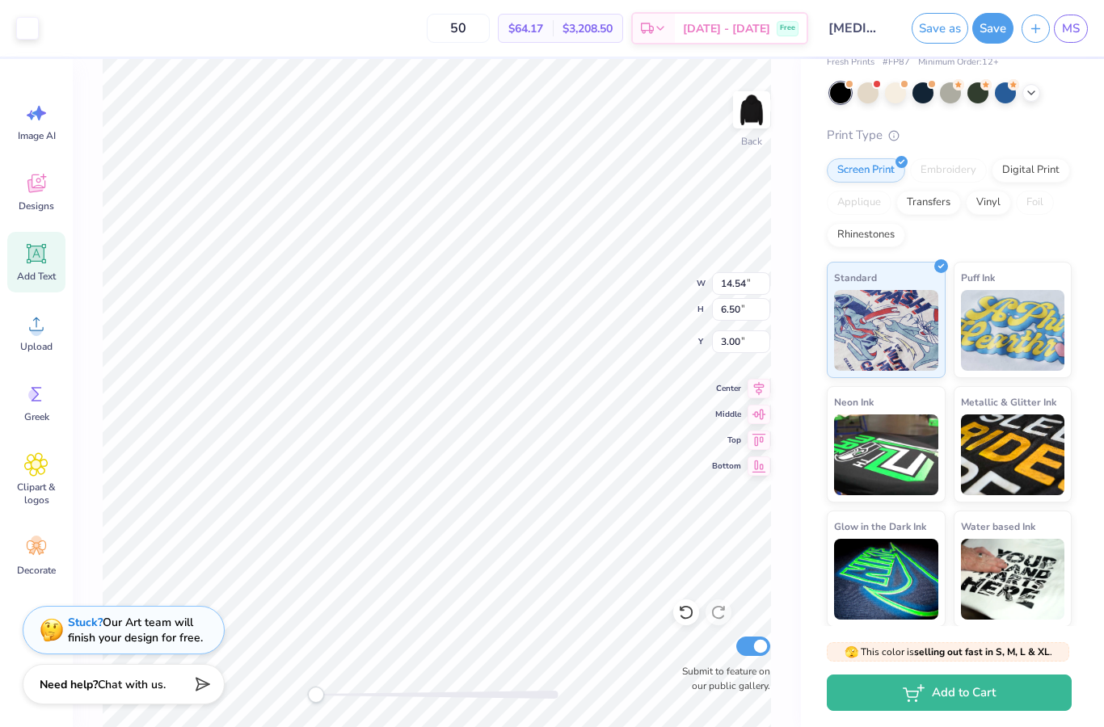
type input "13.01"
type input "5.98"
type input "3.00"
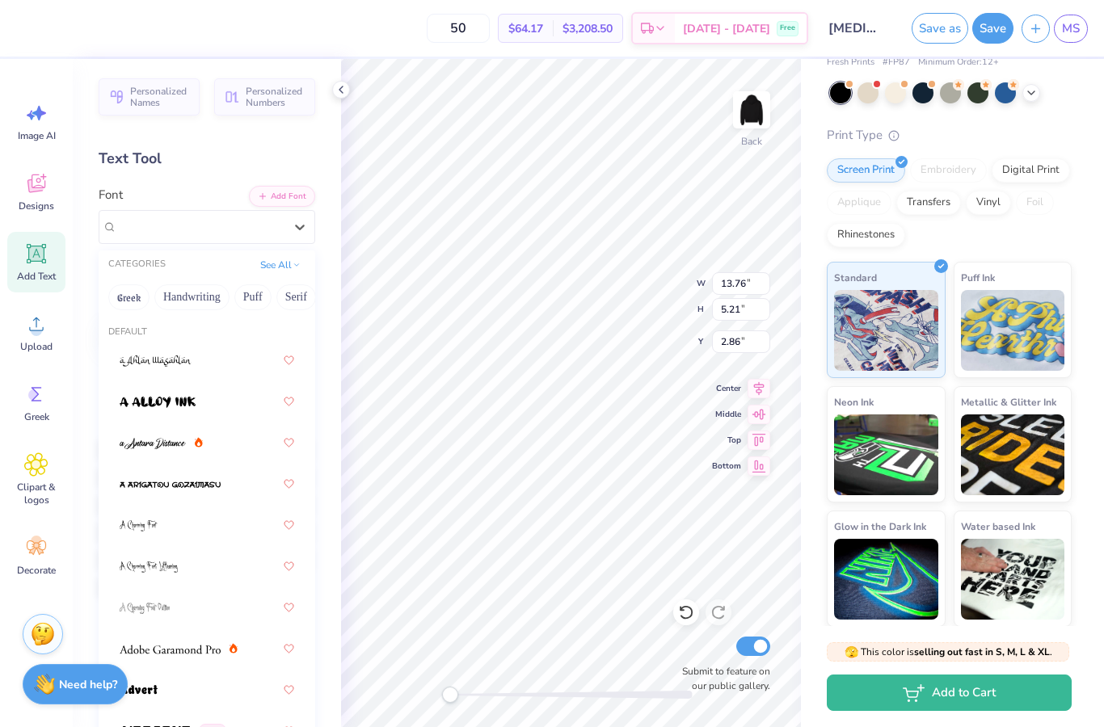
scroll to position [0, 0]
click at [141, 297] on button "Greek" at bounding box center [128, 297] width 41 height 26
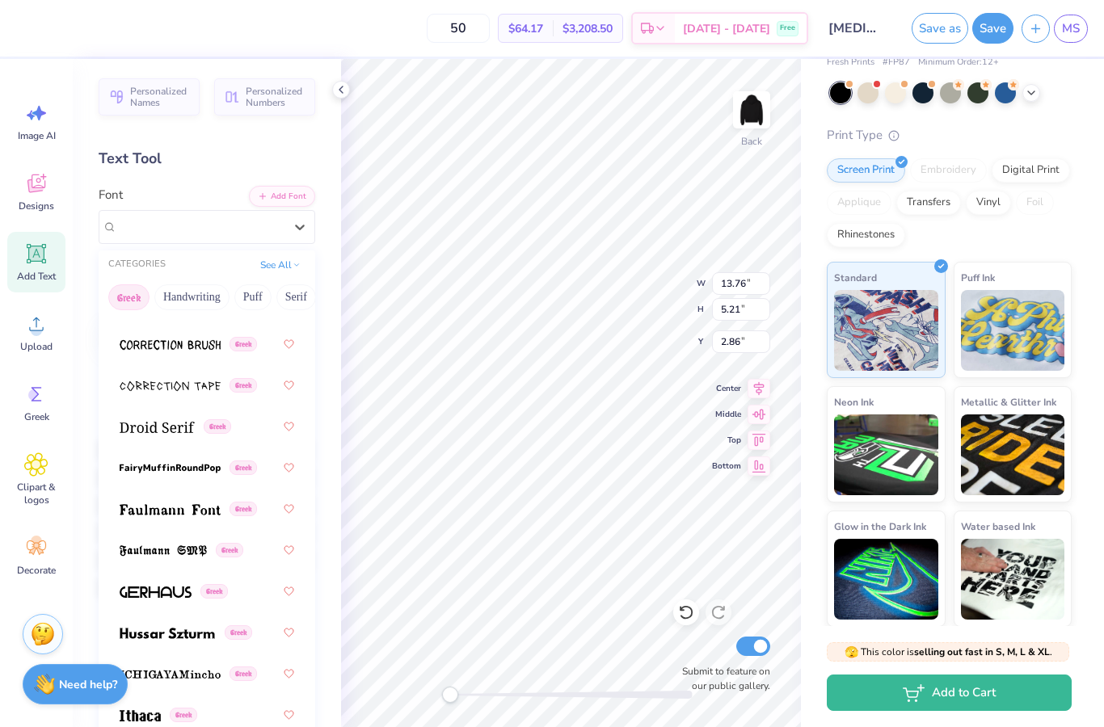
scroll to position [0, 197]
click at [146, 294] on button "Bold" at bounding box center [144, 297] width 40 height 26
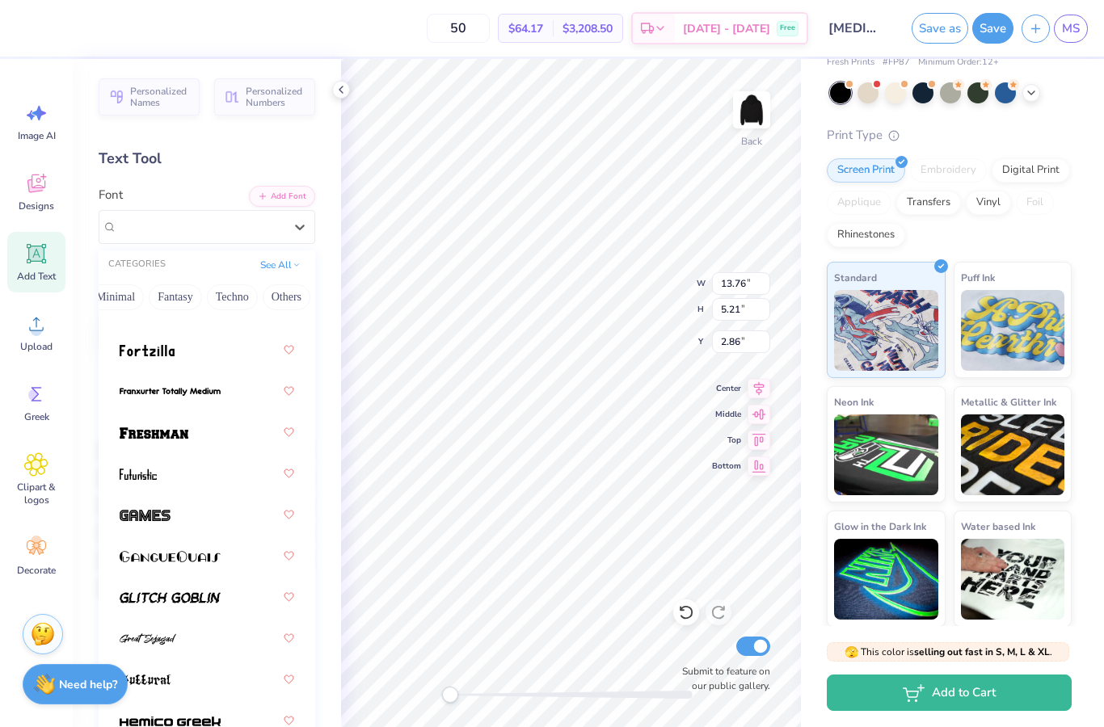
scroll to position [0, 476]
click at [280, 306] on button "Others" at bounding box center [287, 297] width 48 height 26
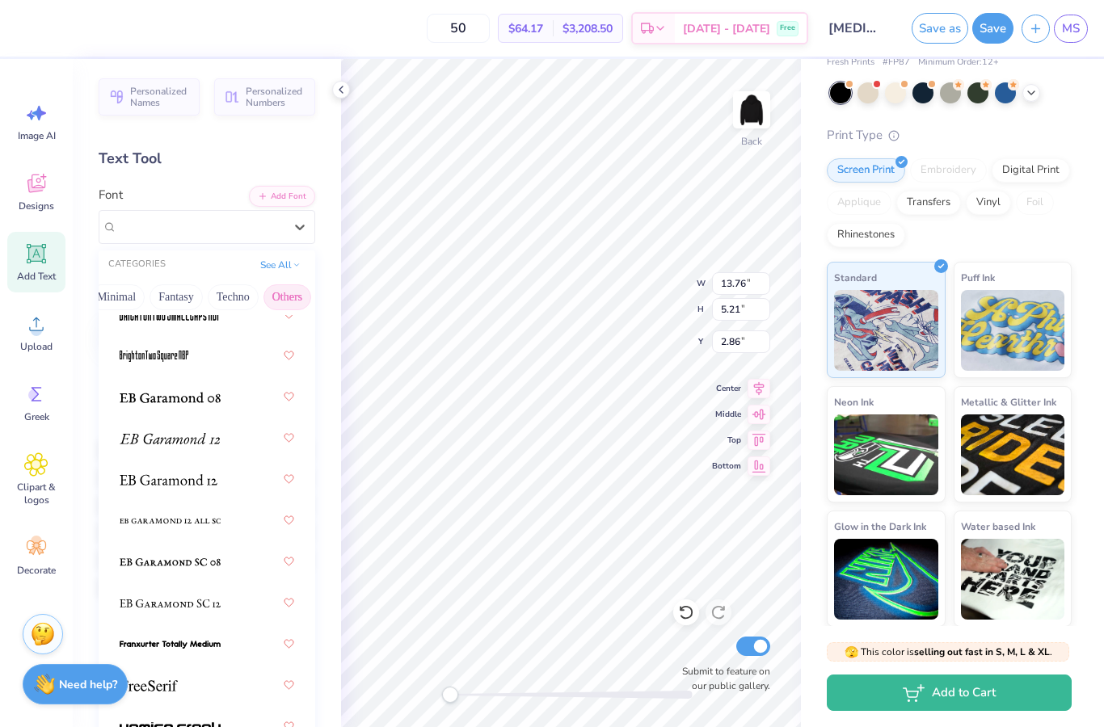
scroll to position [0, 0]
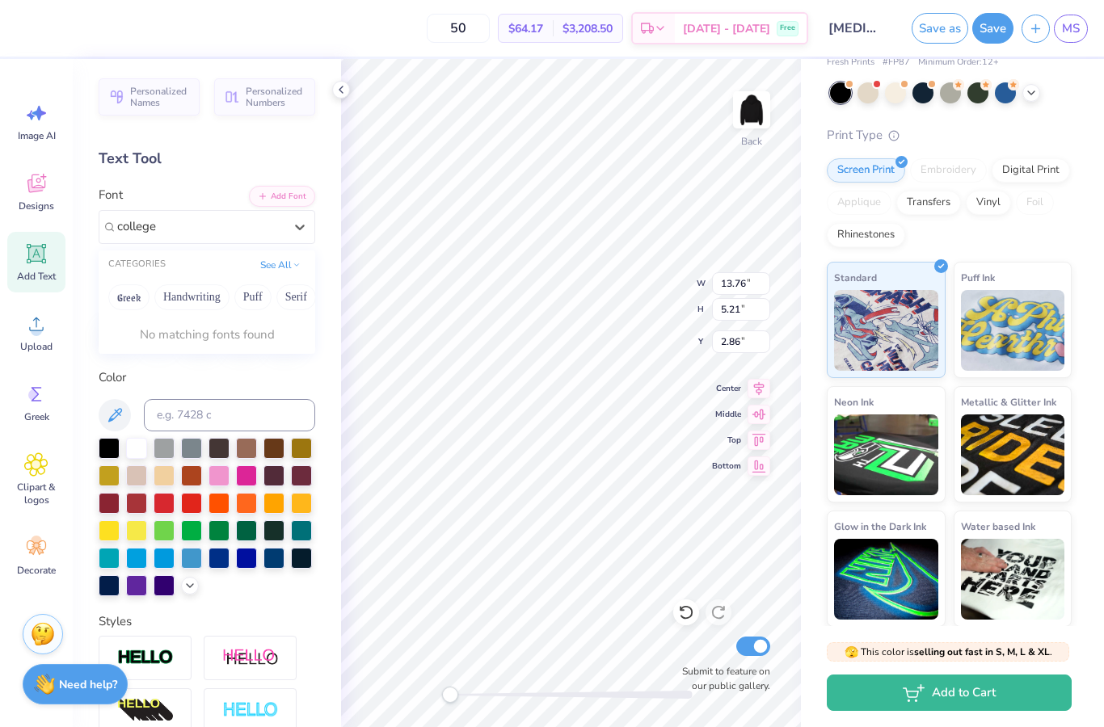
click at [273, 270] on button "See All" at bounding box center [280, 265] width 50 height 16
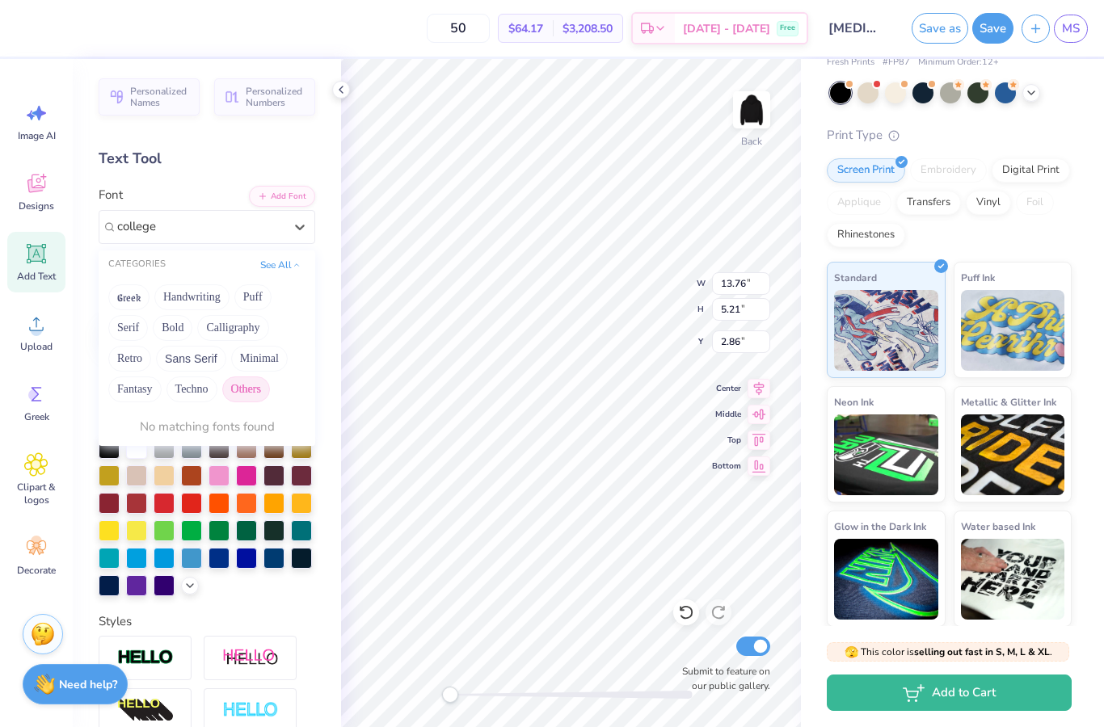
click at [283, 264] on button "See All" at bounding box center [280, 265] width 50 height 16
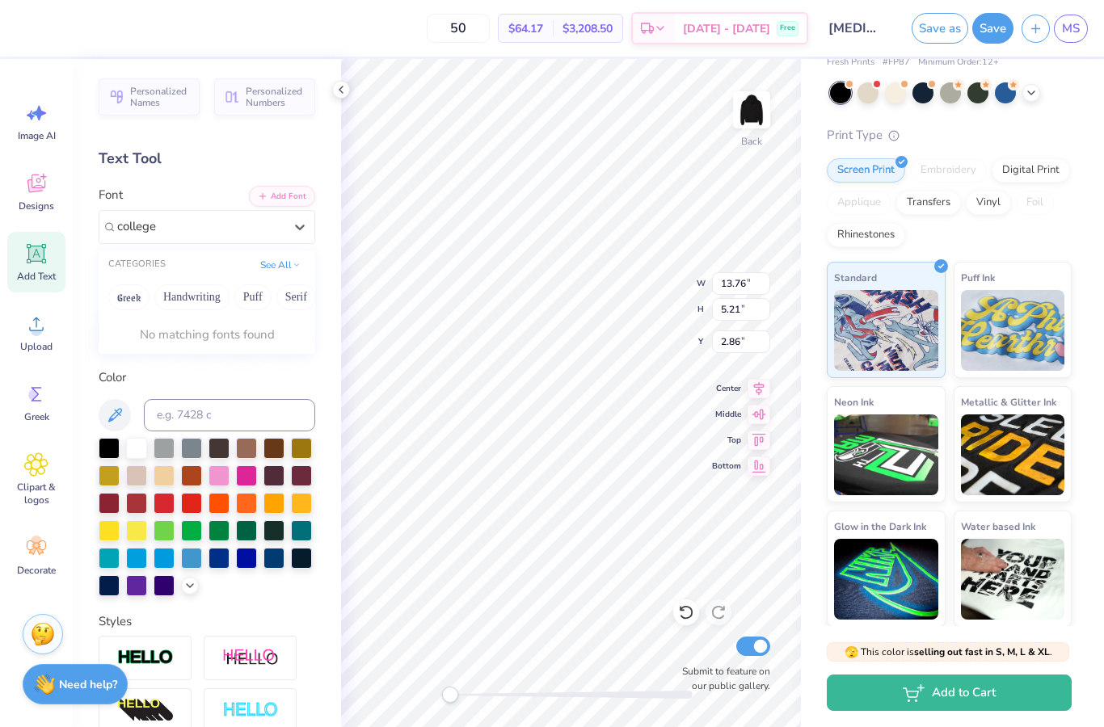
click at [281, 266] on button "See All" at bounding box center [280, 265] width 50 height 16
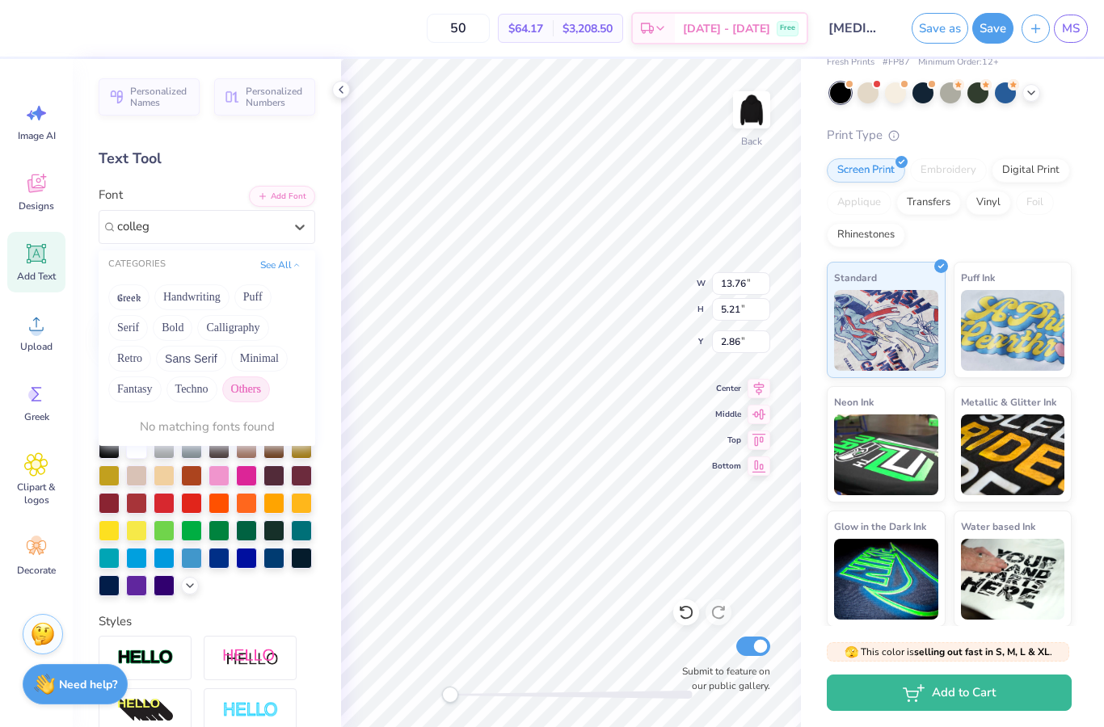
click at [253, 388] on button "Others" at bounding box center [246, 389] width 48 height 26
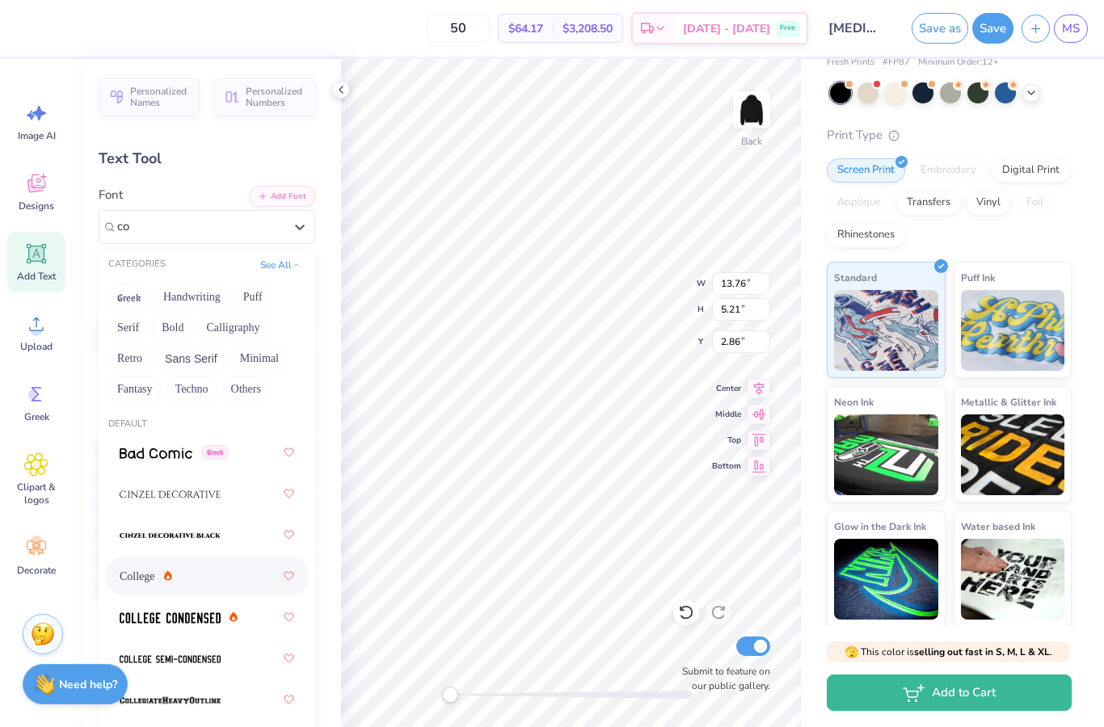
type input "c"
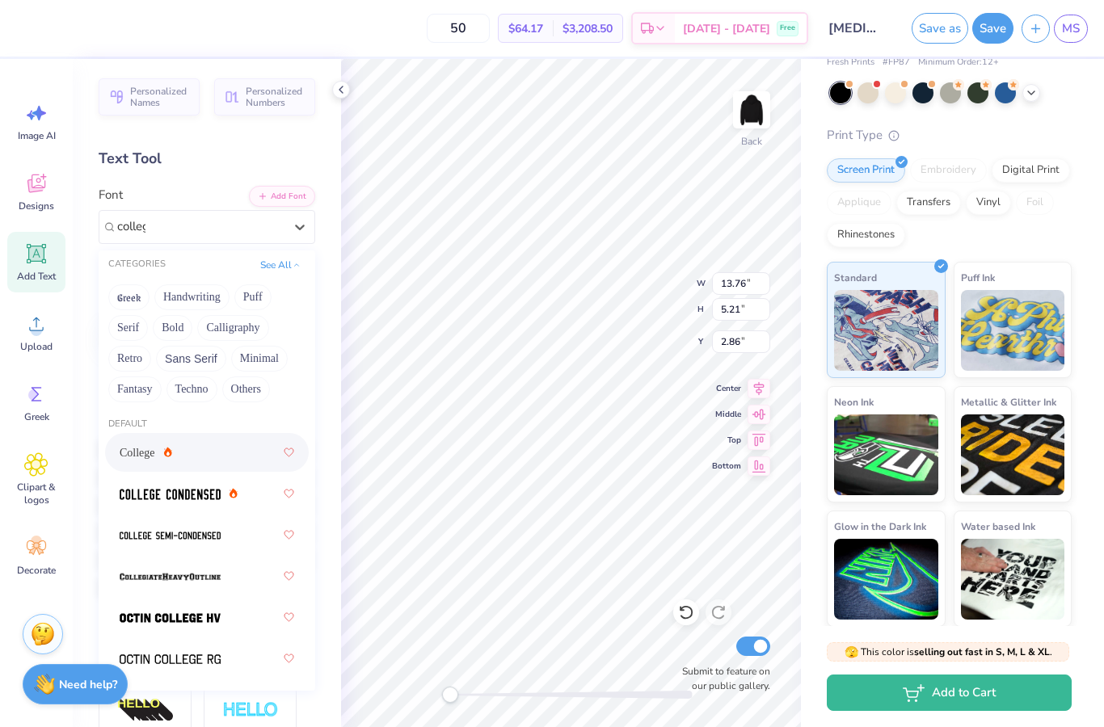
type input "college"
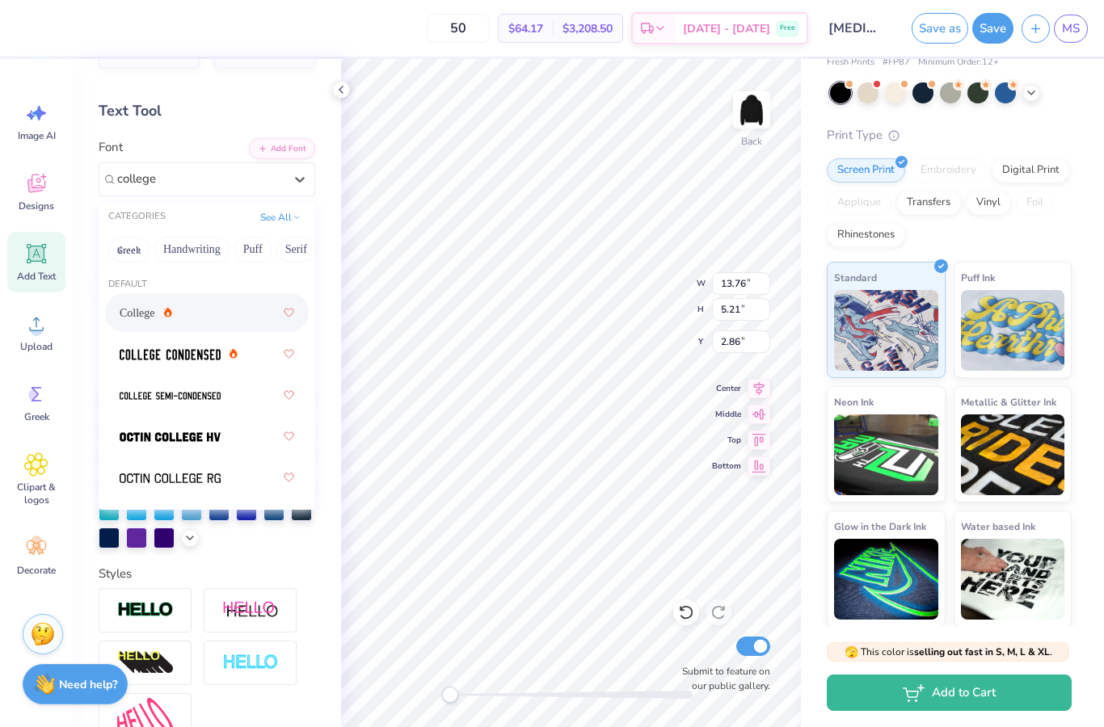
scroll to position [44, 0]
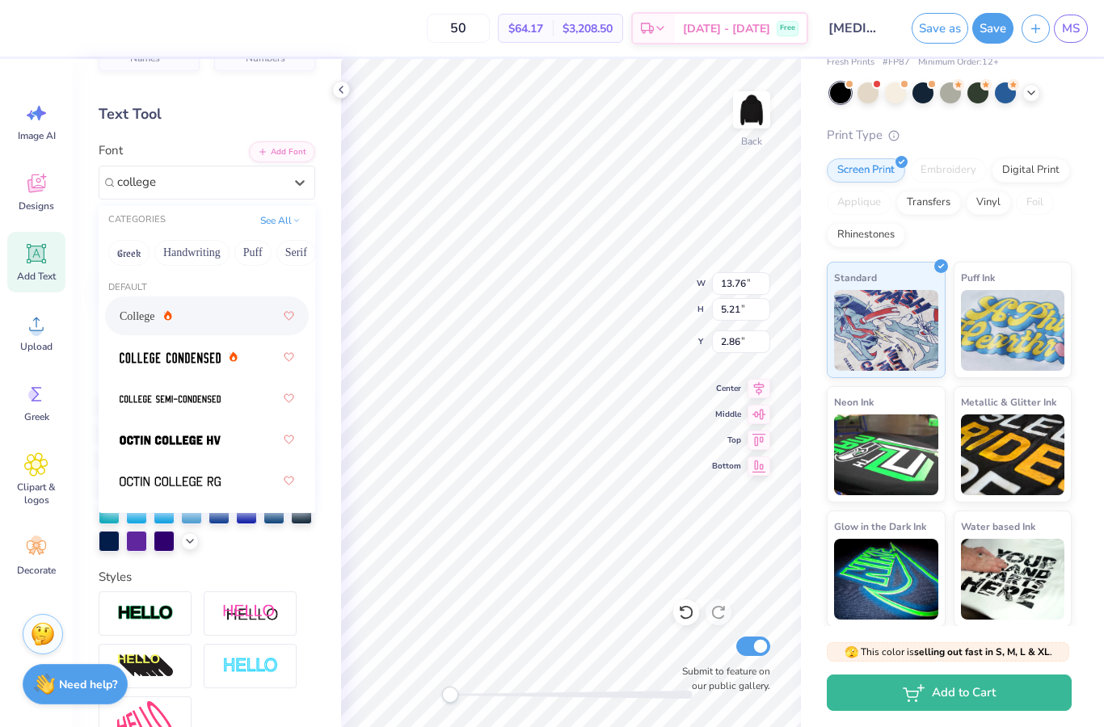
click at [130, 352] on img at bounding box center [170, 357] width 101 height 11
type input "college"
click at [149, 309] on span "College" at bounding box center [138, 316] width 36 height 17
type input "college"
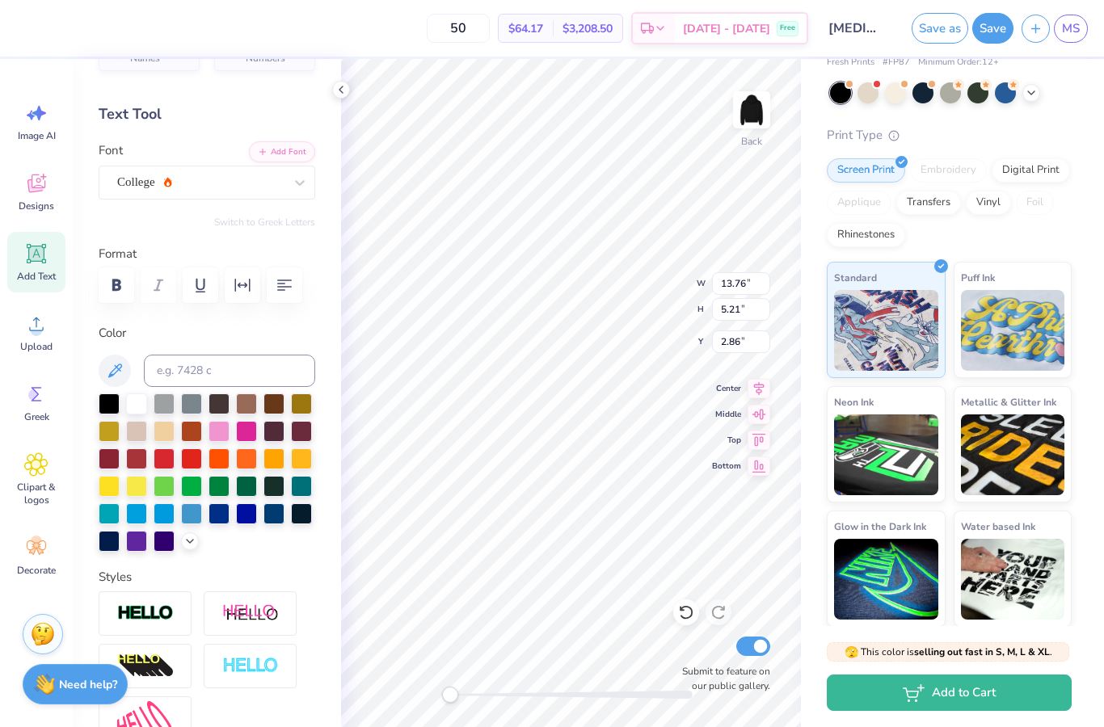
click at [119, 291] on icon "button" at bounding box center [116, 285] width 19 height 19
click at [120, 301] on button "button" at bounding box center [117, 285] width 36 height 36
type input "8.73"
type input "0.83"
type input "8.17"
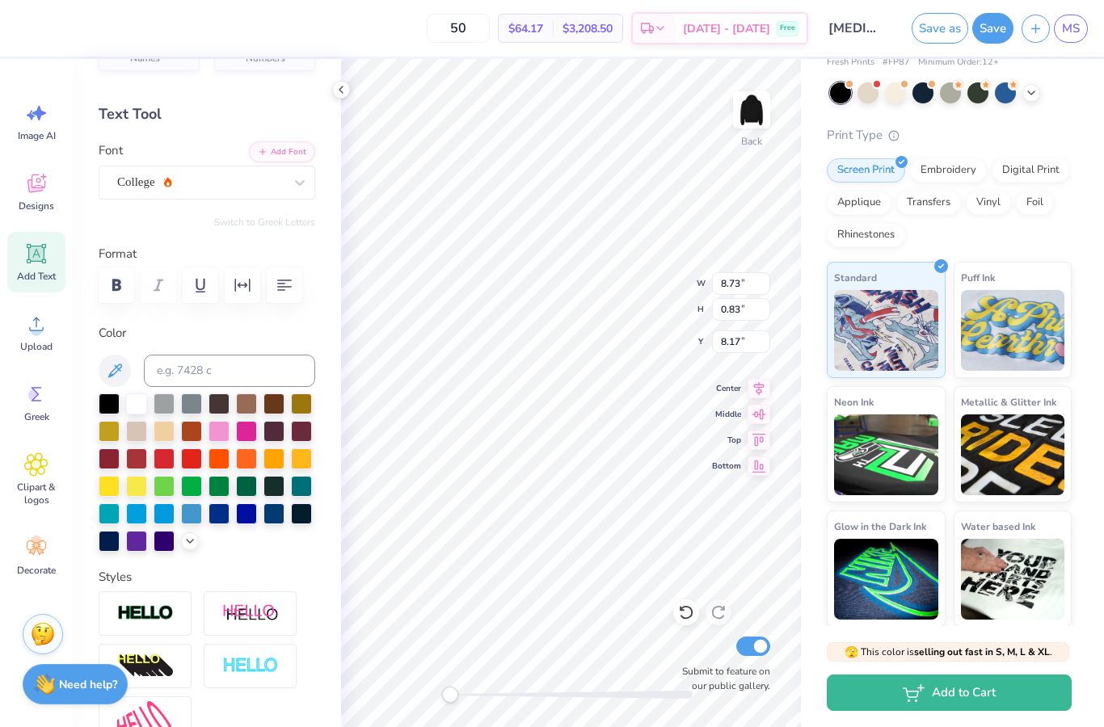
click at [692, 616] on icon at bounding box center [686, 612] width 16 height 16
click at [133, 285] on button "button" at bounding box center [117, 285] width 36 height 36
click at [341, 86] on icon at bounding box center [340, 89] width 13 height 13
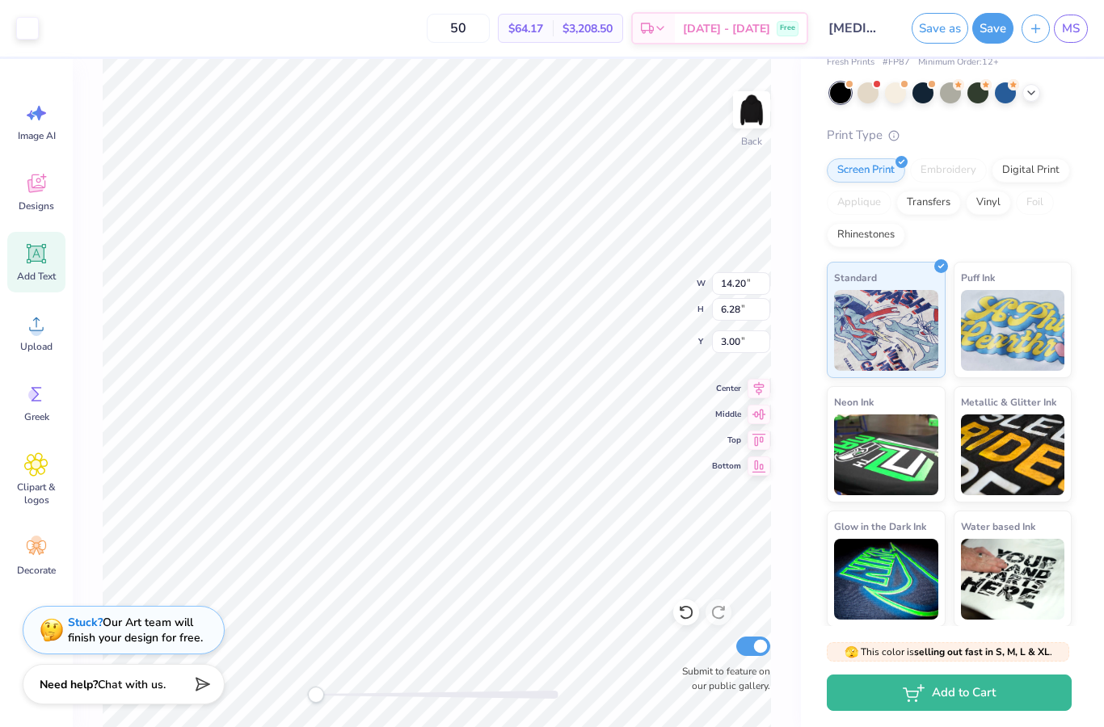
click at [33, 26] on div at bounding box center [27, 28] width 23 height 23
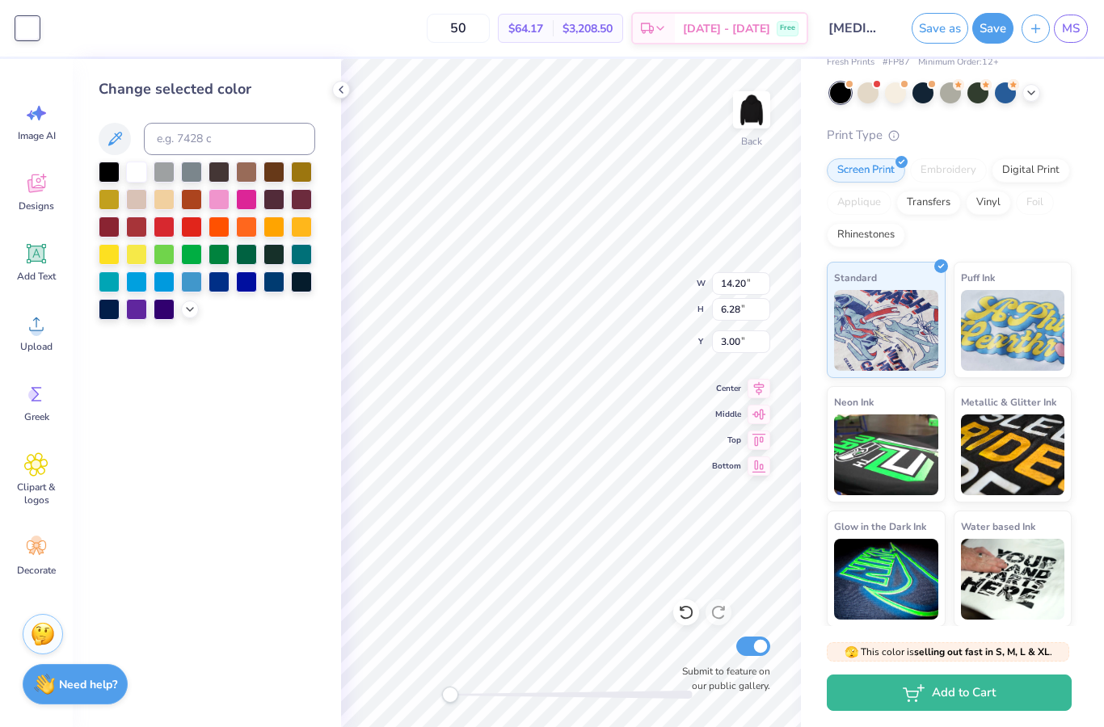
click at [193, 318] on div at bounding box center [190, 310] width 18 height 18
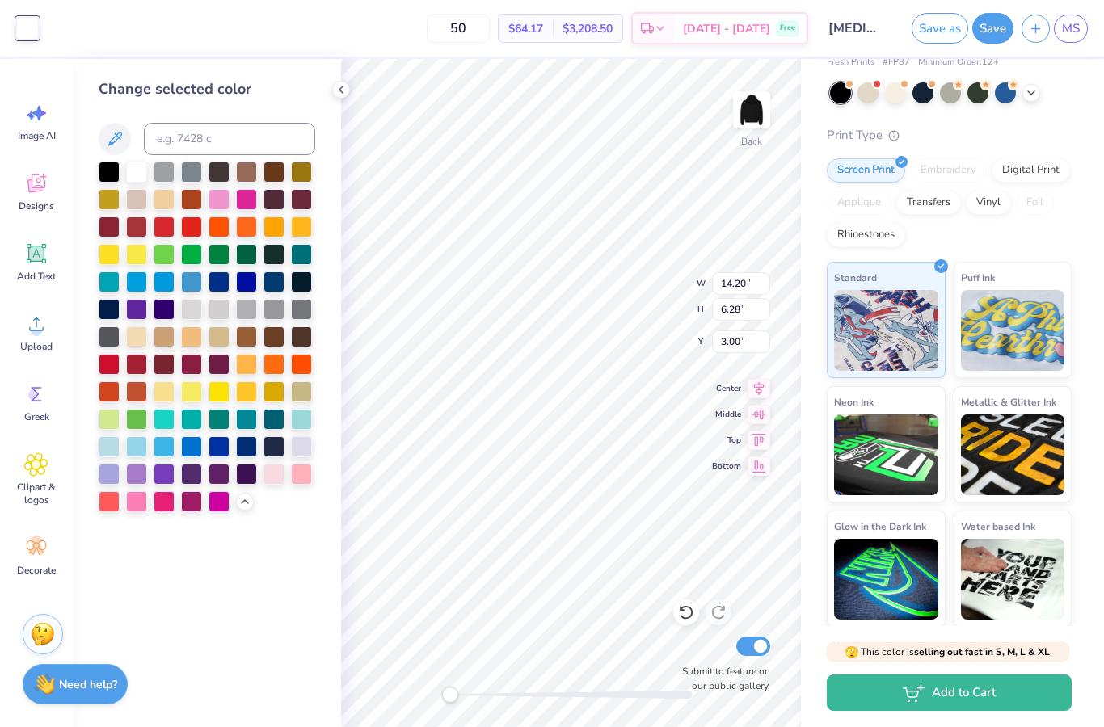
click at [143, 341] on div at bounding box center [136, 336] width 21 height 21
click at [171, 402] on div at bounding box center [164, 391] width 21 height 21
click at [181, 208] on div at bounding box center [191, 199] width 21 height 21
click at [168, 204] on div at bounding box center [164, 199] width 21 height 21
click at [143, 338] on div at bounding box center [136, 336] width 21 height 21
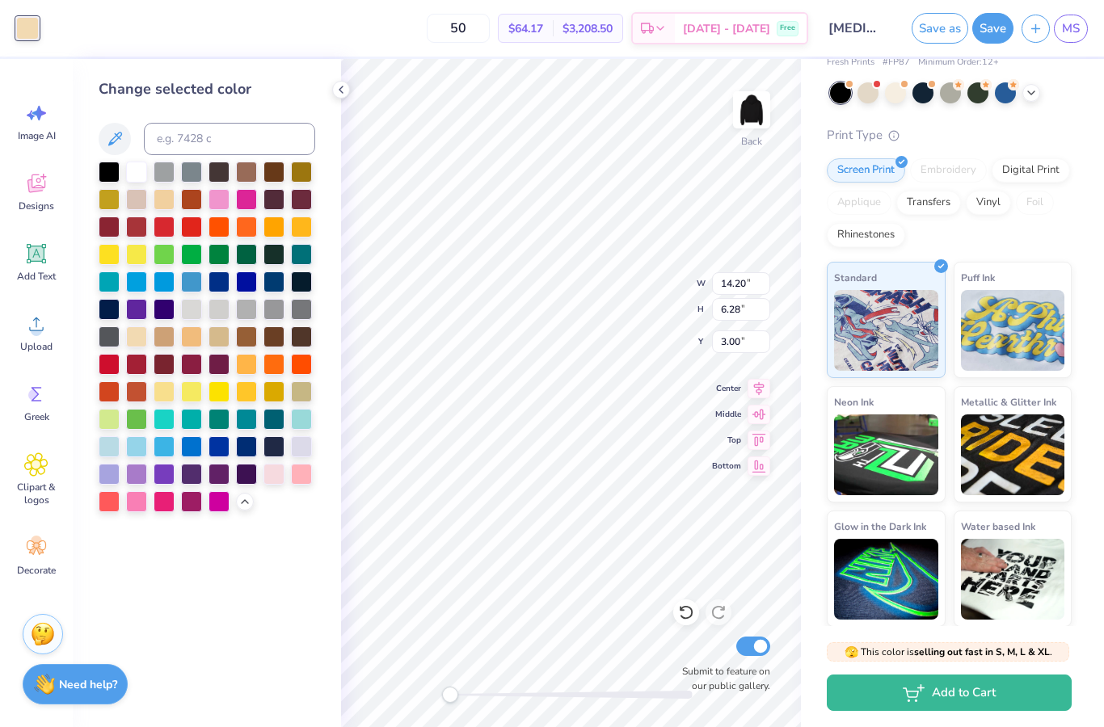
click at [141, 170] on div at bounding box center [136, 172] width 21 height 21
click at [121, 137] on div "White" at bounding box center [136, 143] width 44 height 23
click at [115, 507] on div at bounding box center [109, 501] width 21 height 21
click at [146, 179] on div at bounding box center [136, 172] width 21 height 21
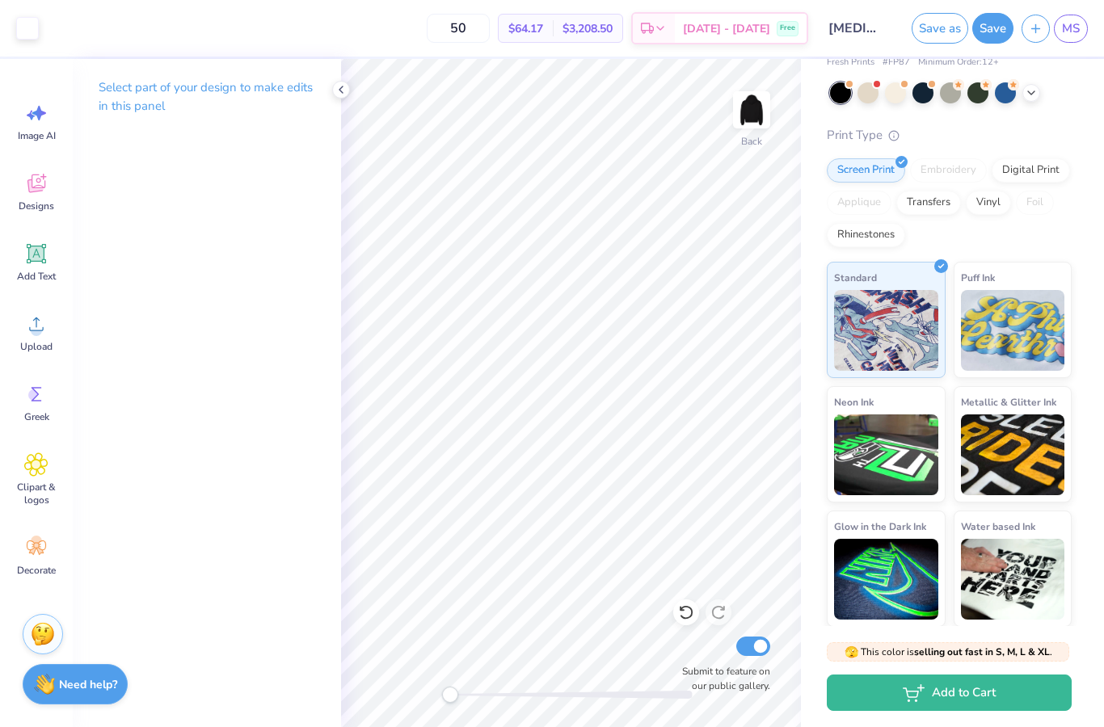
click at [346, 97] on div at bounding box center [341, 90] width 18 height 18
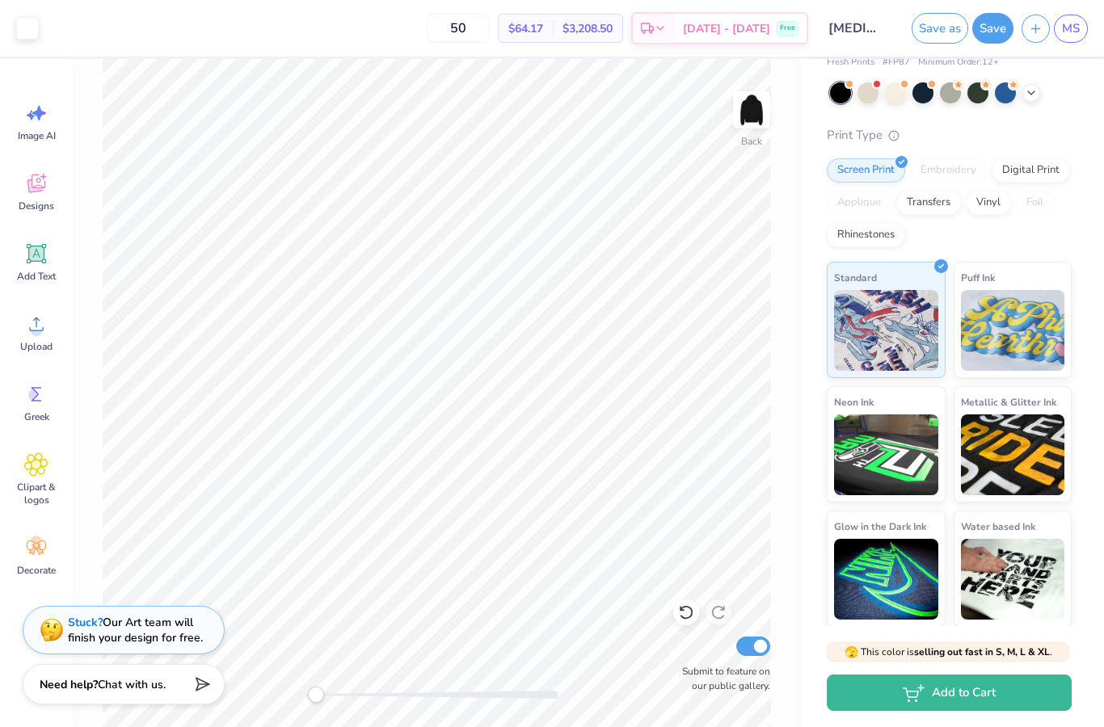
click at [1037, 96] on div at bounding box center [1031, 93] width 18 height 18
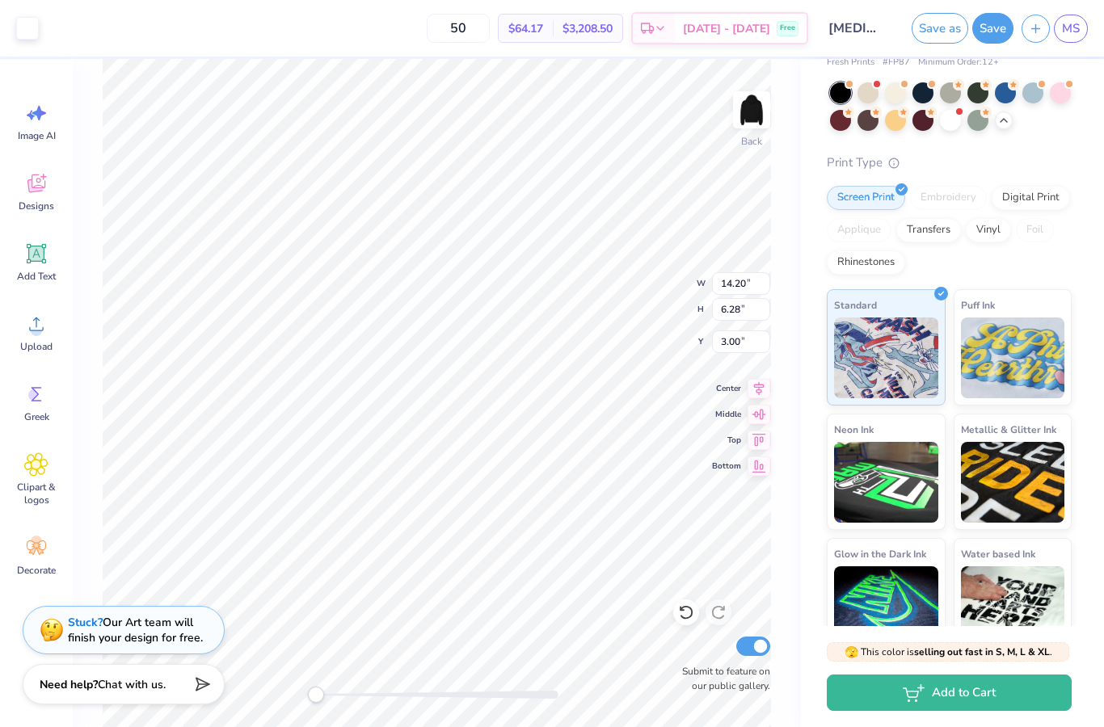
click at [32, 26] on div at bounding box center [27, 28] width 23 height 23
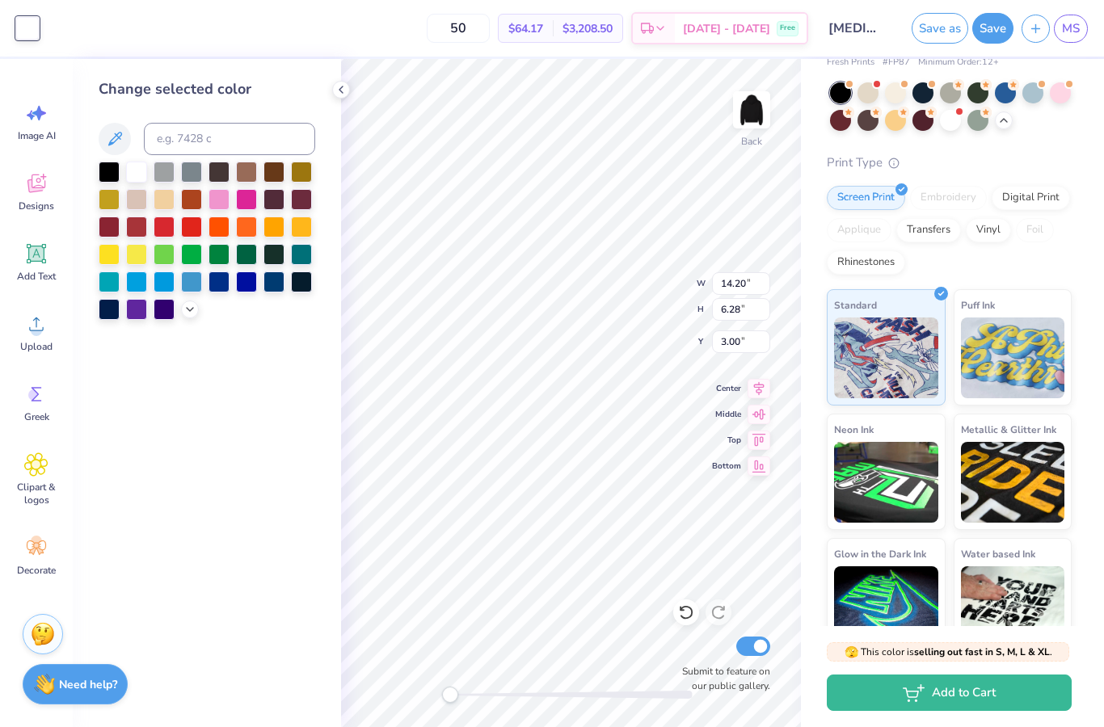
click at [191, 310] on icon at bounding box center [189, 309] width 13 height 13
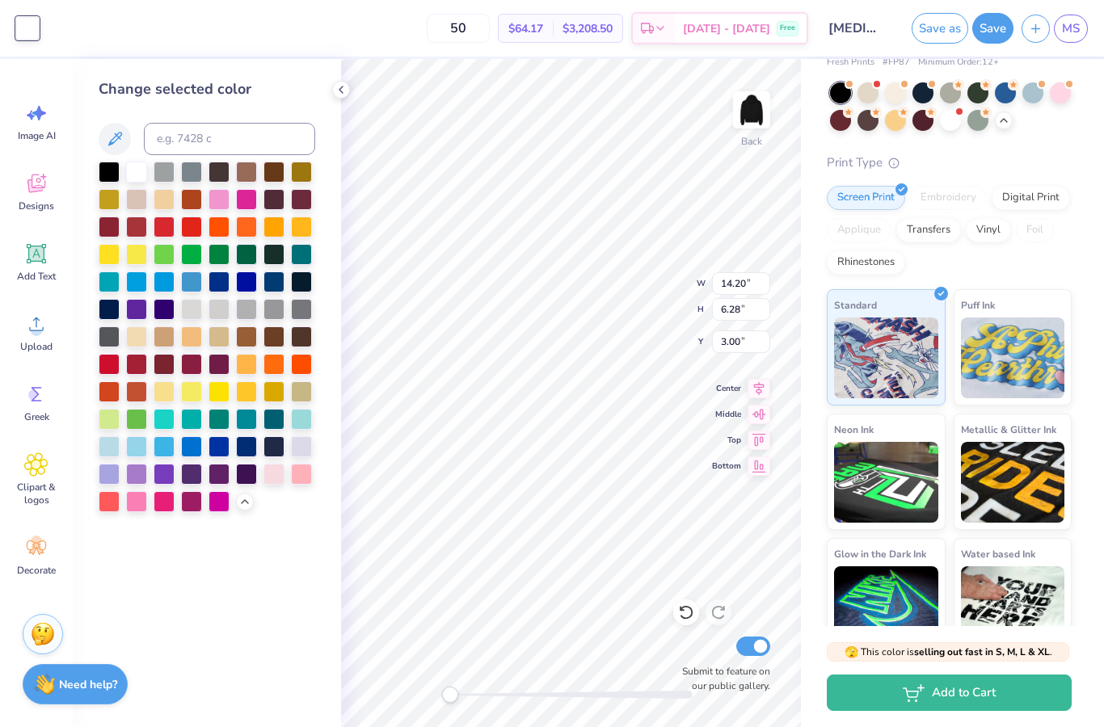
click at [191, 174] on div at bounding box center [191, 172] width 21 height 21
click at [103, 339] on div at bounding box center [109, 336] width 21 height 21
click at [262, 590] on div "Change selected color" at bounding box center [207, 393] width 268 height 668
click at [347, 85] on icon at bounding box center [340, 89] width 13 height 13
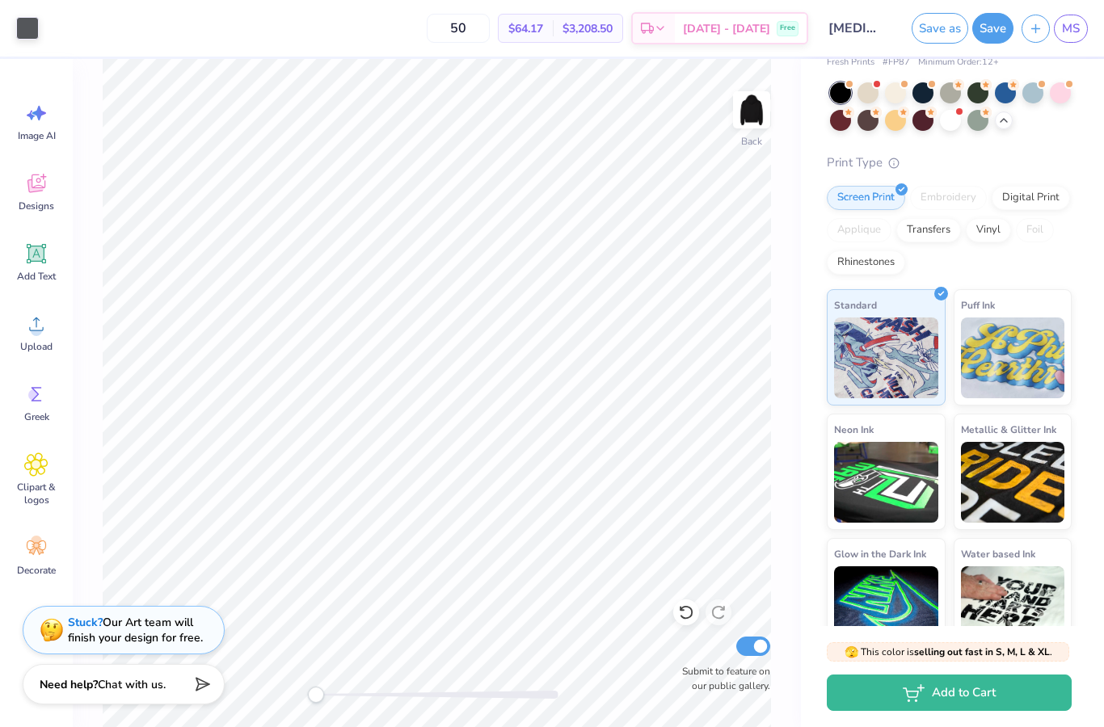
click at [30, 36] on div at bounding box center [27, 28] width 23 height 23
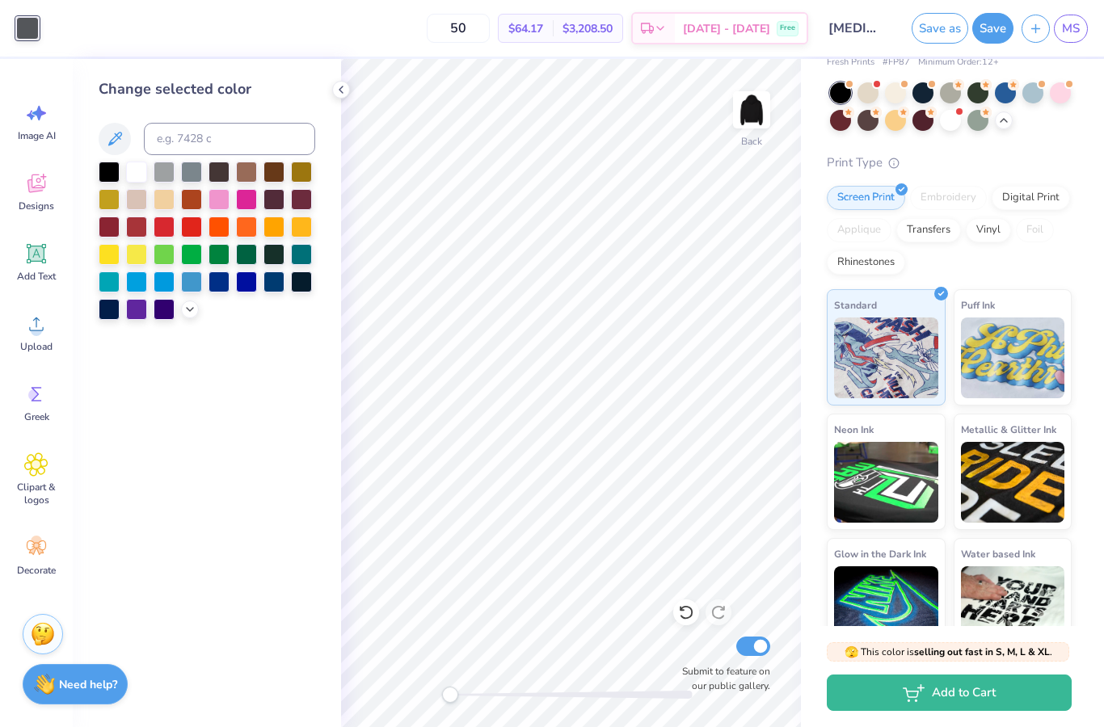
click at [134, 171] on div at bounding box center [136, 172] width 21 height 21
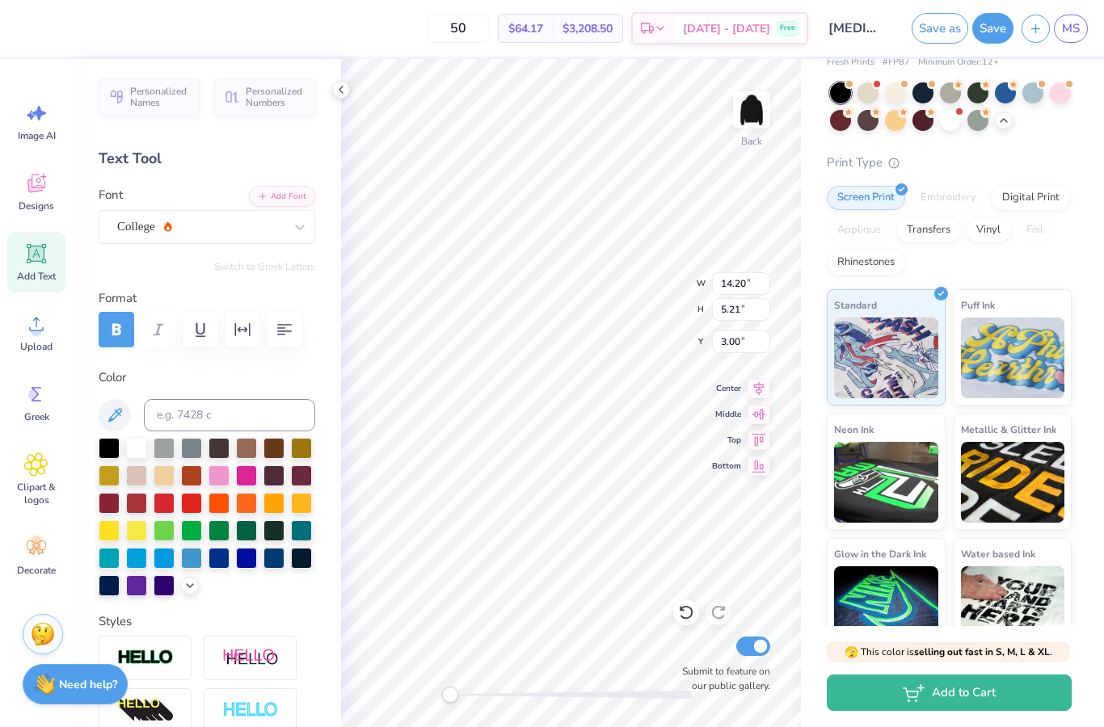
scroll to position [1, 0]
click at [677, 615] on div at bounding box center [686, 612] width 26 height 26
type textarea "1"
type textarea "1893"
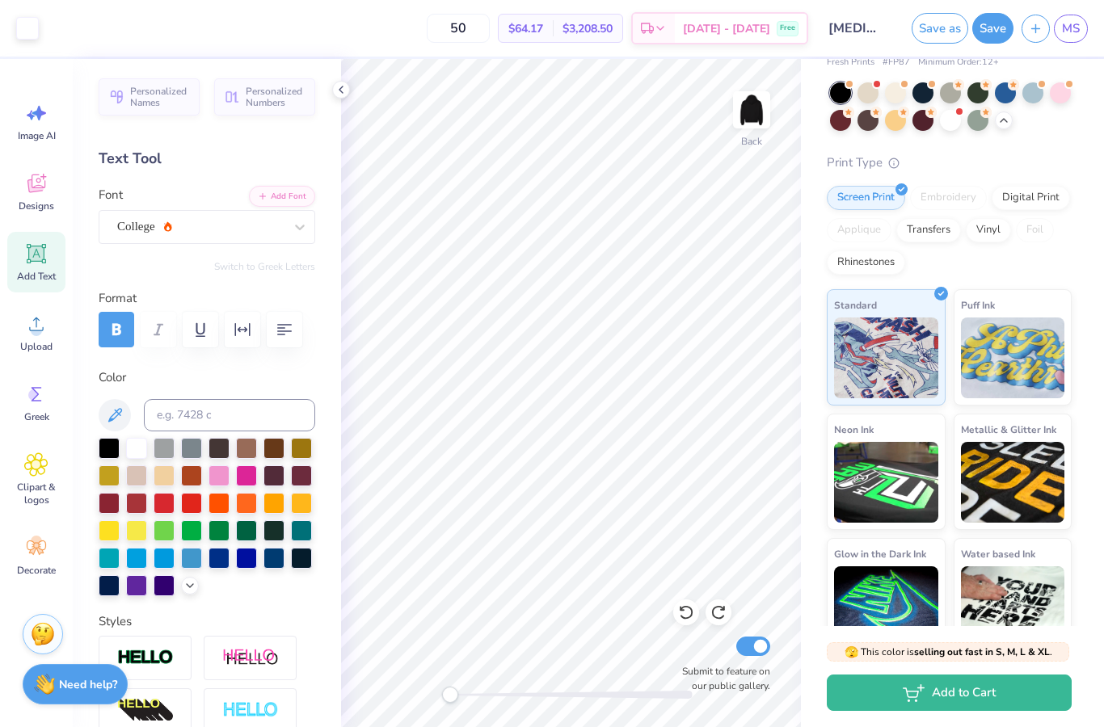
click at [34, 203] on span "Designs" at bounding box center [37, 206] width 36 height 13
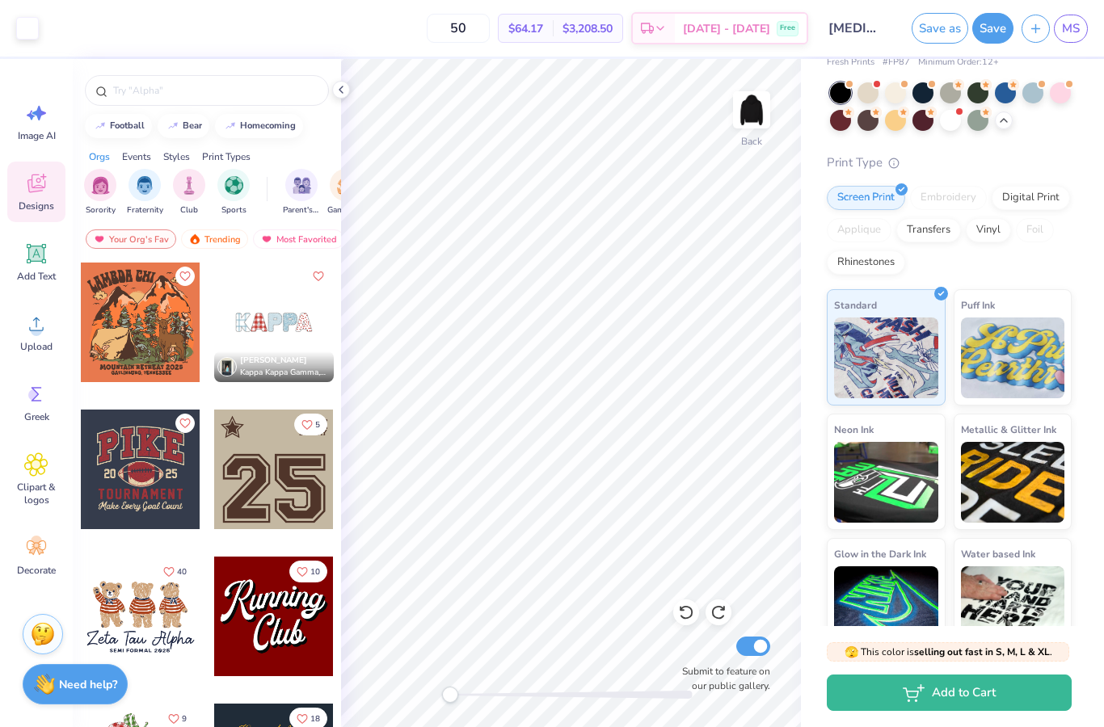
scroll to position [1324, 0]
click at [238, 447] on div at bounding box center [274, 469] width 120 height 120
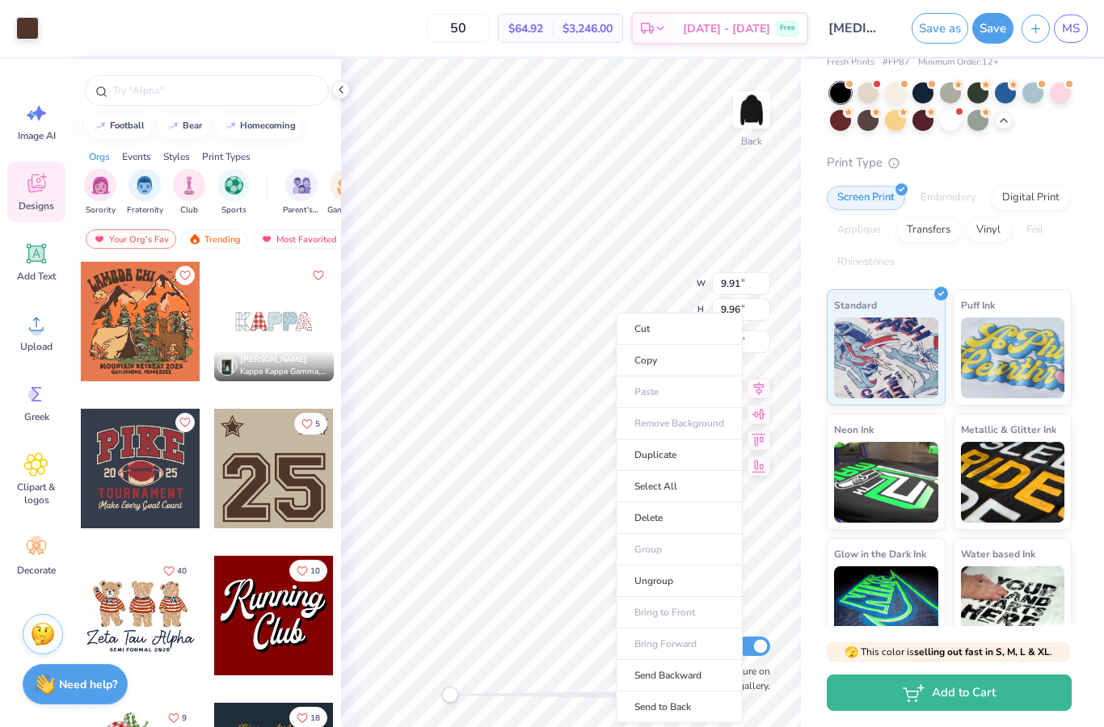
click at [679, 525] on li "Delete" at bounding box center [679, 519] width 127 height 32
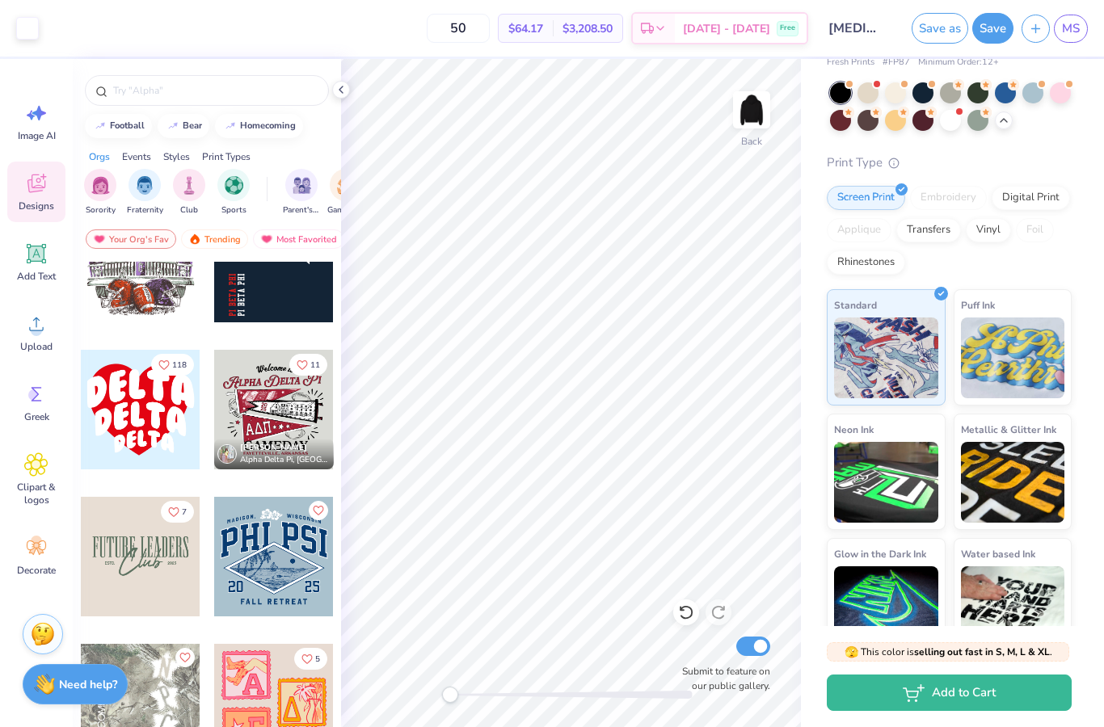
scroll to position [3002, 0]
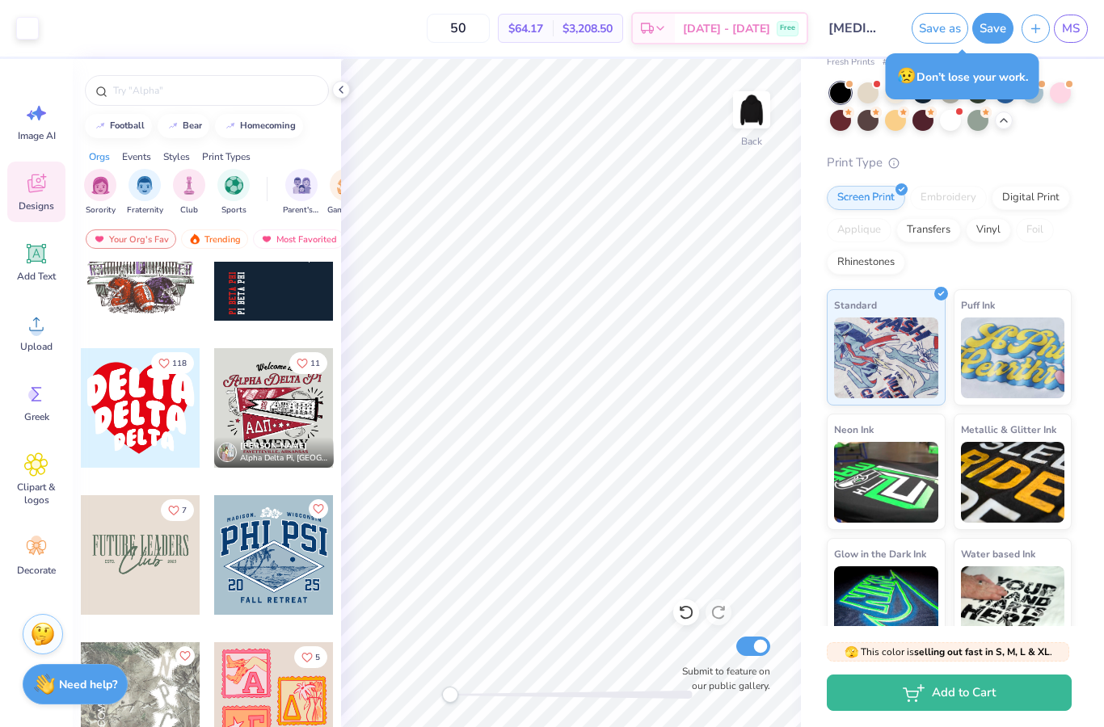
click at [339, 95] on icon at bounding box center [340, 89] width 13 height 13
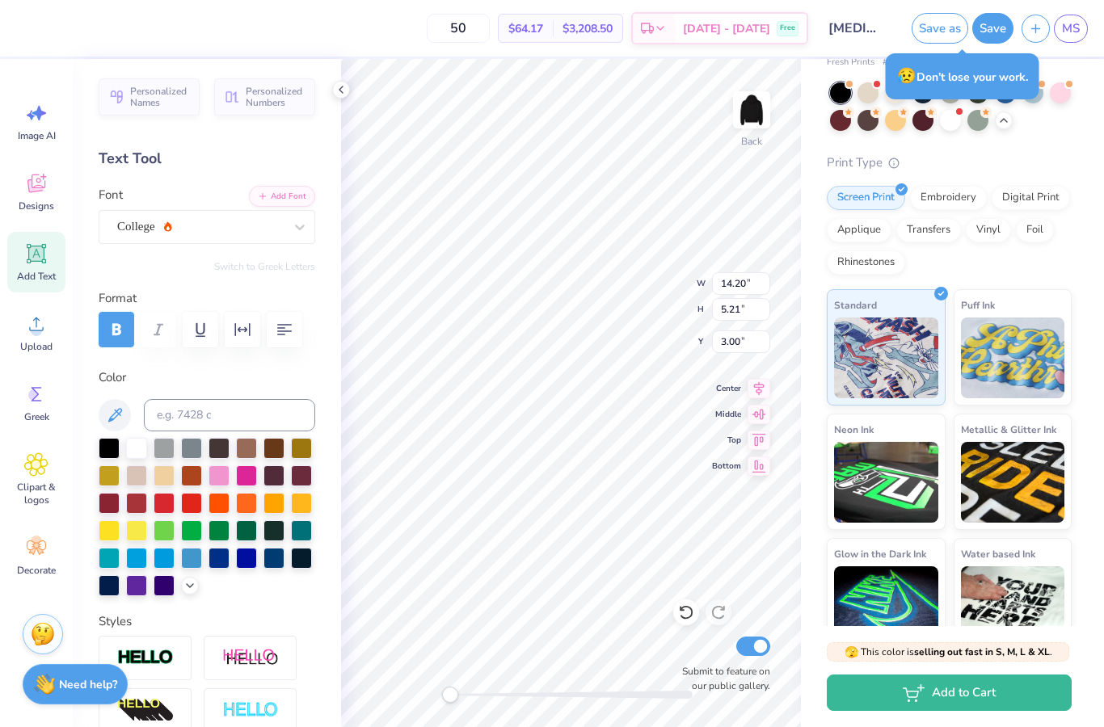
type input "9.01"
type input "0.79"
type input "8.50"
type input "7.39"
type input "2.71"
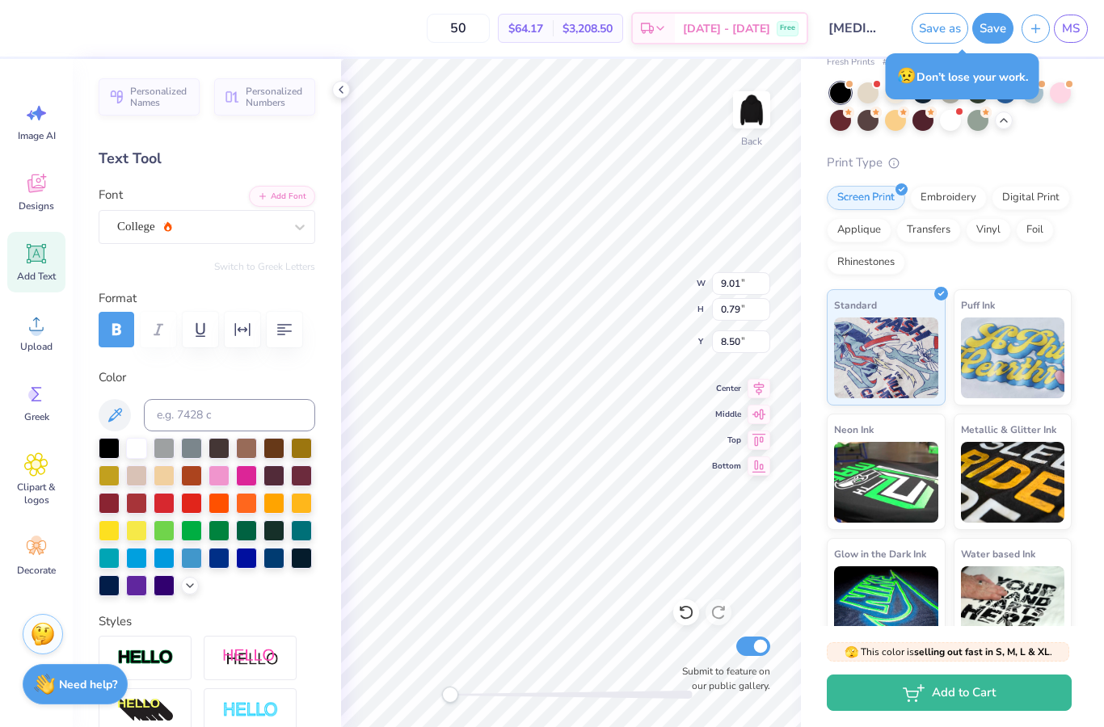
type input "6.18"
type input "9.01"
type input "0.79"
type input "3.00"
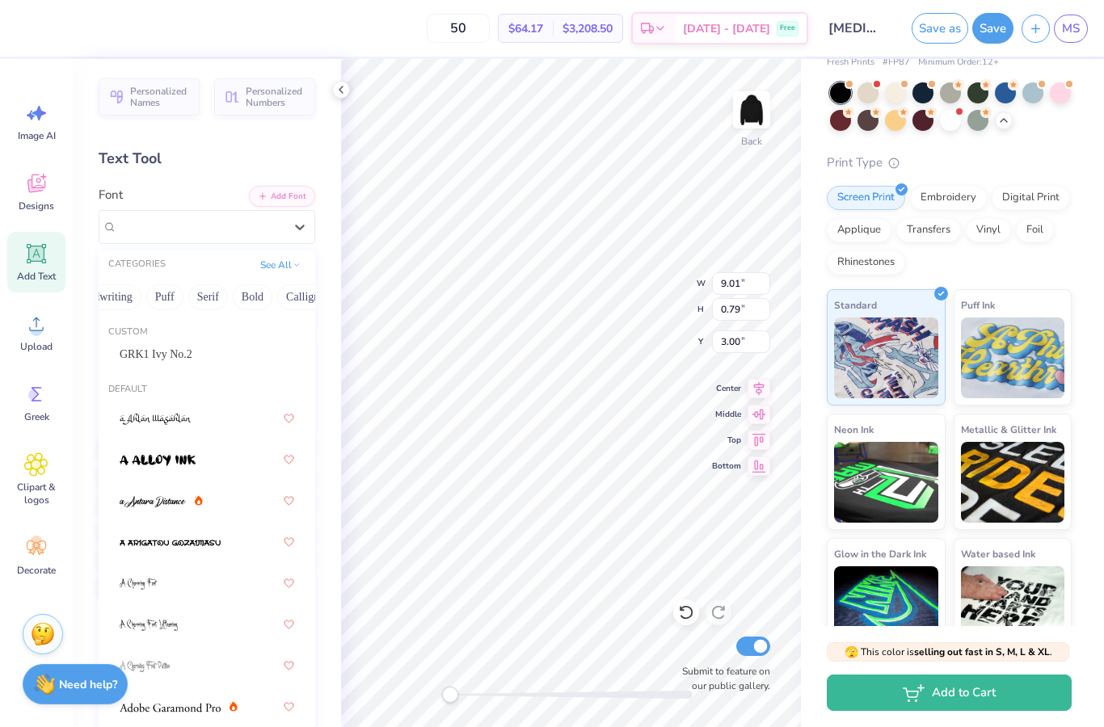
scroll to position [0, 91]
click at [297, 302] on button "Calligraphy" at bounding box center [309, 297] width 71 height 26
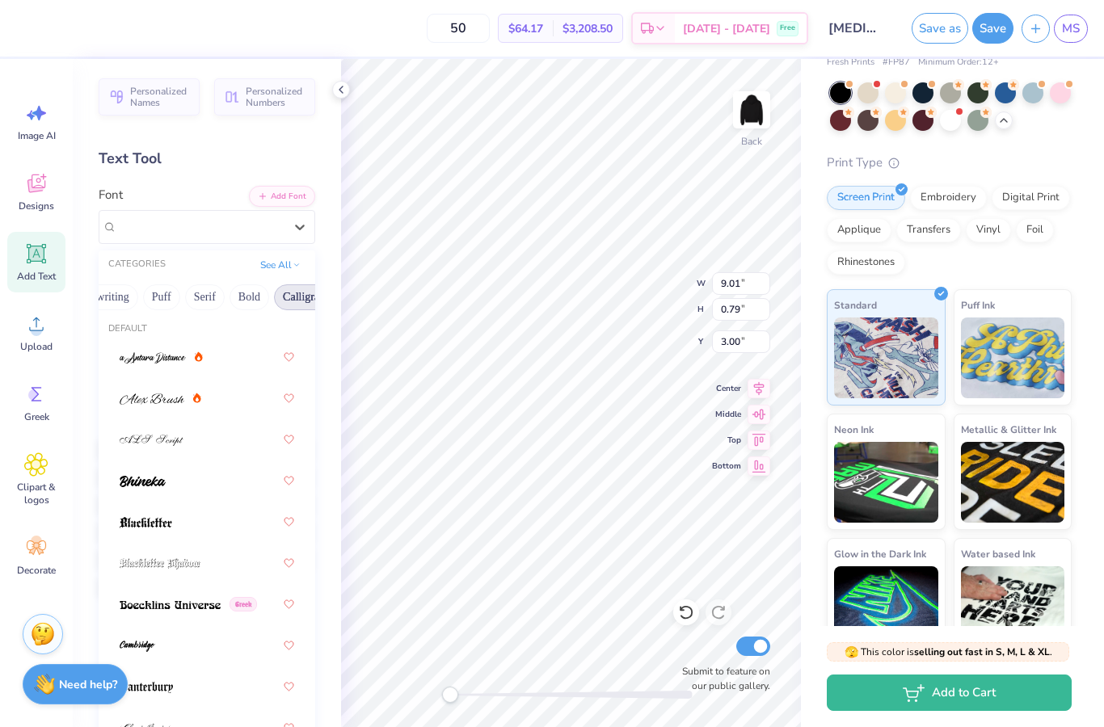
scroll to position [5, 0]
click at [145, 483] on img at bounding box center [143, 479] width 46 height 11
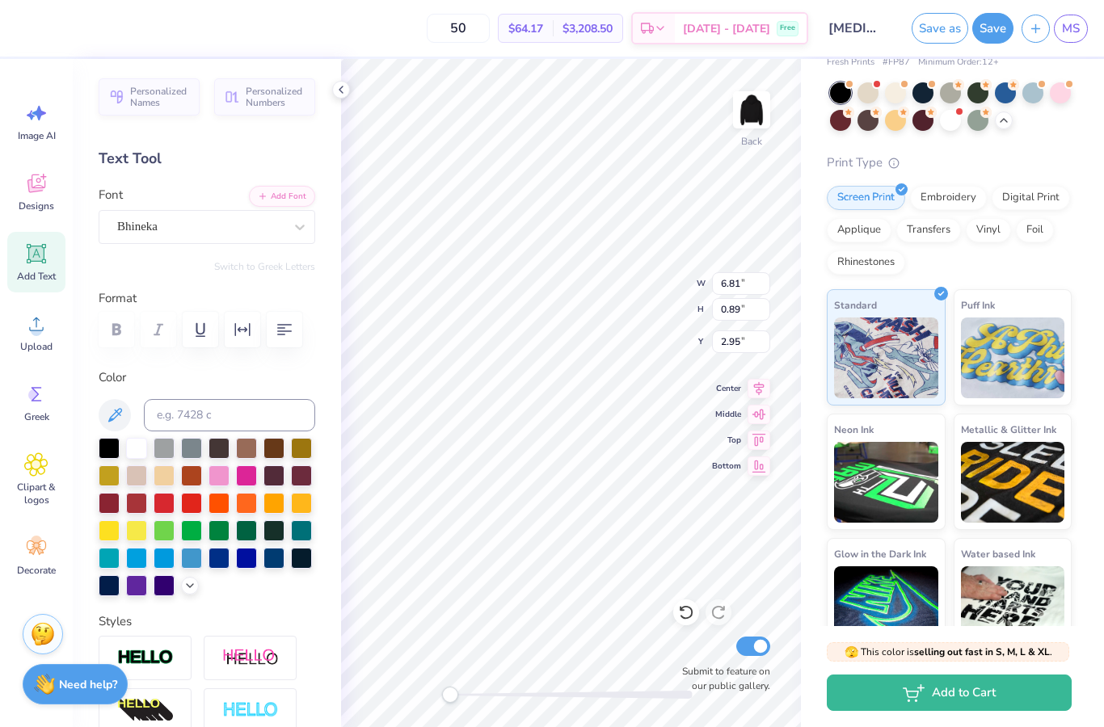
scroll to position [1, 1]
type textarea "A"
type textarea "Alpha Xi Delta"
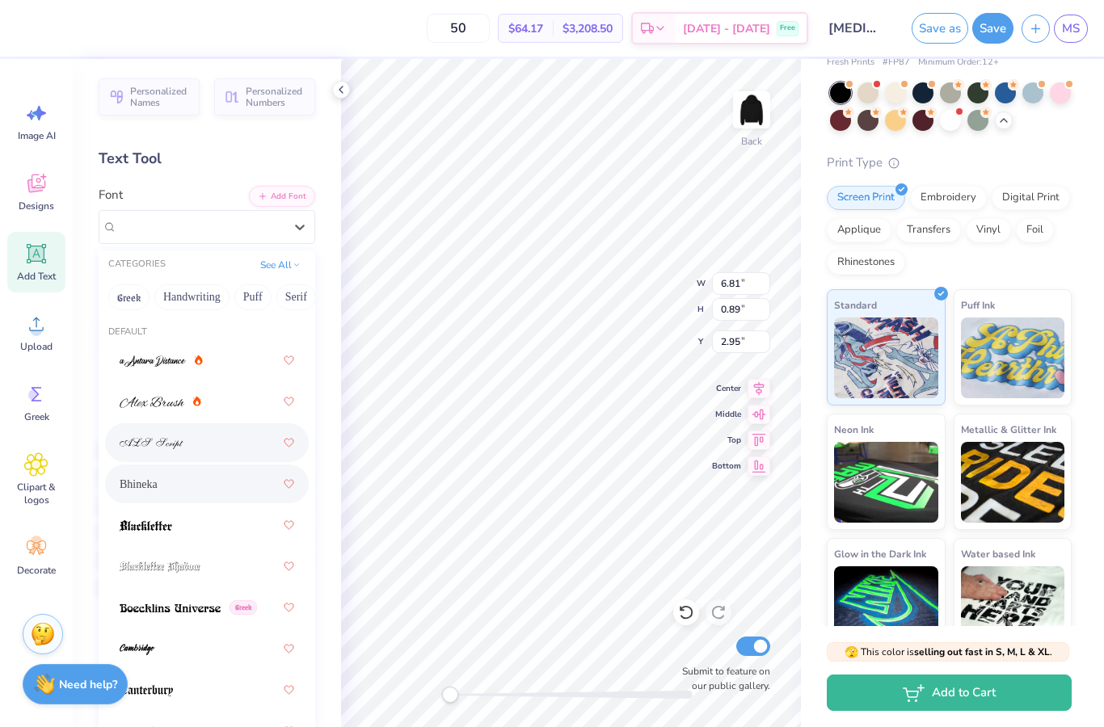
click at [162, 438] on img at bounding box center [152, 443] width 64 height 11
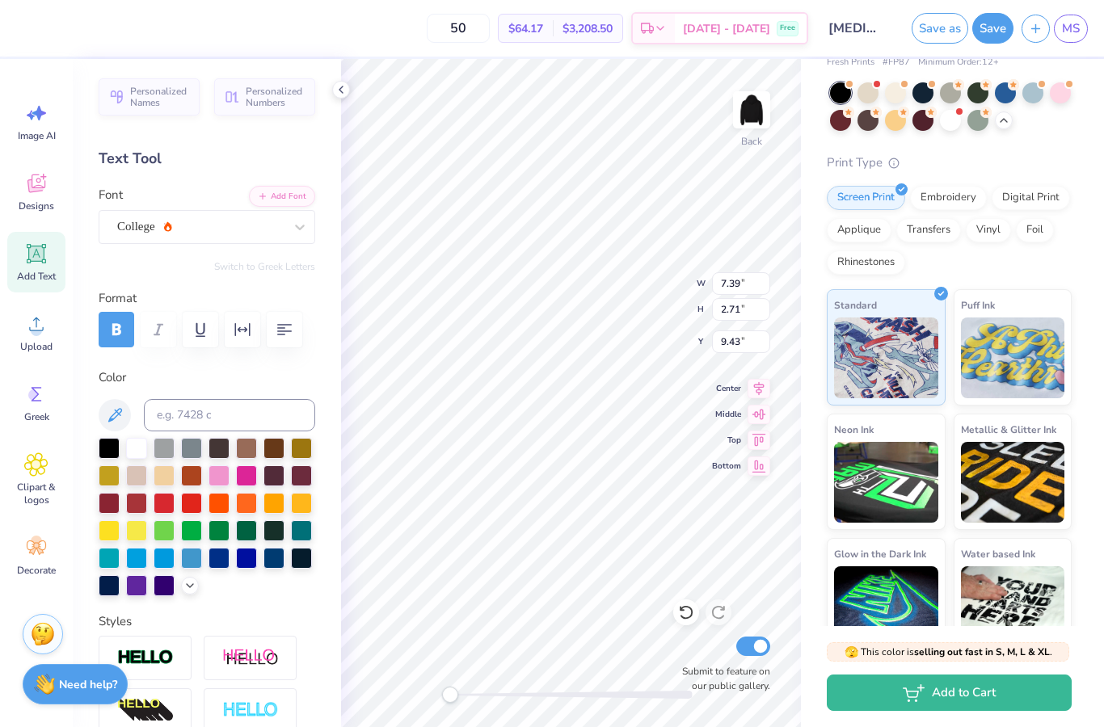
click at [128, 329] on button "button" at bounding box center [117, 330] width 36 height 36
click at [120, 318] on button "button" at bounding box center [117, 330] width 36 height 36
click at [348, 95] on div at bounding box center [341, 90] width 18 height 18
